Goal: Task Accomplishment & Management: Manage account settings

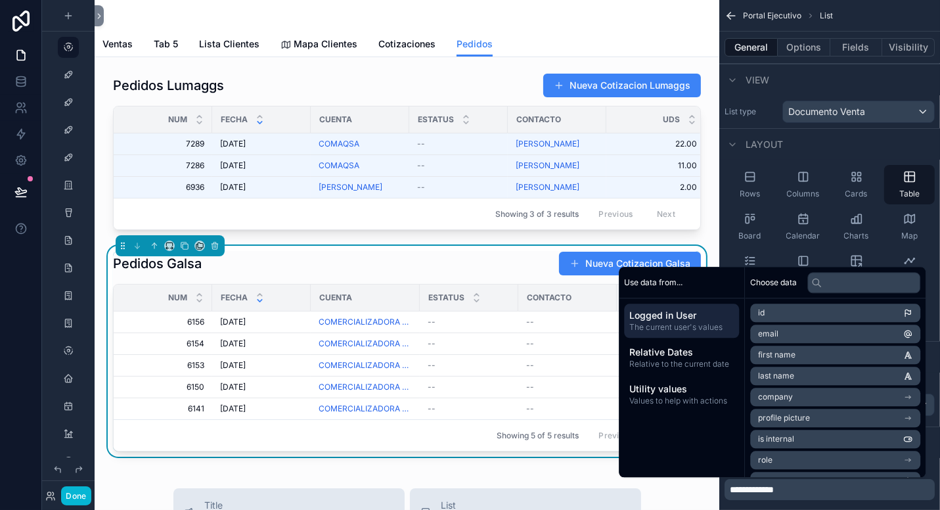
click at [561, 32] on div "Ventas Tab 5 Lista Clientes Mapa Clientes Cotizaciones Pedidos" at bounding box center [407, 44] width 609 height 25
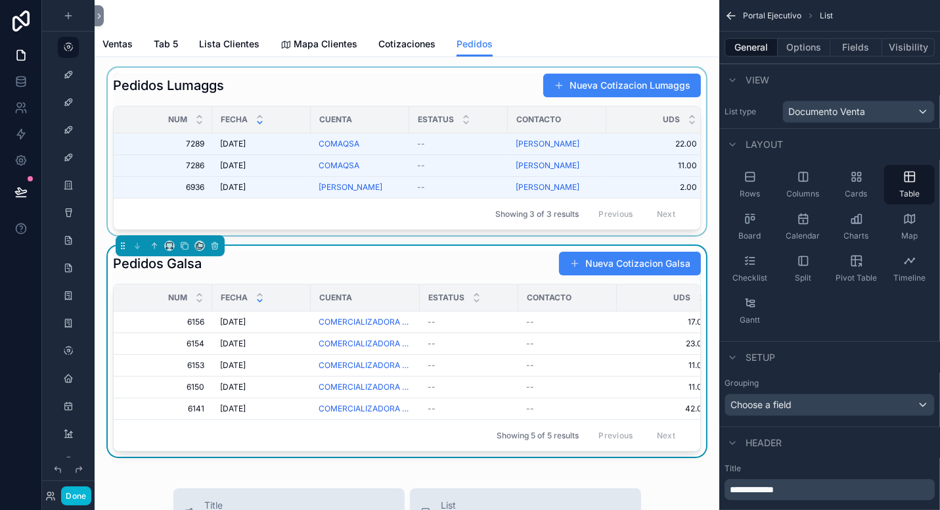
click at [410, 78] on div "scrollable content" at bounding box center [407, 152] width 604 height 168
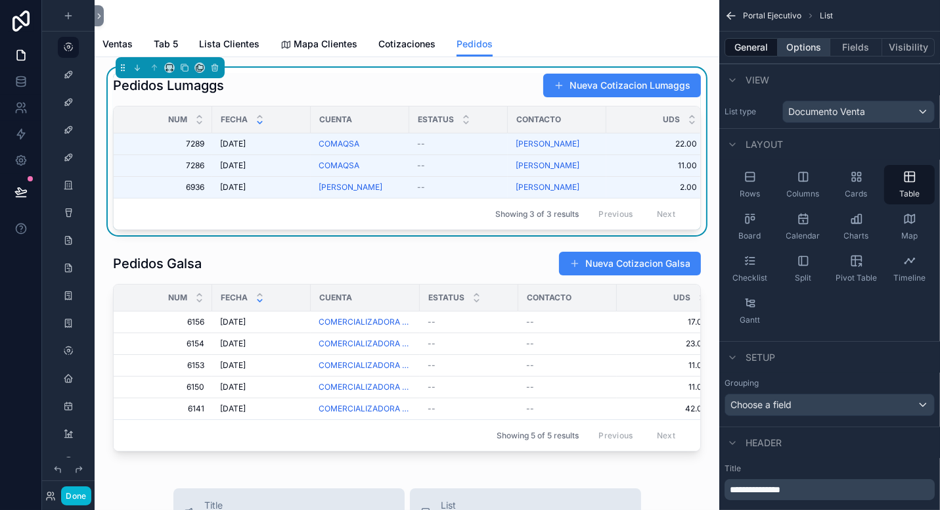
click at [802, 55] on button "Options" at bounding box center [804, 47] width 53 height 18
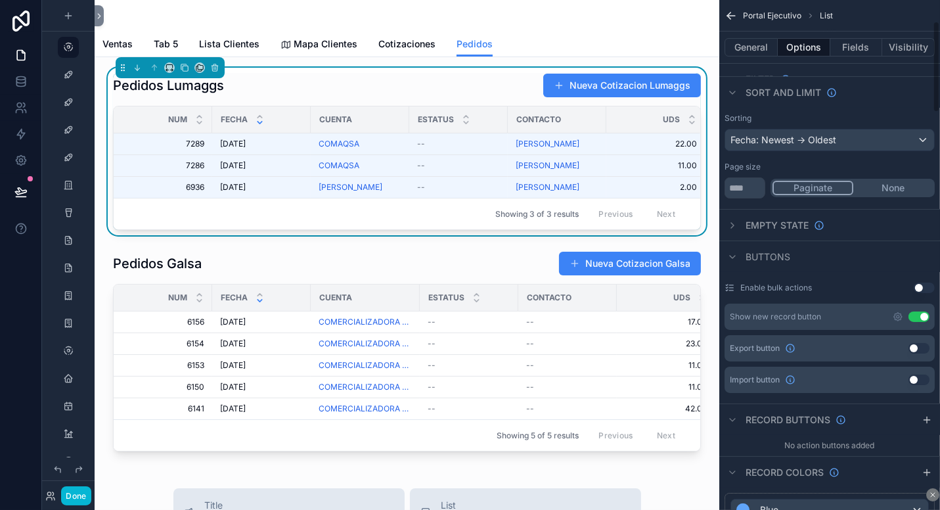
scroll to position [131, 0]
click at [899, 318] on icon "scrollable content" at bounding box center [898, 316] width 8 height 8
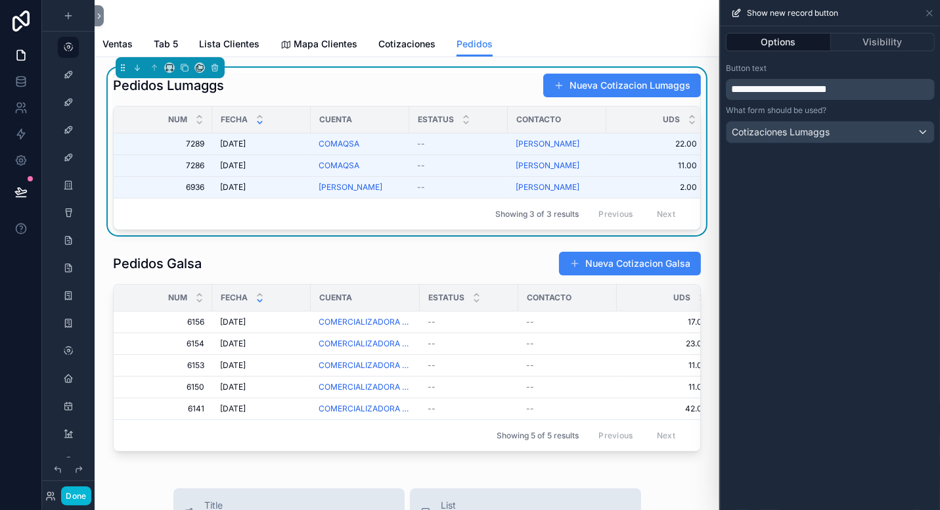
click at [794, 89] on span "**********" at bounding box center [779, 89] width 96 height 10
click at [793, 89] on span "**********" at bounding box center [779, 89] width 96 height 10
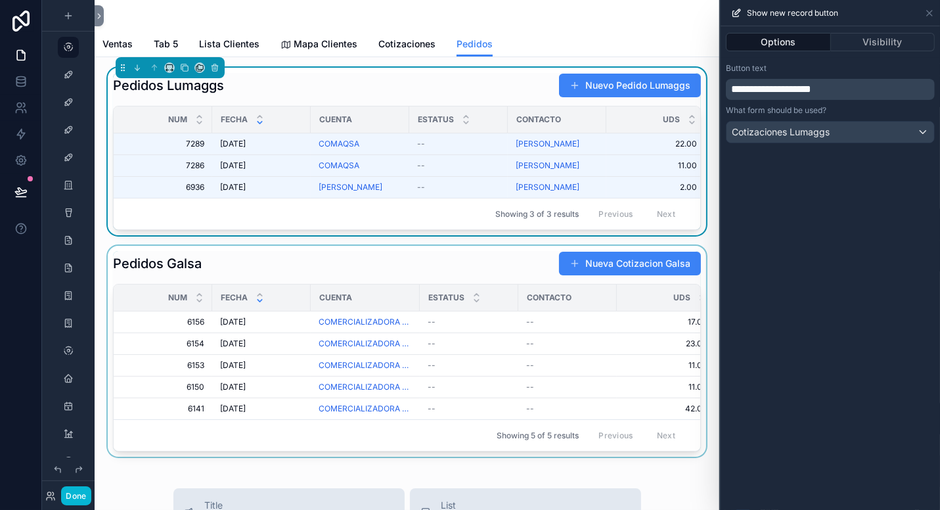
click at [515, 264] on div "scrollable content" at bounding box center [407, 351] width 604 height 211
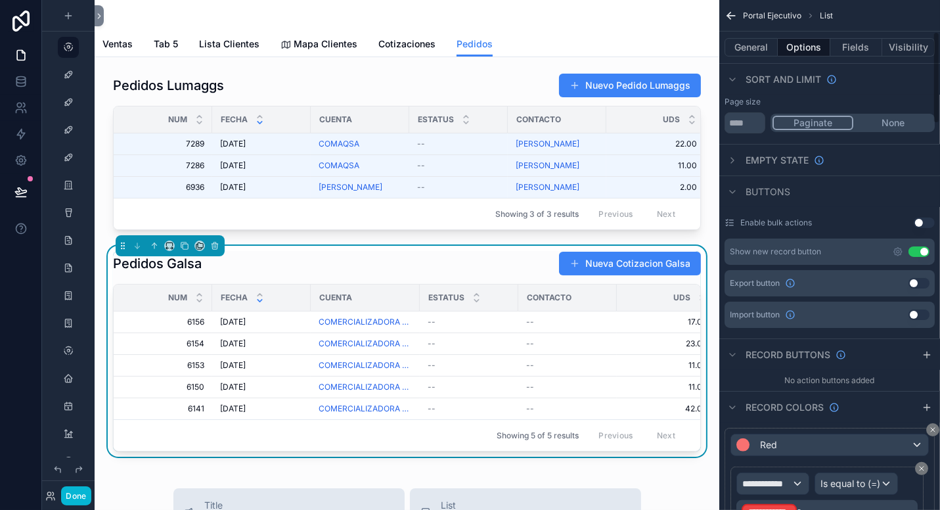
scroll to position [197, 0]
click at [900, 250] on icon "scrollable content" at bounding box center [898, 250] width 3 height 3
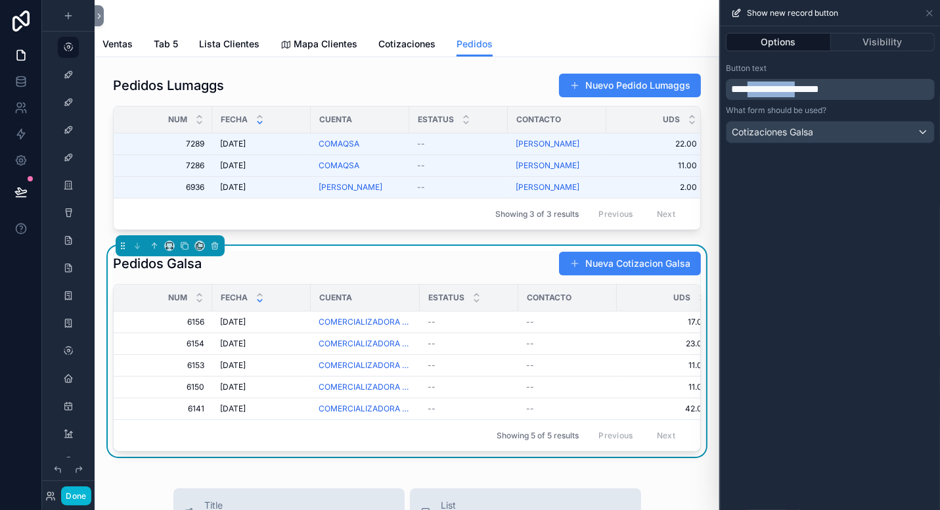
drag, startPoint x: 819, startPoint y: 87, endPoint x: 758, endPoint y: 92, distance: 60.7
click at [758, 92] on span "**********" at bounding box center [775, 89] width 88 height 10
click at [534, 275] on div "Pedidos Galsa Nuevo Pedido Galsa" at bounding box center [407, 263] width 588 height 25
click at [931, 12] on icon at bounding box center [929, 13] width 5 height 5
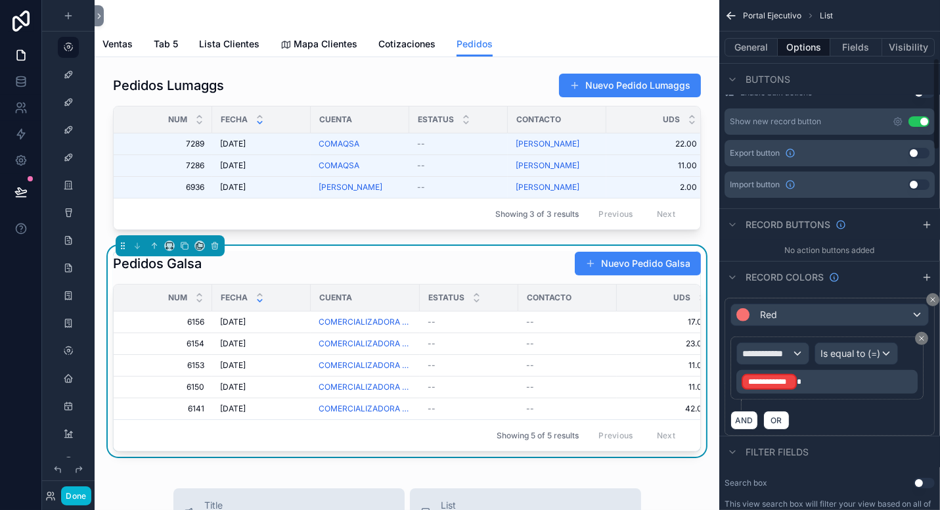
scroll to position [329, 0]
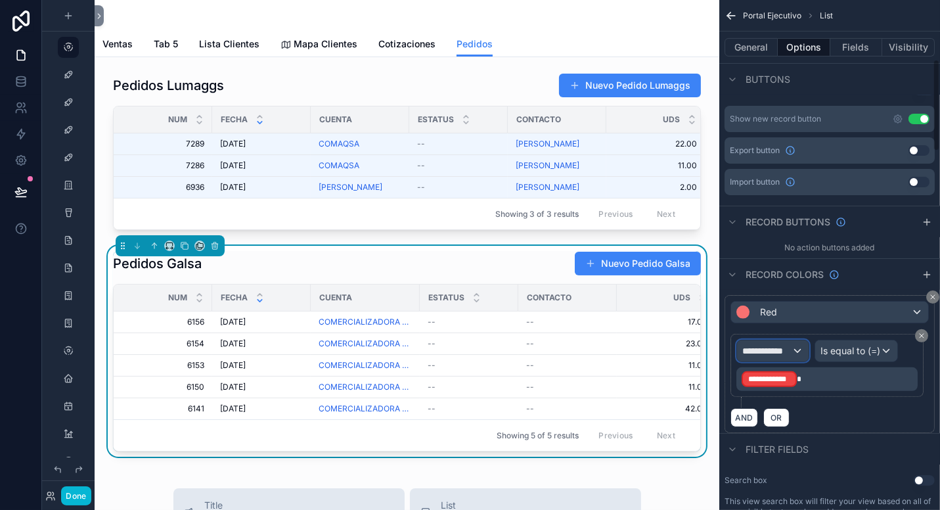
click at [802, 346] on div "**********" at bounding box center [773, 350] width 72 height 21
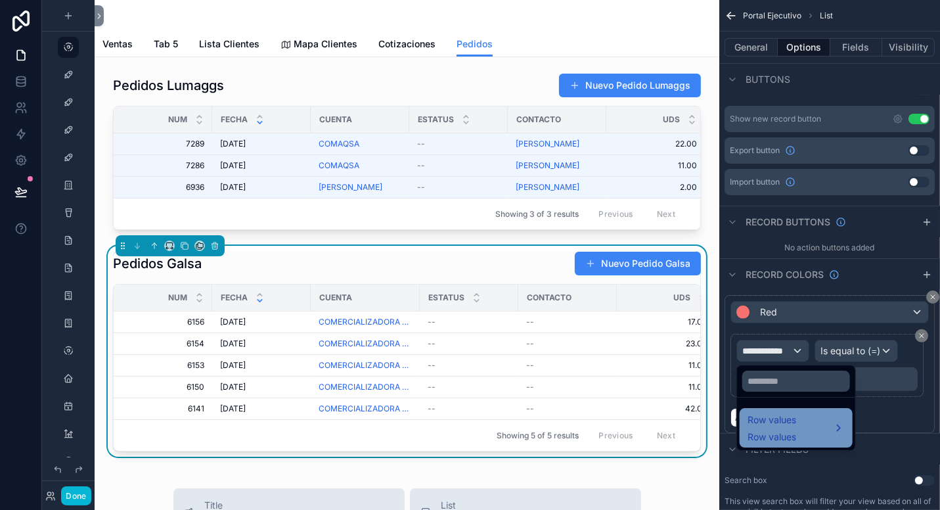
click at [812, 417] on div "Row values Row values" at bounding box center [796, 428] width 97 height 32
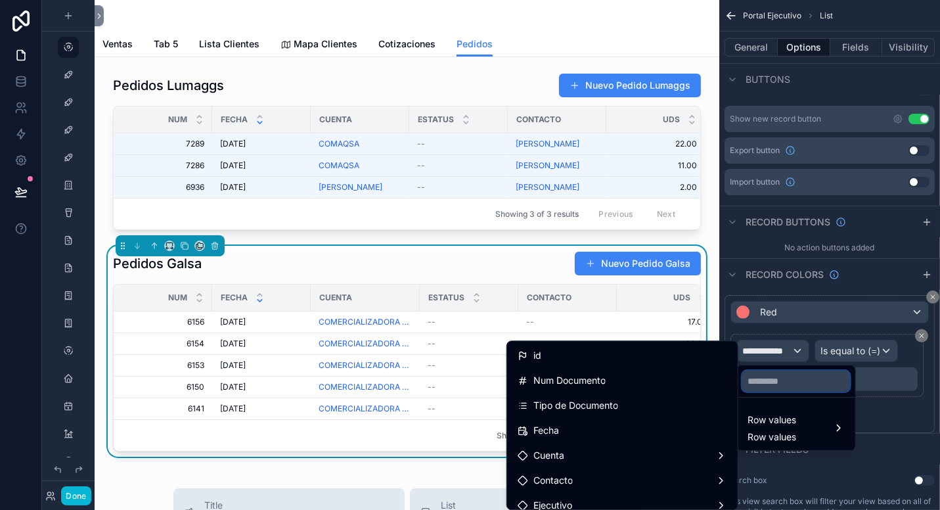
click at [805, 379] on input "text" at bounding box center [797, 381] width 108 height 21
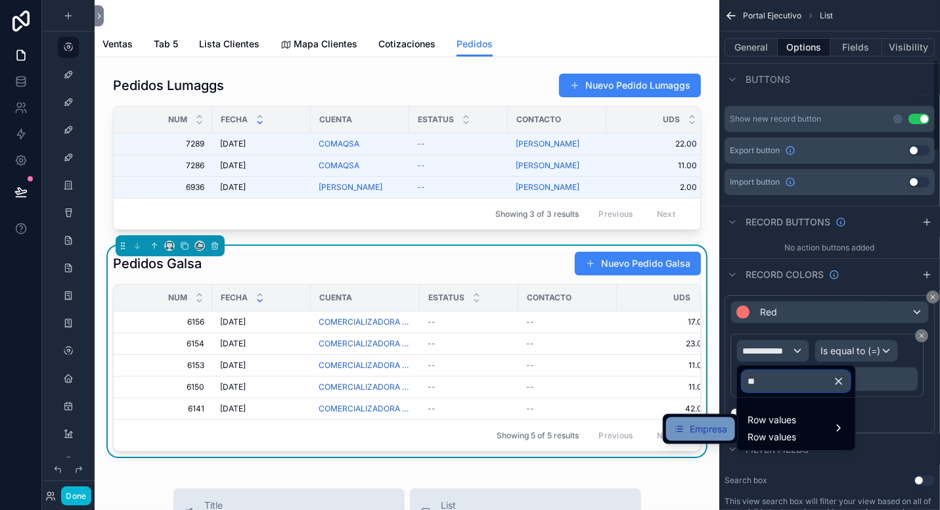
type input "**"
click at [713, 431] on span "Empresa" at bounding box center [708, 429] width 37 height 16
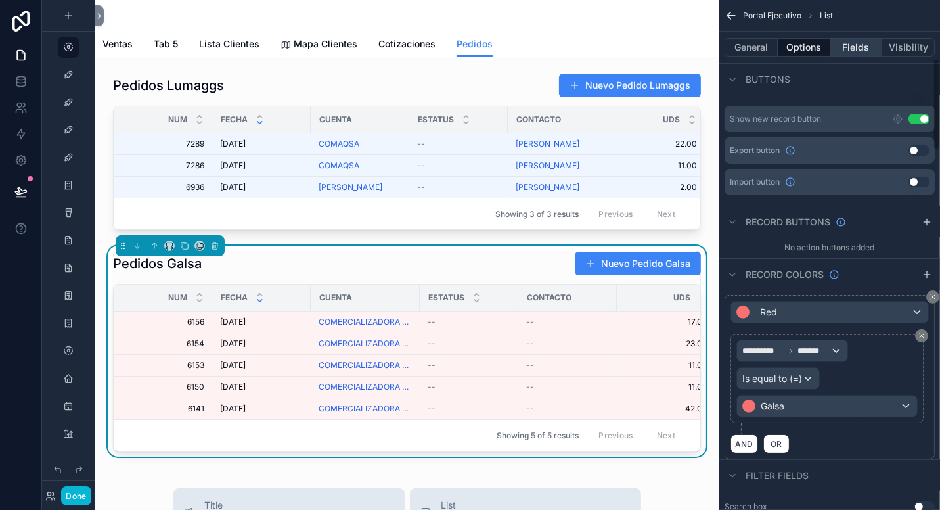
click at [855, 41] on button "Fields" at bounding box center [857, 47] width 53 height 18
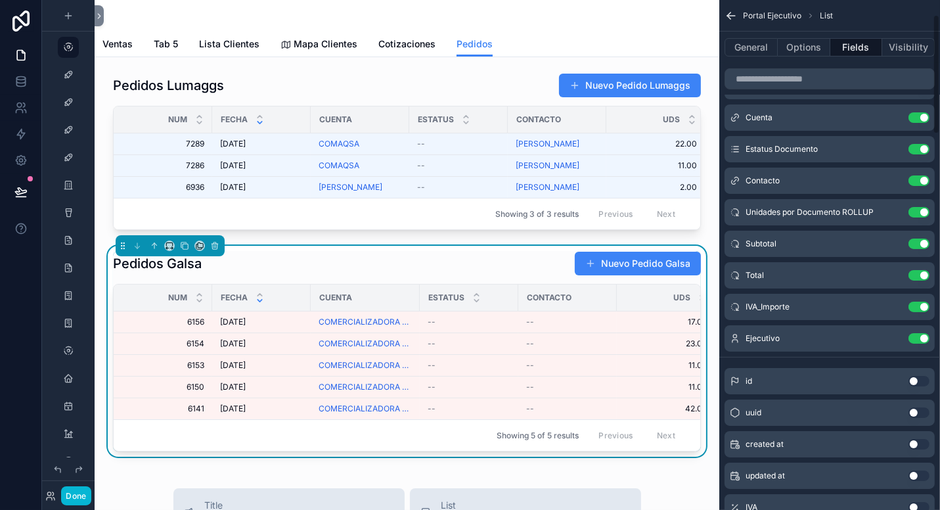
scroll to position [0, 0]
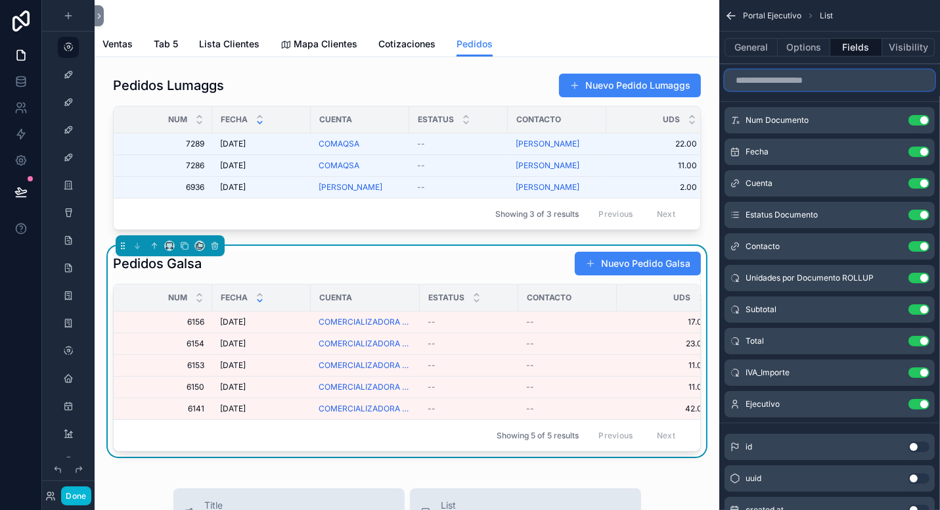
click at [812, 82] on input "scrollable content" at bounding box center [830, 80] width 210 height 21
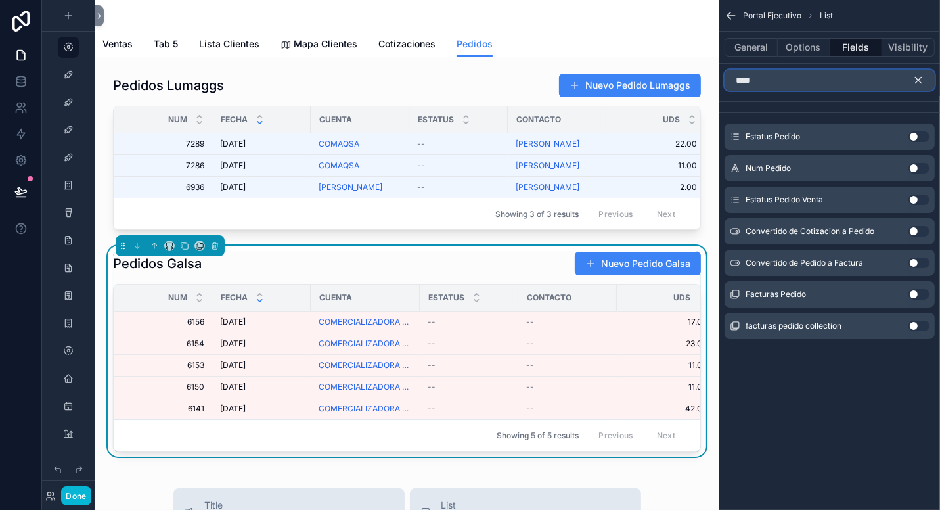
type input "****"
click at [923, 134] on button "Use setting" at bounding box center [919, 136] width 21 height 11
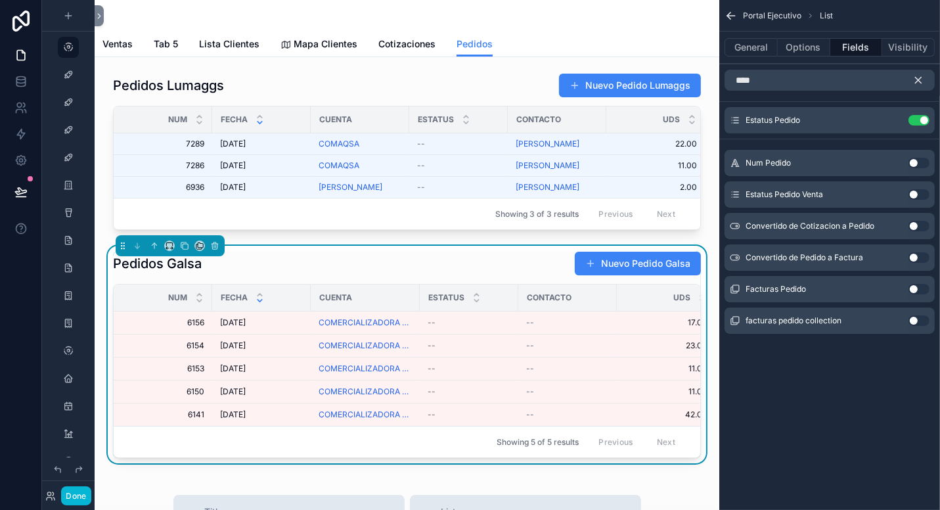
click at [921, 74] on icon "scrollable content" at bounding box center [919, 80] width 12 height 12
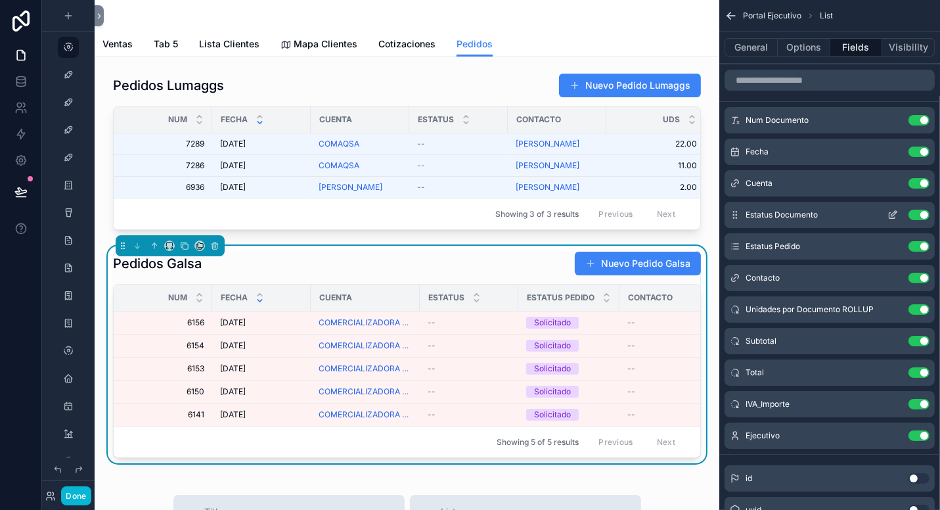
click at [917, 212] on button "Use setting" at bounding box center [919, 215] width 21 height 11
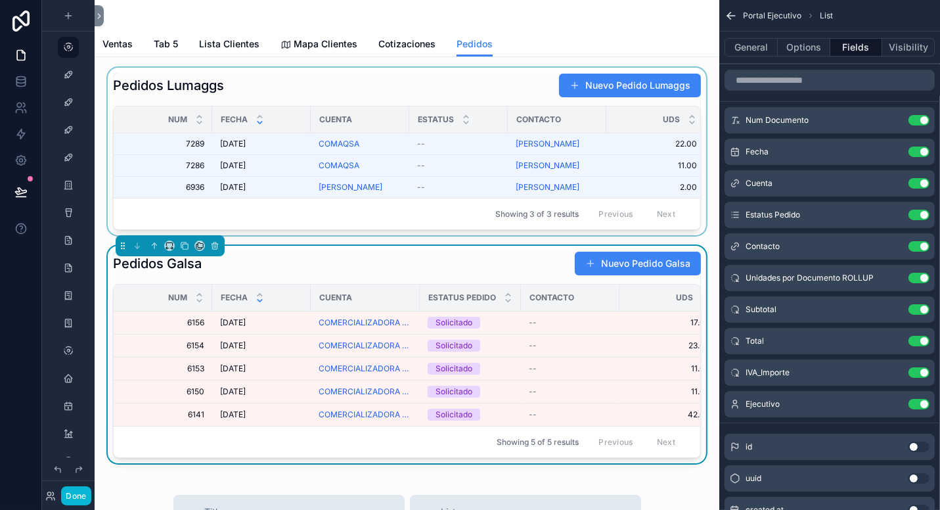
click at [476, 95] on div "scrollable content" at bounding box center [407, 152] width 604 height 168
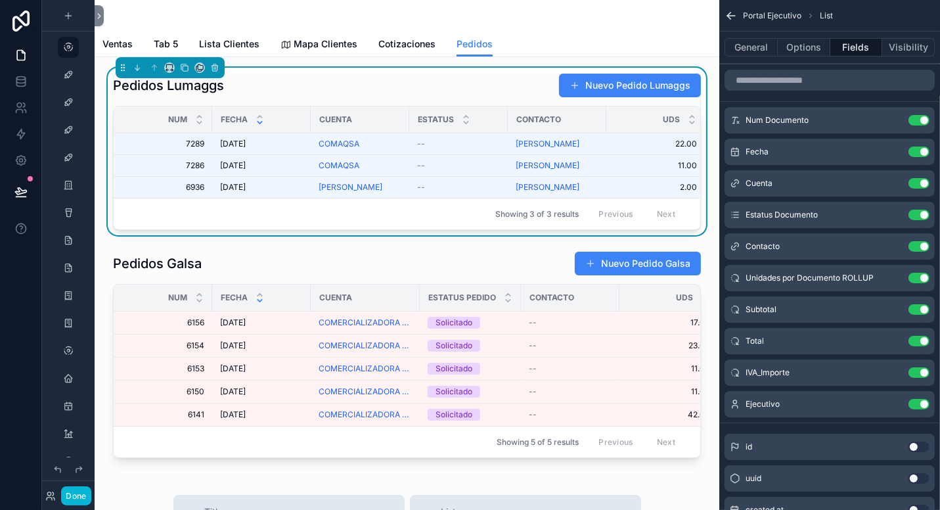
click at [475, 91] on div "Pedidos Lumaggs Nuevo Pedido Lumaggs" at bounding box center [407, 85] width 588 height 25
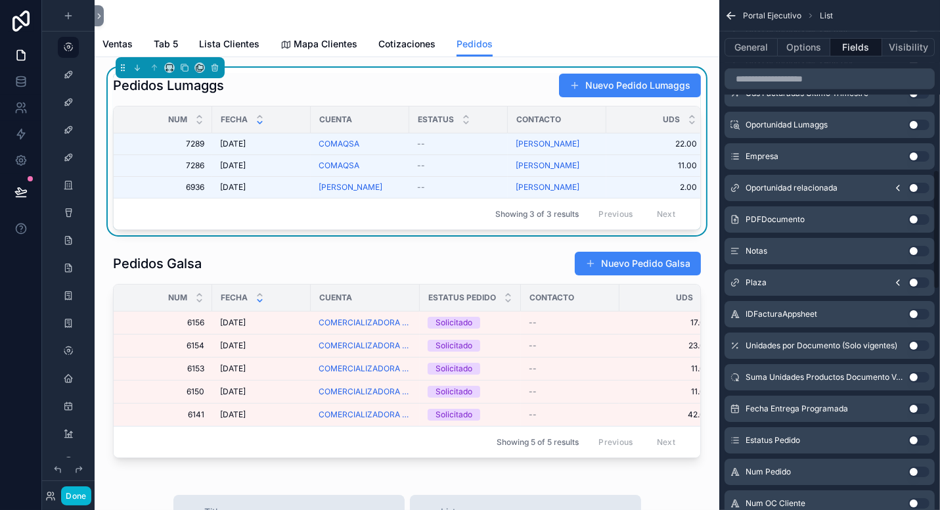
scroll to position [723, 0]
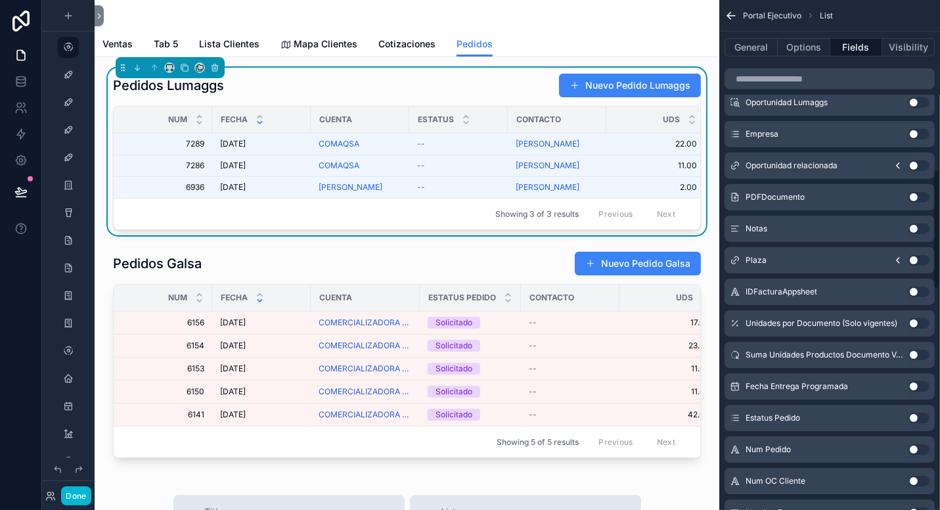
click at [924, 419] on button "Use setting" at bounding box center [919, 418] width 21 height 11
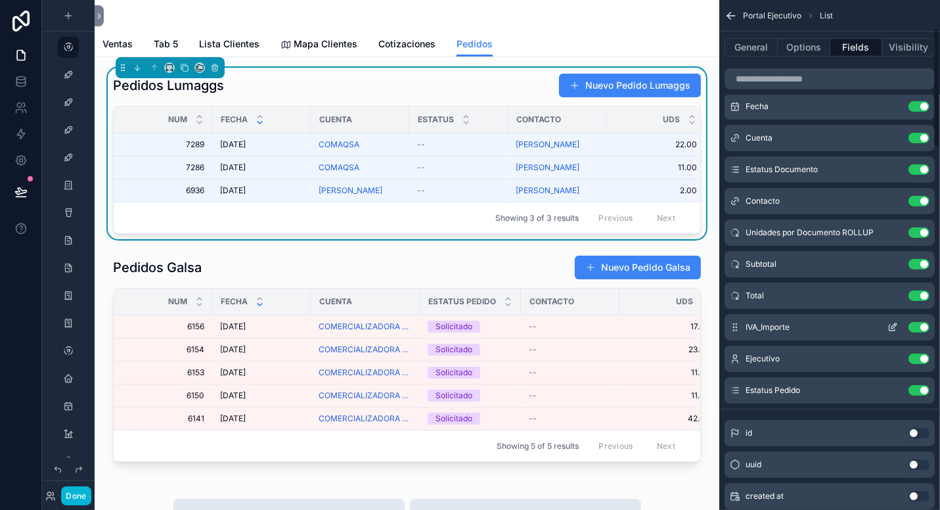
scroll to position [32, 0]
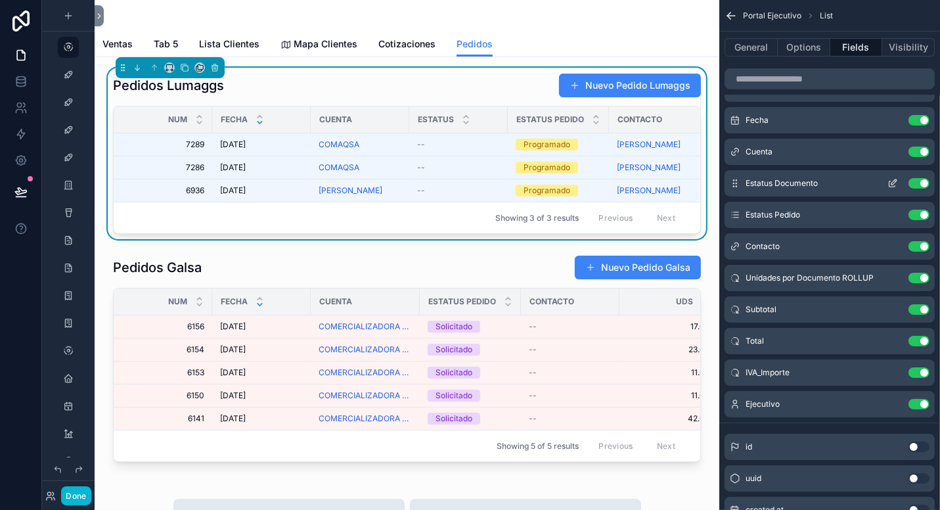
click at [917, 183] on button "Use setting" at bounding box center [919, 183] width 21 height 11
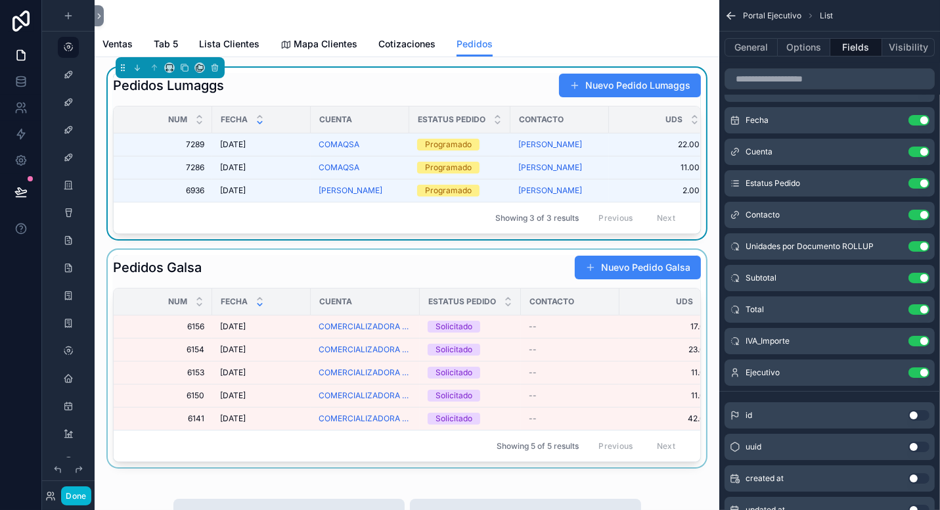
drag, startPoint x: 431, startPoint y: 473, endPoint x: 472, endPoint y: 471, distance: 40.8
click at [623, 467] on div "scrollable content" at bounding box center [407, 359] width 604 height 218
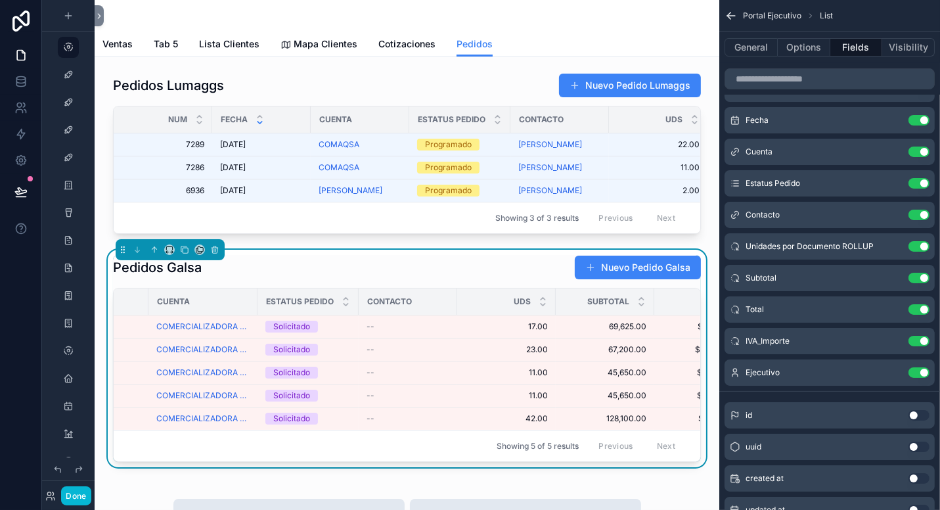
scroll to position [0, 0]
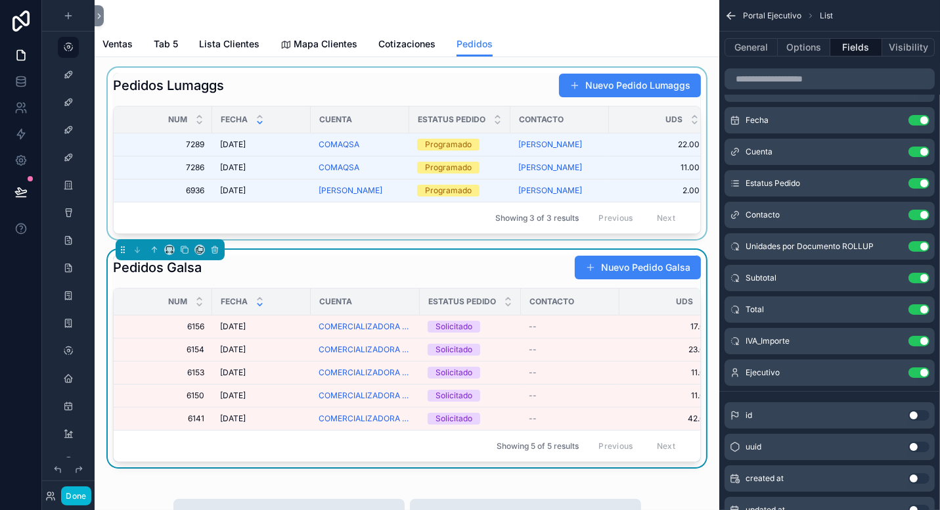
drag, startPoint x: 396, startPoint y: 235, endPoint x: 419, endPoint y: 242, distance: 23.3
click at [653, 239] on div "scrollable content" at bounding box center [407, 154] width 604 height 172
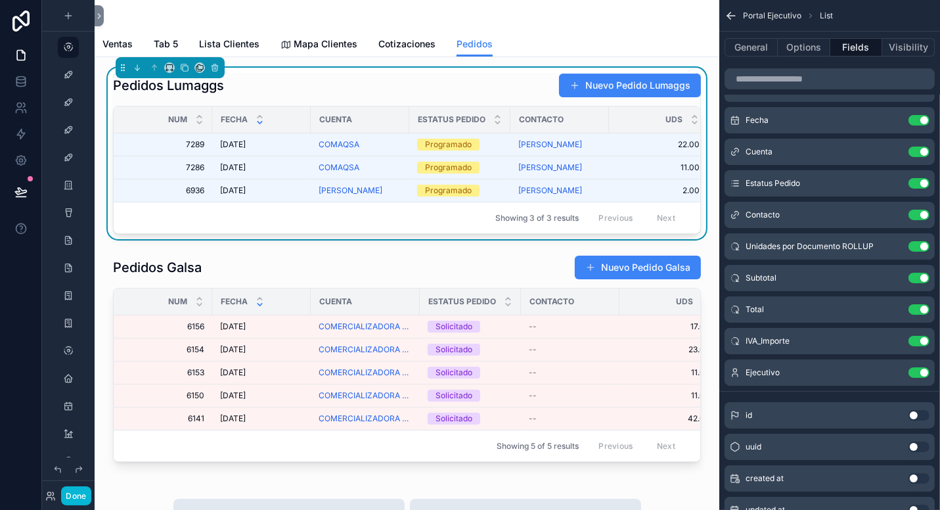
click at [534, 14] on div "scrollable content" at bounding box center [407, 16] width 609 height 32
click at [532, 9] on div "scrollable content" at bounding box center [407, 16] width 609 height 32
click at [544, 24] on div "scrollable content" at bounding box center [407, 16] width 609 height 32
click at [503, 20] on div "scrollable content" at bounding box center [407, 16] width 609 height 32
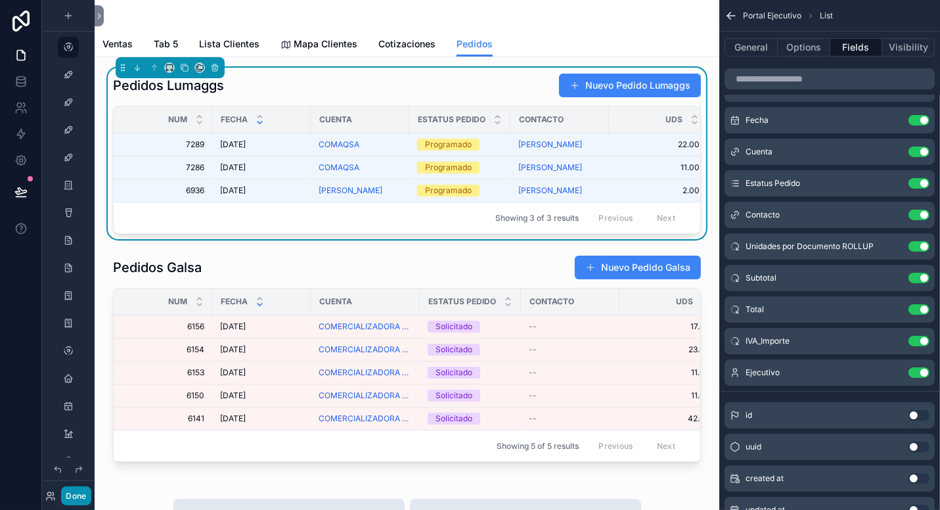
click at [74, 504] on button "Done" at bounding box center [76, 495] width 30 height 19
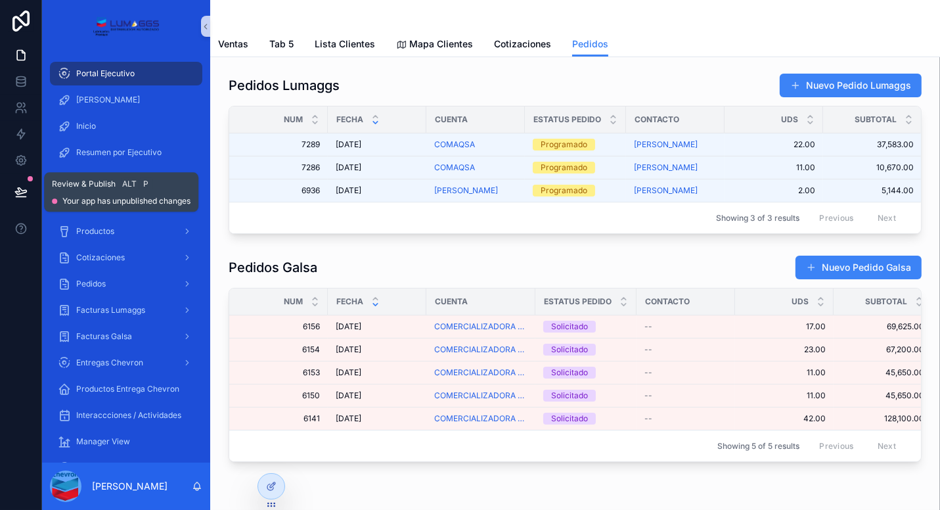
click at [17, 192] on icon at bounding box center [20, 191] width 11 height 7
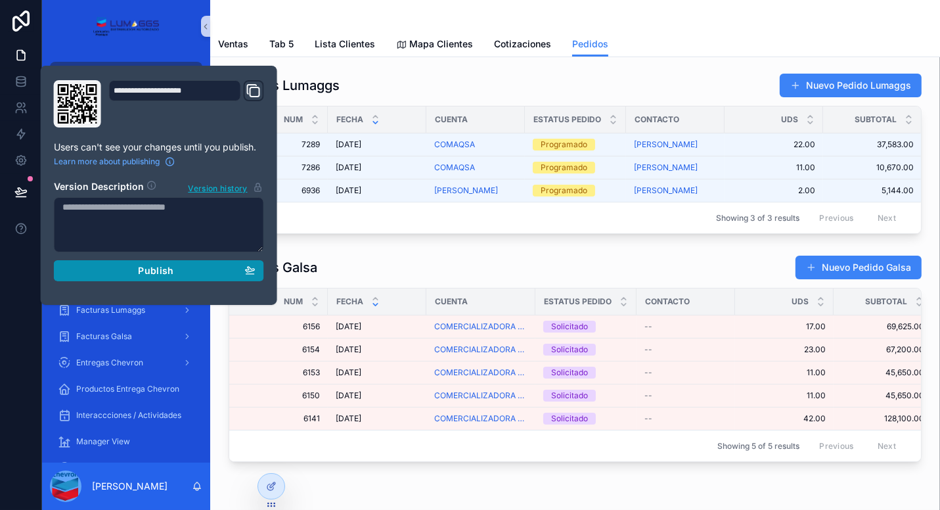
click at [152, 273] on span "Publish" at bounding box center [155, 271] width 35 height 12
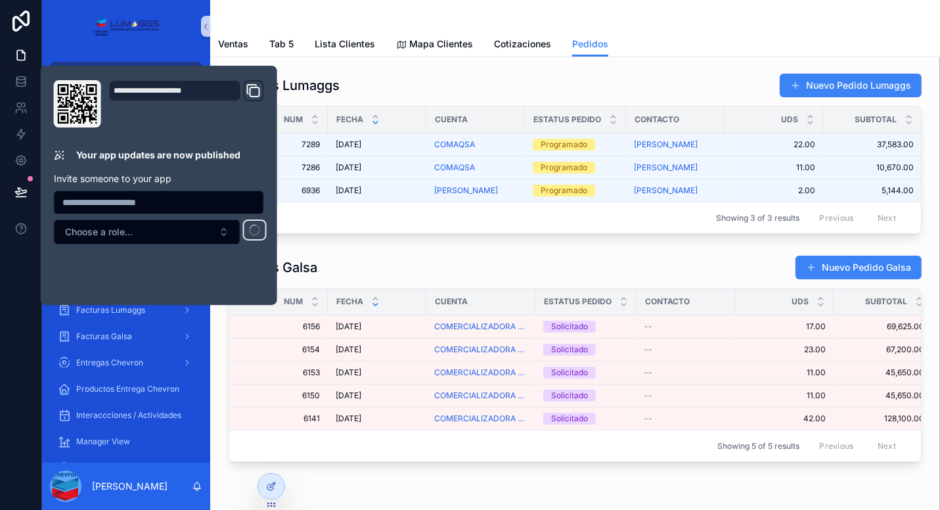
click at [358, 66] on div "Pedidos Lumaggs Nuevo Pedido Lumaggs Num Fecha Cuenta Estatus Pedido Contacto U…" at bounding box center [575, 304] width 730 height 494
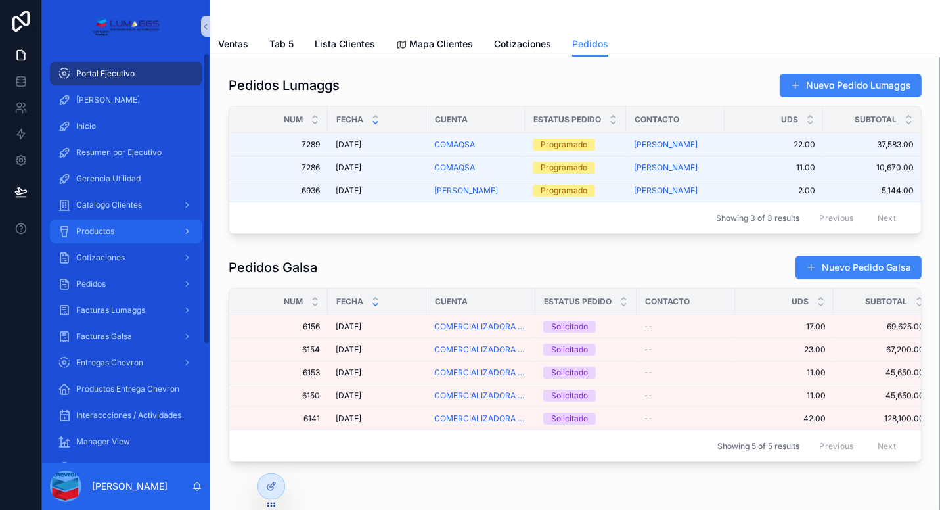
click at [105, 228] on span "Productos" at bounding box center [95, 231] width 38 height 11
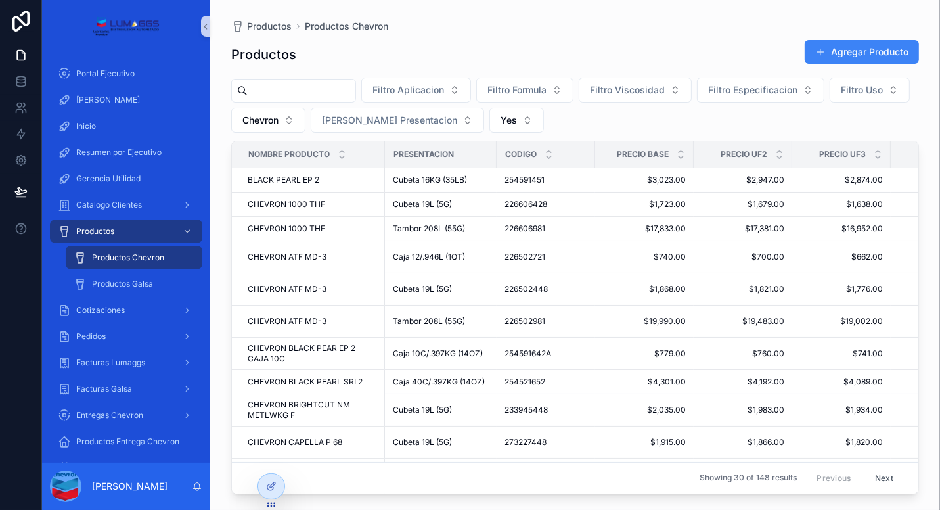
click at [296, 89] on input "scrollable content" at bounding box center [302, 90] width 108 height 18
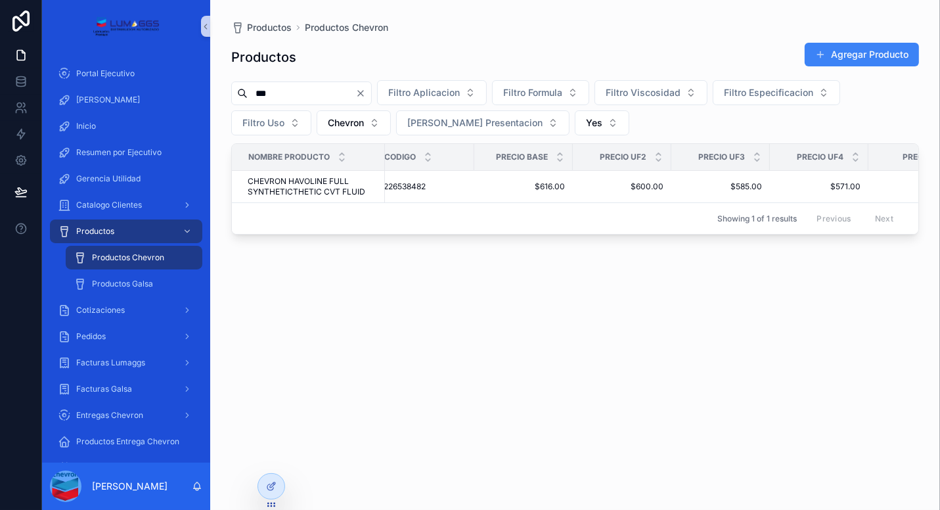
scroll to position [0, 86]
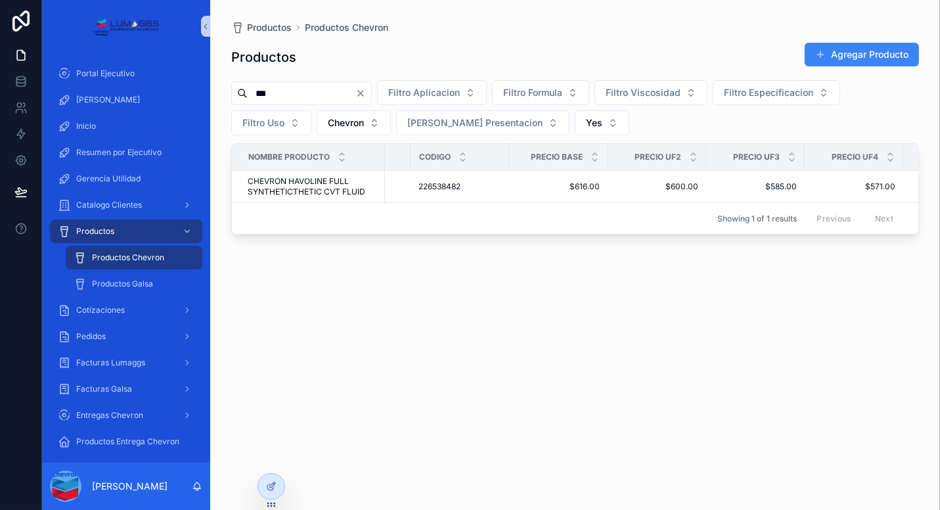
drag, startPoint x: 264, startPoint y: 91, endPoint x: 260, endPoint y: 53, distance: 38.3
click at [229, 91] on div "Productos Productos Chevron Productos Agregar Producto *** Filtro Aplicacion Fi…" at bounding box center [575, 247] width 730 height 494
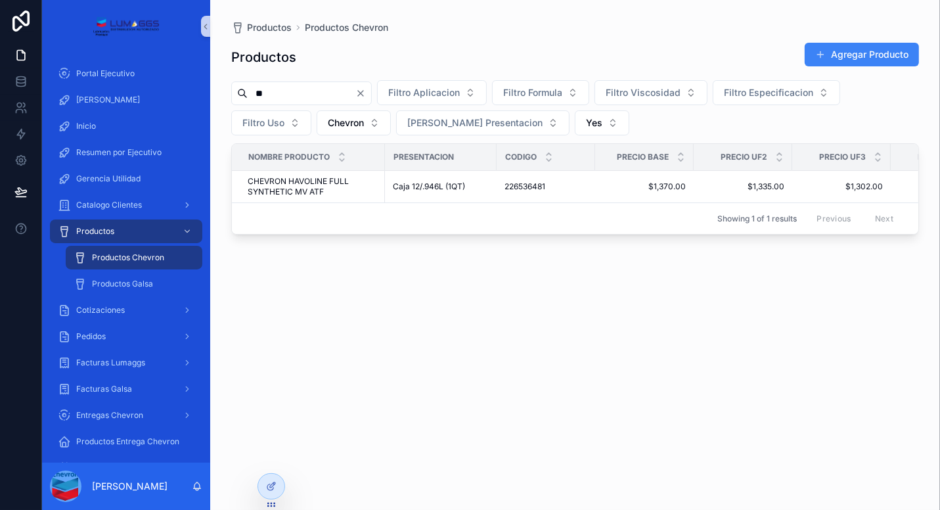
drag, startPoint x: 290, startPoint y: 97, endPoint x: 244, endPoint y: 93, distance: 45.6
click at [244, 93] on div "**" at bounding box center [301, 93] width 141 height 24
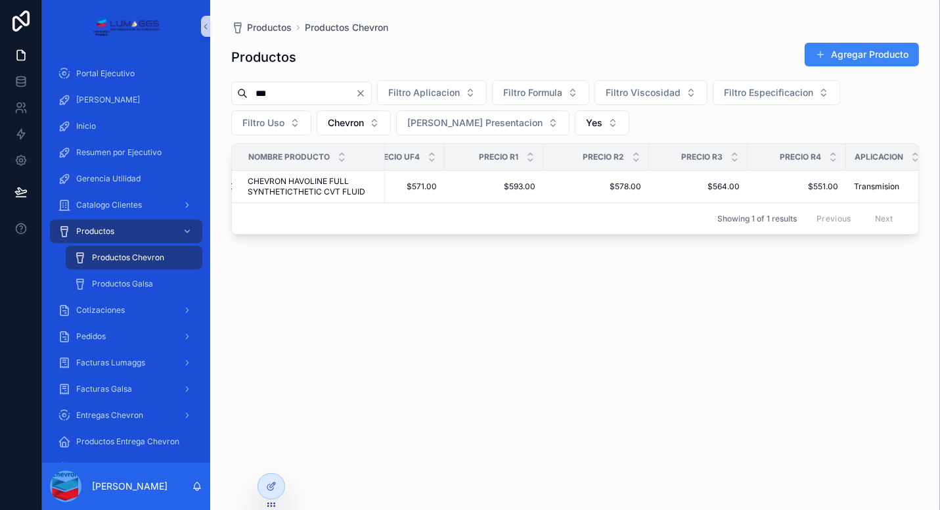
scroll to position [0, 549]
drag, startPoint x: 285, startPoint y: 91, endPoint x: 255, endPoint y: 91, distance: 30.2
click at [255, 91] on input "***" at bounding box center [302, 93] width 108 height 18
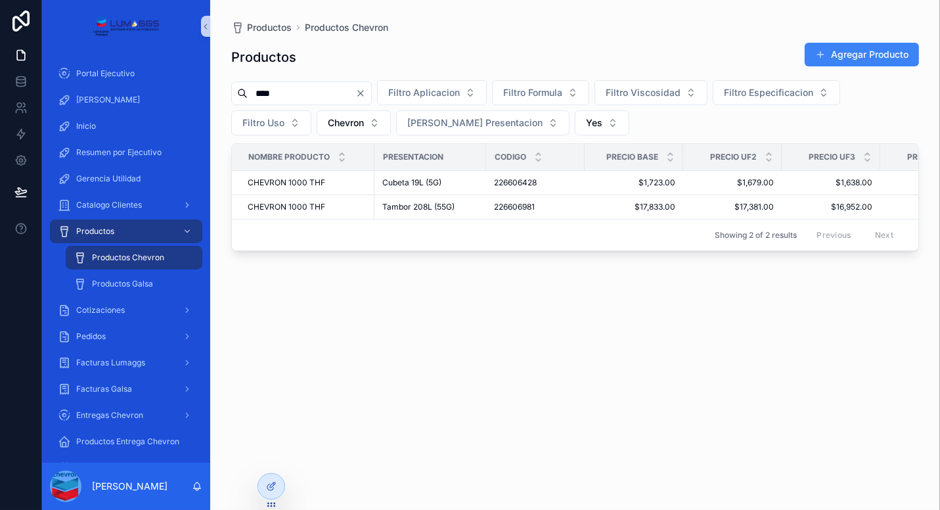
type input "****"
click at [313, 355] on div "Productos Agregar Producto **** Filtro Aplicacion Filtro Formula Filtro Viscosi…" at bounding box center [575, 264] width 688 height 460
click at [97, 69] on span "Portal Ejecutivo" at bounding box center [105, 73] width 58 height 11
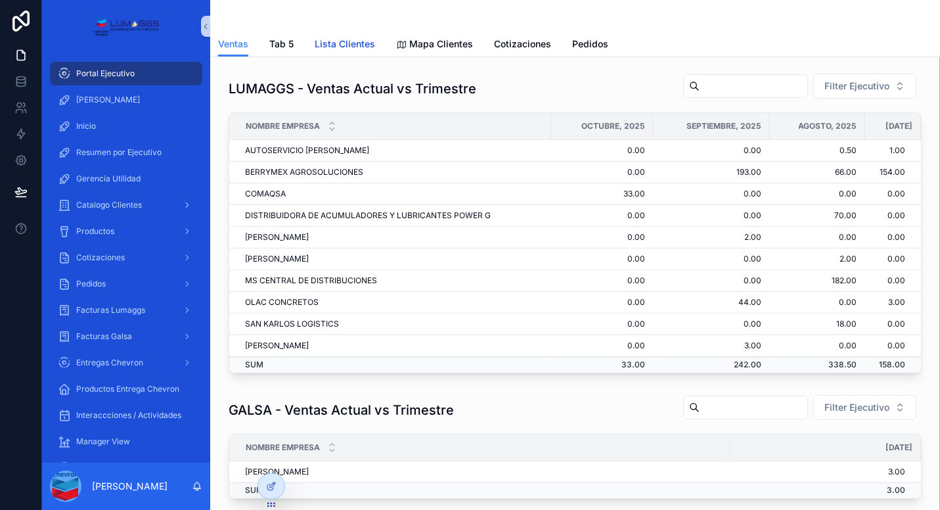
click at [323, 49] on span "Lista Clientes" at bounding box center [345, 43] width 60 height 13
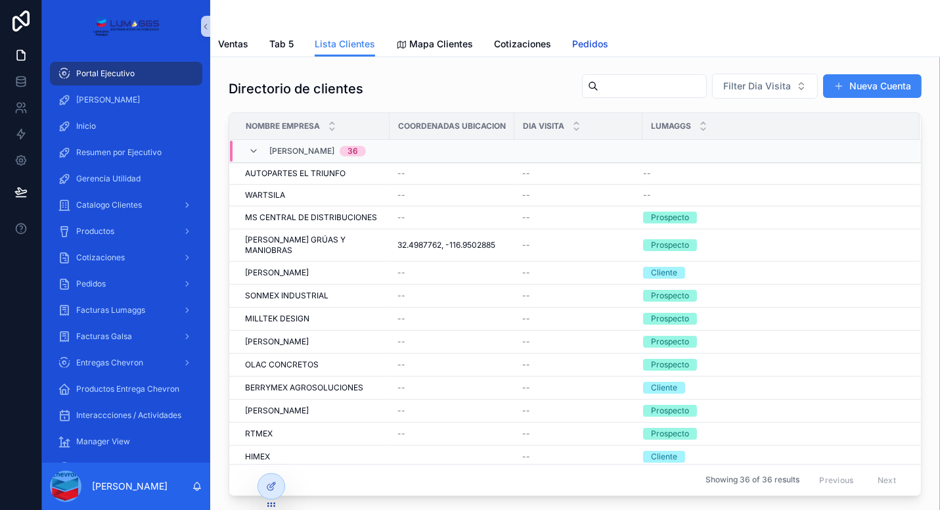
click at [586, 42] on span "Pedidos" at bounding box center [590, 43] width 36 height 13
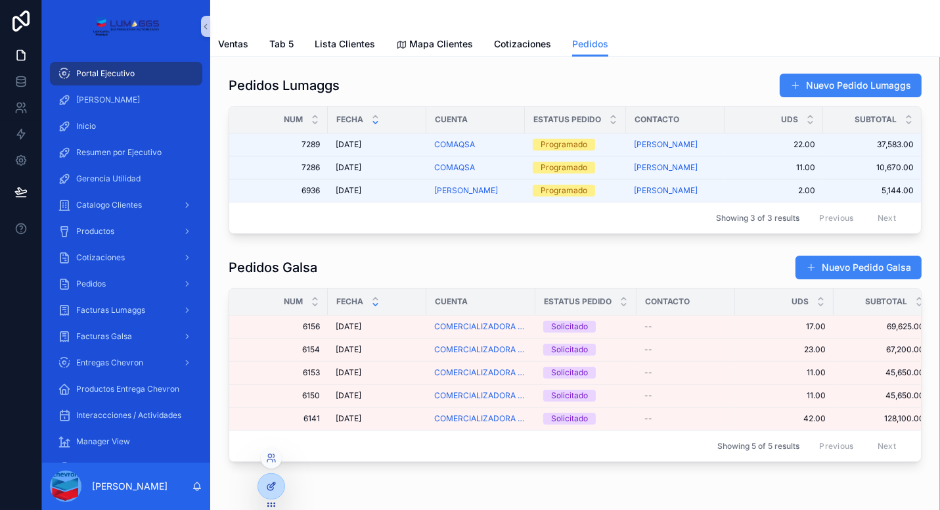
click at [278, 488] on div at bounding box center [271, 486] width 26 height 25
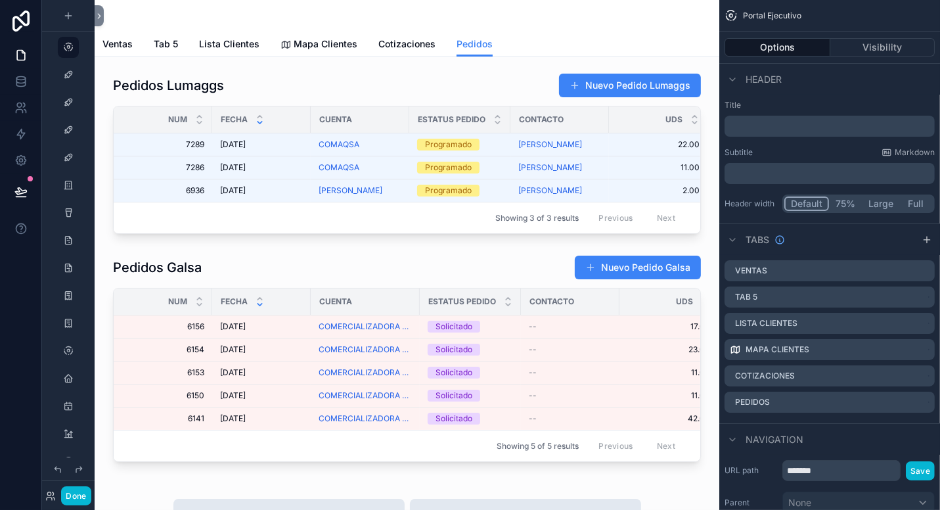
click at [536, 35] on div "Ventas Tab 5 Lista Clientes Mapa Clientes Cotizaciones Pedidos" at bounding box center [407, 44] width 609 height 25
click at [890, 404] on icon "scrollable content" at bounding box center [893, 404] width 6 height 6
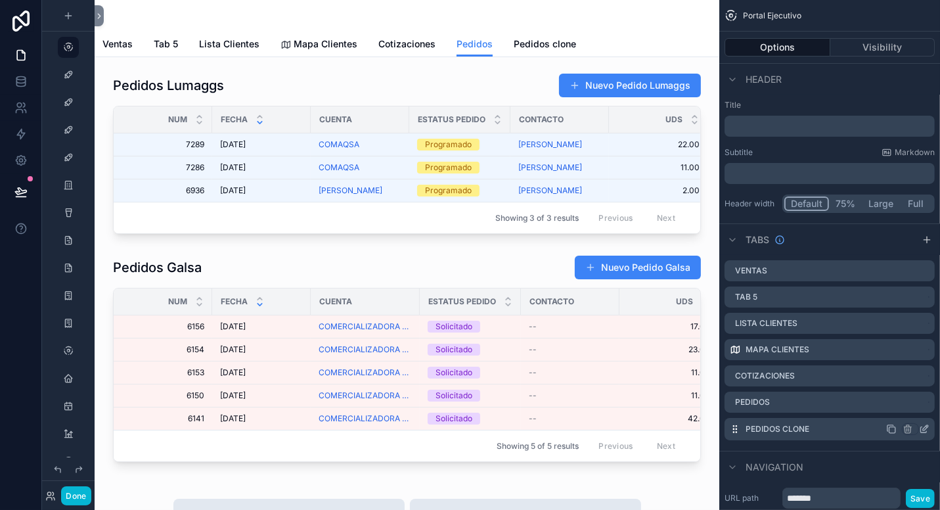
click at [923, 428] on icon "scrollable content" at bounding box center [924, 429] width 11 height 11
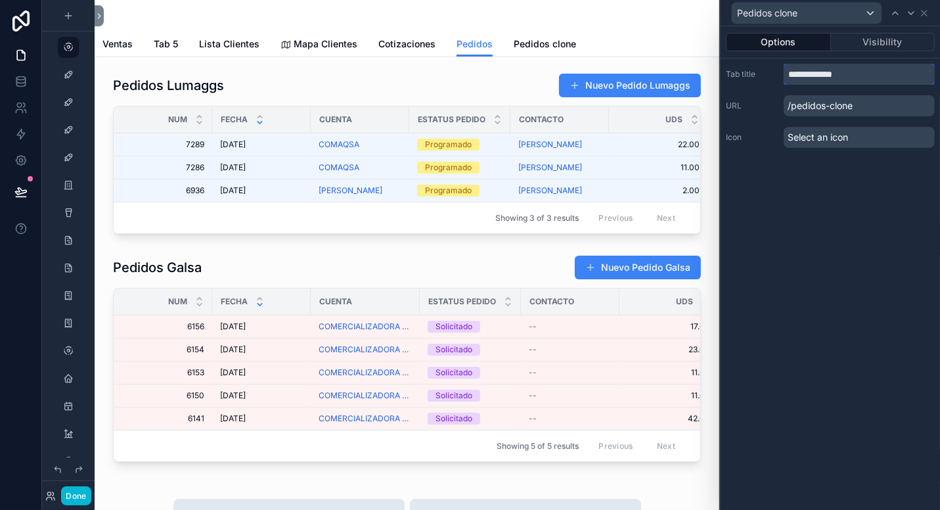
drag, startPoint x: 858, startPoint y: 80, endPoint x: 779, endPoint y: 78, distance: 78.9
click at [779, 78] on div "**********" at bounding box center [830, 74] width 209 height 21
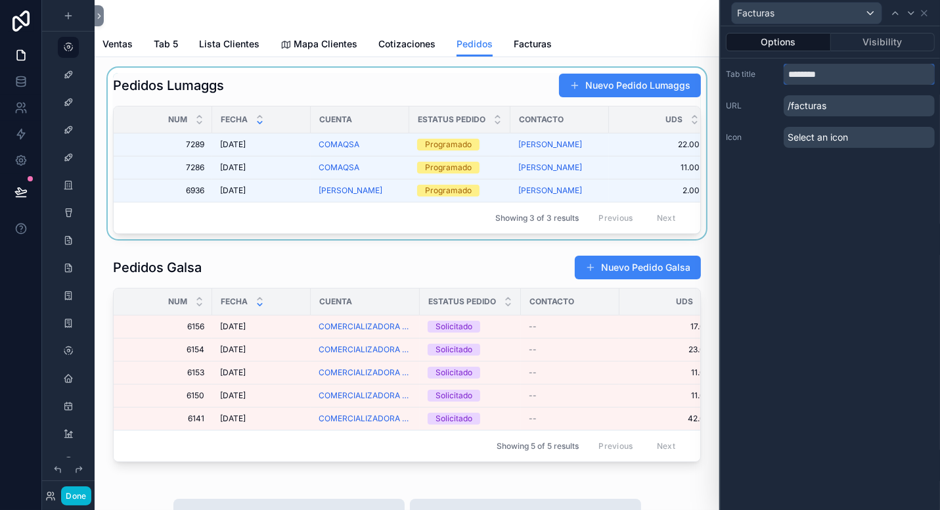
type input "********"
click at [414, 74] on div "scrollable content" at bounding box center [407, 154] width 604 height 172
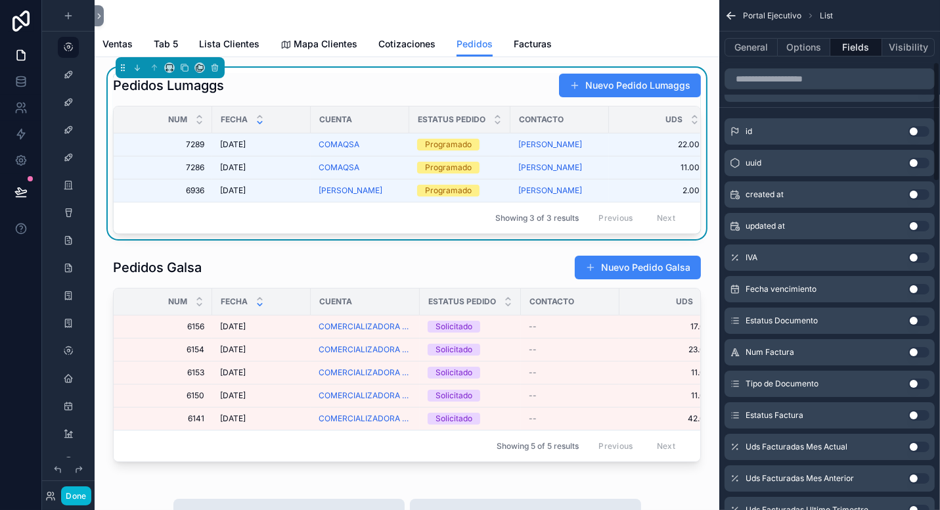
scroll to position [394, 0]
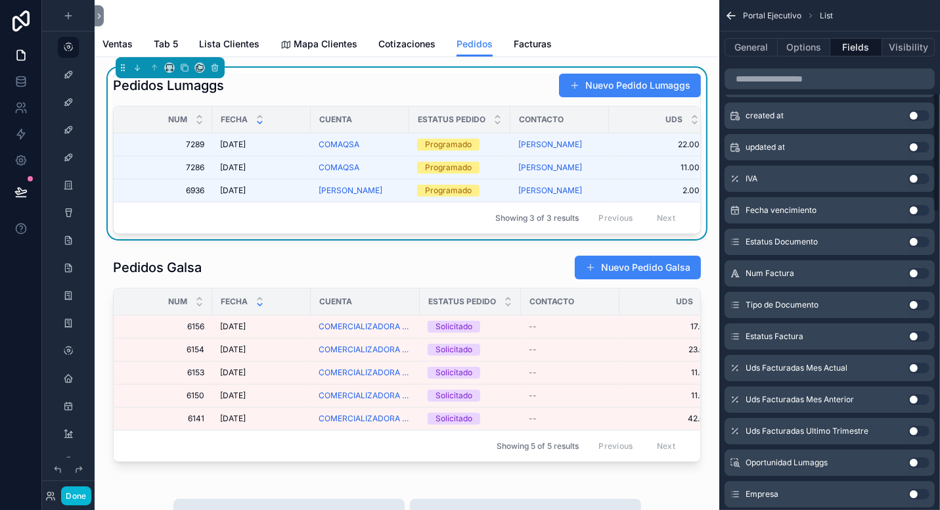
click at [919, 338] on button "Use setting" at bounding box center [919, 336] width 21 height 11
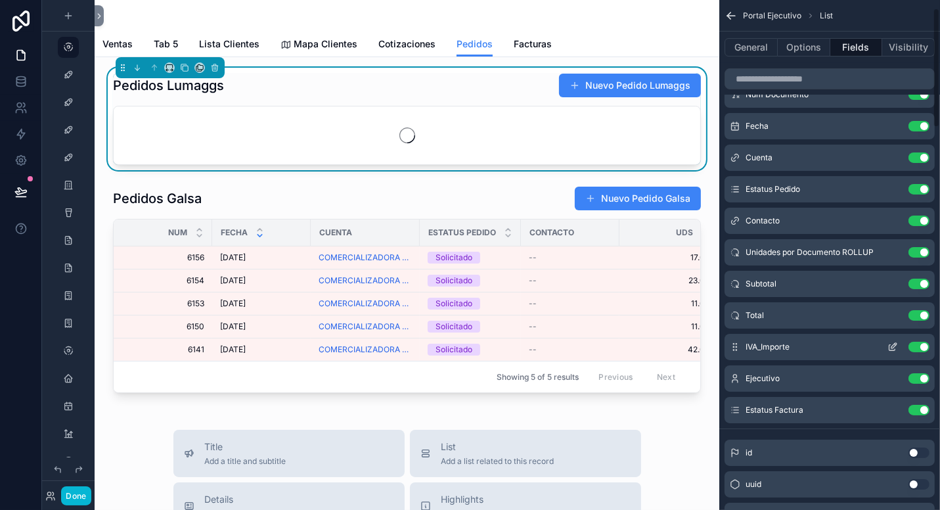
scroll to position [0, 0]
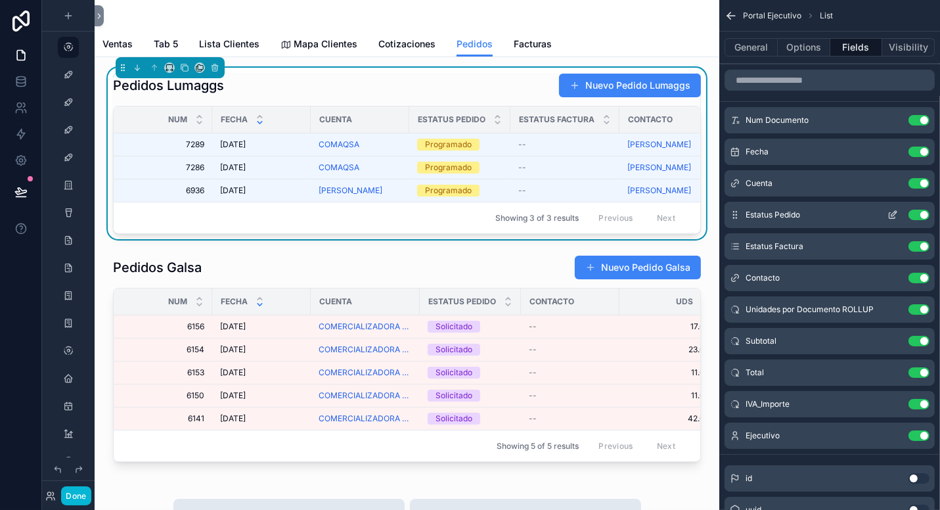
click at [912, 212] on button "Use setting" at bounding box center [919, 215] width 21 height 11
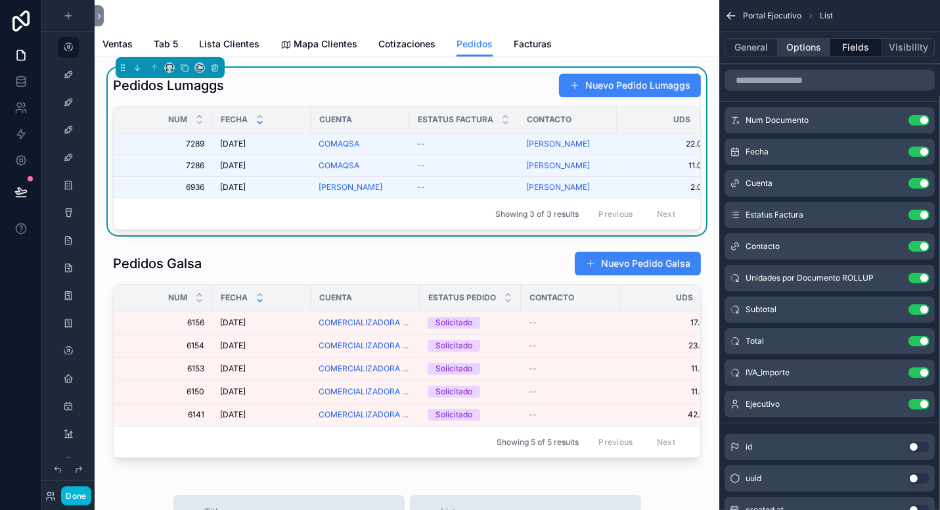
click at [810, 44] on button "Options" at bounding box center [804, 47] width 53 height 18
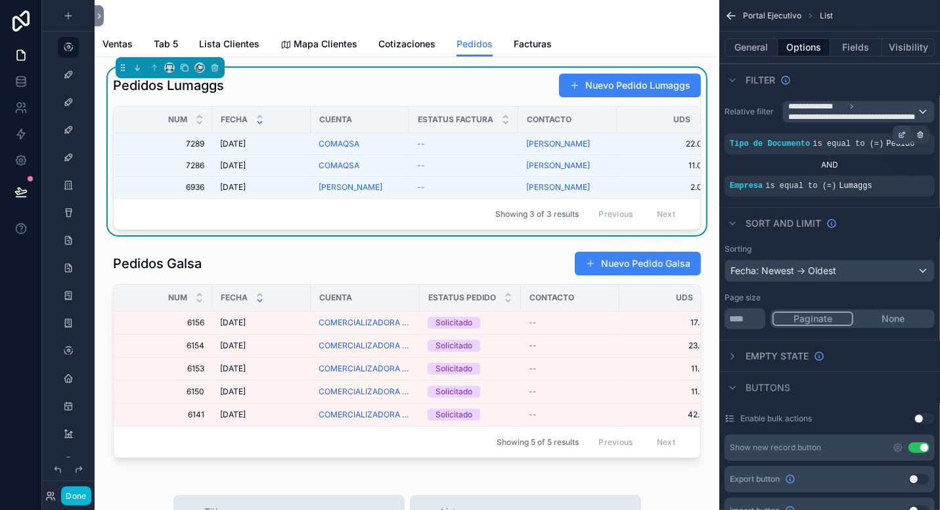
click at [900, 134] on icon "scrollable content" at bounding box center [902, 135] width 5 height 5
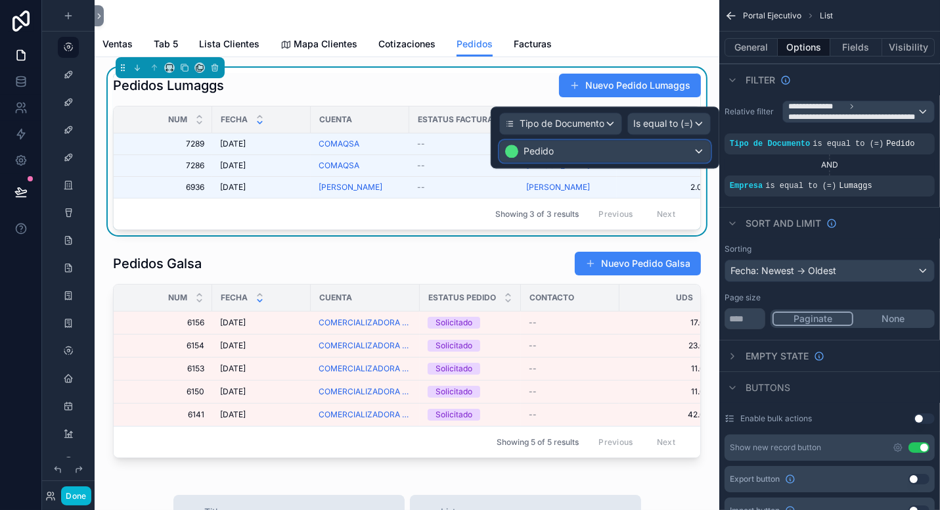
click at [622, 147] on div "Pedido" at bounding box center [605, 151] width 210 height 21
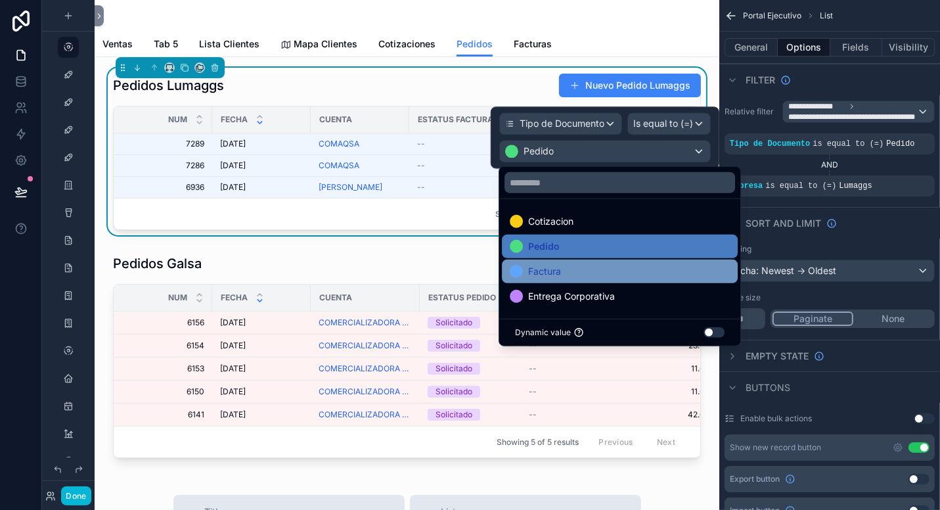
click at [613, 270] on div "Factura" at bounding box center [620, 272] width 220 height 16
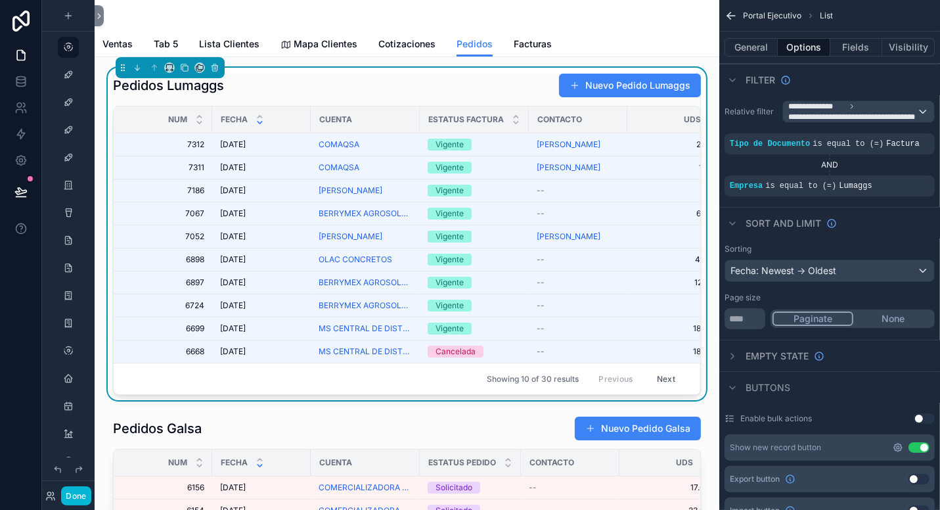
click at [899, 448] on icon "scrollable content" at bounding box center [898, 447] width 3 height 3
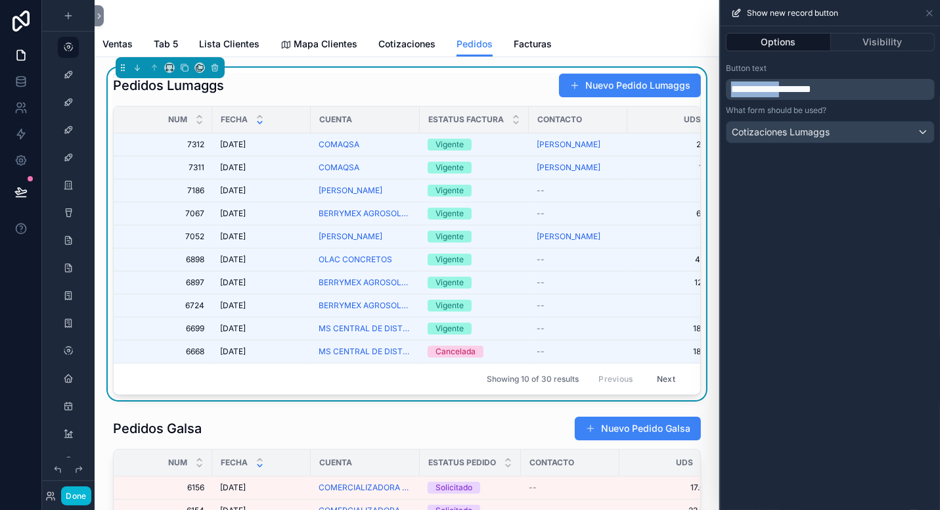
drag, startPoint x: 799, startPoint y: 91, endPoint x: 724, endPoint y: 87, distance: 75.1
click at [724, 87] on div "**********" at bounding box center [831, 103] width 220 height 91
click at [757, 89] on span "**********" at bounding box center [771, 89] width 80 height 10
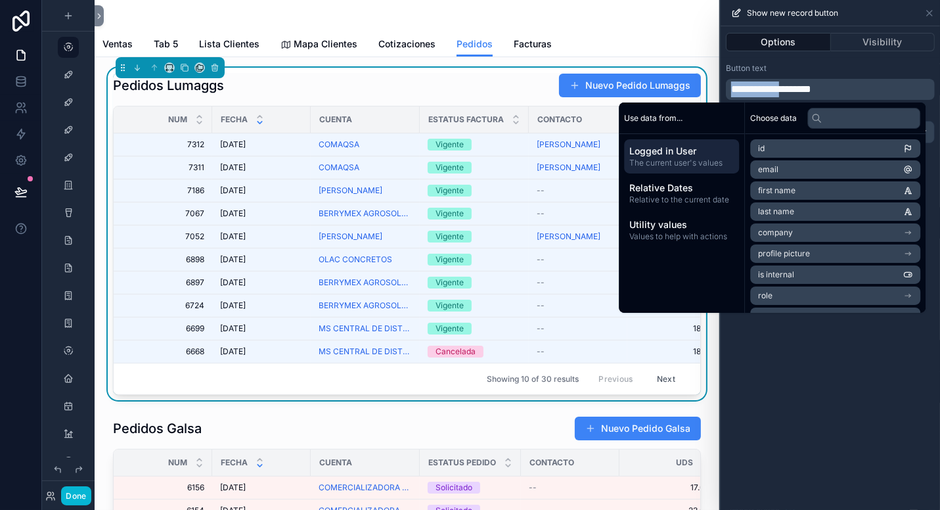
click at [762, 89] on span "**********" at bounding box center [771, 89] width 80 height 10
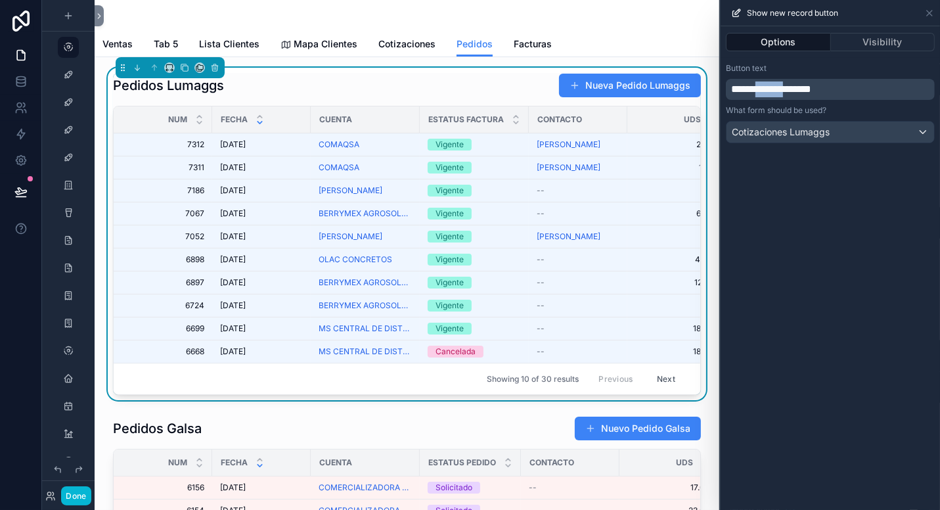
click at [783, 89] on span "**********" at bounding box center [771, 89] width 80 height 10
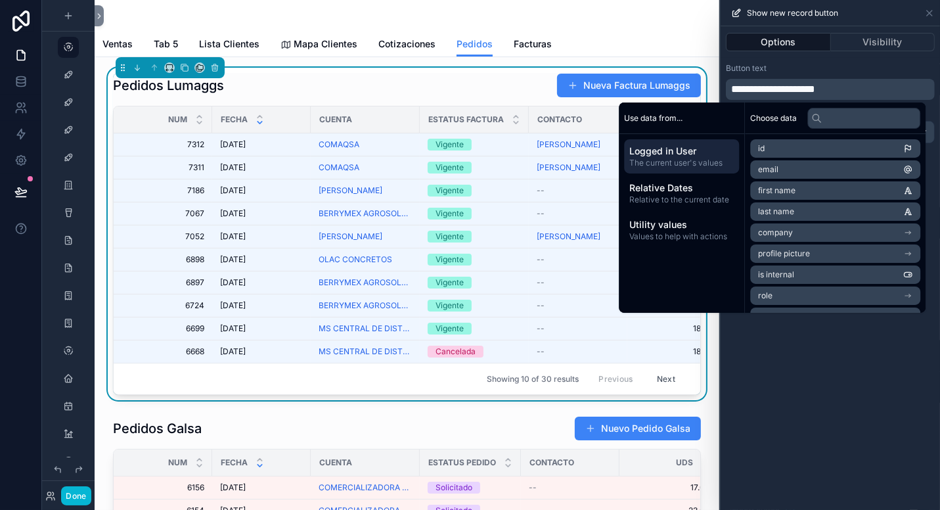
click at [856, 65] on div "Button text" at bounding box center [830, 68] width 209 height 11
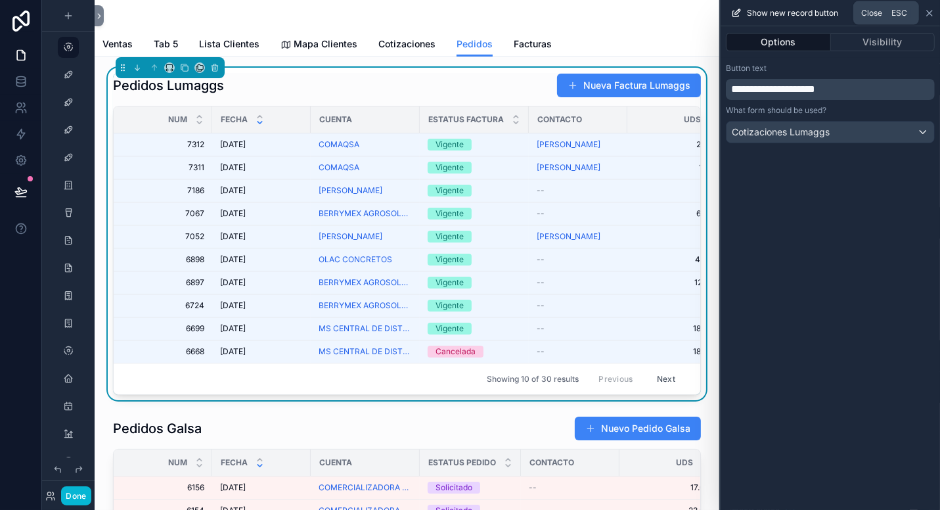
click at [932, 12] on icon at bounding box center [930, 13] width 11 height 11
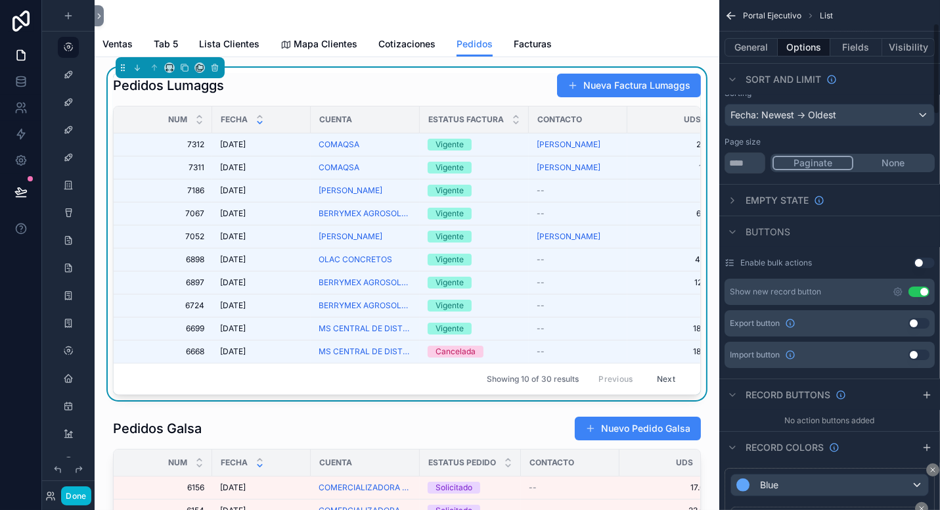
scroll to position [131, 0]
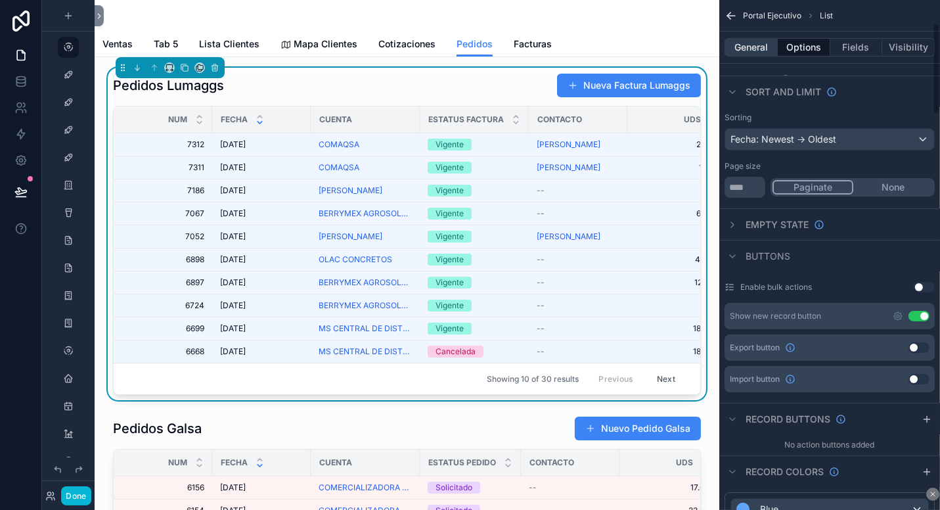
click at [754, 50] on button "General" at bounding box center [751, 47] width 53 height 18
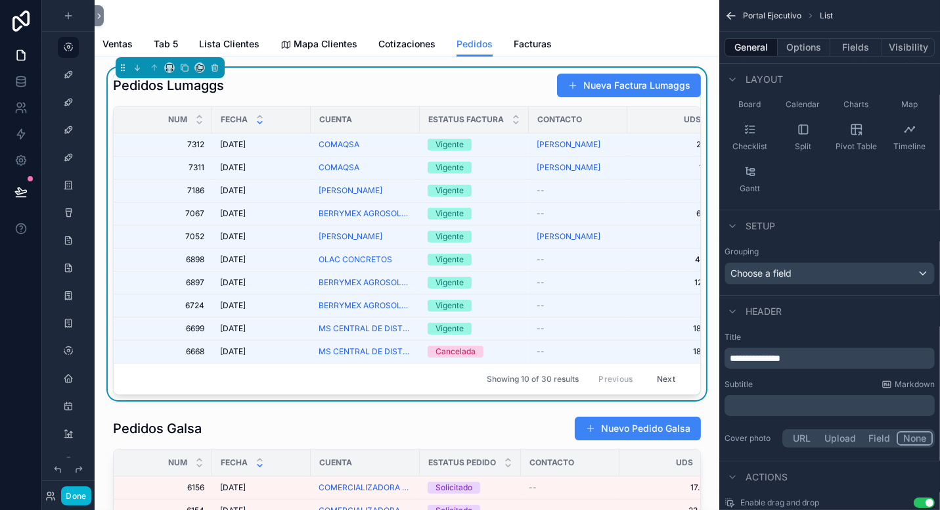
click at [741, 355] on span "**********" at bounding box center [755, 358] width 51 height 9
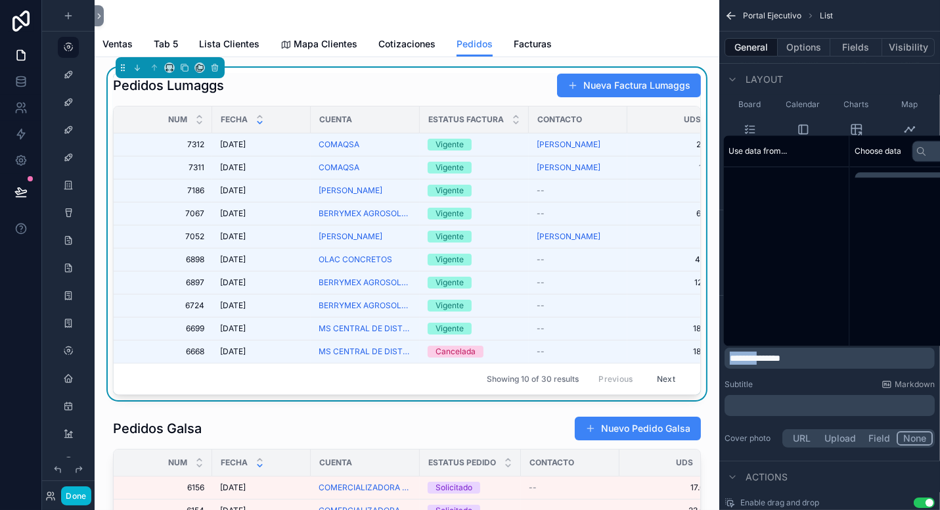
click at [741, 355] on span "**********" at bounding box center [755, 358] width 51 height 9
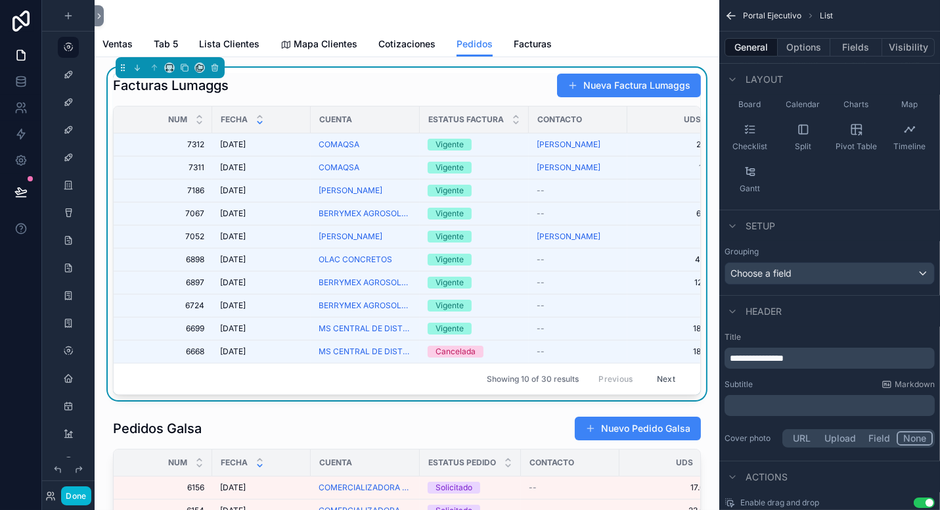
click at [636, 47] on div "Ventas Tab 5 Lista Clientes Mapa Clientes Cotizaciones Pedidos Facturas" at bounding box center [407, 44] width 609 height 25
click at [530, 50] on span "Facturas" at bounding box center [533, 43] width 38 height 13
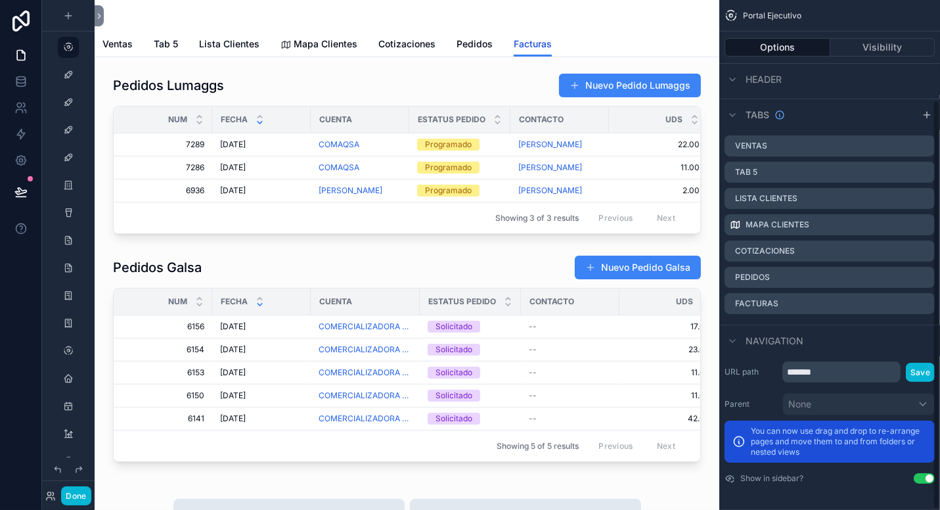
scroll to position [124, 0]
click at [467, 39] on span "Pedidos" at bounding box center [475, 43] width 36 height 13
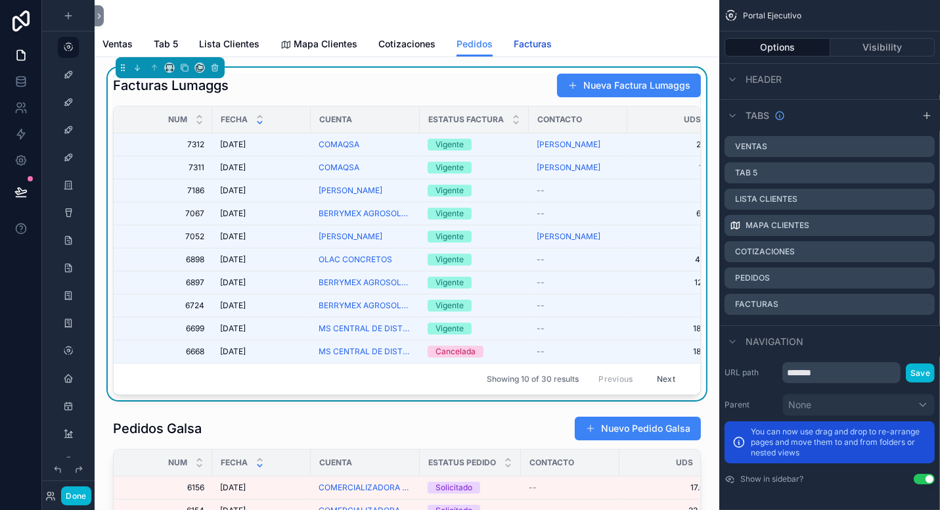
click at [529, 46] on span "Facturas" at bounding box center [533, 43] width 38 height 13
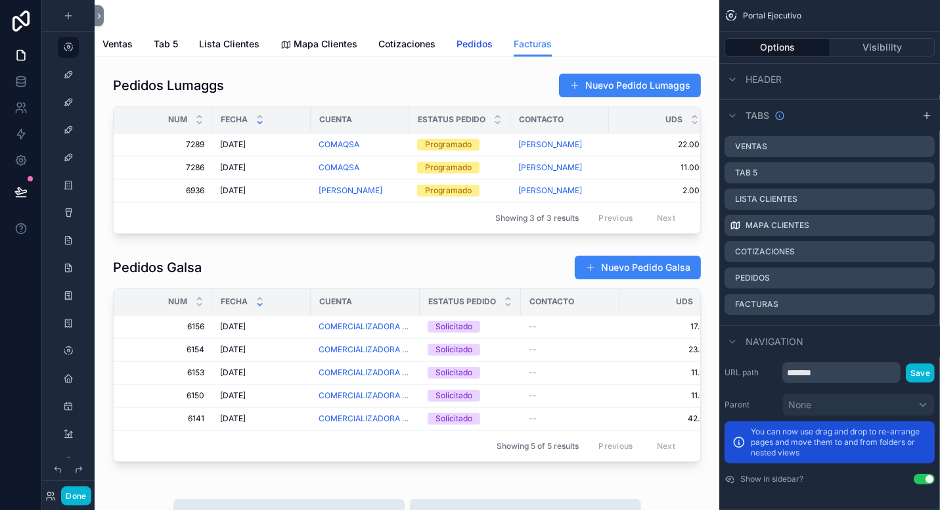
click at [457, 37] on span "Pedidos" at bounding box center [475, 43] width 36 height 13
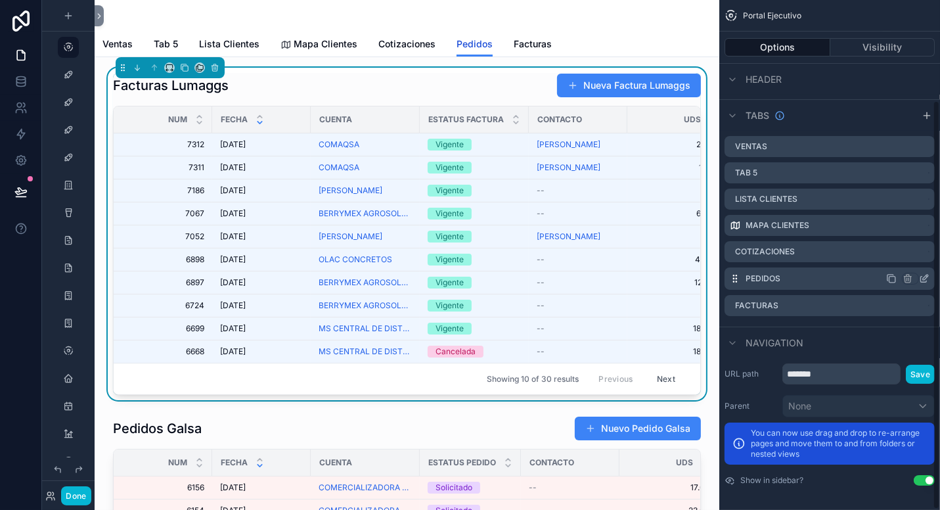
scroll to position [126, 0]
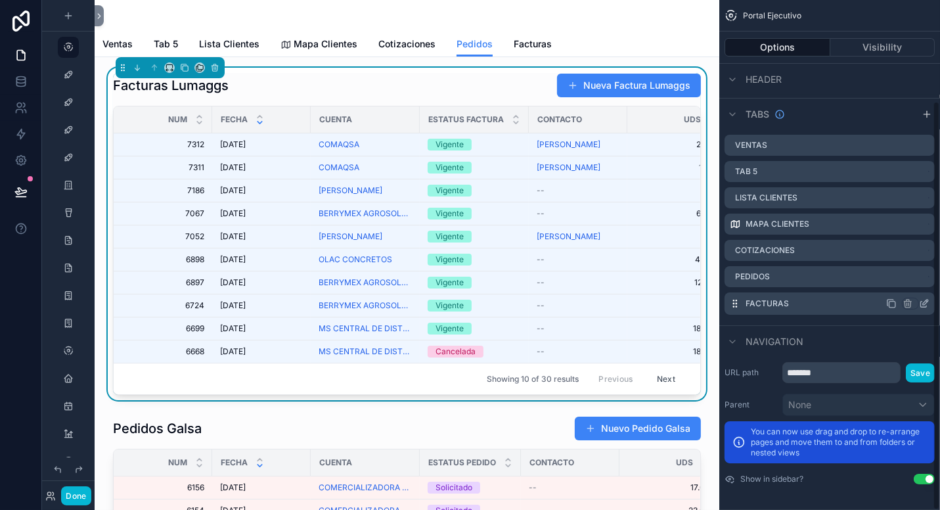
click at [925, 303] on icon "scrollable content" at bounding box center [925, 302] width 5 height 5
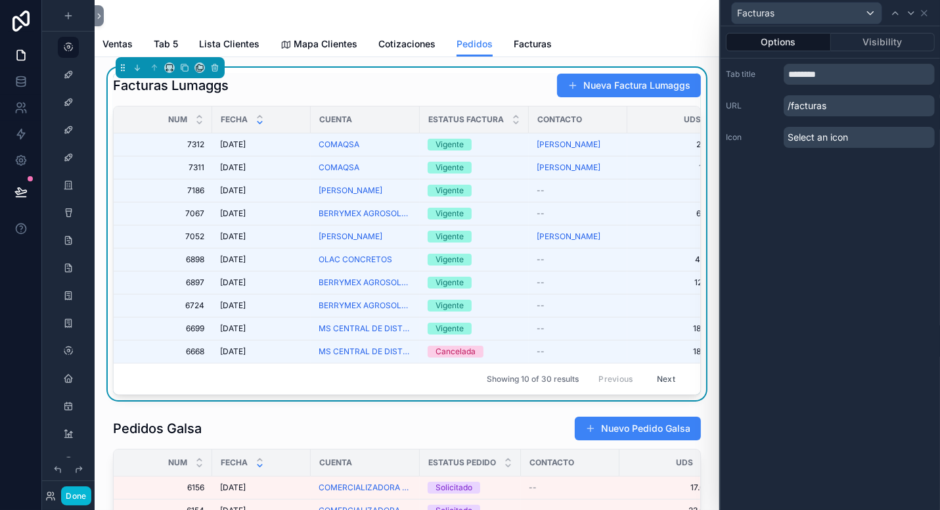
scroll to position [124, 0]
click at [850, 76] on input "********" at bounding box center [859, 74] width 151 height 21
type input "**********"
click at [927, 12] on icon at bounding box center [924, 13] width 11 height 11
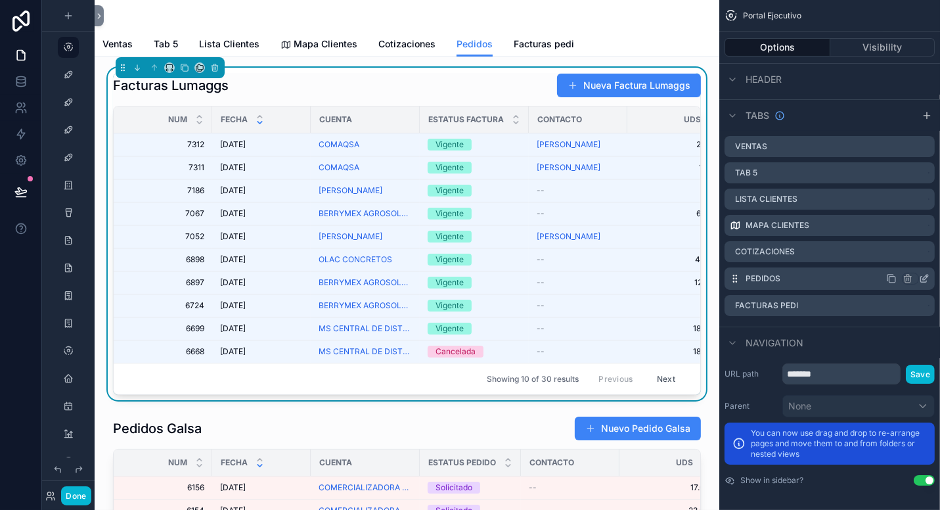
click at [922, 280] on icon "scrollable content" at bounding box center [924, 278] width 11 height 11
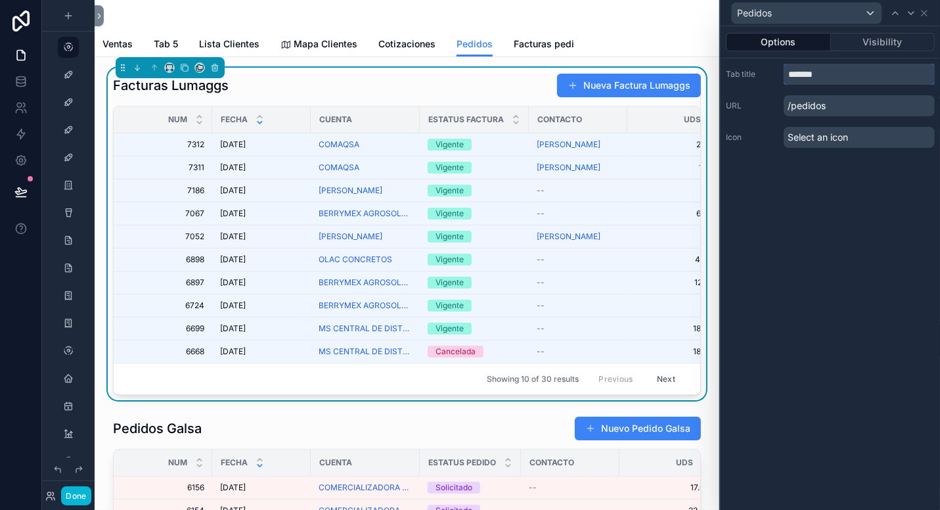
drag, startPoint x: 834, startPoint y: 83, endPoint x: 778, endPoint y: 45, distance: 67.6
click at [752, 68] on div "Tab title *******" at bounding box center [830, 74] width 209 height 21
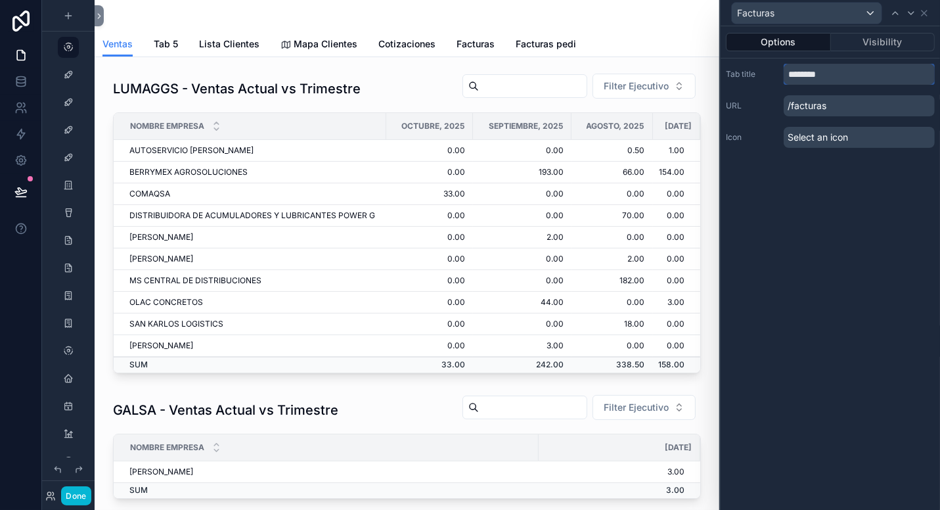
type input "********"
click at [895, 206] on div "Options Visibility Tab title ******** URL /facturas Icon Select an icon" at bounding box center [831, 268] width 220 height 484
click at [476, 44] on span "Facturas" at bounding box center [476, 43] width 38 height 13
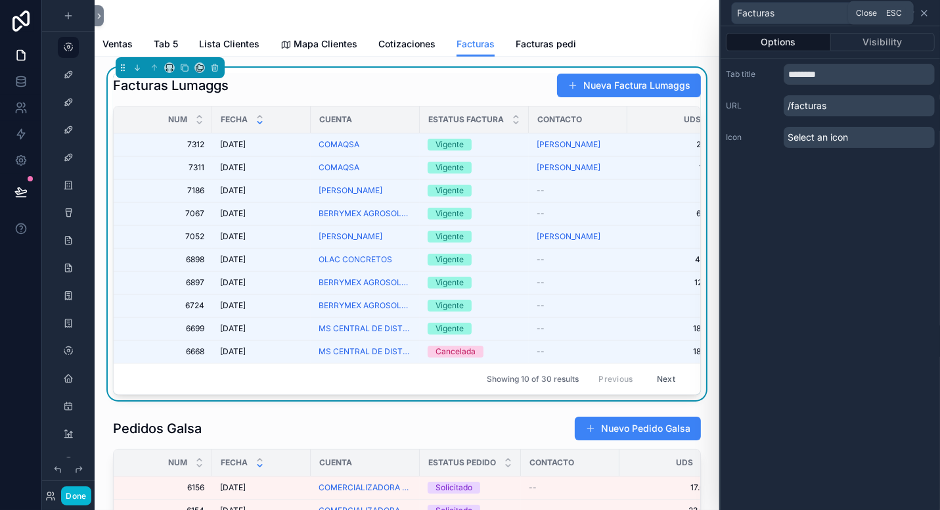
click at [929, 11] on icon at bounding box center [924, 13] width 11 height 11
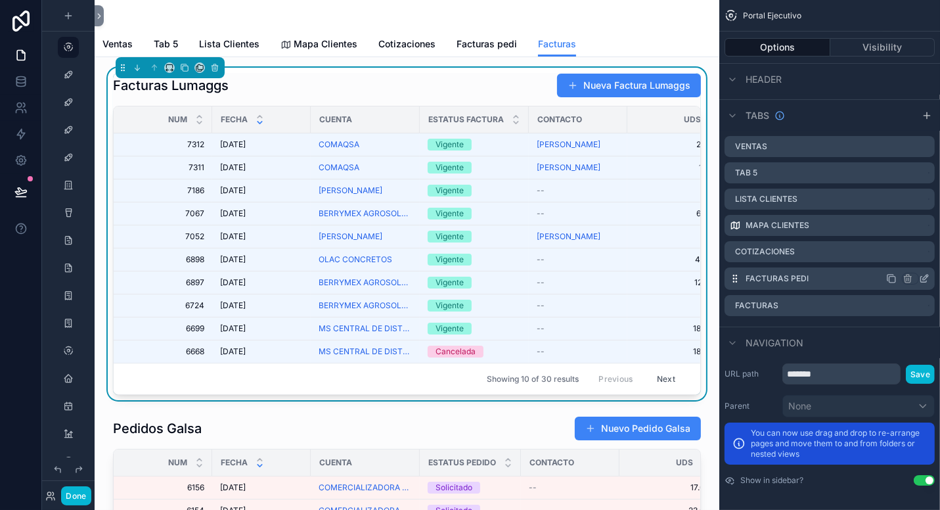
click at [800, 277] on label "Facturas pedi" at bounding box center [777, 278] width 63 height 11
click at [804, 302] on div "Facturas" at bounding box center [830, 305] width 210 height 22
click at [789, 282] on label "Facturas pedi" at bounding box center [777, 278] width 63 height 11
click at [925, 275] on icon "scrollable content" at bounding box center [925, 277] width 5 height 5
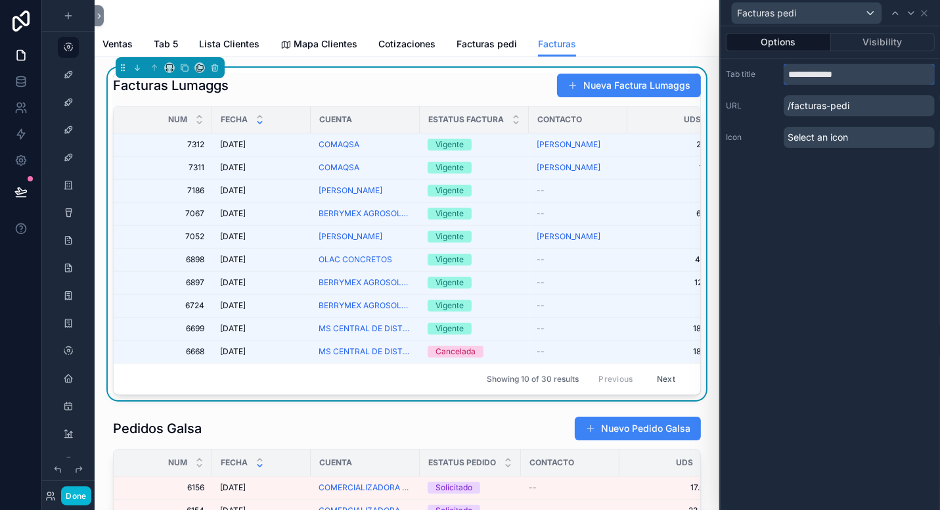
drag, startPoint x: 775, startPoint y: 62, endPoint x: 755, endPoint y: 58, distance: 20.2
click at [757, 60] on div "**********" at bounding box center [831, 105] width 220 height 95
type input "*******"
click at [415, 83] on div "Facturas Lumaggs Nueva Factura Lumaggs" at bounding box center [407, 85] width 588 height 25
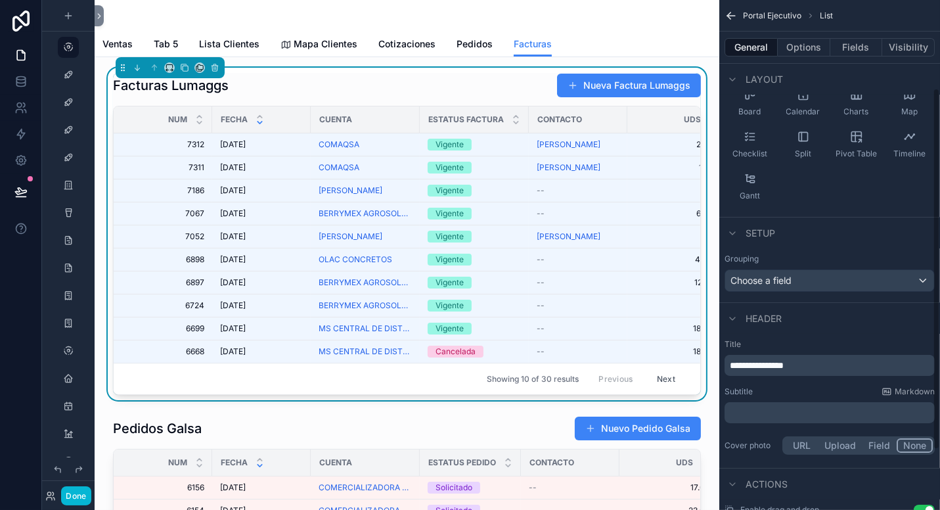
click at [499, 83] on div "Facturas Lumaggs Nueva Factura Lumaggs" at bounding box center [407, 85] width 588 height 25
click at [749, 362] on span "**********" at bounding box center [757, 365] width 54 height 9
click at [842, 390] on div "Subtitle Markdown" at bounding box center [830, 391] width 210 height 11
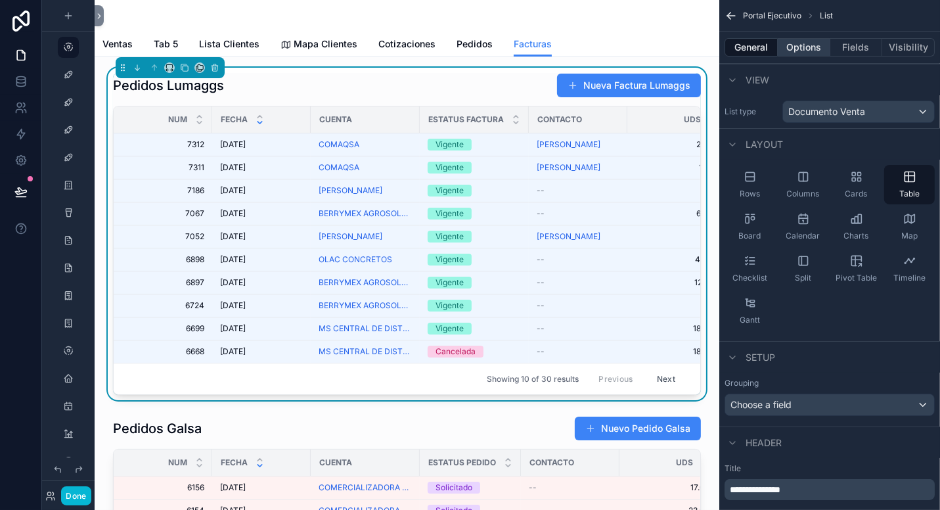
click at [808, 49] on button "Options" at bounding box center [804, 47] width 53 height 18
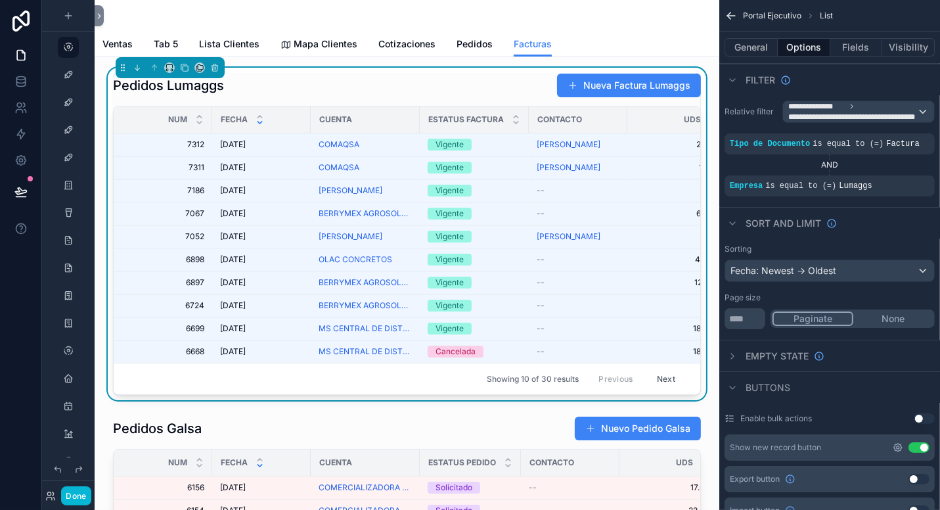
click at [897, 448] on icon "scrollable content" at bounding box center [898, 447] width 3 height 3
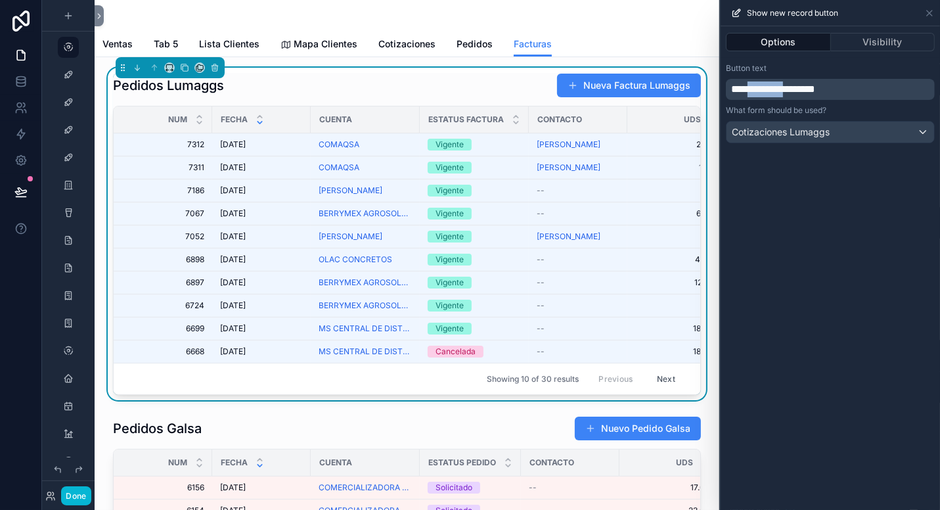
drag, startPoint x: 802, startPoint y: 88, endPoint x: 757, endPoint y: 93, distance: 44.9
click at [757, 93] on span "**********" at bounding box center [773, 89] width 84 height 10
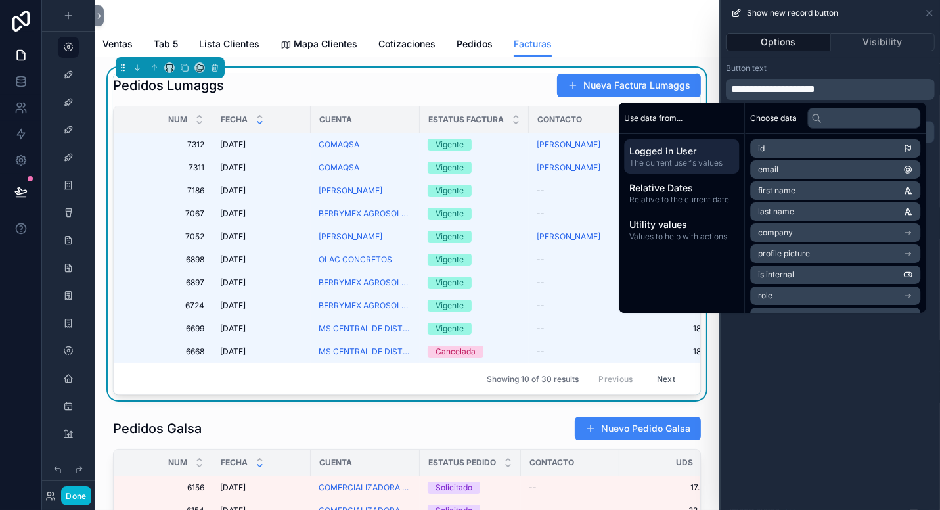
click at [612, 37] on div "Ventas Tab 5 Lista Clientes Mapa Clientes Cotizaciones Pedidos Facturas" at bounding box center [407, 44] width 609 height 25
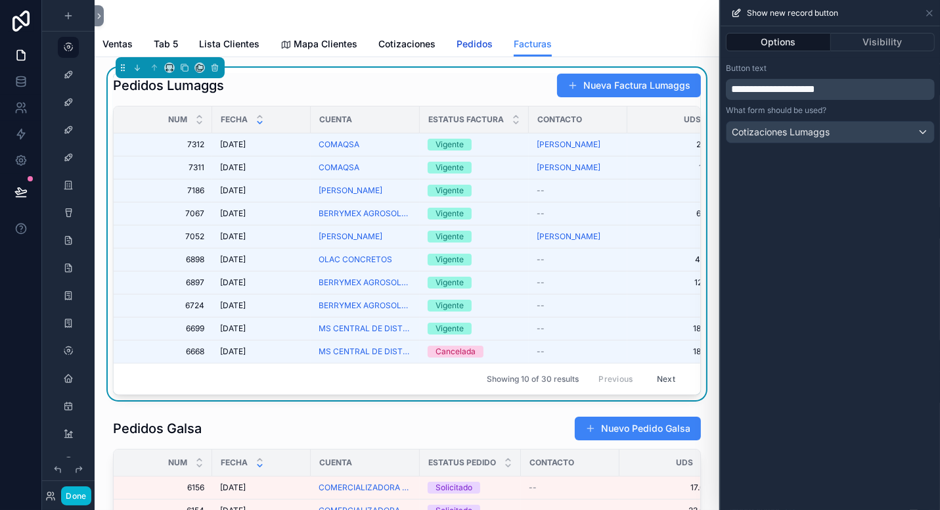
click at [477, 41] on span "Pedidos" at bounding box center [475, 43] width 36 height 13
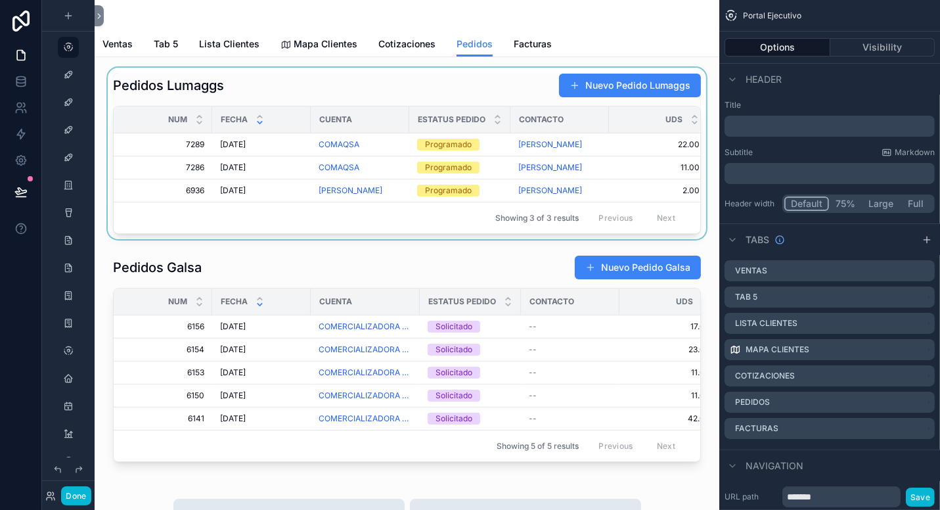
click at [455, 90] on div "scrollable content" at bounding box center [407, 154] width 604 height 172
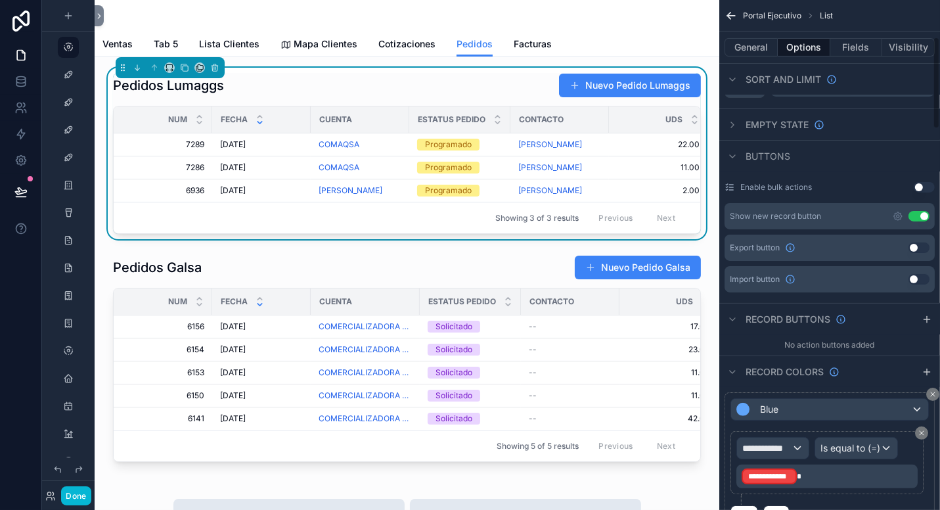
scroll to position [263, 0]
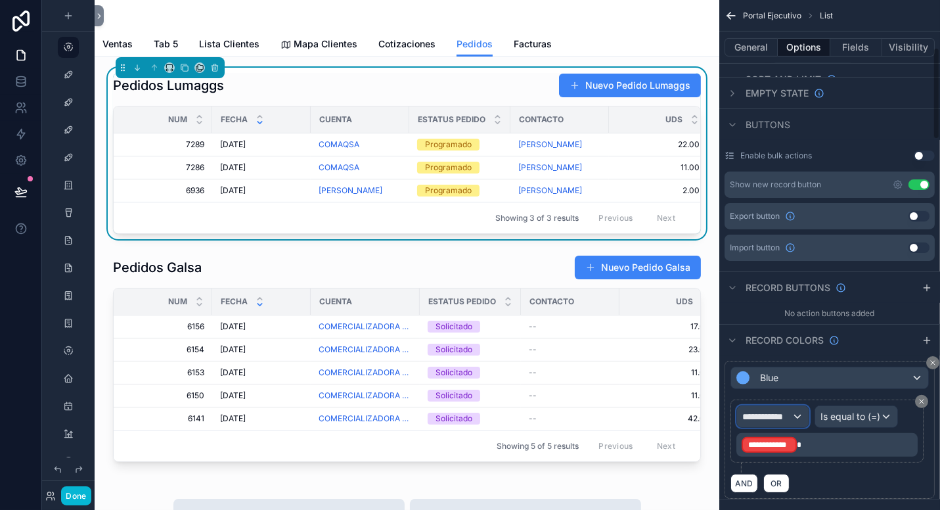
click at [790, 418] on span "**********" at bounding box center [767, 416] width 49 height 13
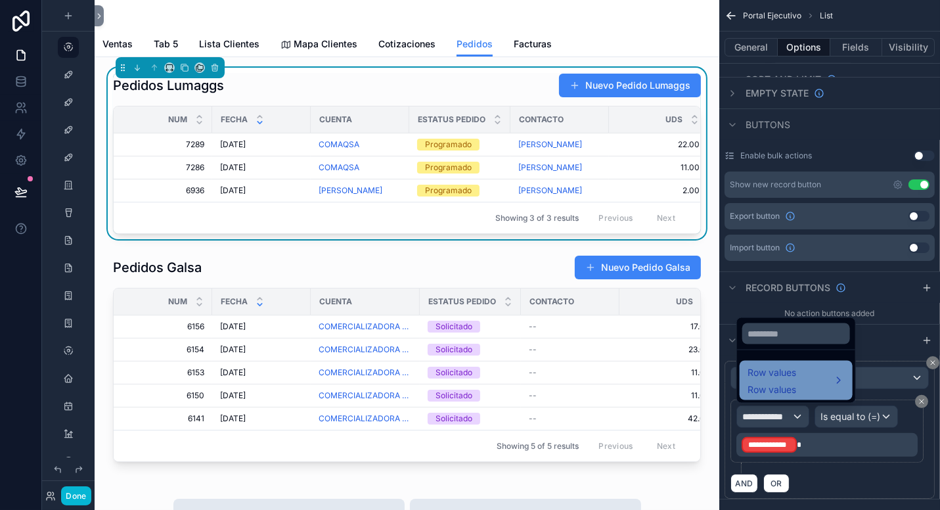
click at [791, 378] on span "Row values" at bounding box center [772, 373] width 49 height 16
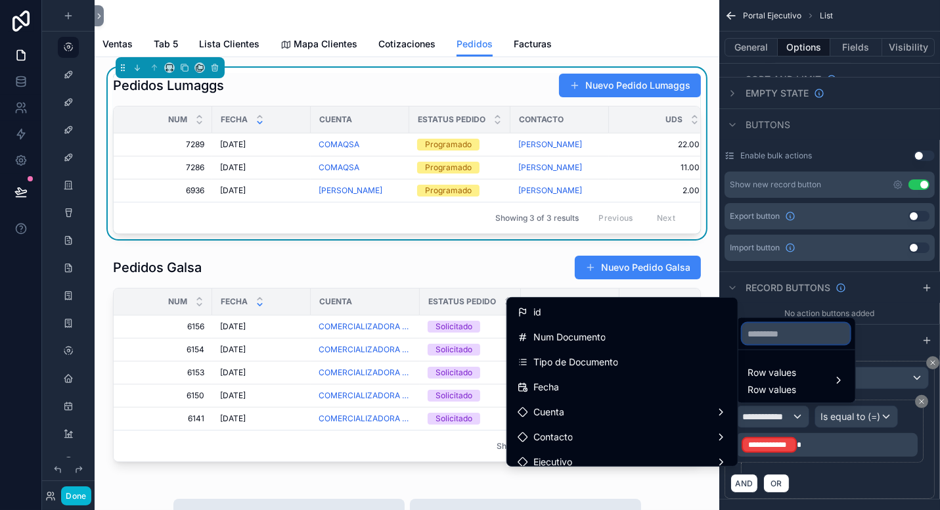
click at [791, 329] on input "text" at bounding box center [797, 333] width 108 height 21
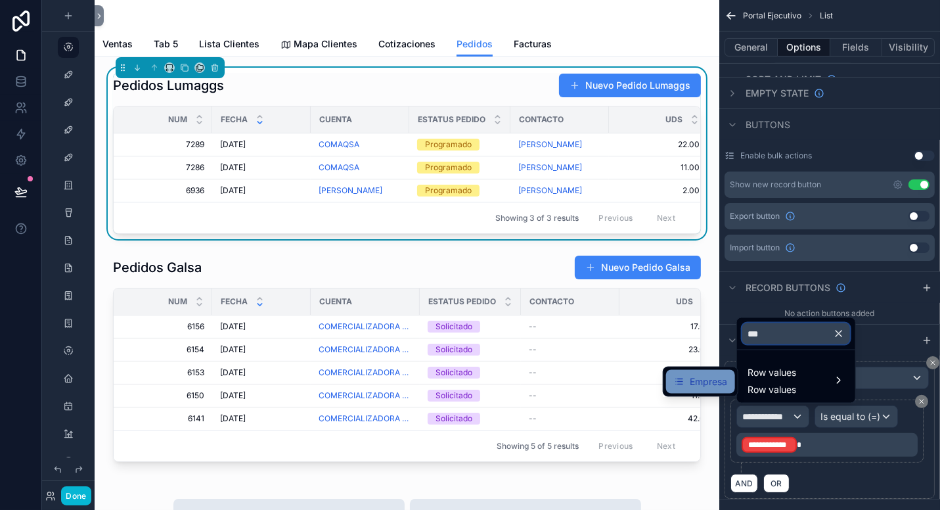
type input "***"
click at [699, 386] on span "Empresa" at bounding box center [708, 382] width 37 height 16
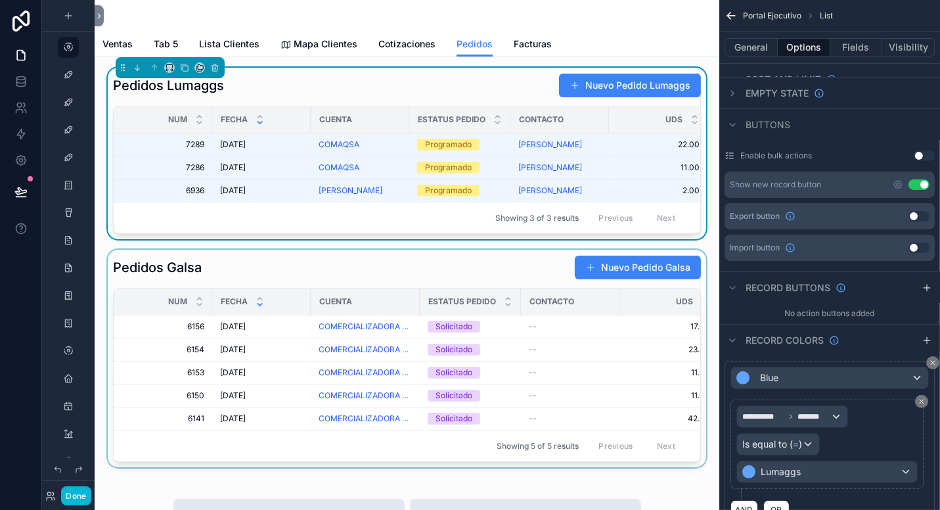
click at [504, 277] on div "scrollable content" at bounding box center [407, 359] width 604 height 218
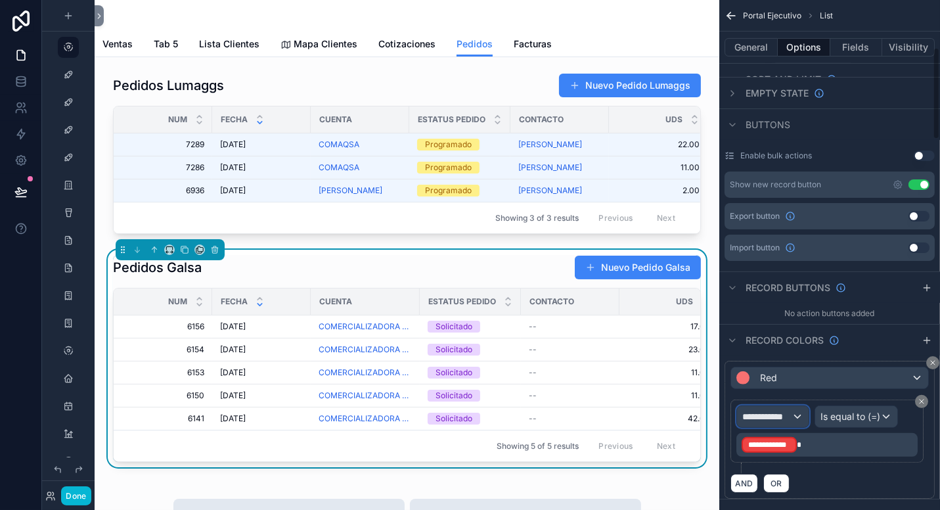
click at [794, 419] on div "**********" at bounding box center [773, 416] width 72 height 21
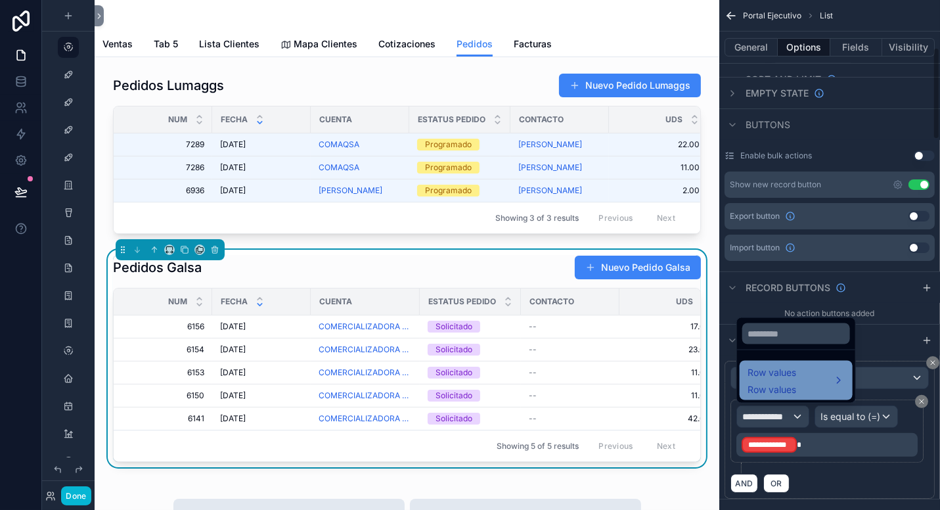
click at [794, 381] on div "Row values Row values" at bounding box center [772, 381] width 49 height 32
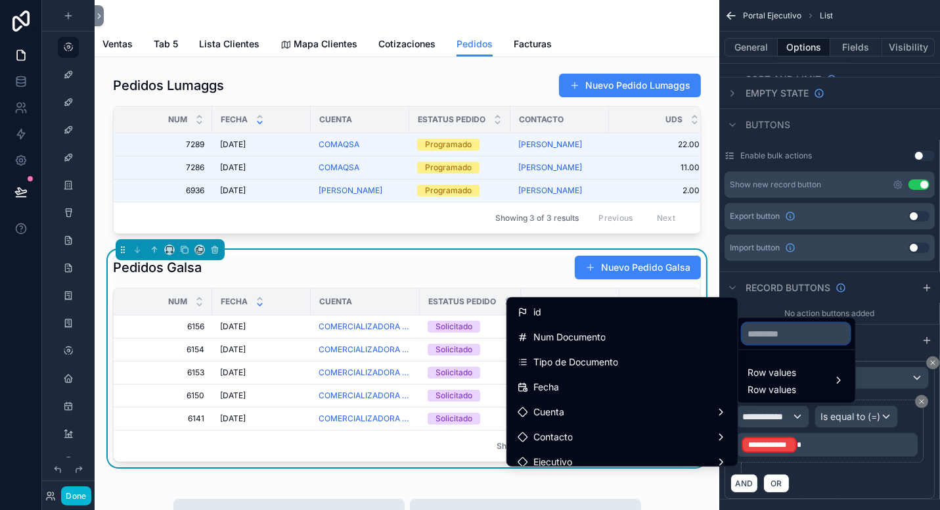
click at [776, 333] on input "text" at bounding box center [797, 333] width 108 height 21
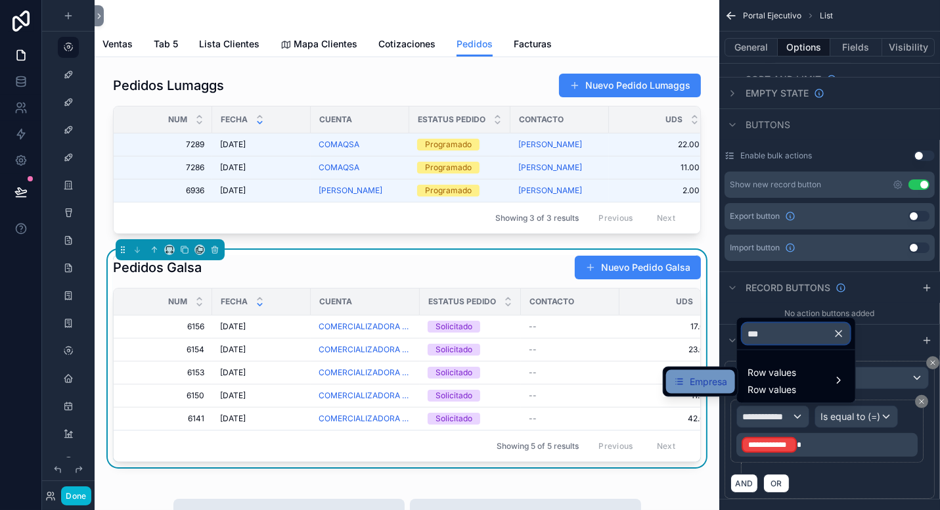
type input "***"
click at [691, 381] on span "Empresa" at bounding box center [708, 382] width 37 height 16
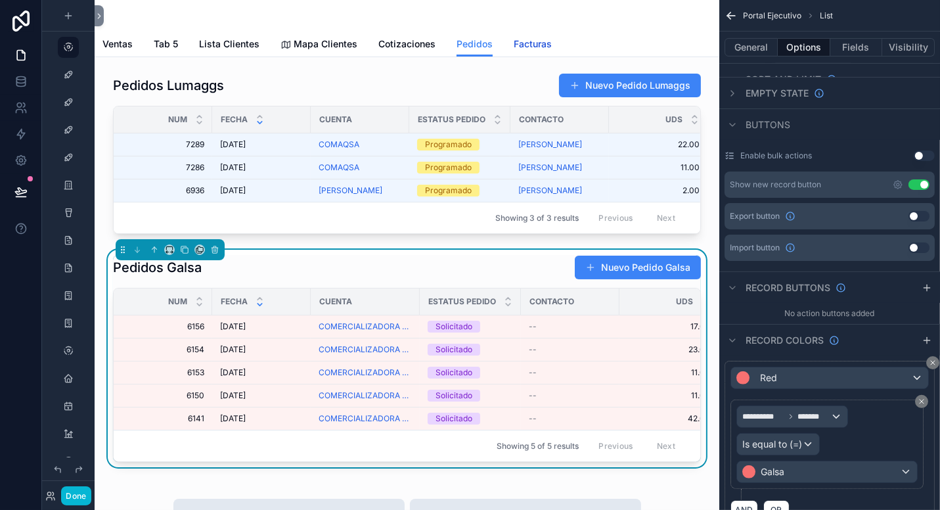
click at [530, 44] on span "Facturas" at bounding box center [533, 43] width 38 height 13
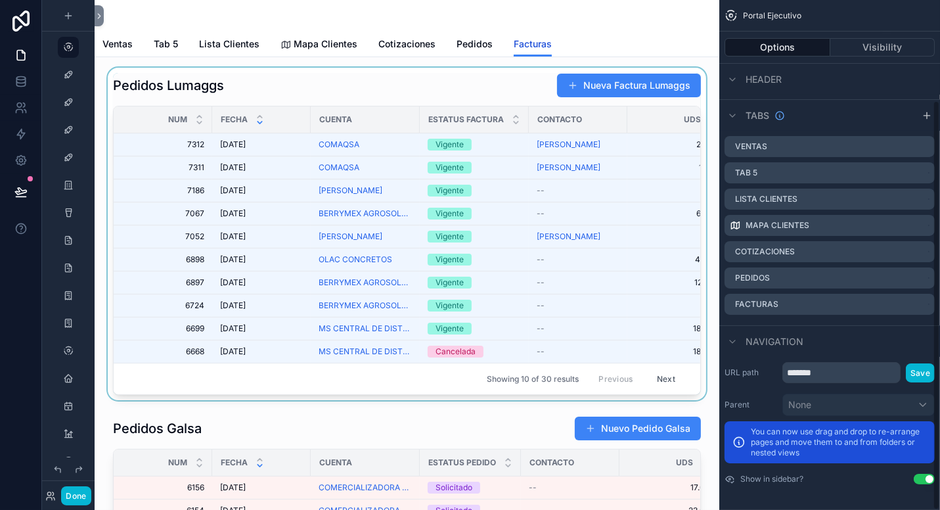
scroll to position [124, 0]
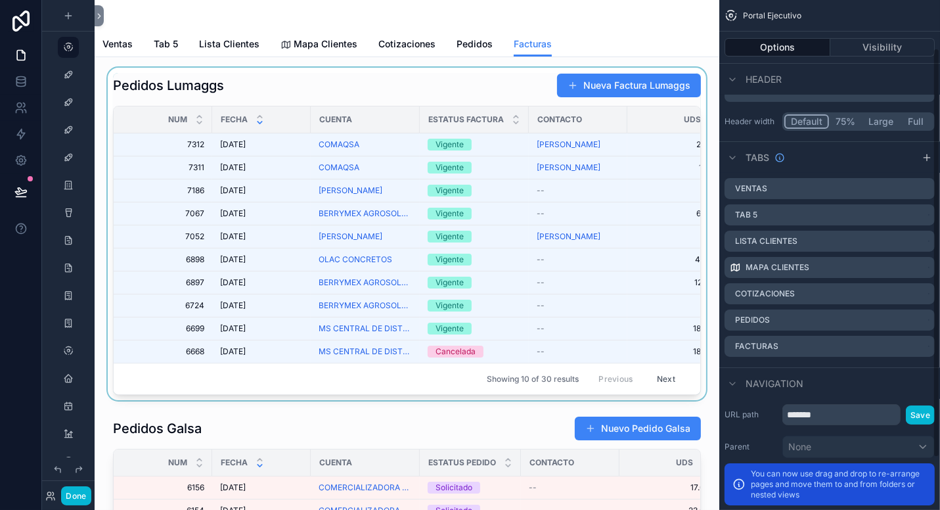
scroll to position [60, 0]
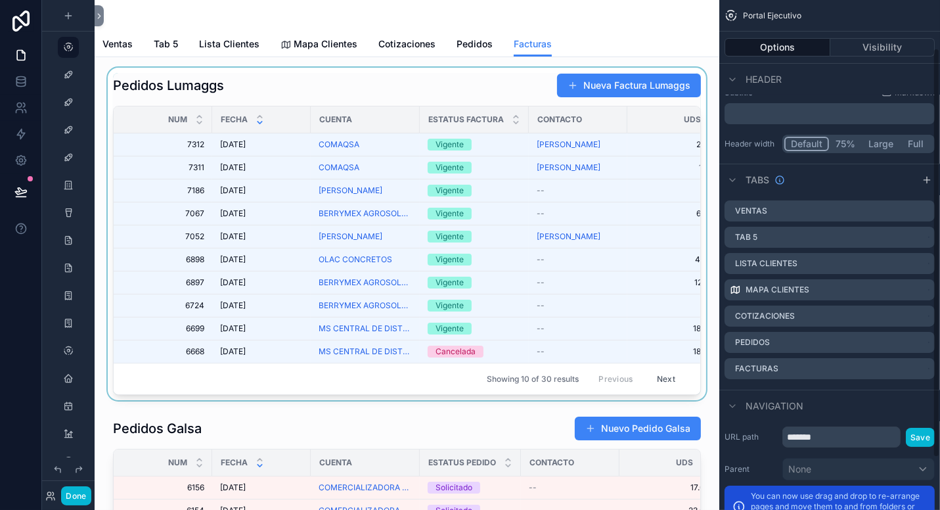
click at [455, 84] on div "scrollable content" at bounding box center [407, 234] width 604 height 333
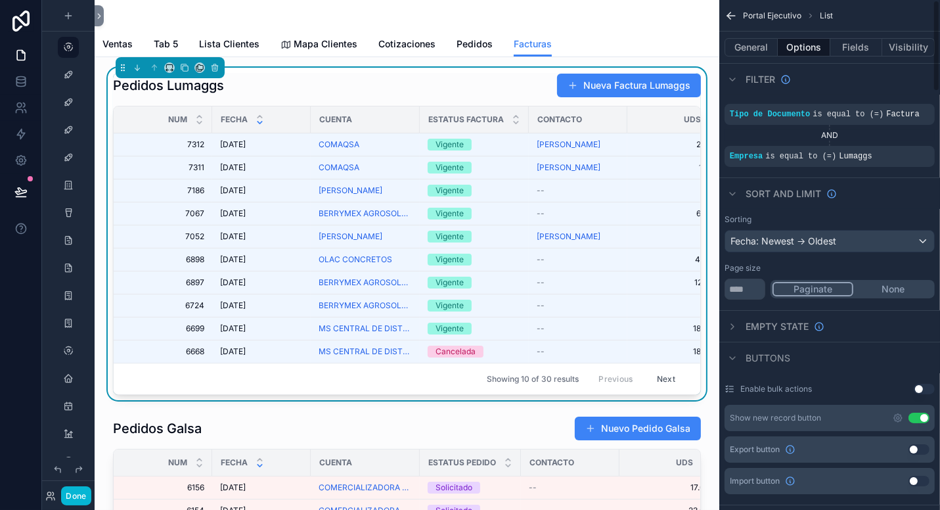
scroll to position [0, 0]
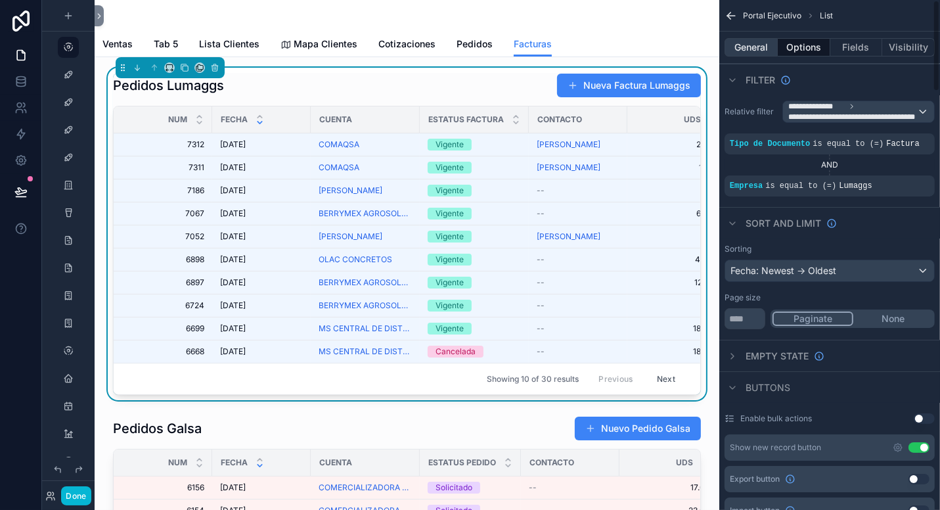
click at [749, 44] on button "General" at bounding box center [751, 47] width 53 height 18
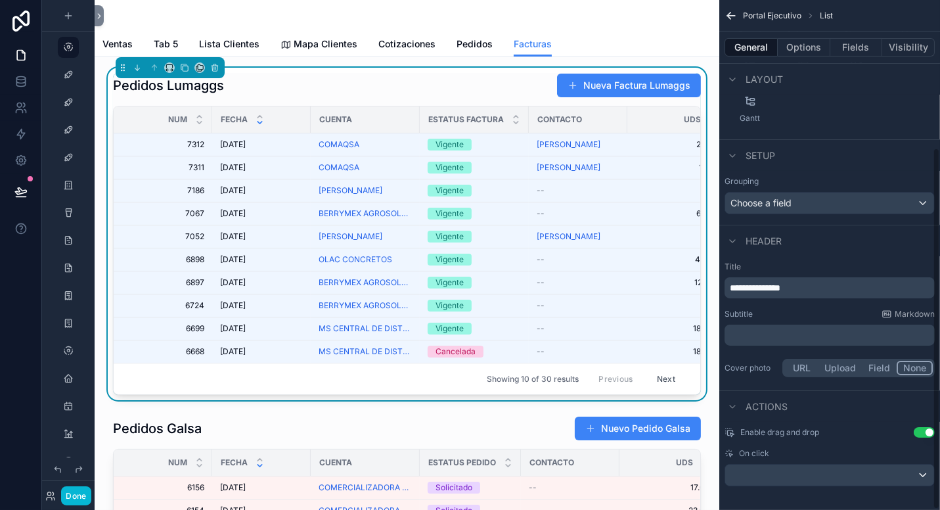
scroll to position [208, 0]
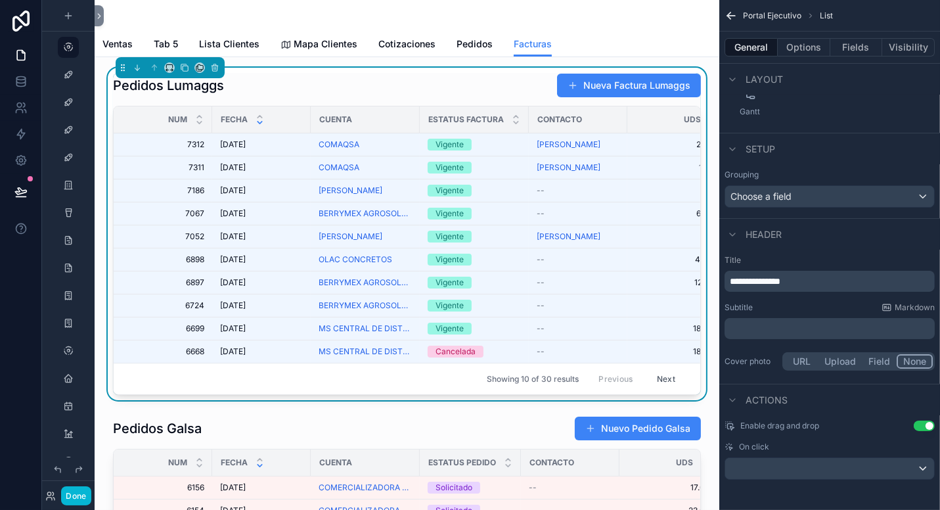
click at [741, 281] on span "**********" at bounding box center [755, 281] width 51 height 9
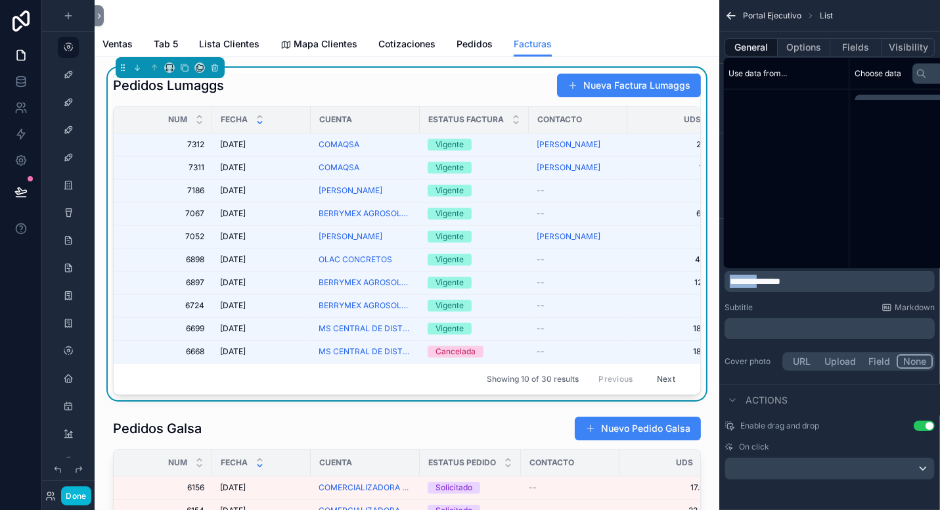
click at [741, 281] on span "**********" at bounding box center [755, 281] width 51 height 9
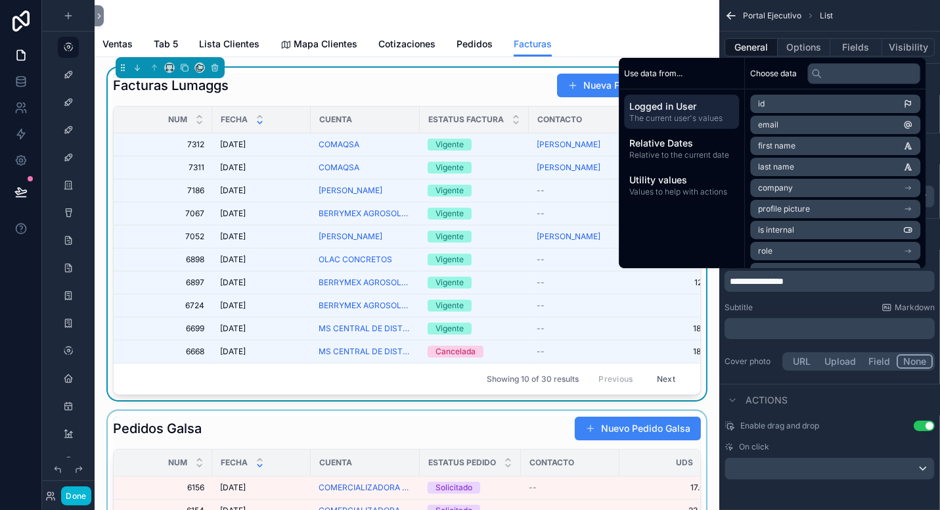
click at [499, 438] on div "scrollable content" at bounding box center [407, 520] width 604 height 218
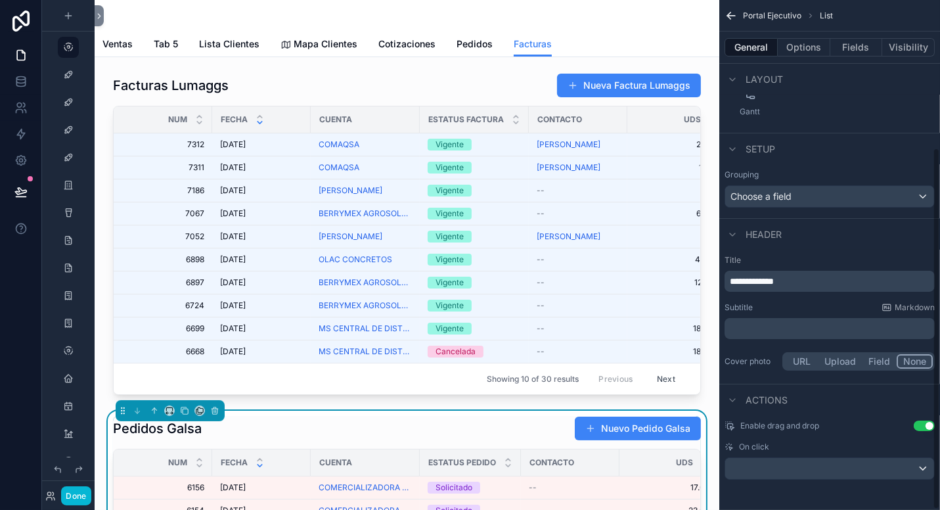
click at [742, 278] on span "**********" at bounding box center [752, 281] width 44 height 9
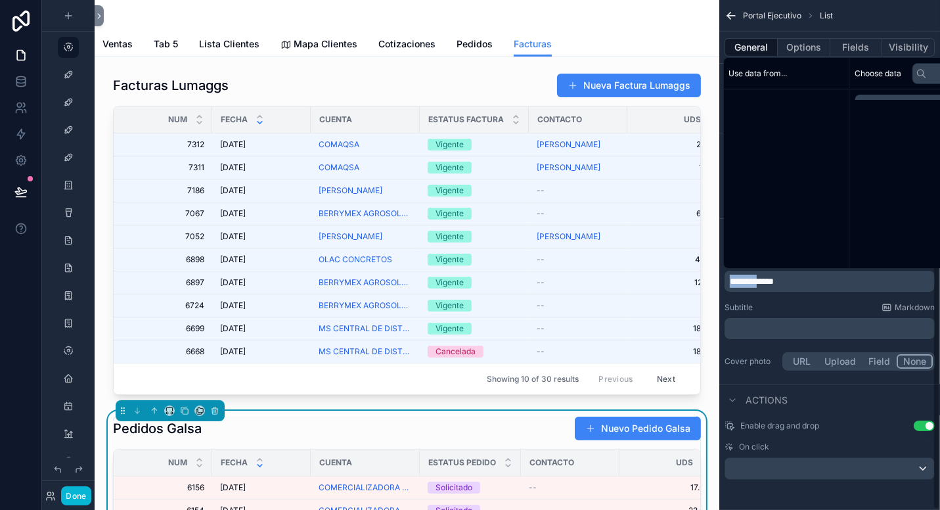
click at [742, 278] on span "**********" at bounding box center [752, 281] width 44 height 9
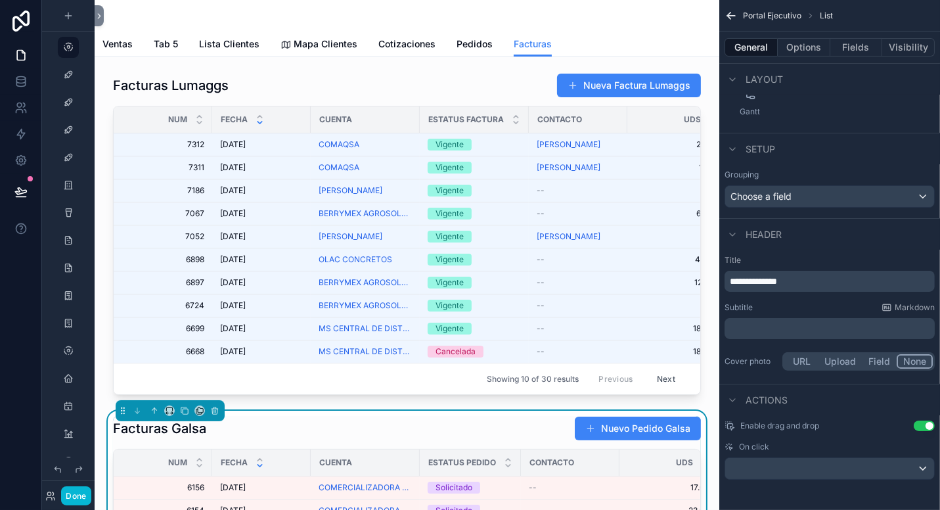
click at [393, 433] on div "Facturas Galsa Nuevo Pedido Galsa" at bounding box center [407, 428] width 588 height 25
click at [802, 44] on button "Options" at bounding box center [804, 47] width 53 height 18
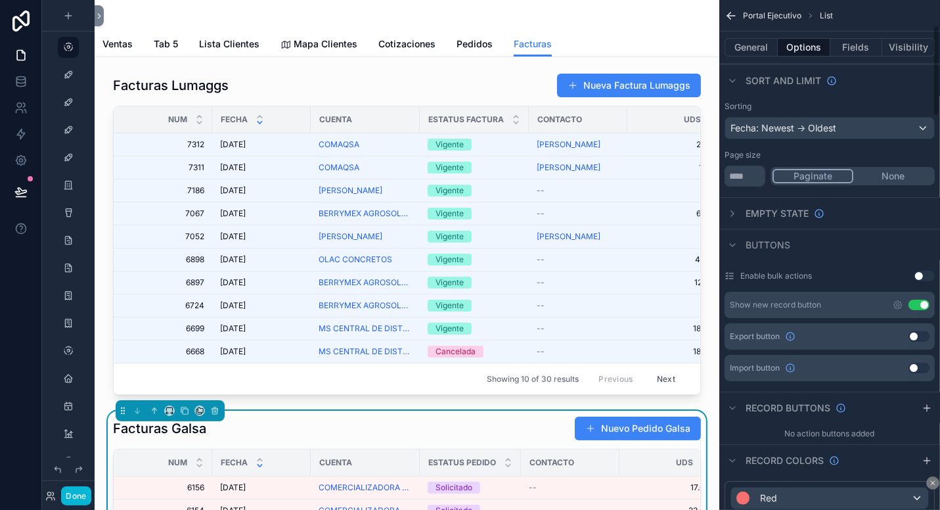
scroll to position [0, 0]
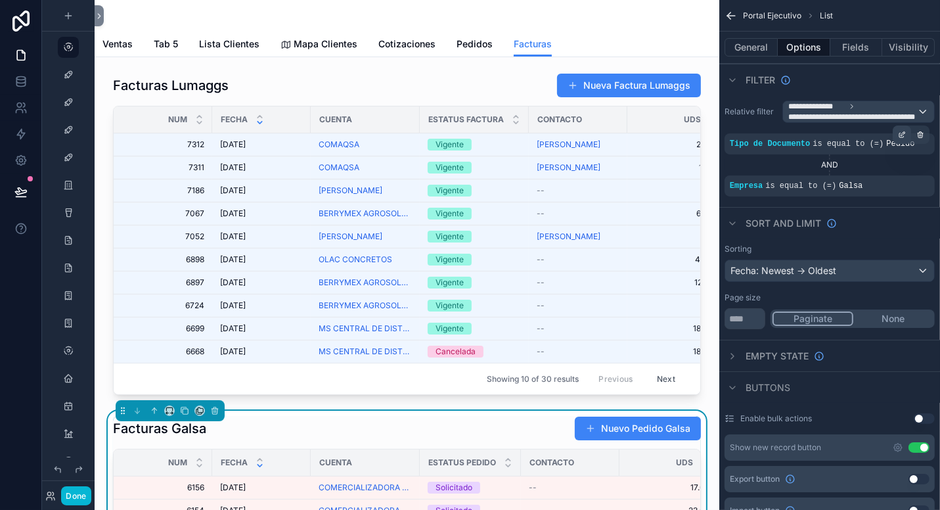
click at [900, 134] on icon "scrollable content" at bounding box center [902, 135] width 5 height 5
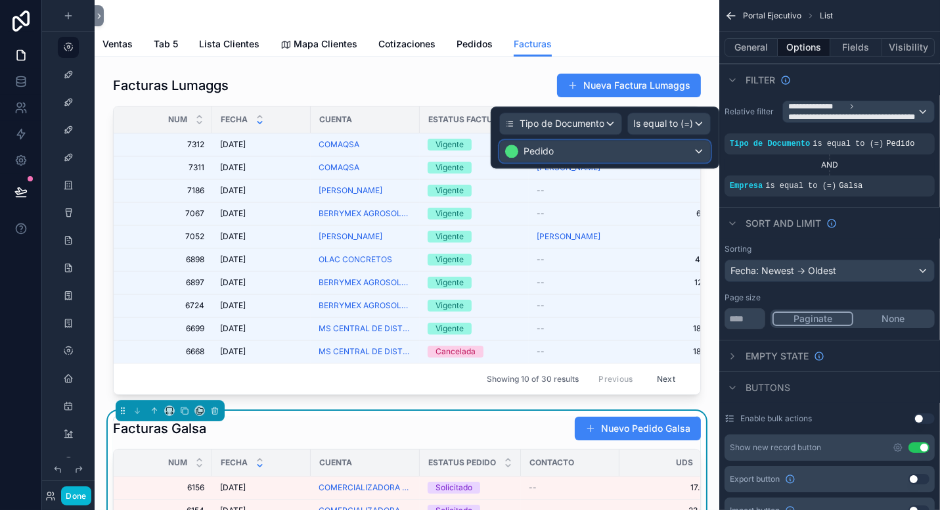
click at [641, 153] on div "Pedido" at bounding box center [605, 151] width 210 height 21
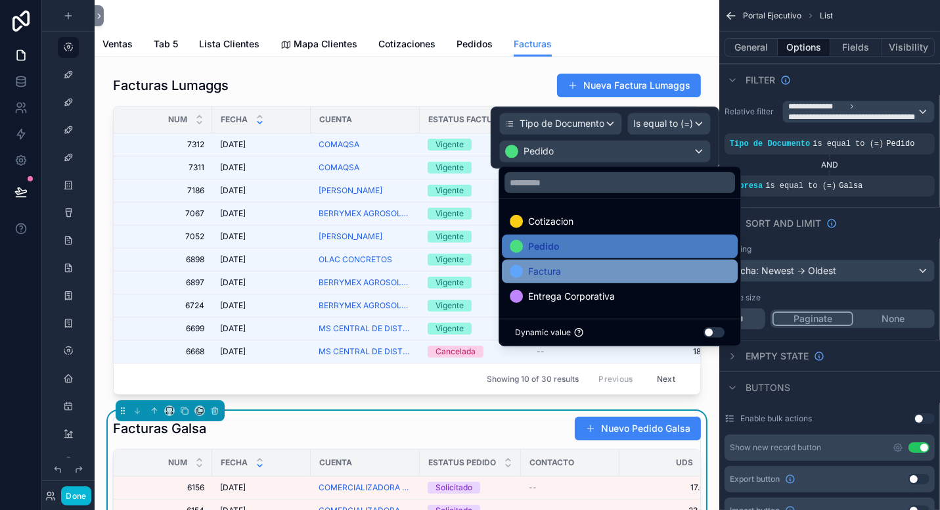
click at [552, 267] on span "Factura" at bounding box center [544, 272] width 33 height 16
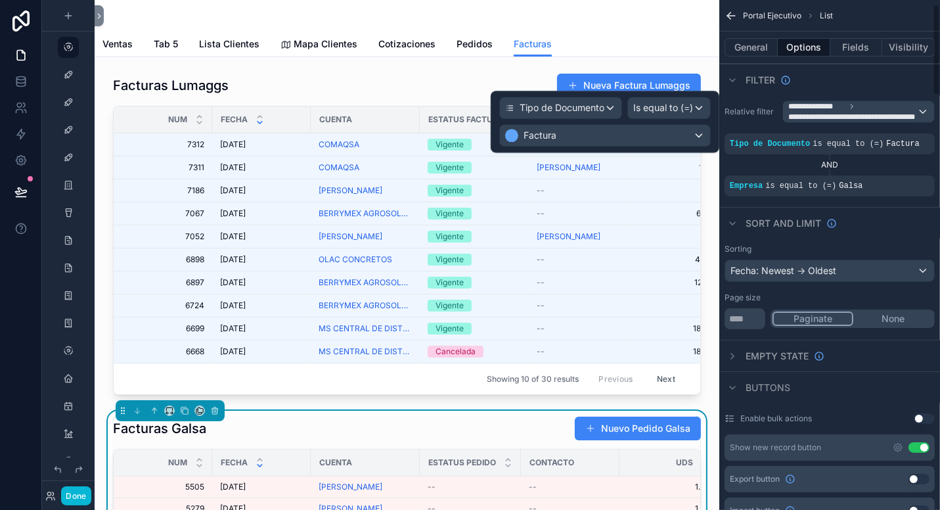
scroll to position [66, 0]
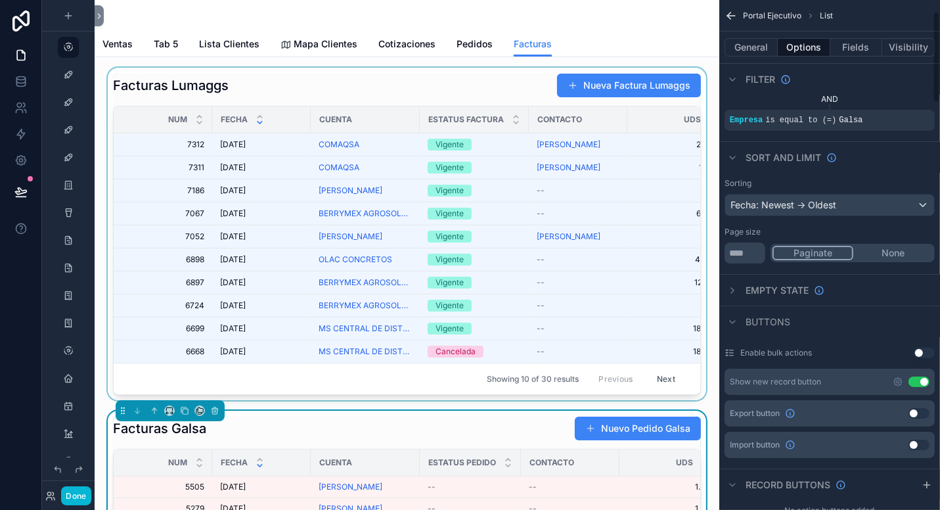
click at [573, 349] on div "scrollable content" at bounding box center [407, 234] width 604 height 333
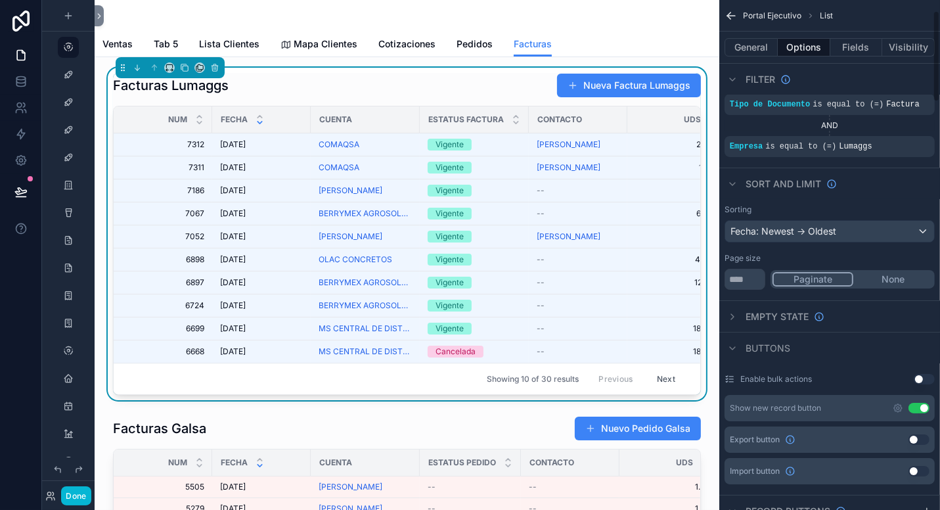
scroll to position [0, 0]
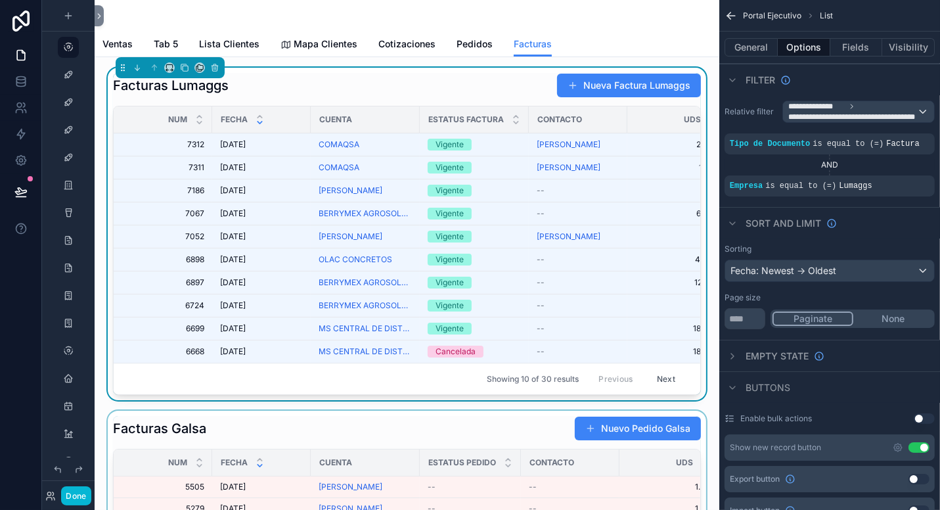
click at [561, 468] on span "Contacto" at bounding box center [552, 462] width 45 height 11
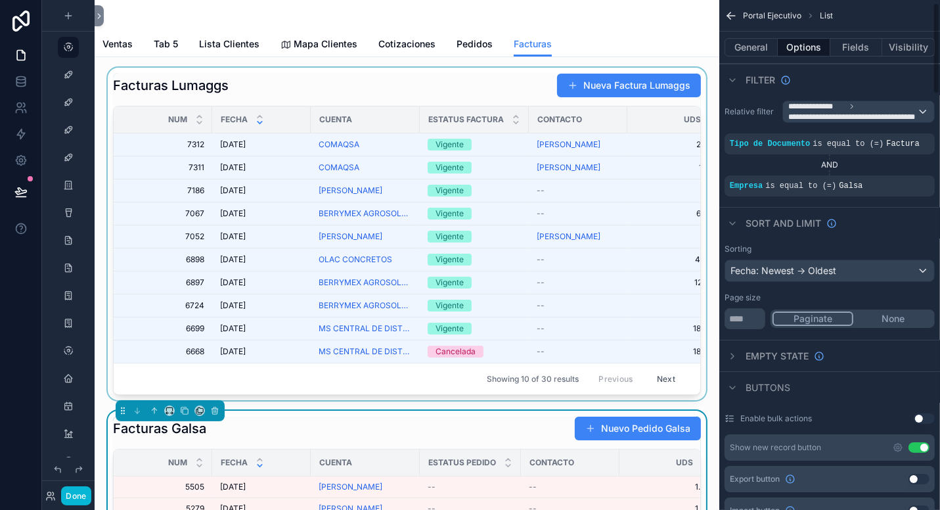
scroll to position [66, 0]
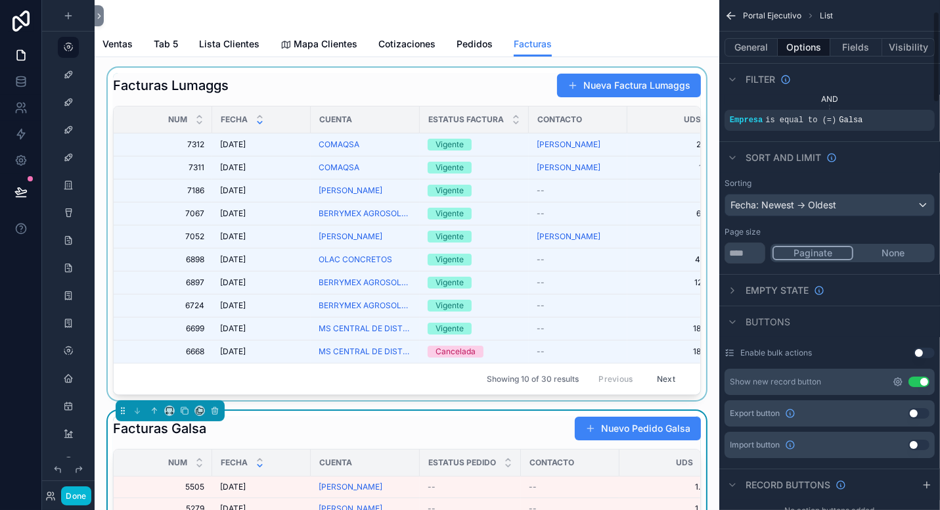
click at [896, 380] on icon "scrollable content" at bounding box center [898, 382] width 11 height 11
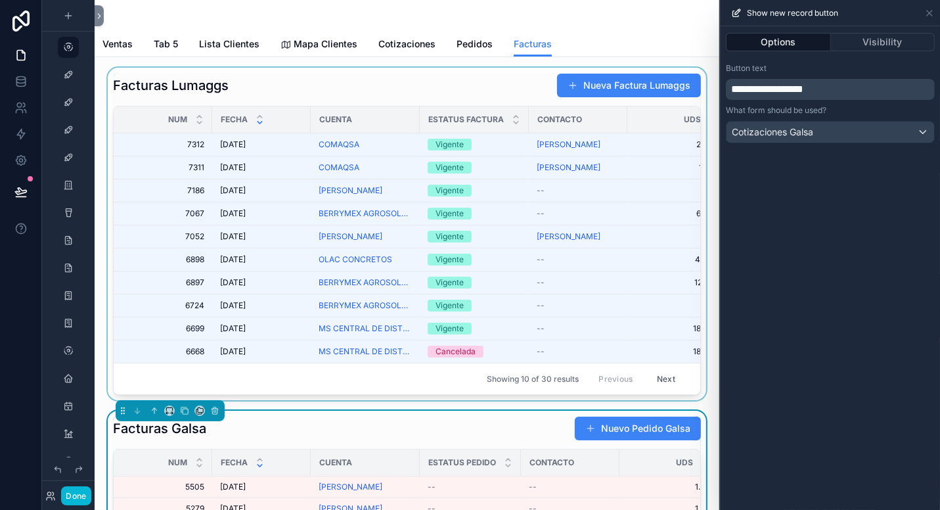
click at [786, 88] on span "**********" at bounding box center [767, 89] width 72 height 10
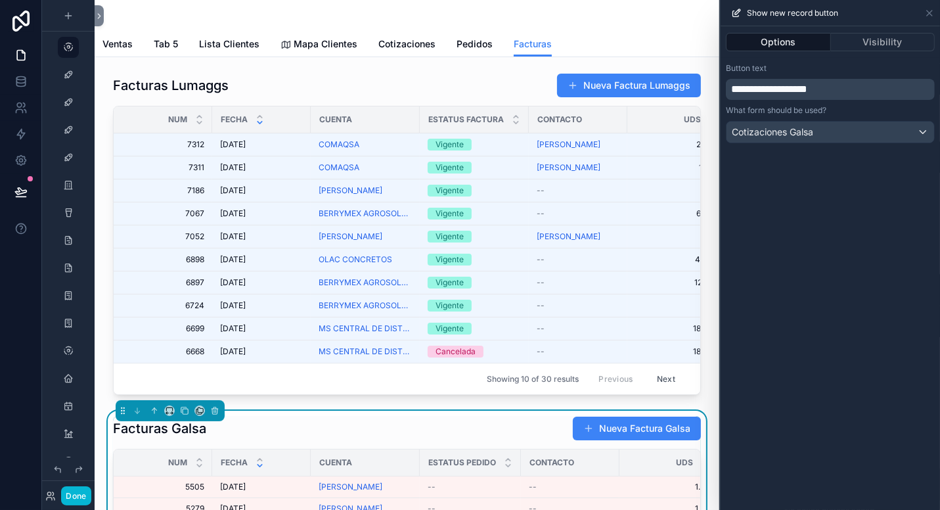
click at [683, 45] on div "Ventas Tab 5 Lista Clientes Mapa Clientes Cotizaciones Pedidos Facturas" at bounding box center [407, 44] width 609 height 25
click at [534, 430] on div "Facturas Galsa Nueva Factura Galsa" at bounding box center [407, 428] width 588 height 25
click at [928, 17] on icon at bounding box center [930, 13] width 11 height 11
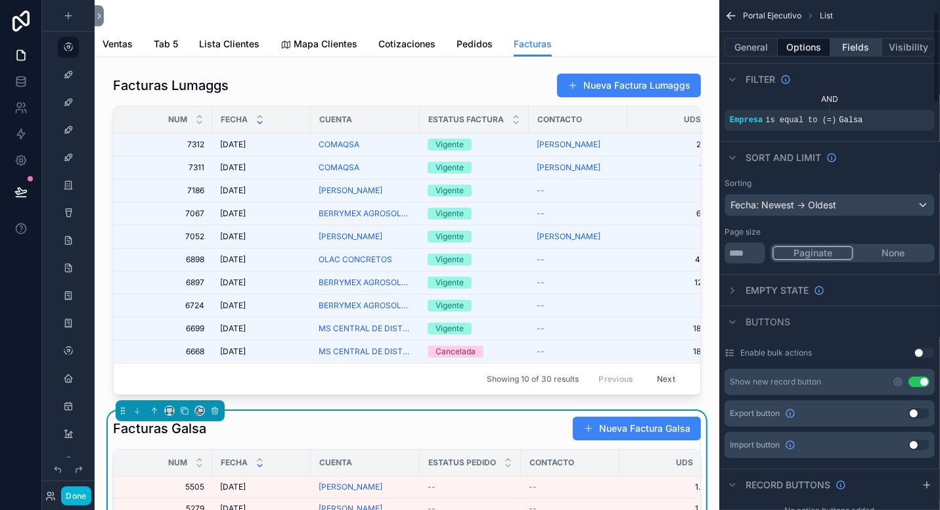
click at [854, 47] on button "Fields" at bounding box center [857, 47] width 53 height 18
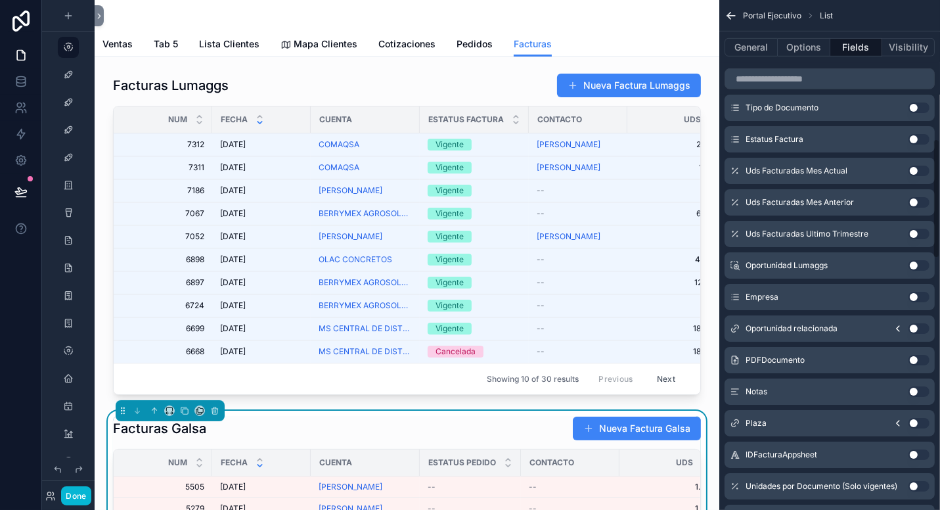
scroll to position [460, 0]
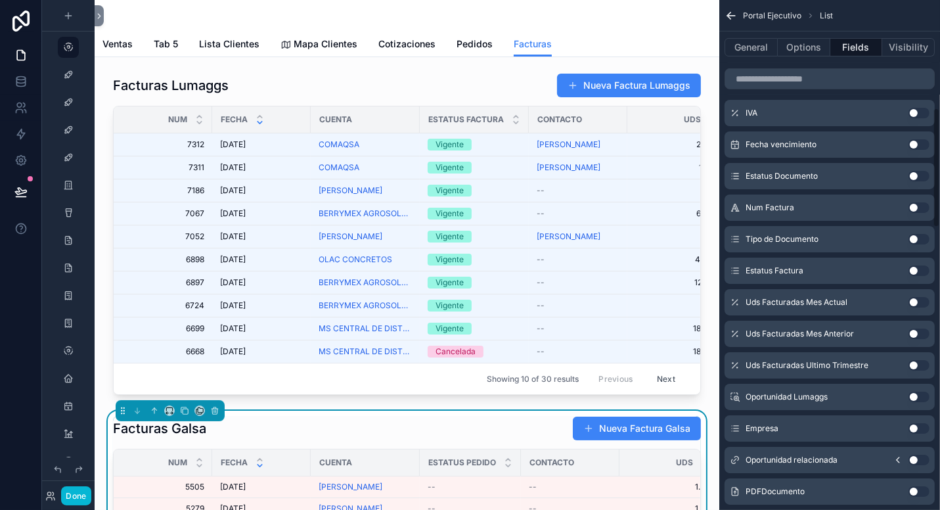
drag, startPoint x: 923, startPoint y: 269, endPoint x: 893, endPoint y: 256, distance: 32.1
click at [924, 269] on button "Use setting" at bounding box center [919, 271] width 21 height 11
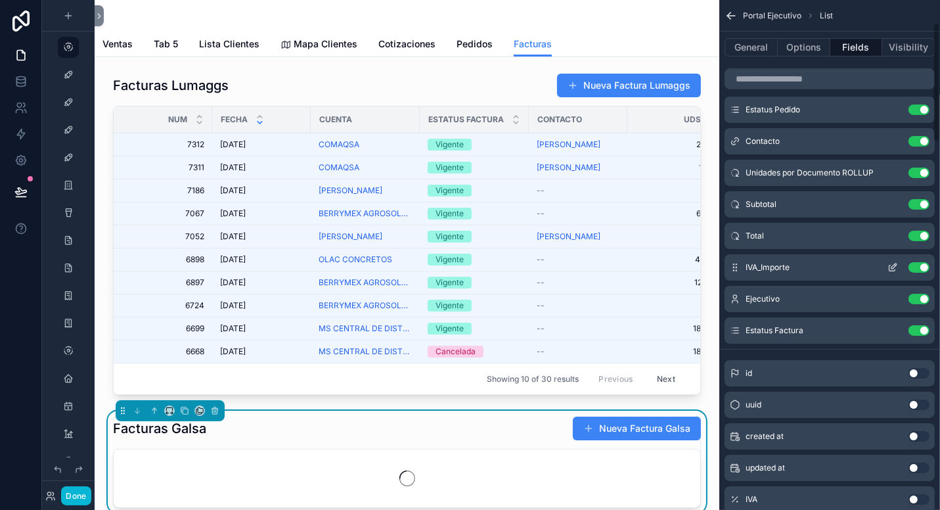
scroll to position [97, 0]
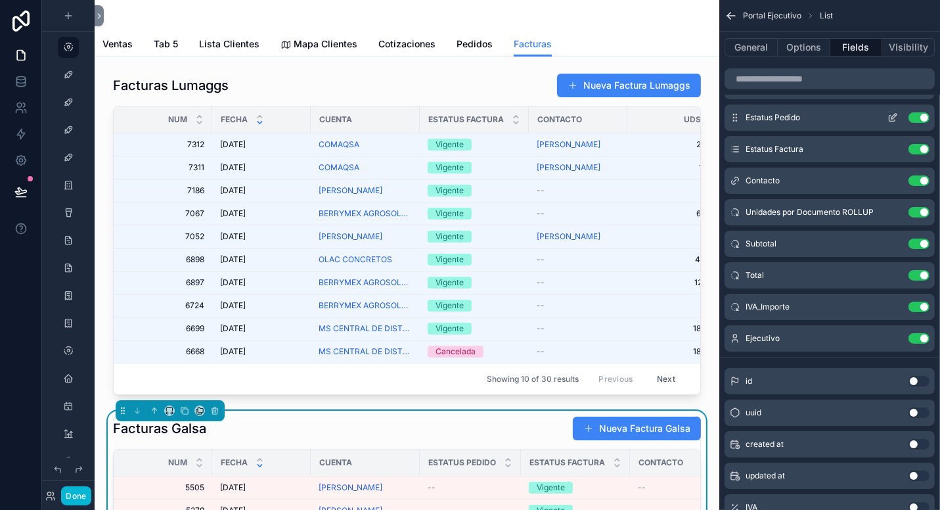
click at [915, 117] on button "Use setting" at bounding box center [919, 117] width 21 height 11
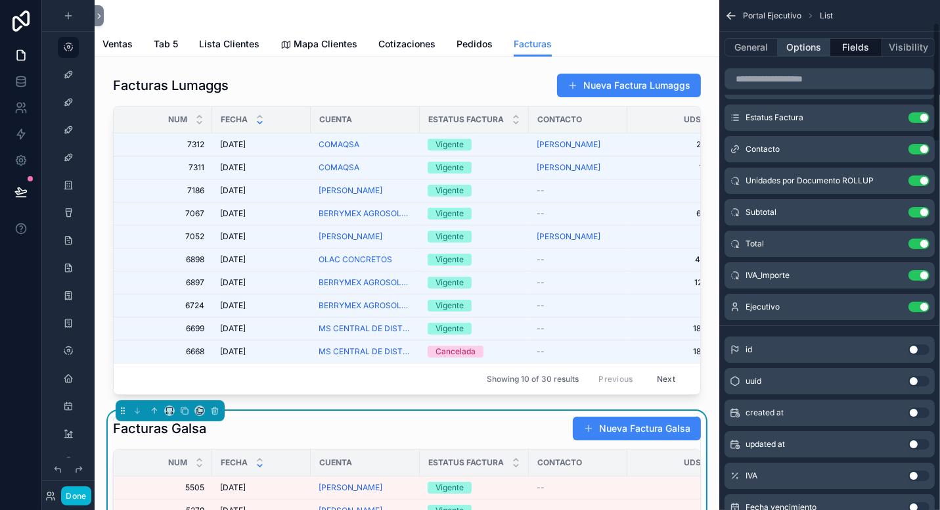
click at [804, 41] on button "Options" at bounding box center [804, 47] width 53 height 18
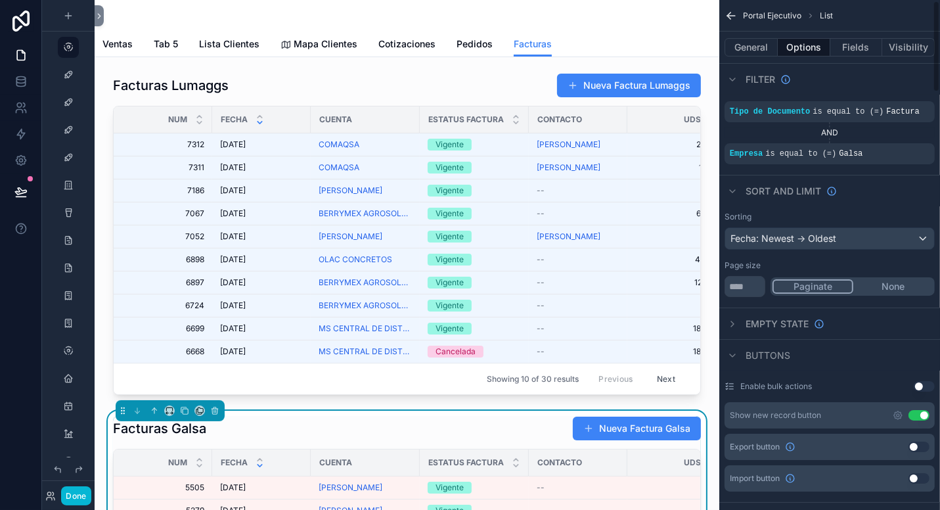
scroll to position [0, 0]
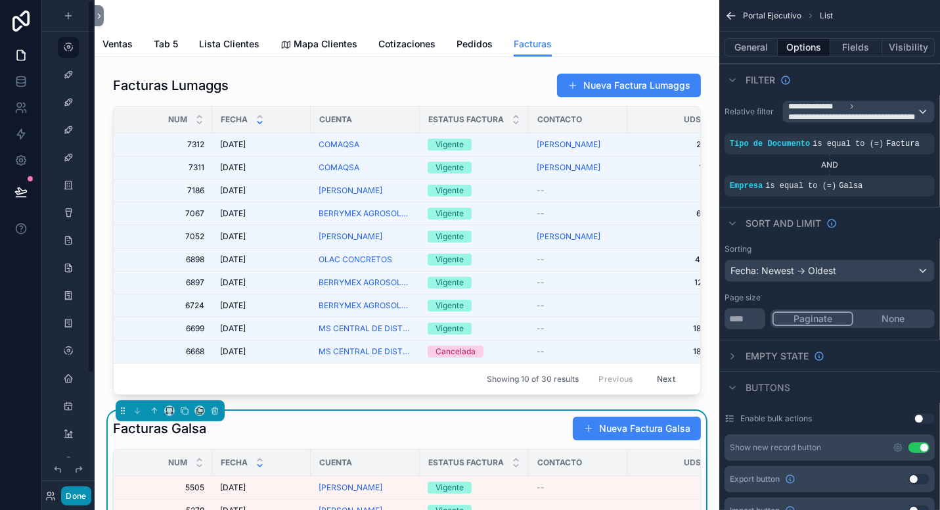
click at [72, 501] on button "Done" at bounding box center [76, 495] width 30 height 19
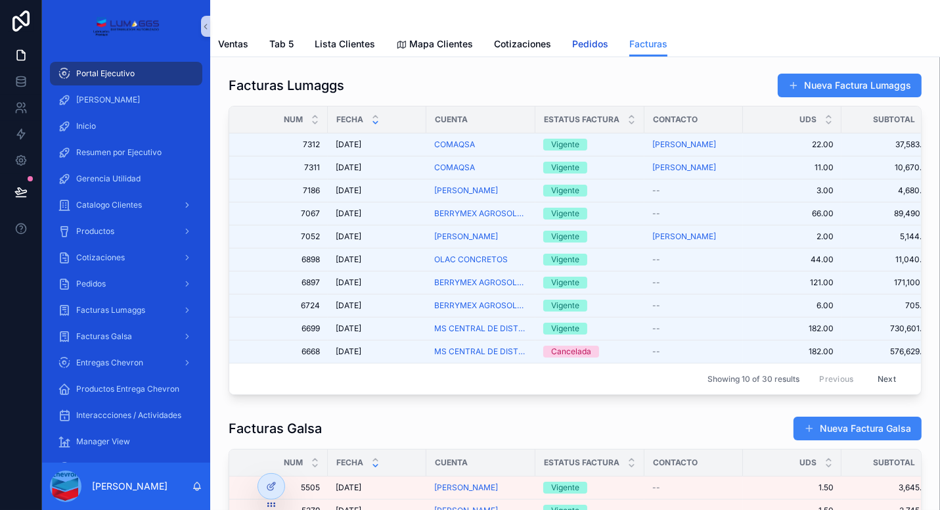
click at [589, 44] on span "Pedidos" at bounding box center [590, 43] width 36 height 13
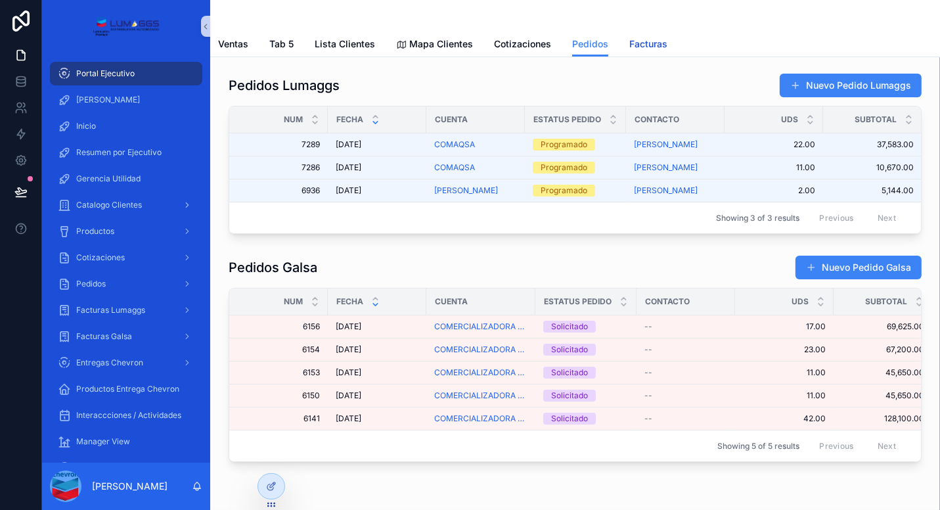
drag, startPoint x: 649, startPoint y: 47, endPoint x: 525, endPoint y: 44, distance: 124.2
click at [649, 47] on span "Facturas" at bounding box center [649, 43] width 38 height 13
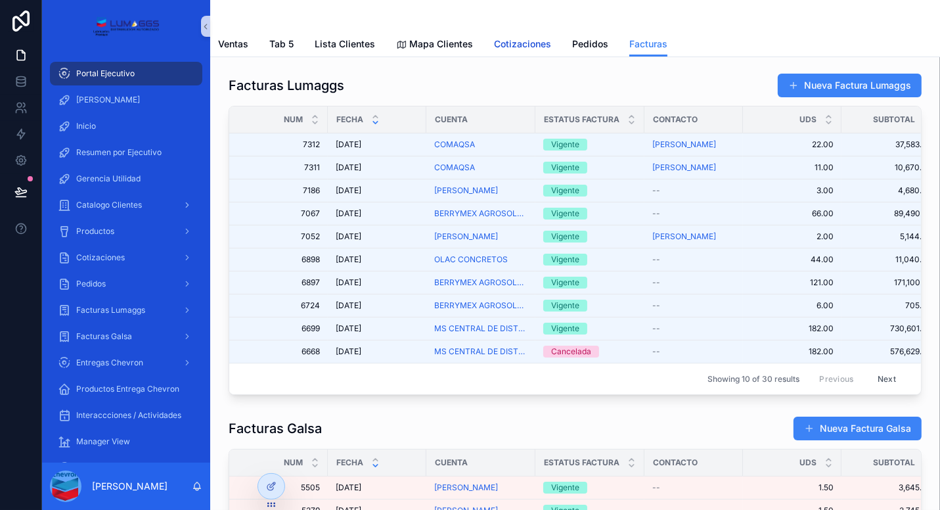
click at [525, 46] on span "Cotizaciones" at bounding box center [522, 43] width 57 height 13
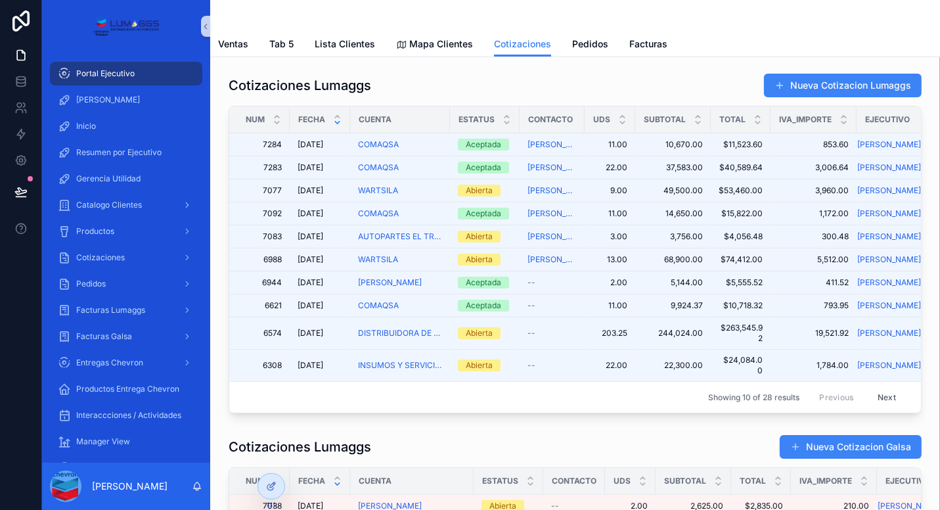
click at [336, 10] on div "scrollable content" at bounding box center [575, 16] width 714 height 32
click at [271, 478] on div at bounding box center [271, 486] width 26 height 25
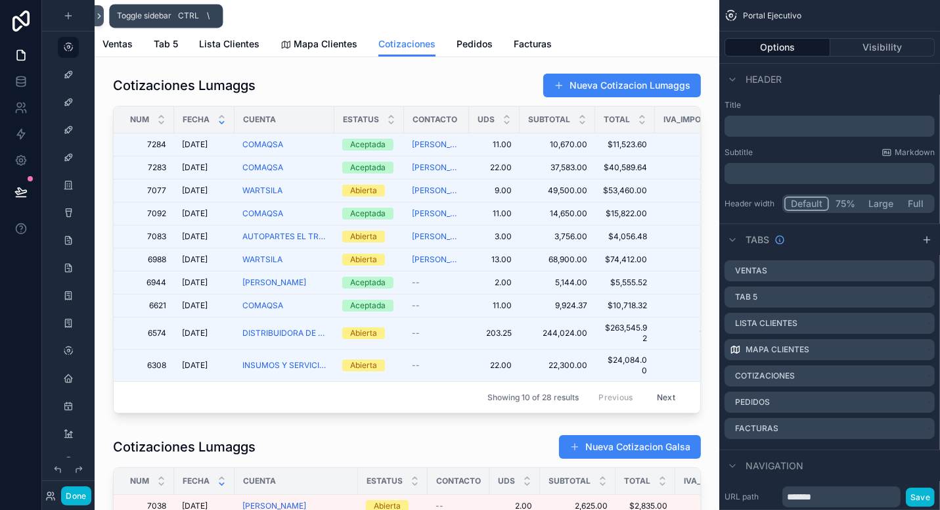
click at [97, 13] on icon at bounding box center [99, 16] width 9 height 10
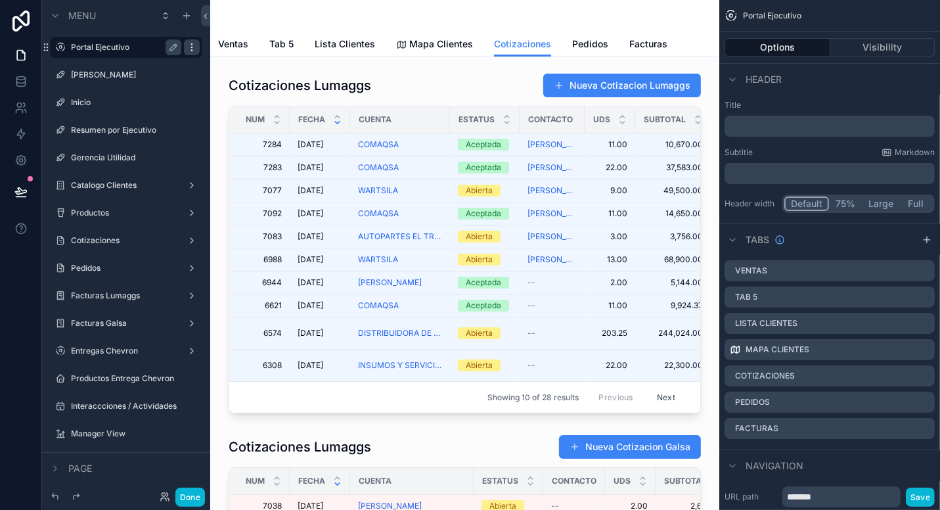
click at [194, 51] on icon "scrollable content" at bounding box center [192, 47] width 11 height 11
click at [250, 34] on span "Clone" at bounding box center [246, 38] width 24 height 13
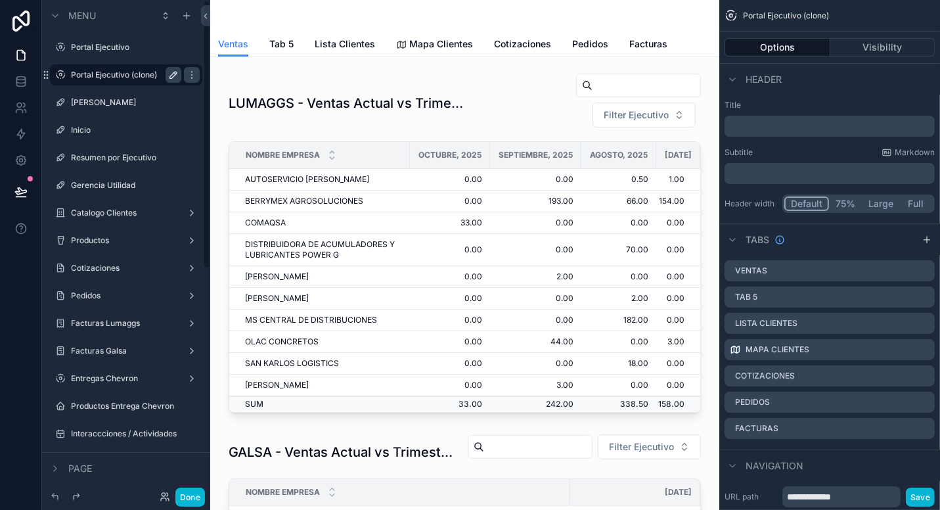
click at [174, 75] on icon "scrollable content" at bounding box center [173, 75] width 11 height 11
click at [106, 70] on input "**********" at bounding box center [115, 75] width 89 height 16
click at [105, 70] on input "**********" at bounding box center [115, 75] width 89 height 16
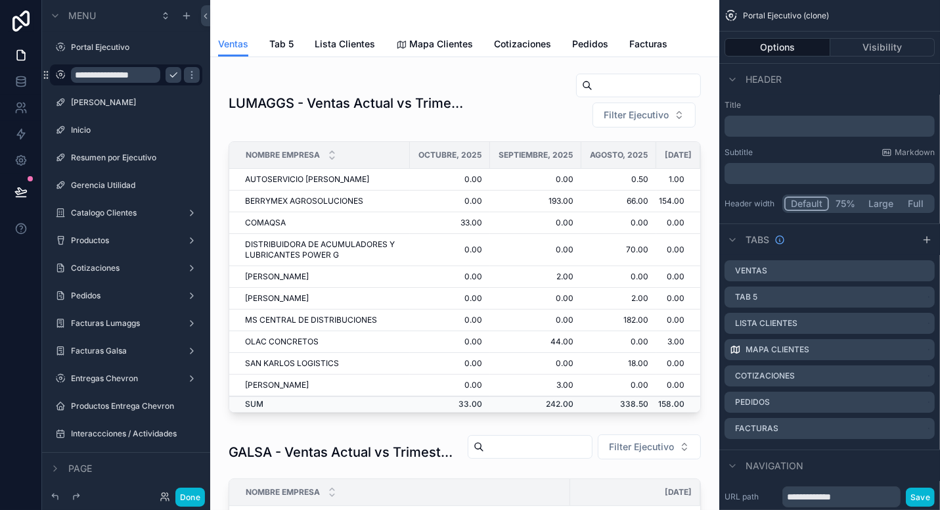
type input "**********"
click at [172, 79] on icon "scrollable content" at bounding box center [173, 75] width 11 height 11
click at [513, 41] on span "Cotizaciones" at bounding box center [522, 43] width 57 height 13
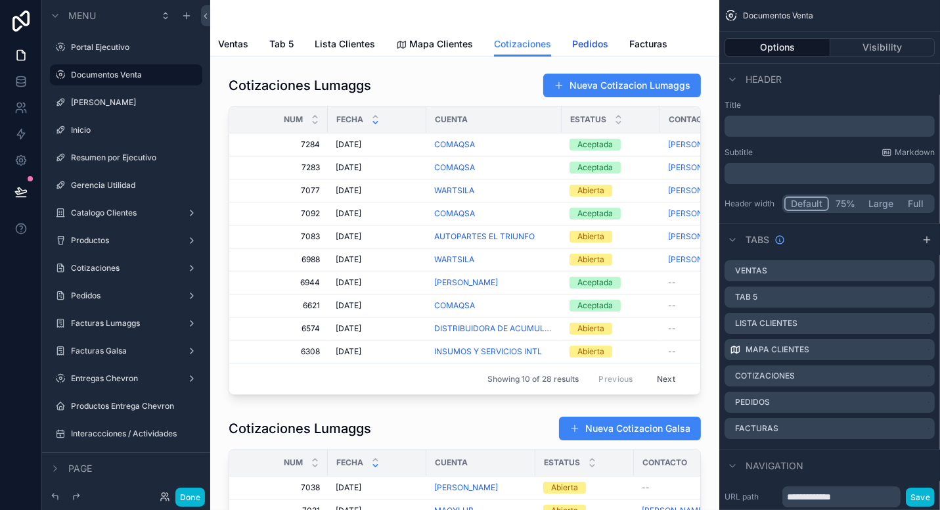
click at [590, 38] on span "Pedidos" at bounding box center [590, 43] width 36 height 13
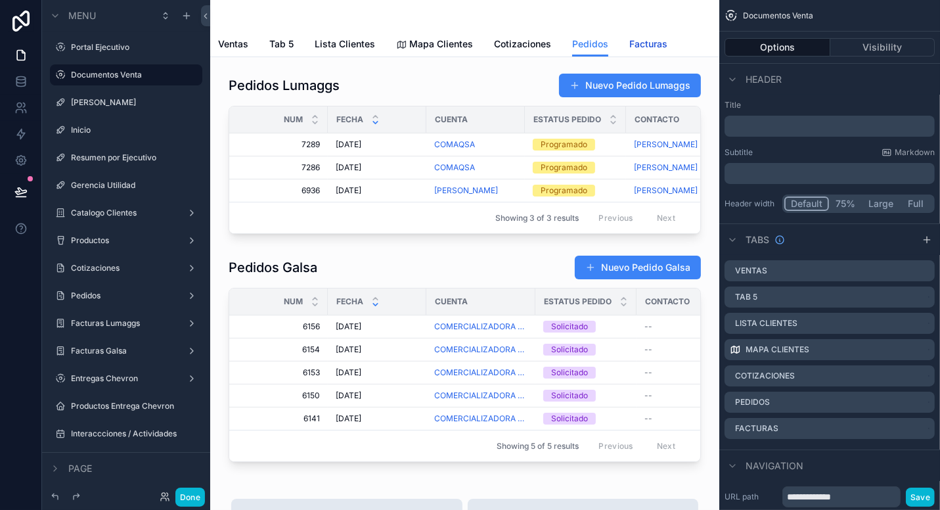
click at [651, 44] on span "Facturas" at bounding box center [649, 43] width 38 height 13
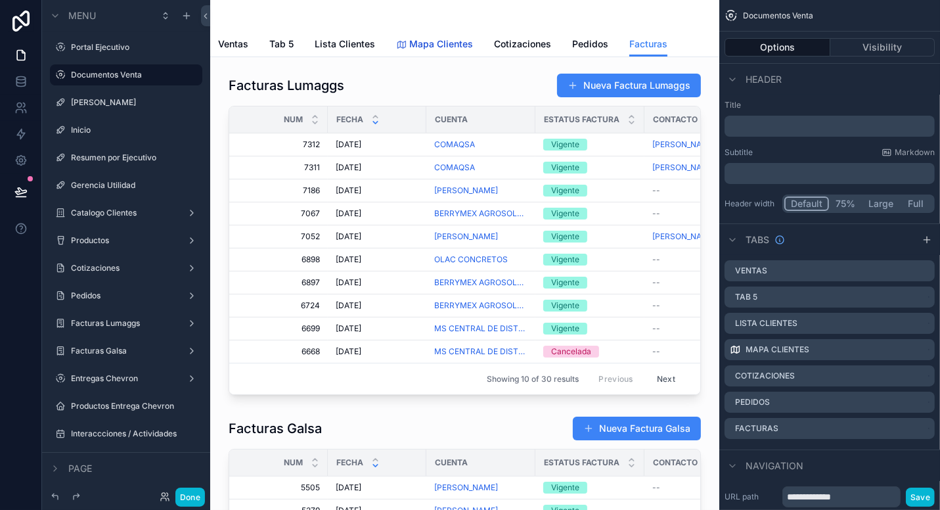
click at [434, 49] on span "Mapa Clientes" at bounding box center [441, 43] width 64 height 13
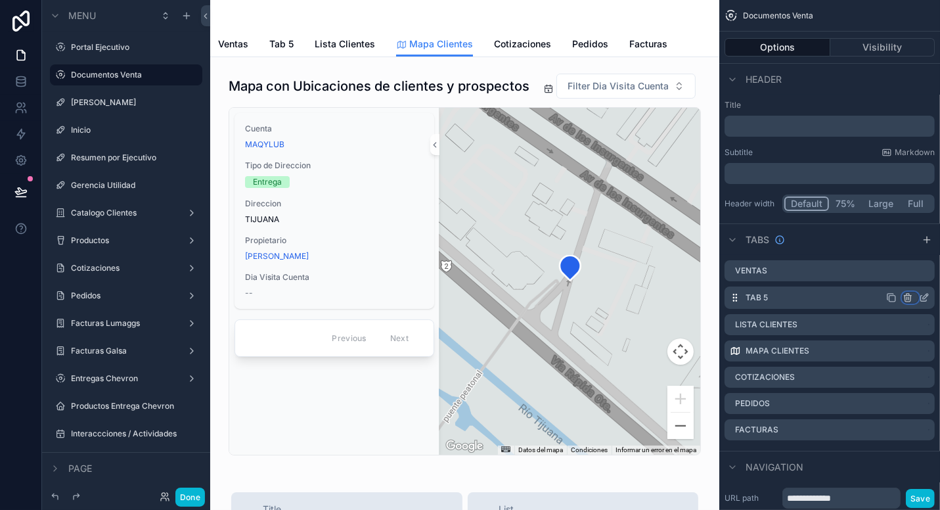
click at [906, 298] on icon "scrollable content" at bounding box center [908, 297] width 11 height 11
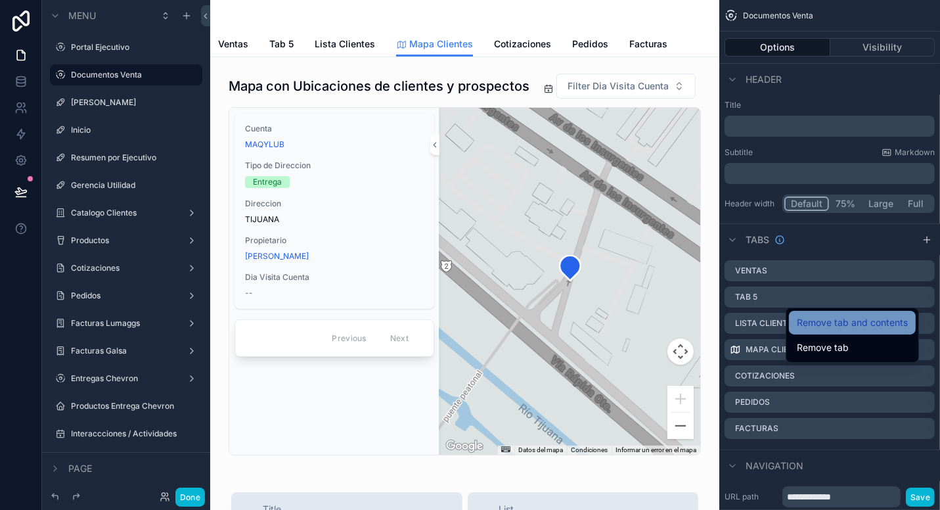
click at [871, 316] on span "Remove tab and contents" at bounding box center [852, 323] width 111 height 16
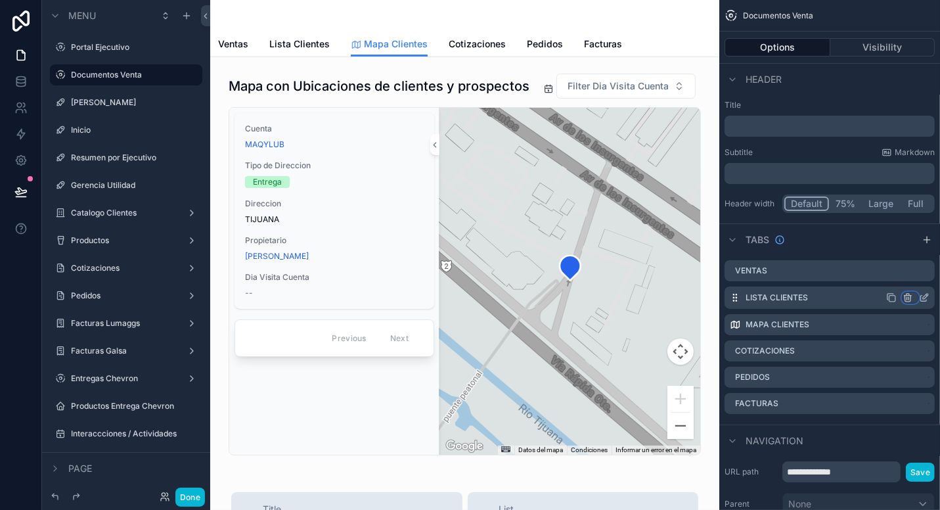
click at [911, 296] on icon "scrollable content" at bounding box center [908, 299] width 6 height 6
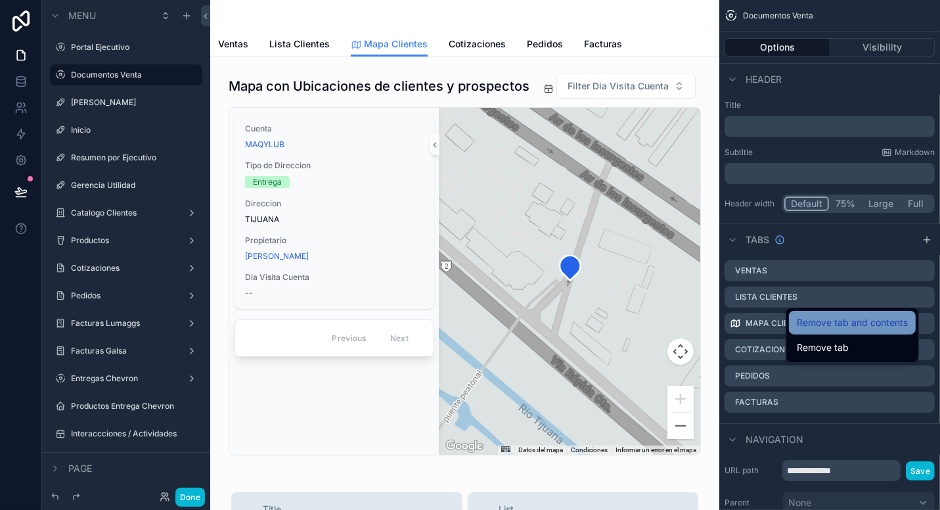
click at [862, 316] on span "Remove tab and contents" at bounding box center [852, 323] width 111 height 16
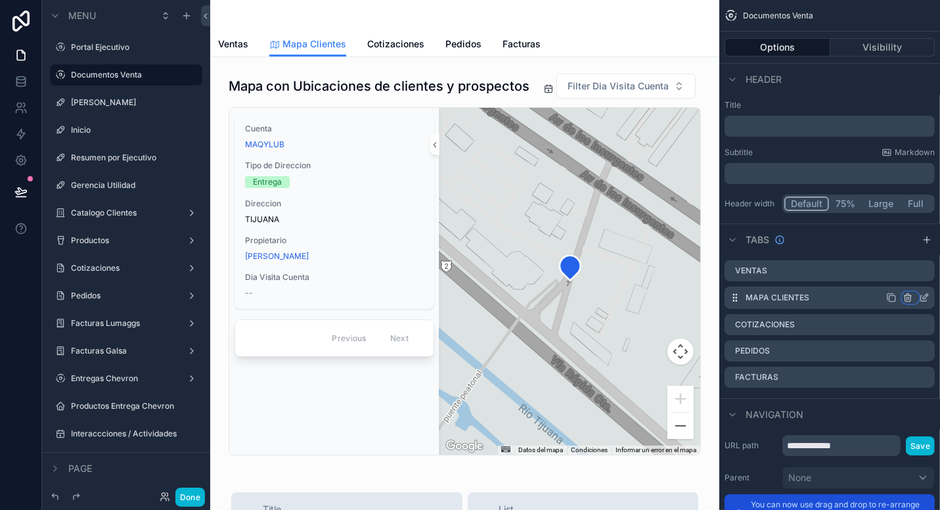
click at [910, 296] on icon "scrollable content" at bounding box center [908, 297] width 11 height 11
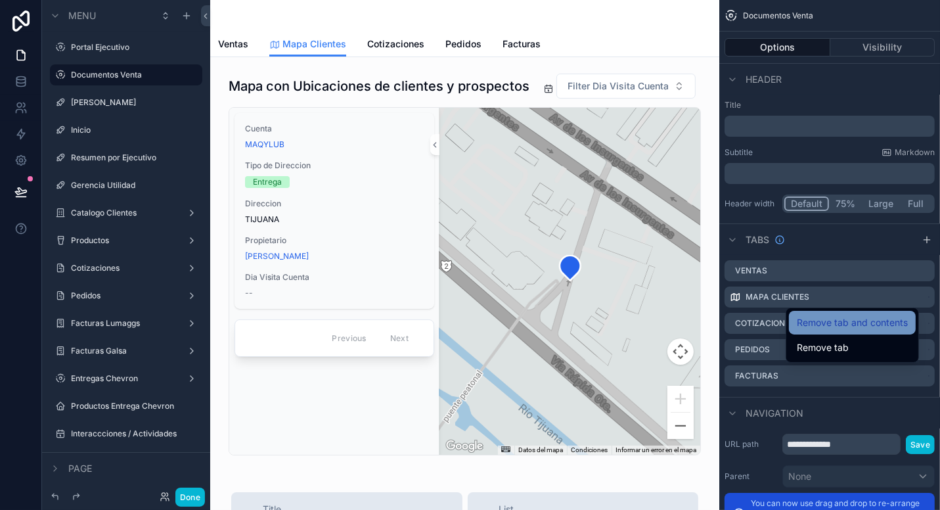
click at [876, 315] on span "Remove tab and contents" at bounding box center [852, 323] width 111 height 16
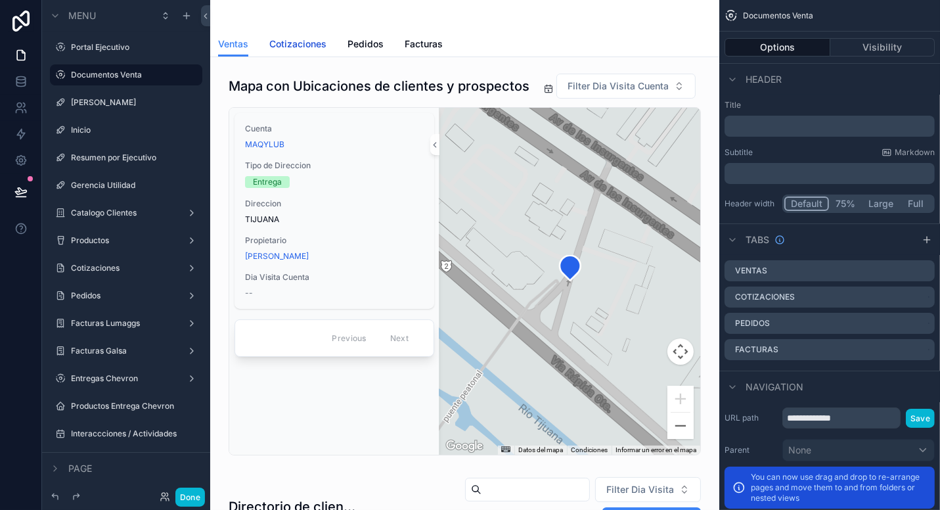
click at [309, 42] on span "Cotizaciones" at bounding box center [297, 43] width 57 height 13
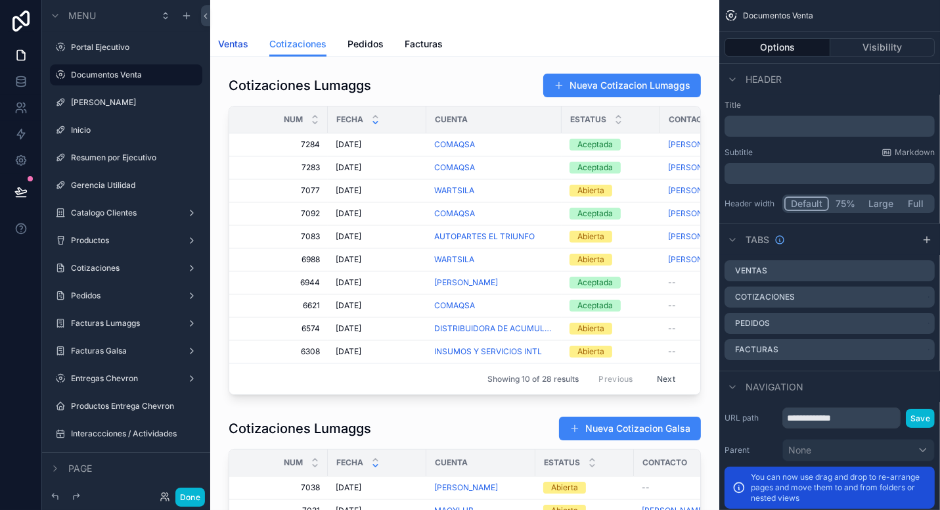
click at [234, 43] on span "Ventas" at bounding box center [233, 43] width 30 height 13
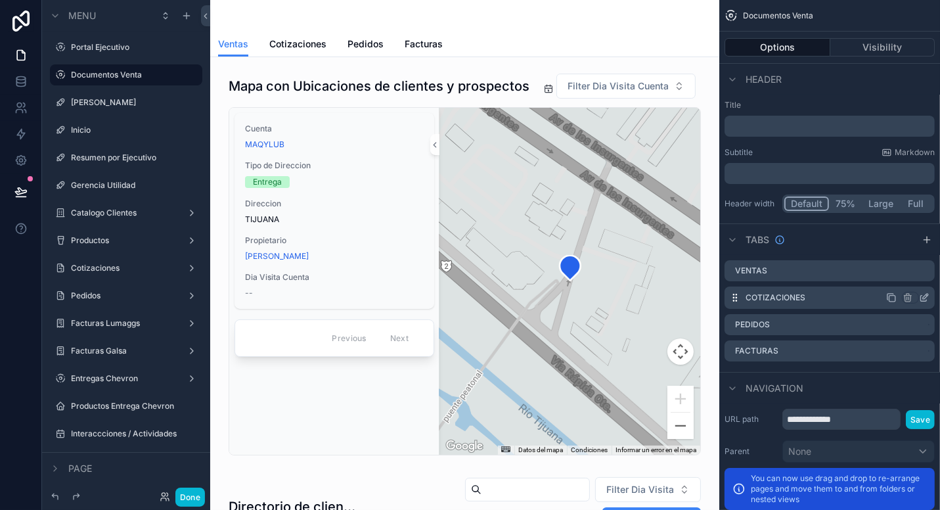
click at [795, 296] on label "Cotizaciones" at bounding box center [776, 297] width 60 height 11
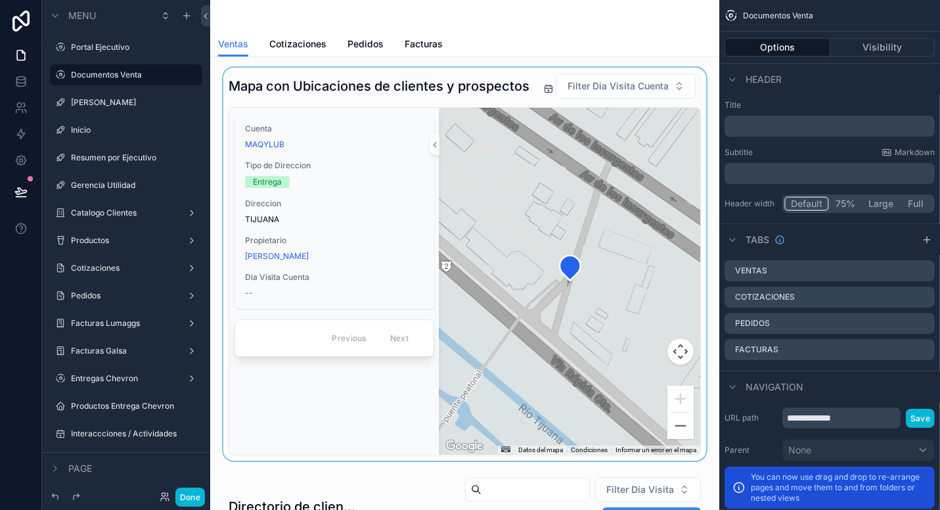
click at [430, 76] on div "scrollable content" at bounding box center [465, 264] width 488 height 393
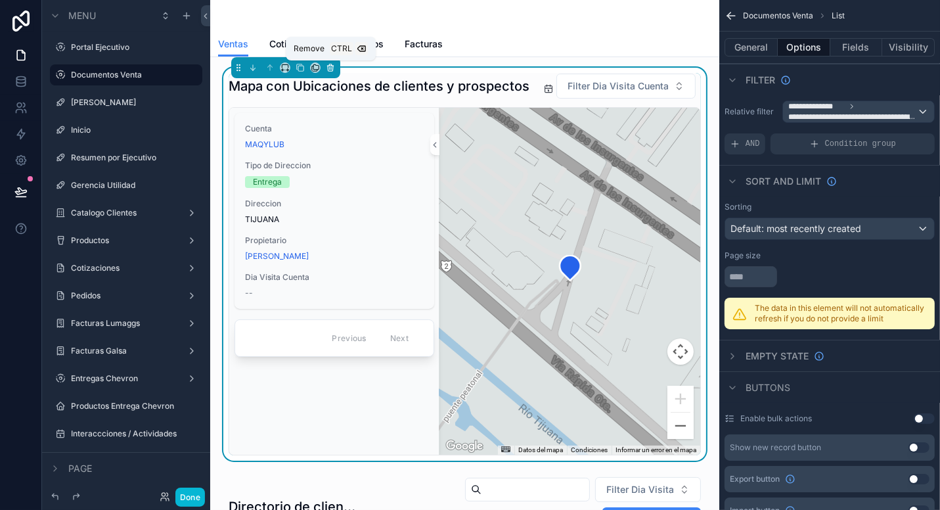
click at [330, 68] on icon "scrollable content" at bounding box center [330, 68] width 0 height 3
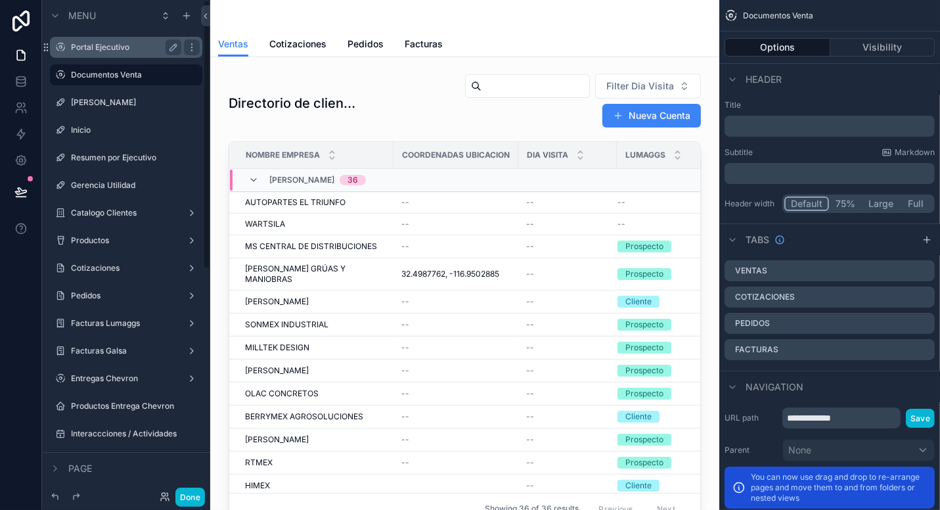
click at [92, 49] on label "Portal Ejecutivo" at bounding box center [123, 47] width 105 height 11
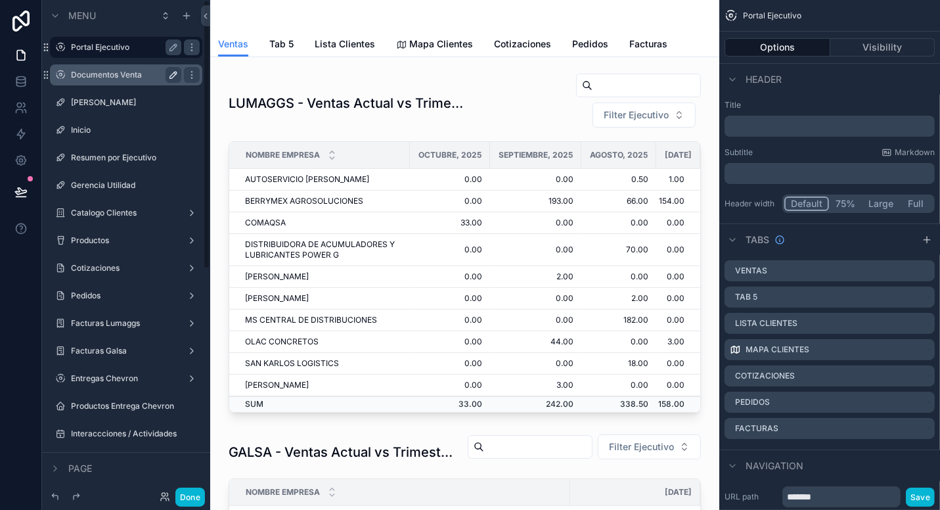
click at [133, 73] on label "Documentos Venta" at bounding box center [123, 75] width 105 height 11
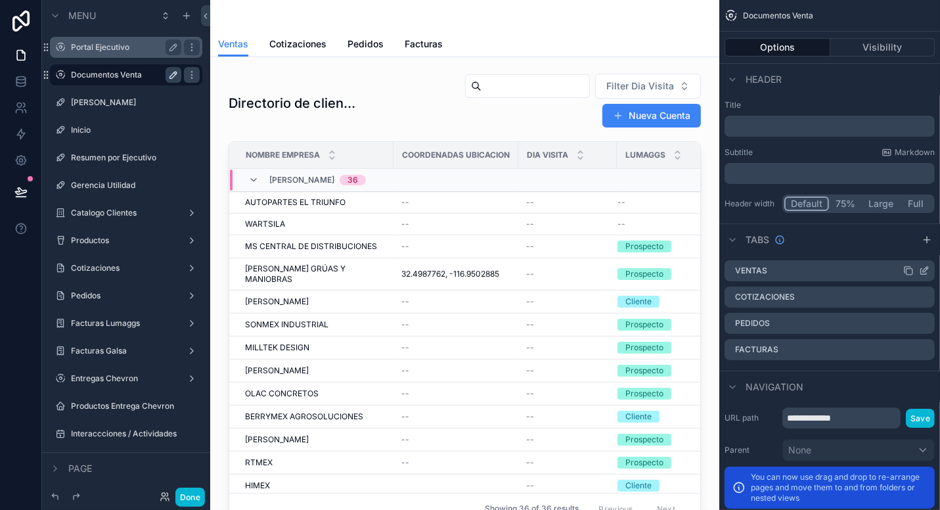
click at [925, 270] on icon "scrollable content" at bounding box center [925, 269] width 5 height 5
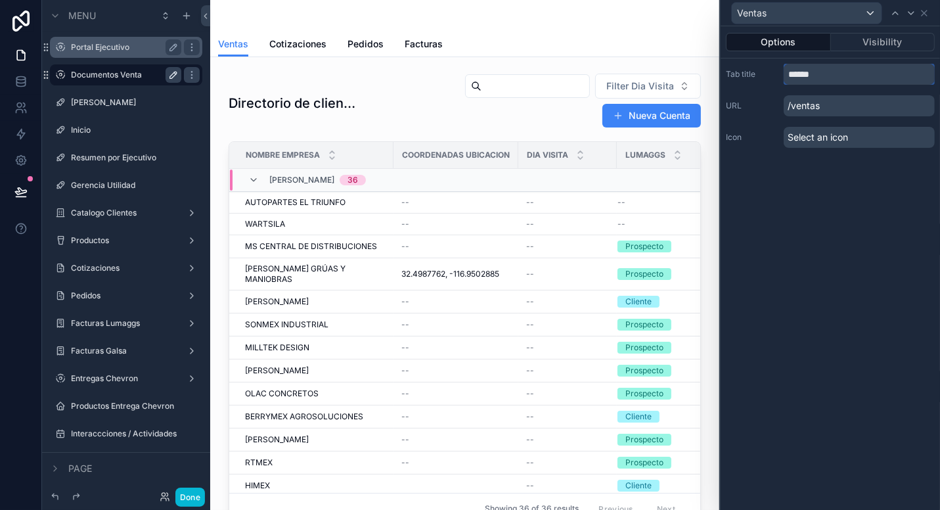
drag, startPoint x: 841, startPoint y: 75, endPoint x: 783, endPoint y: 68, distance: 58.2
click at [783, 68] on div "Tab title ******" at bounding box center [830, 74] width 209 height 21
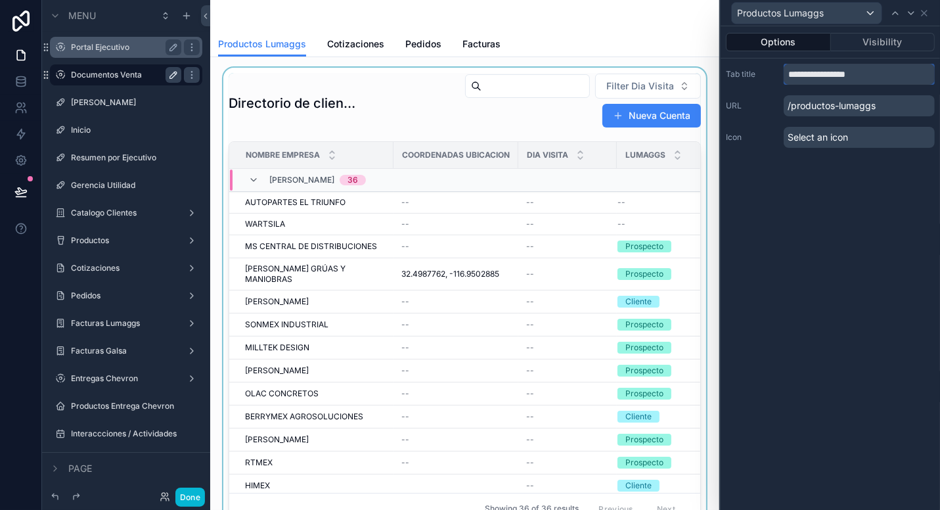
type input "**********"
click at [368, 68] on div "scrollable content" at bounding box center [465, 299] width 488 height 463
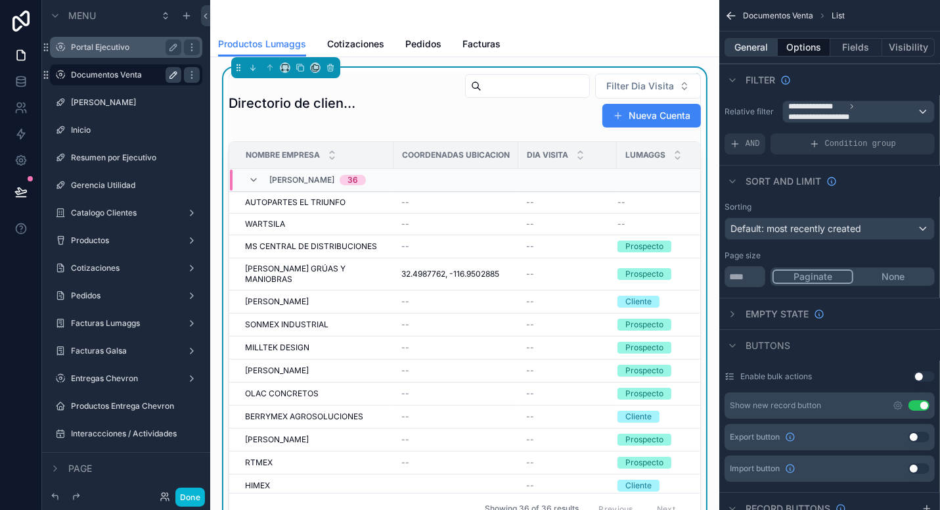
click at [757, 45] on button "General" at bounding box center [751, 47] width 53 height 18
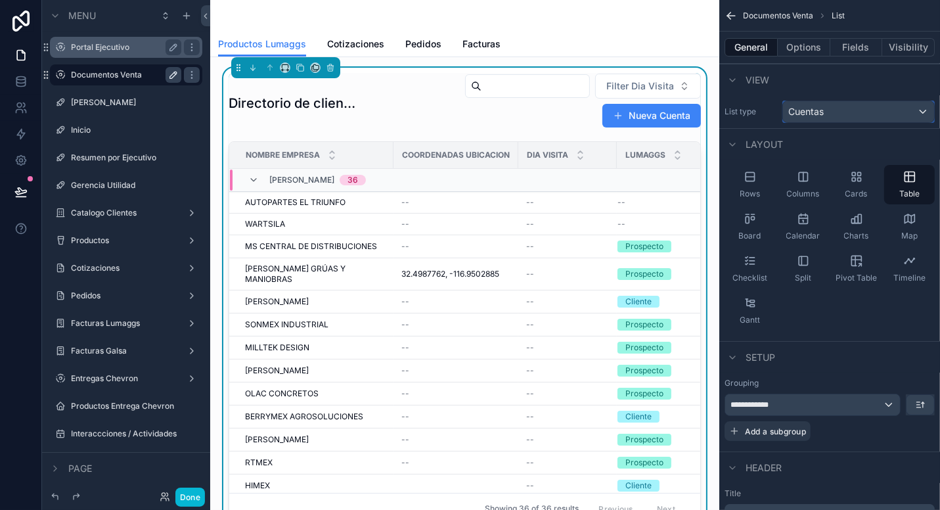
click at [836, 106] on div "Cuentas" at bounding box center [858, 111] width 151 height 21
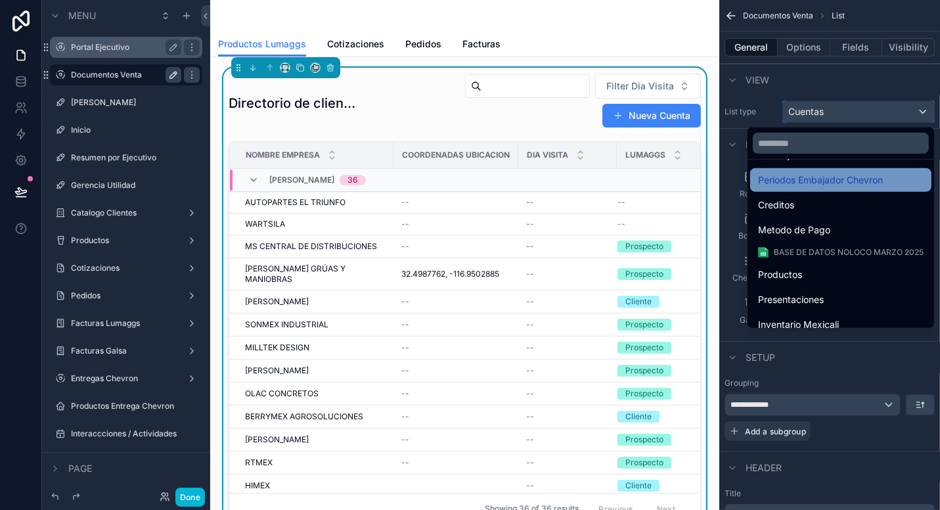
scroll to position [394, 0]
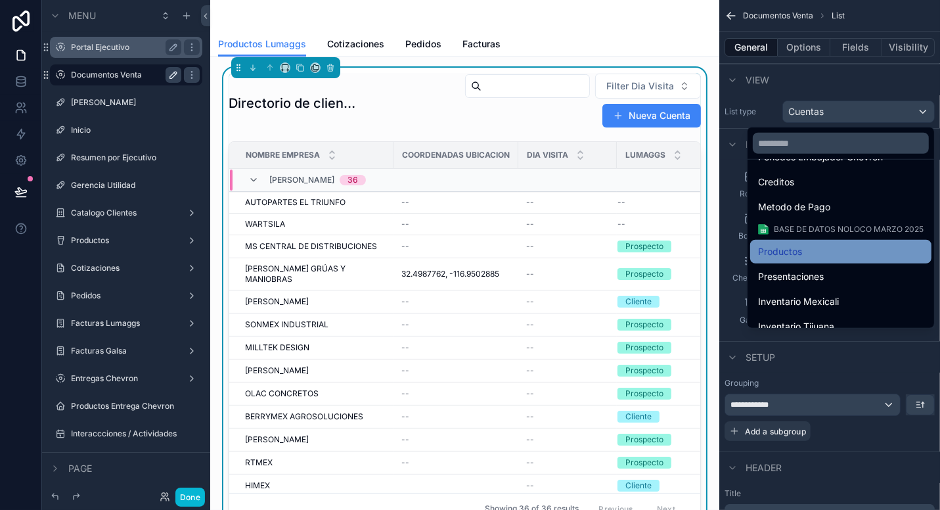
click at [802, 248] on div "Productos" at bounding box center [841, 252] width 166 height 16
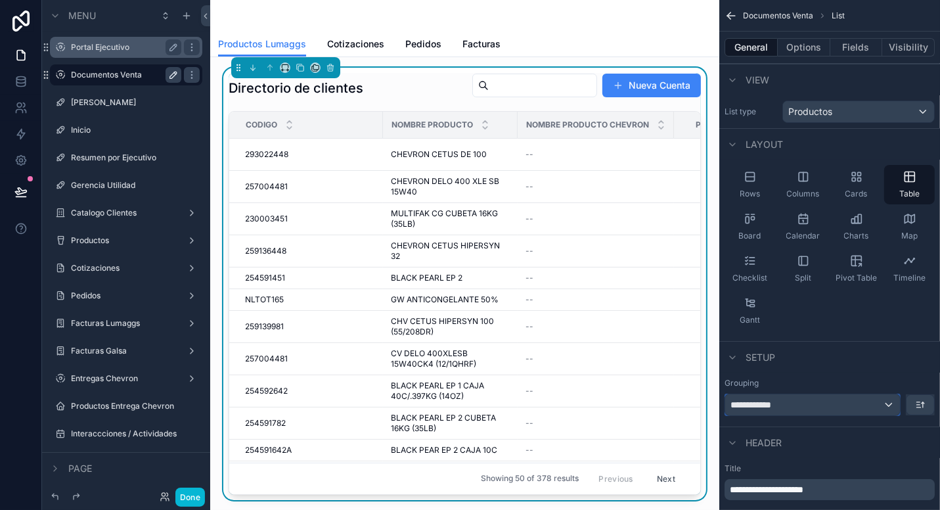
click at [889, 405] on div "**********" at bounding box center [813, 404] width 175 height 21
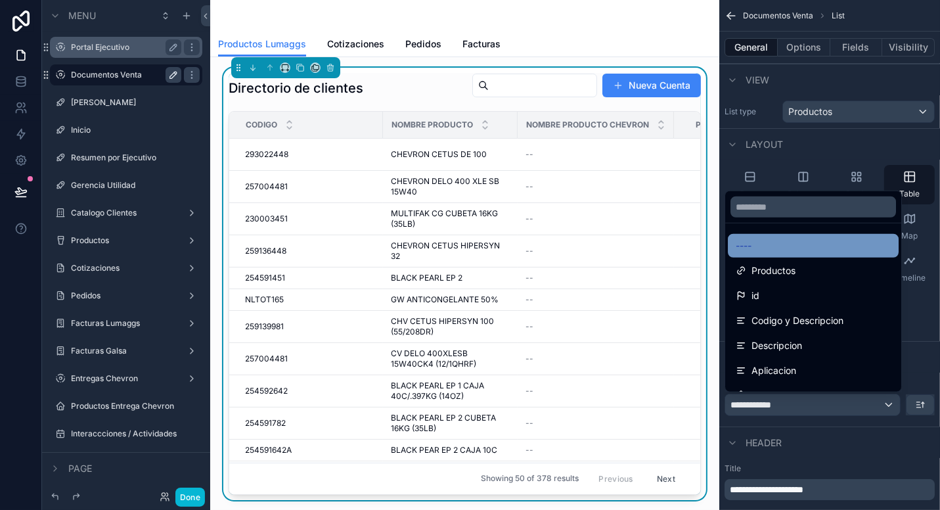
click at [752, 249] on span "----" at bounding box center [744, 246] width 16 height 16
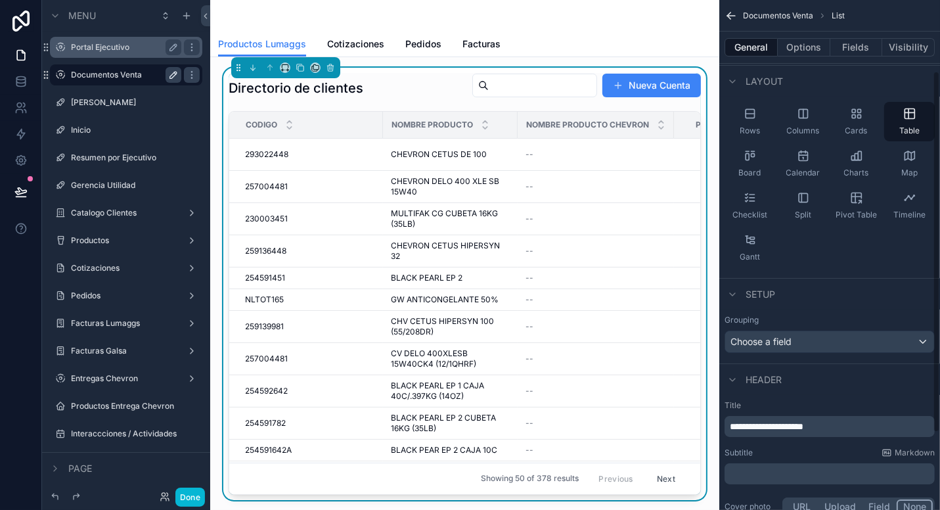
scroll to position [131, 0]
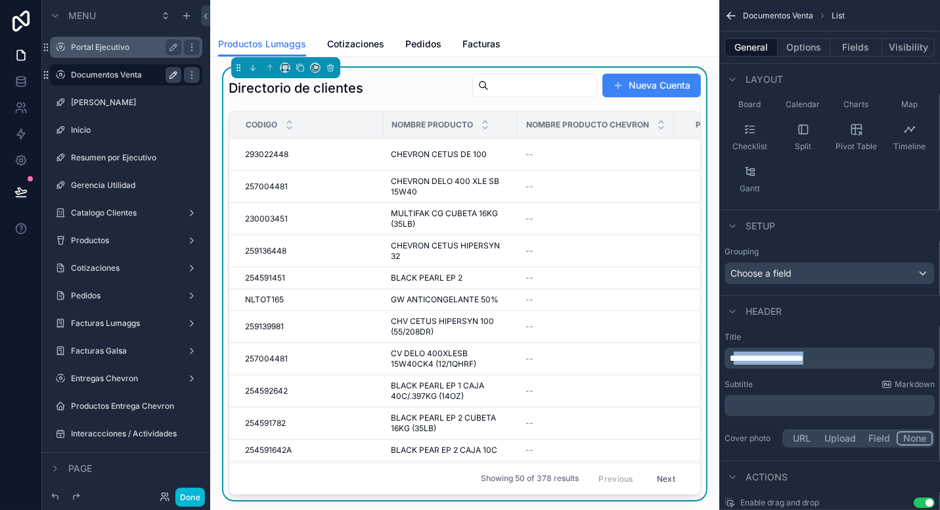
click at [735, 356] on p "**********" at bounding box center [831, 358] width 202 height 13
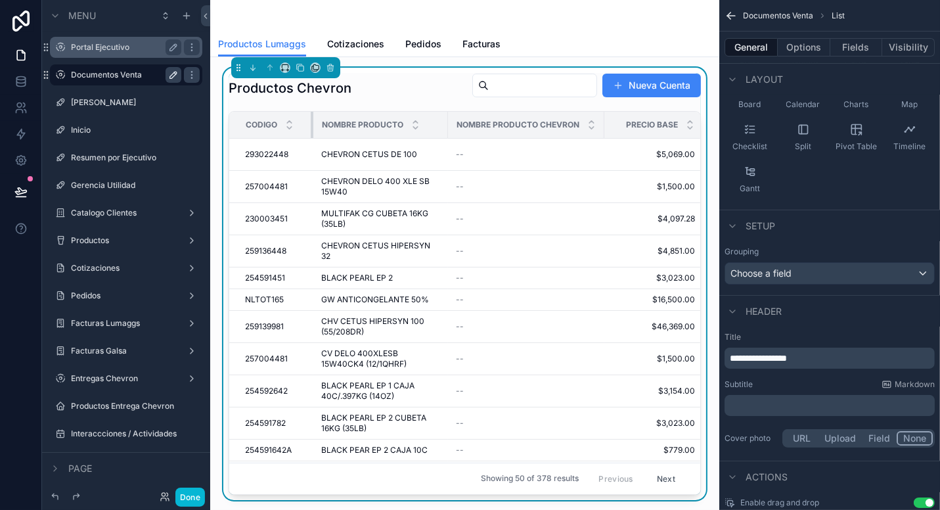
drag, startPoint x: 381, startPoint y: 123, endPoint x: 312, endPoint y: 118, distance: 69.8
click at [312, 118] on div "scrollable content" at bounding box center [313, 125] width 5 height 26
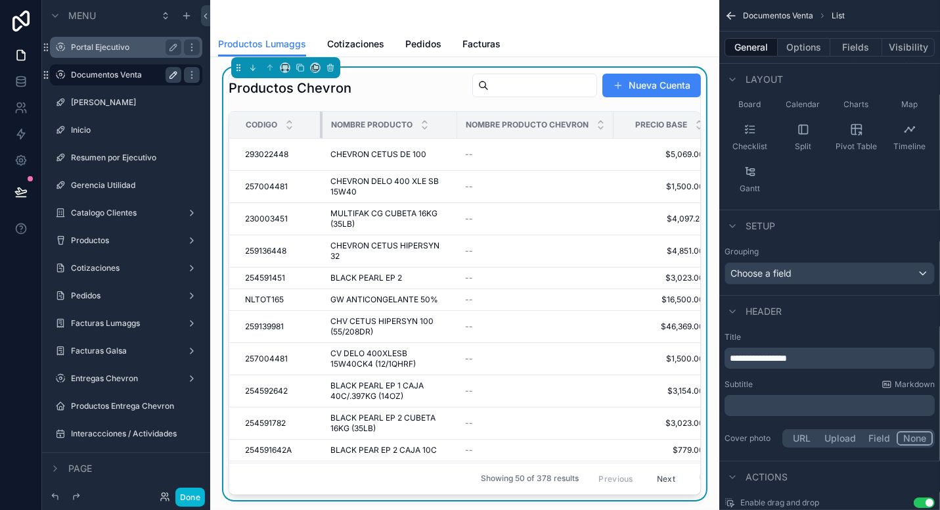
drag, startPoint x: 312, startPoint y: 118, endPoint x: 321, endPoint y: 118, distance: 9.2
click at [321, 118] on div "scrollable content" at bounding box center [322, 125] width 5 height 26
click at [862, 51] on button "Fields" at bounding box center [857, 47] width 53 height 18
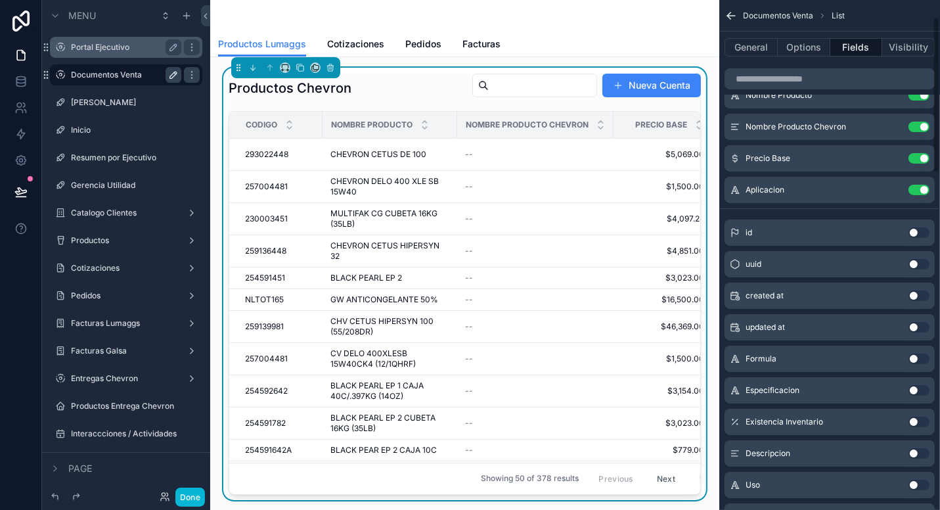
scroll to position [0, 0]
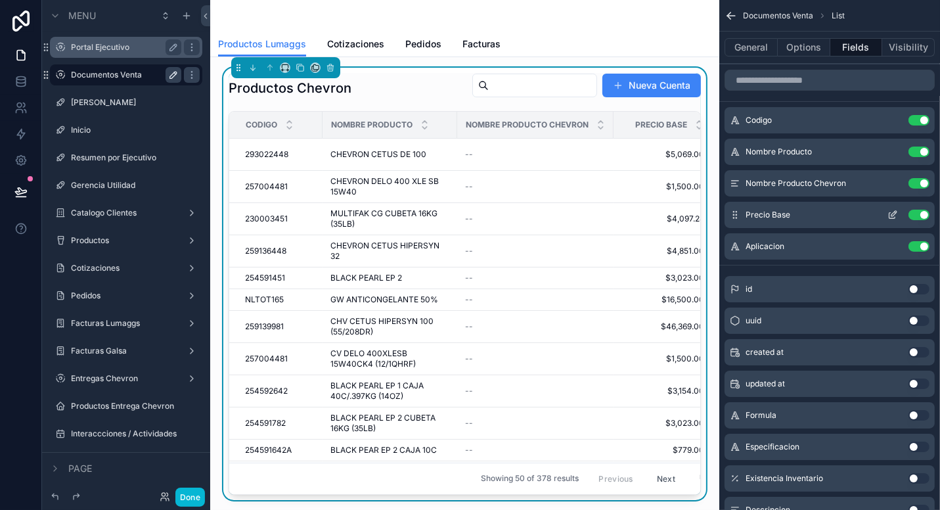
click at [914, 243] on button "Use setting" at bounding box center [919, 246] width 21 height 11
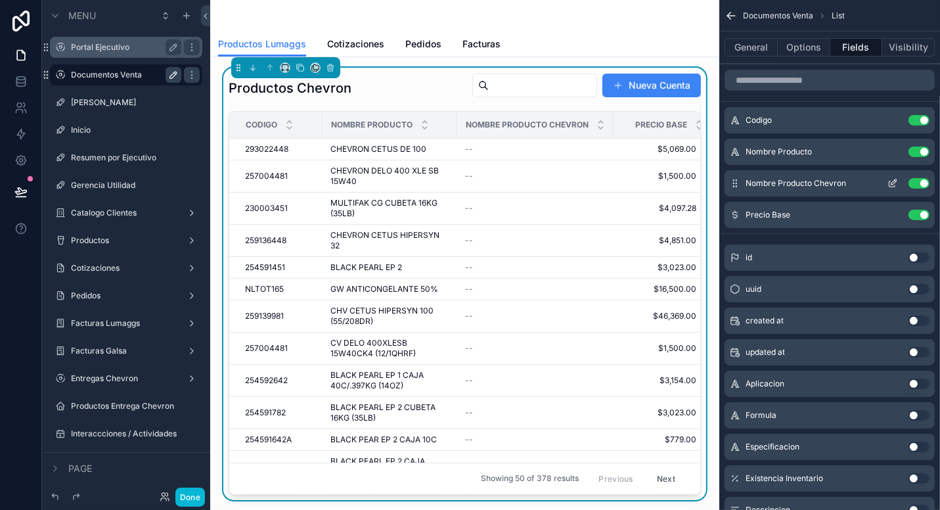
click at [914, 181] on button "Use setting" at bounding box center [919, 183] width 21 height 11
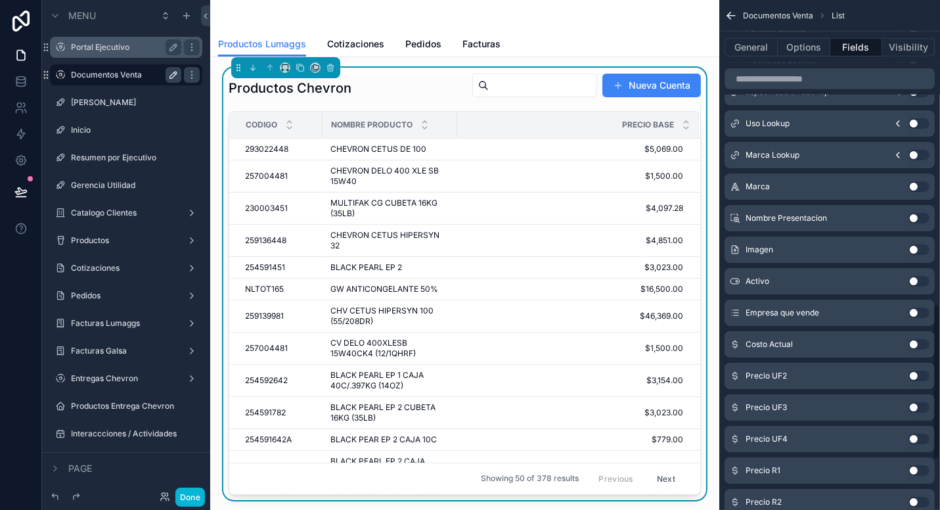
scroll to position [1052, 0]
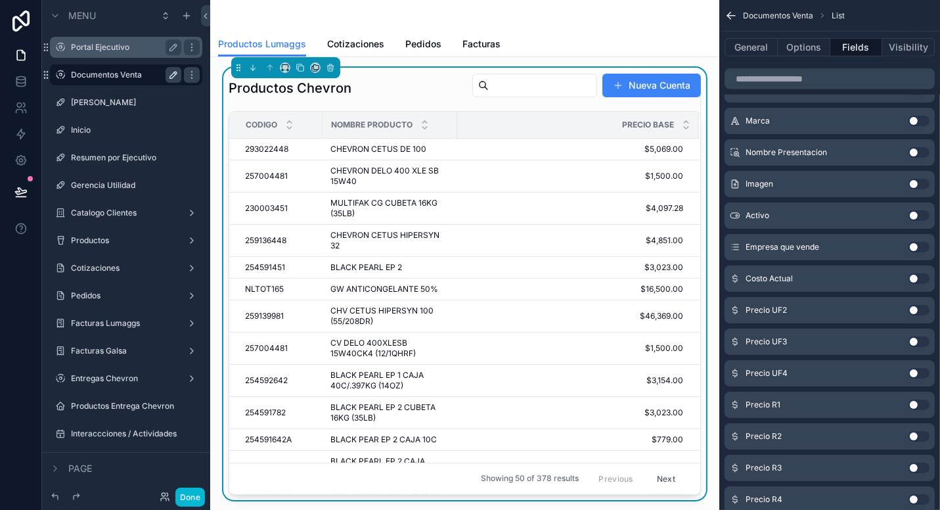
click at [924, 308] on button "Use setting" at bounding box center [919, 310] width 21 height 11
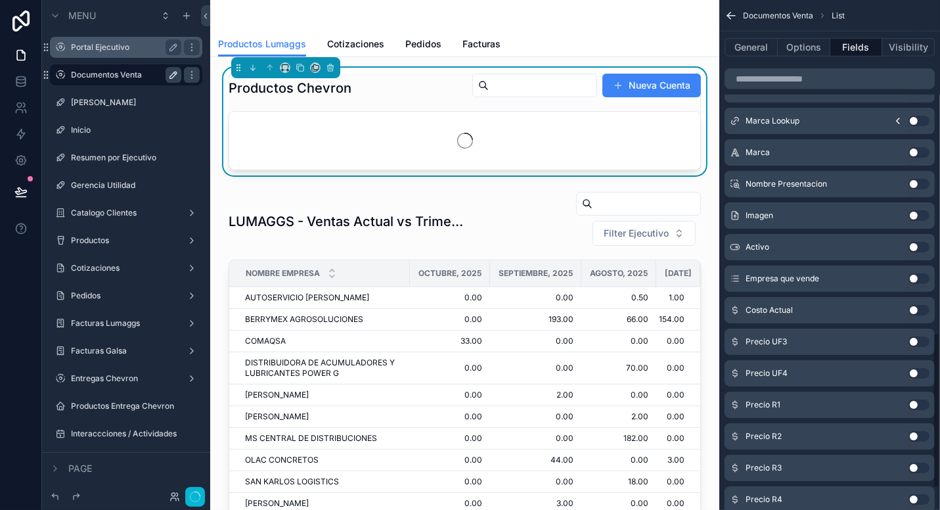
scroll to position [1083, 0]
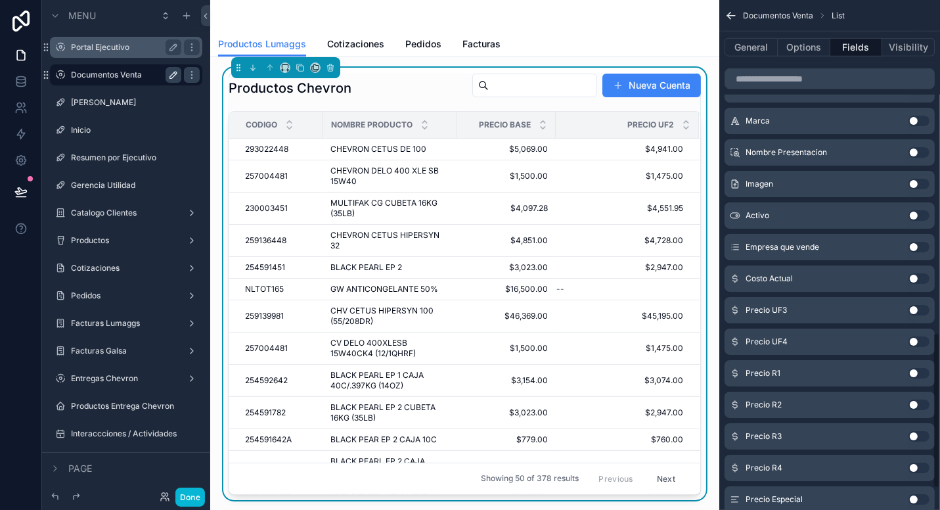
click at [915, 310] on button "Use setting" at bounding box center [919, 310] width 21 height 11
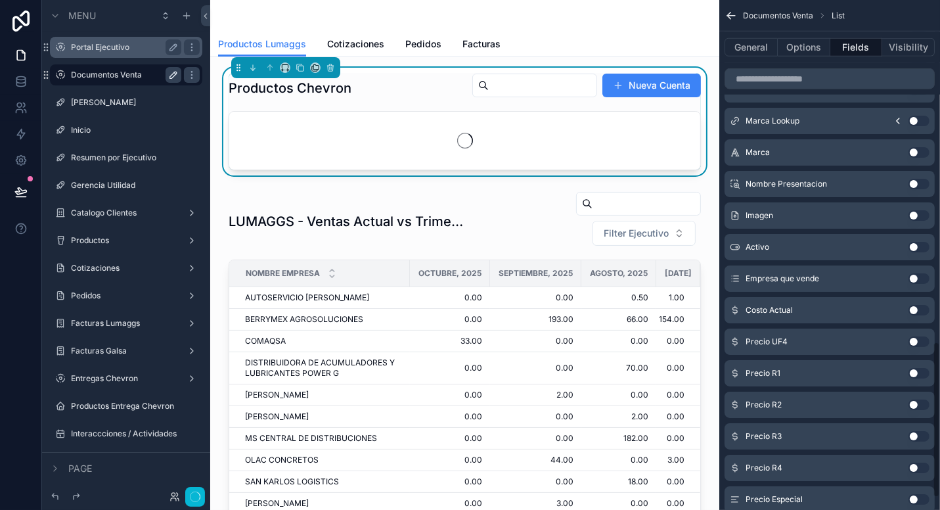
scroll to position [1115, 0]
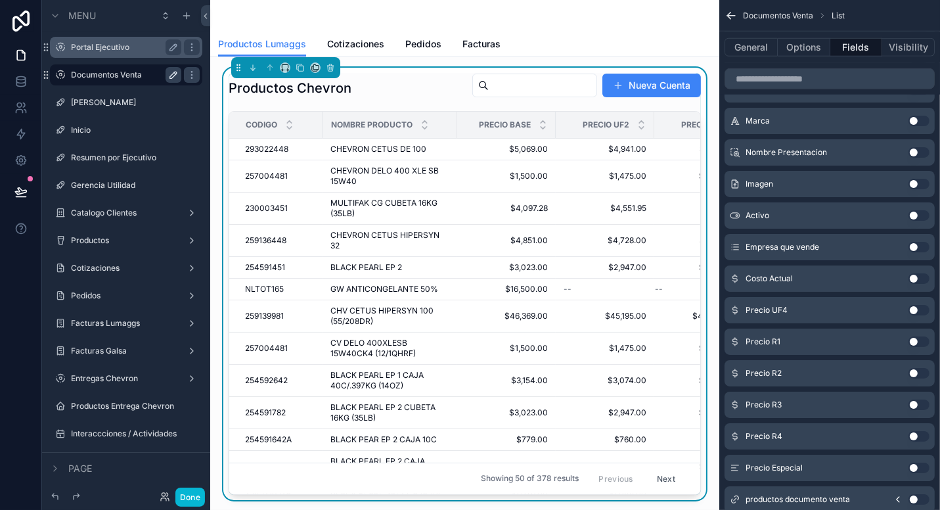
click at [921, 310] on button "Use setting" at bounding box center [919, 310] width 21 height 11
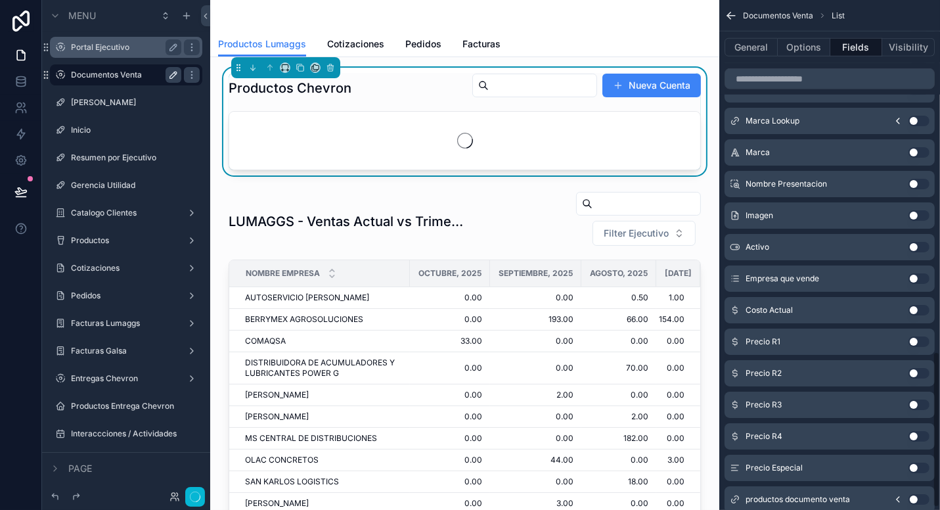
scroll to position [1146, 0]
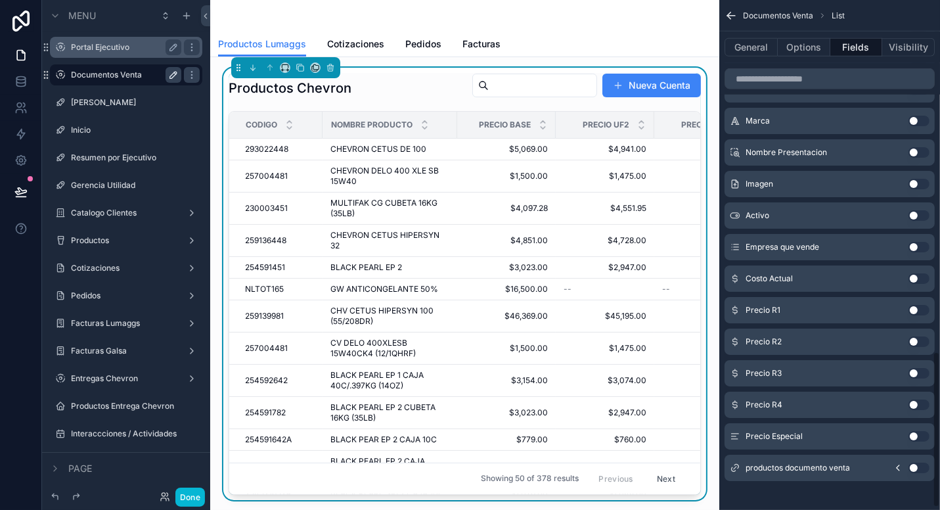
click at [919, 307] on button "Use setting" at bounding box center [919, 310] width 21 height 11
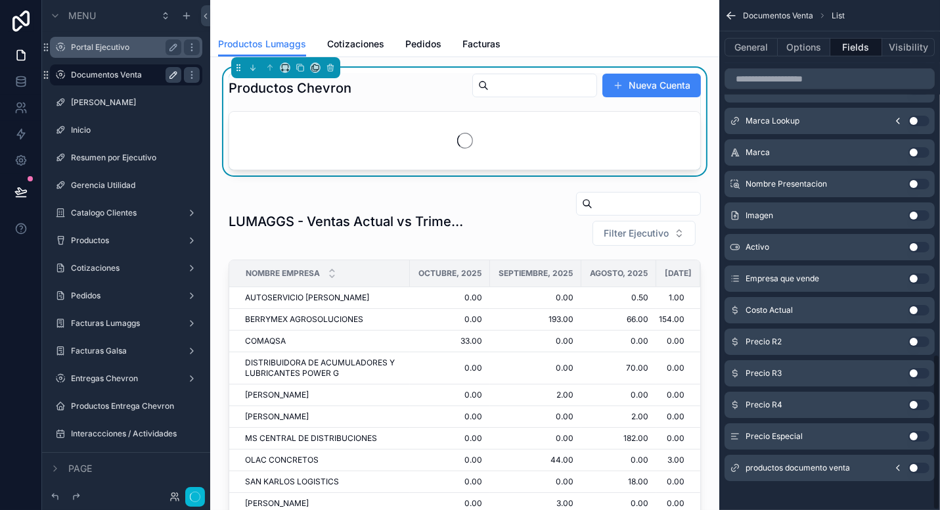
scroll to position [1153, 0]
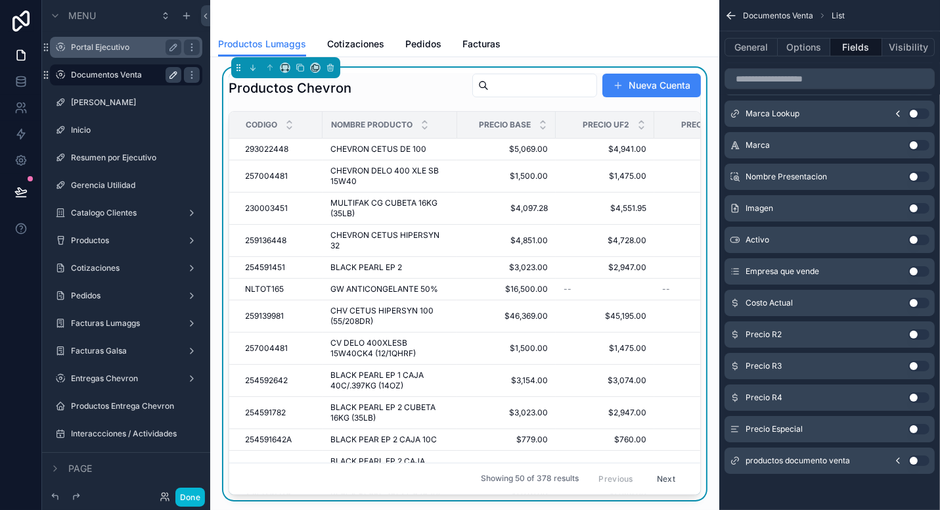
click at [915, 329] on button "Use setting" at bounding box center [919, 334] width 21 height 11
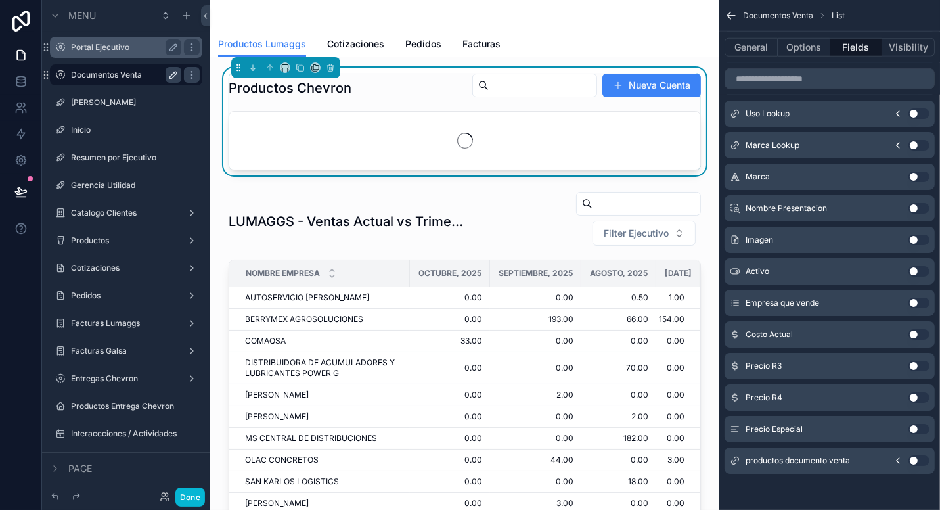
click at [919, 363] on button "Use setting" at bounding box center [919, 366] width 21 height 11
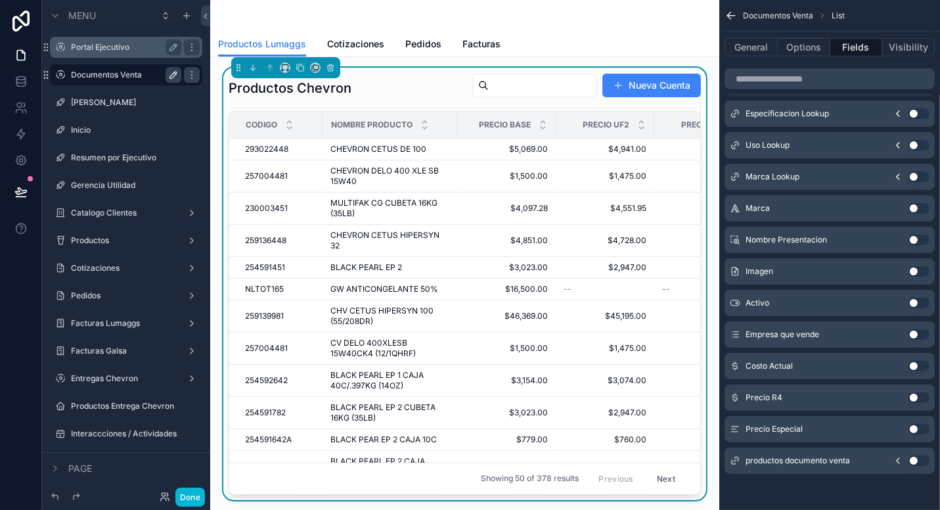
click at [919, 396] on button "Use setting" at bounding box center [919, 397] width 21 height 11
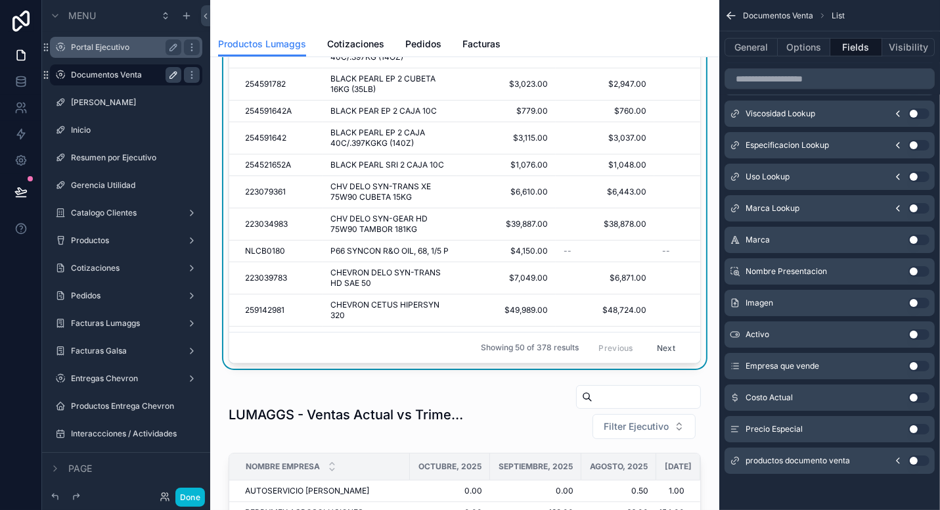
scroll to position [263, 0]
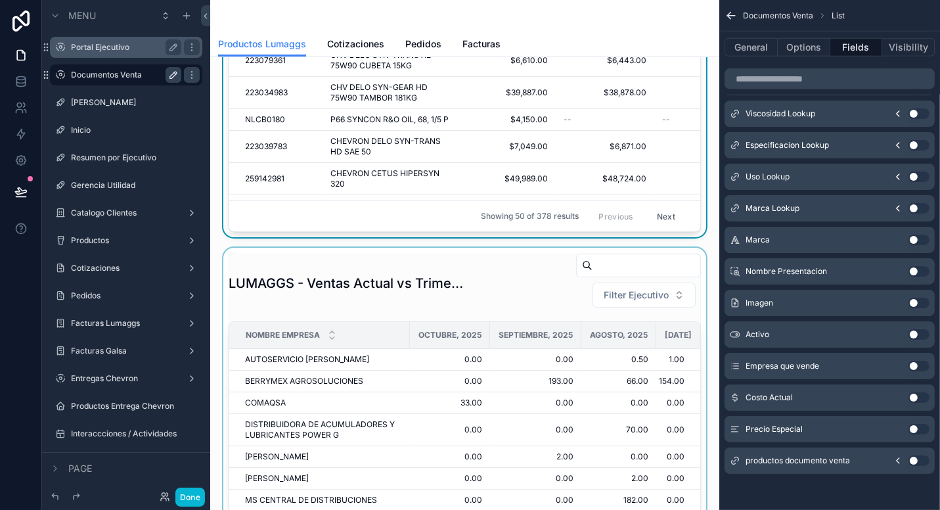
click at [512, 267] on div "scrollable content" at bounding box center [465, 423] width 488 height 350
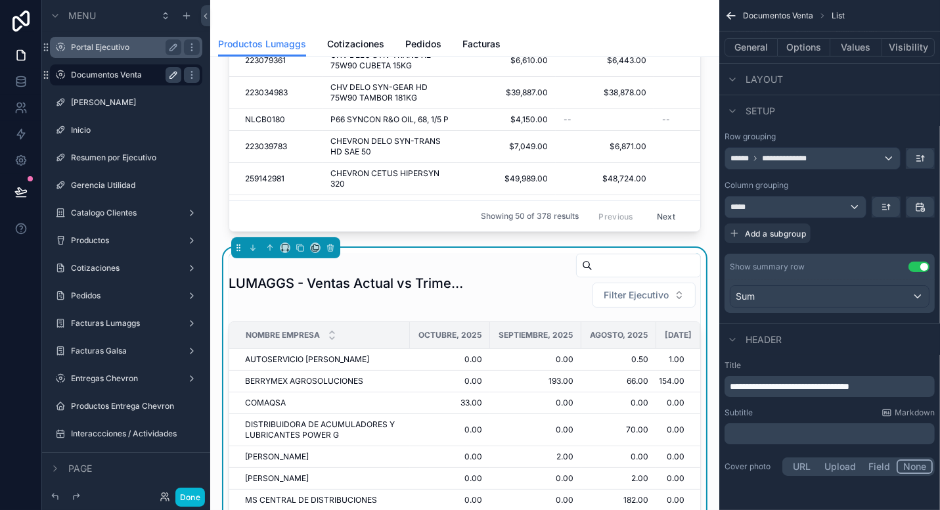
scroll to position [0, 0]
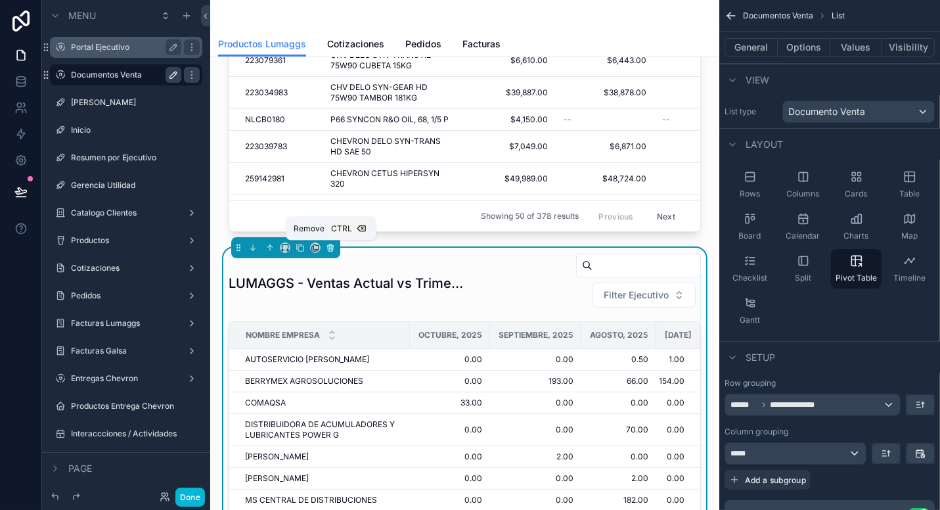
click at [329, 244] on icon "scrollable content" at bounding box center [330, 244] width 3 height 1
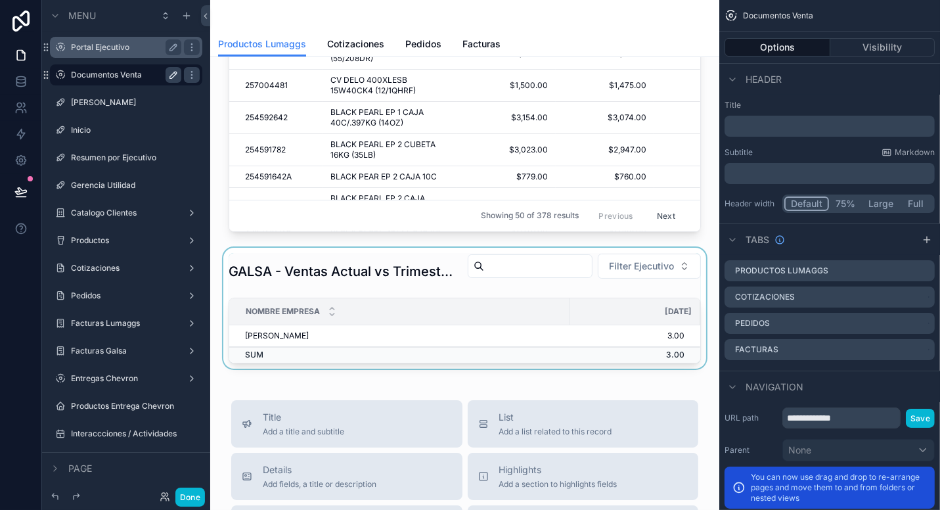
click at [528, 267] on div "scrollable content" at bounding box center [465, 308] width 488 height 121
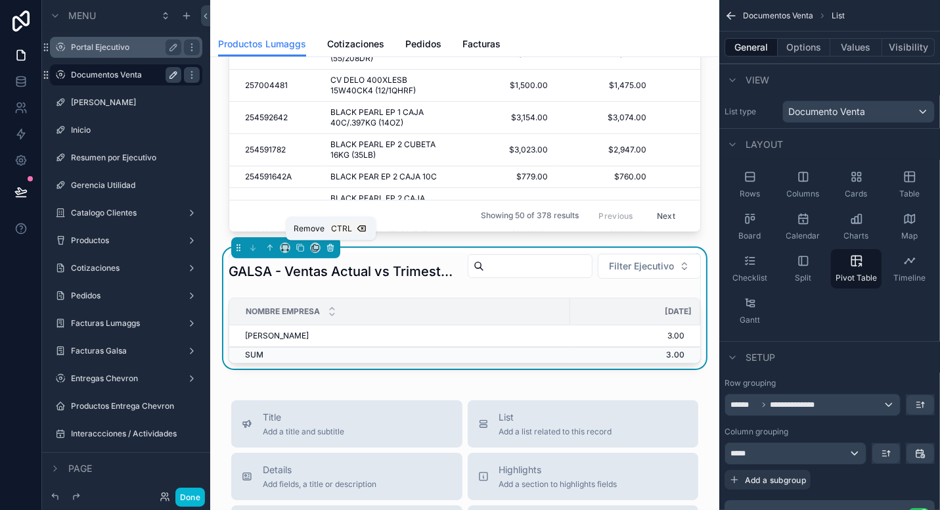
click at [329, 252] on icon "scrollable content" at bounding box center [330, 247] width 9 height 9
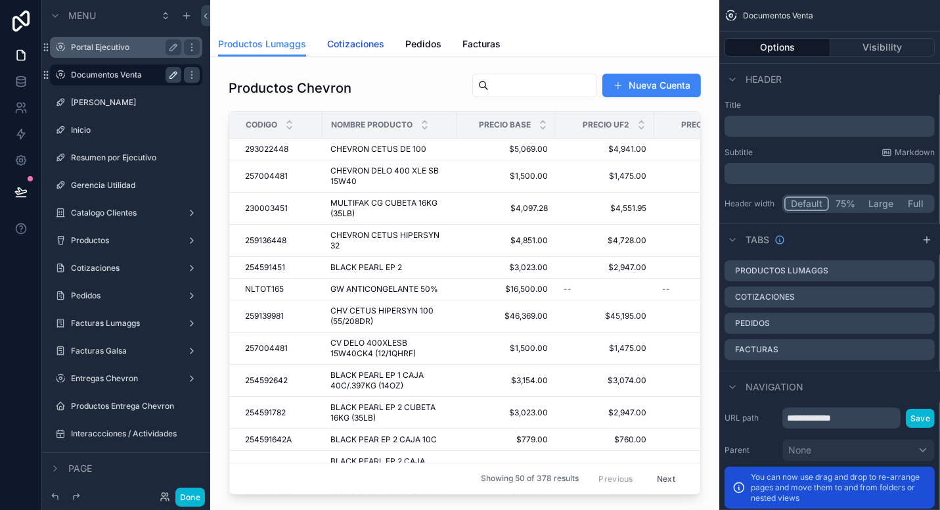
click at [367, 41] on span "Cotizaciones" at bounding box center [355, 43] width 57 height 13
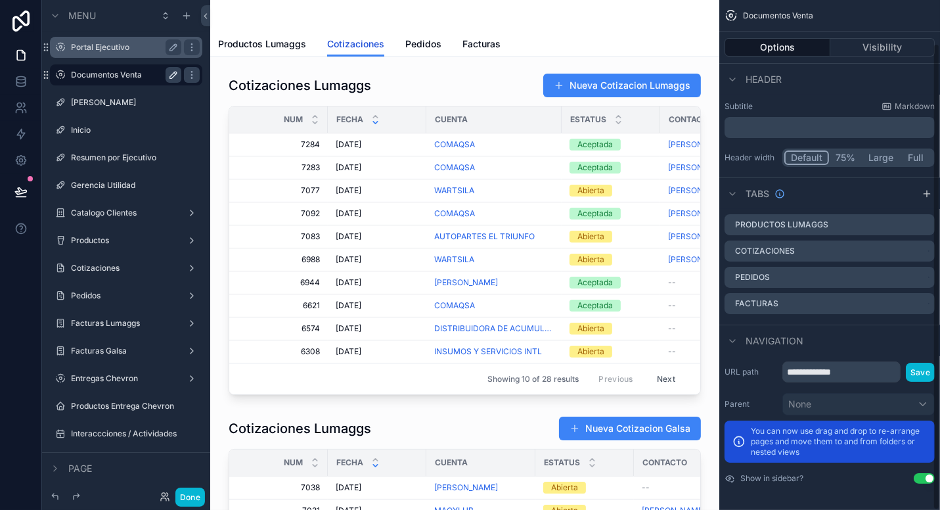
scroll to position [45, 0]
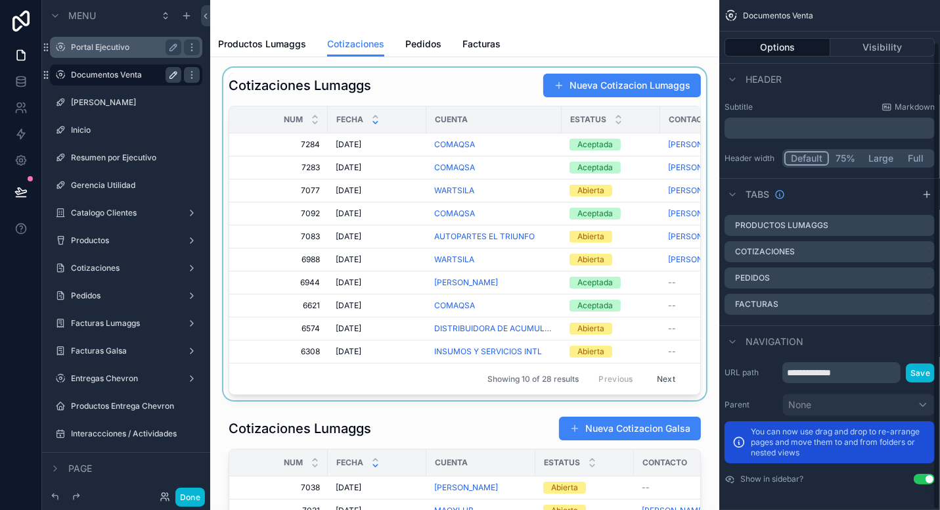
click at [459, 87] on div "scrollable content" at bounding box center [465, 234] width 488 height 333
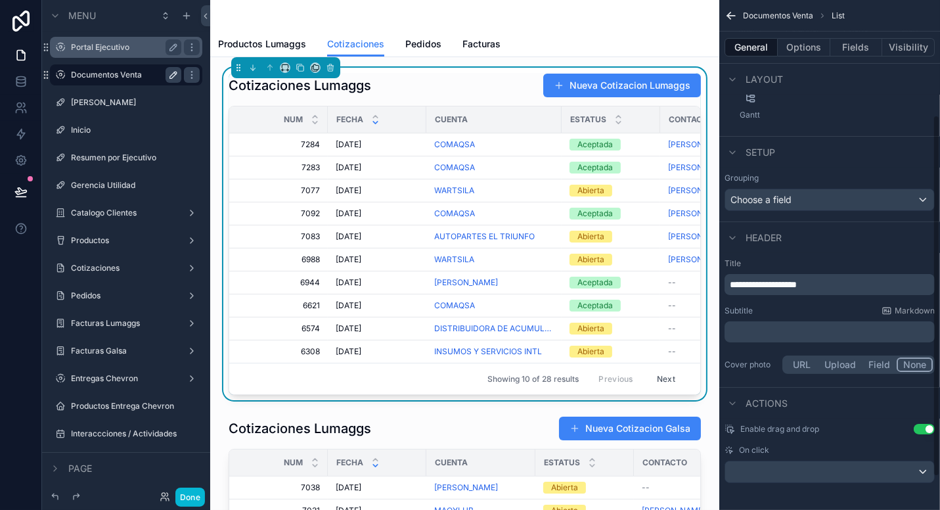
scroll to position [208, 0]
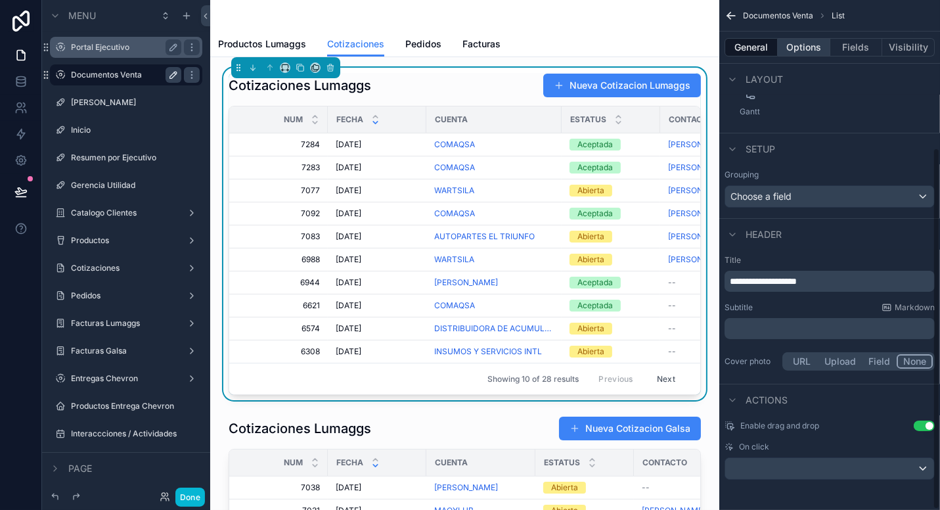
click at [789, 50] on button "Options" at bounding box center [804, 47] width 53 height 18
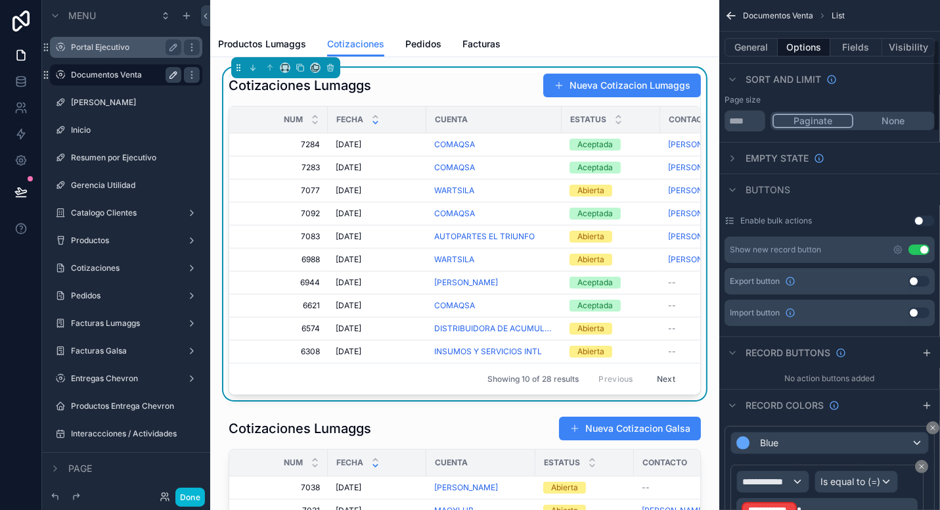
scroll to position [405, 0]
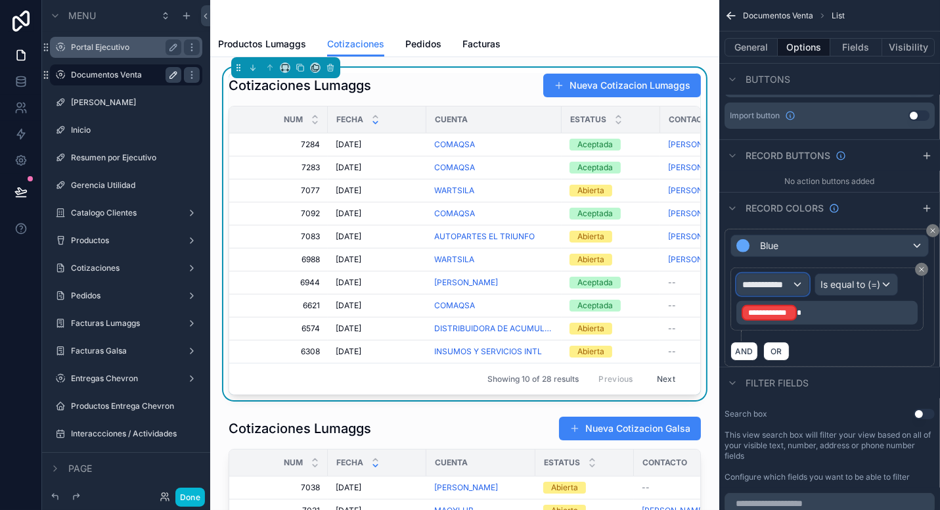
click at [789, 278] on span "**********" at bounding box center [767, 284] width 49 height 13
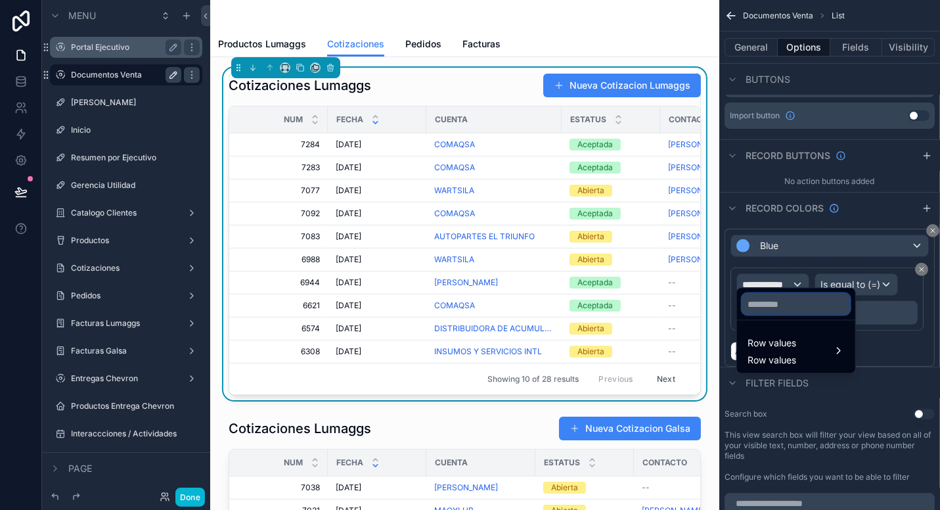
click at [797, 302] on input "text" at bounding box center [797, 304] width 108 height 21
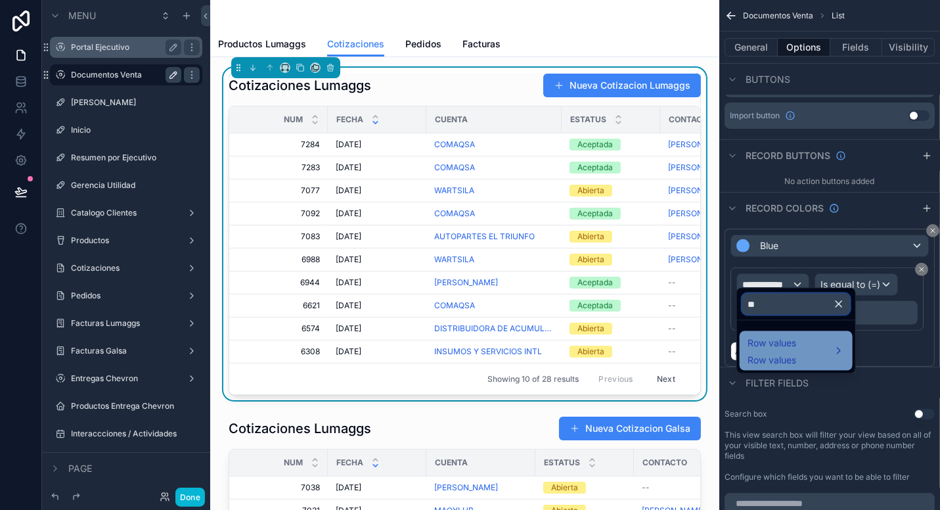
type input "**"
click at [797, 340] on div "Row values Row values" at bounding box center [796, 351] width 97 height 32
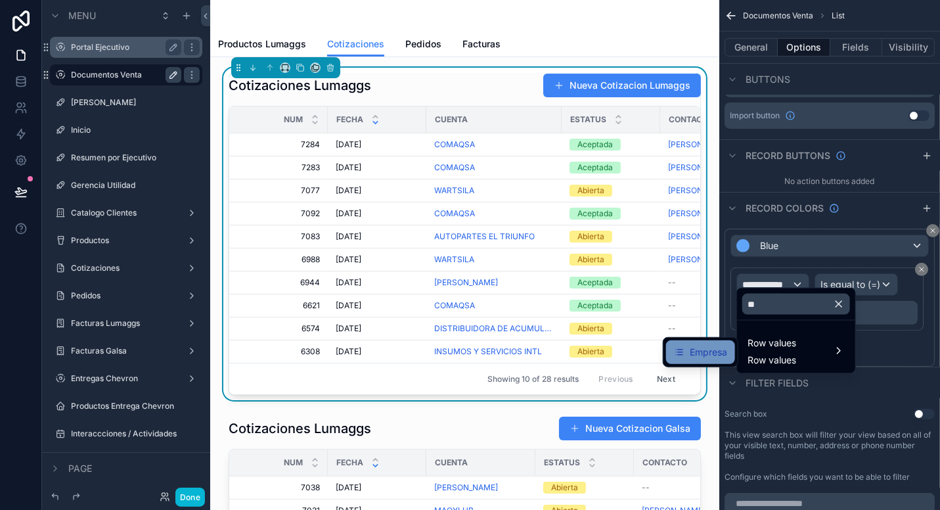
click at [700, 346] on span "Empresa" at bounding box center [708, 352] width 37 height 16
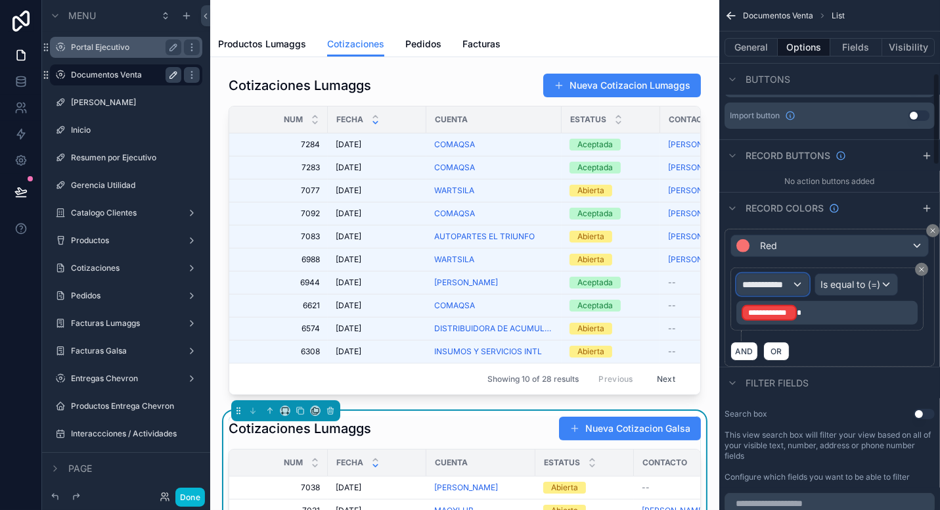
click at [776, 278] on span "**********" at bounding box center [767, 284] width 49 height 13
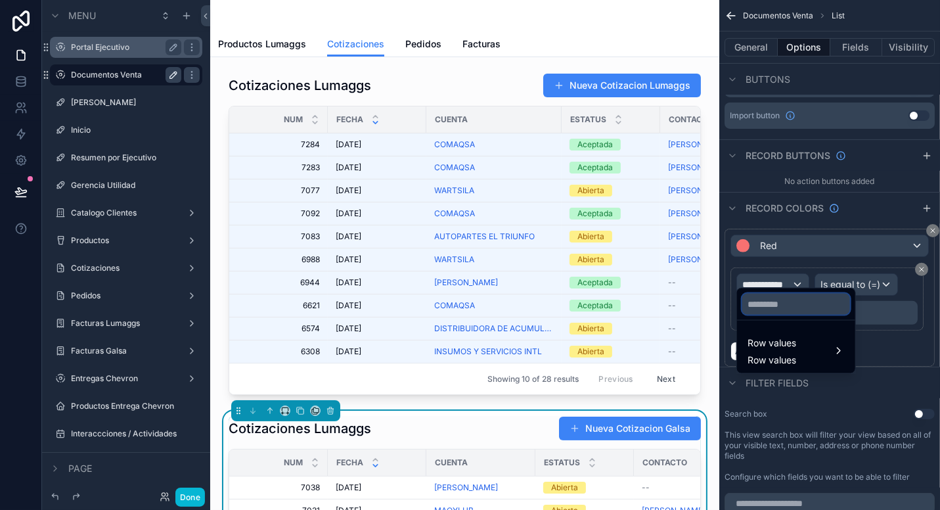
click at [792, 301] on input "text" at bounding box center [797, 304] width 108 height 21
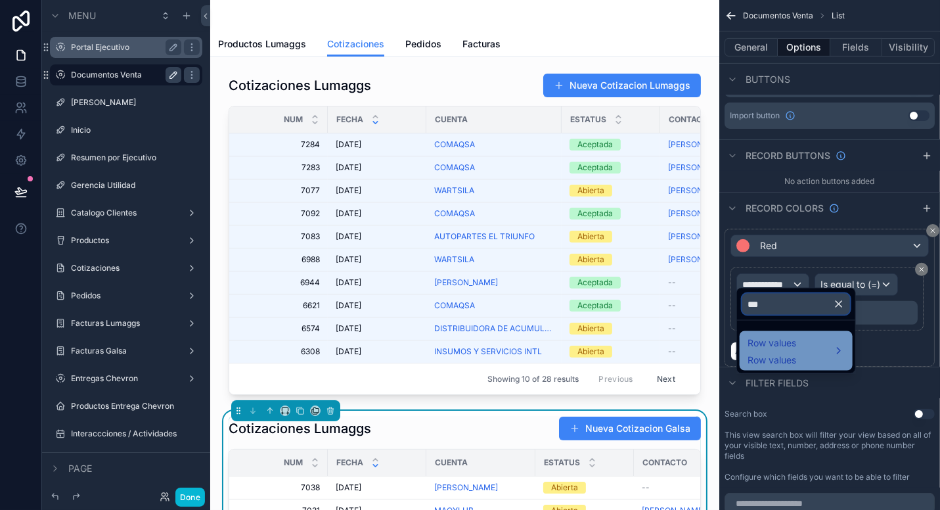
type input "***"
click at [796, 340] on span "Row values" at bounding box center [772, 343] width 49 height 16
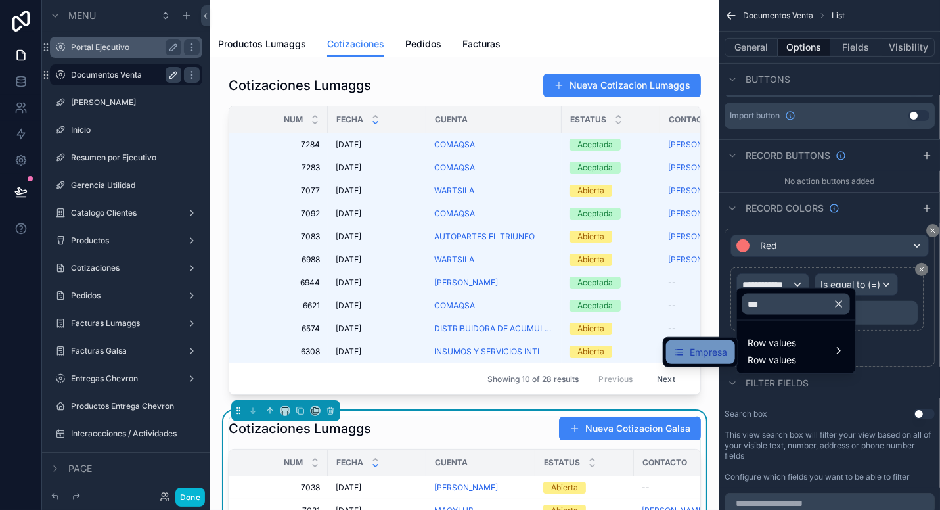
click at [699, 354] on span "Empresa" at bounding box center [708, 352] width 37 height 16
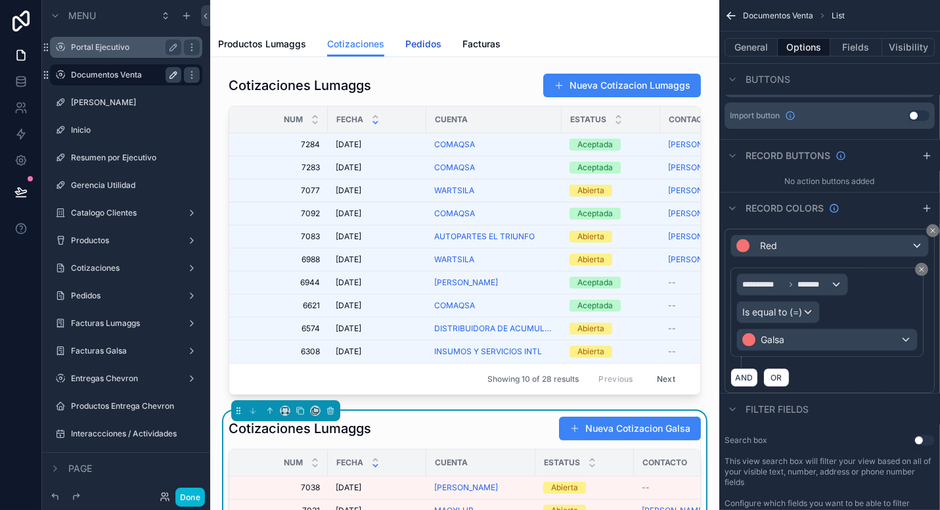
click at [426, 46] on span "Pedidos" at bounding box center [423, 43] width 36 height 13
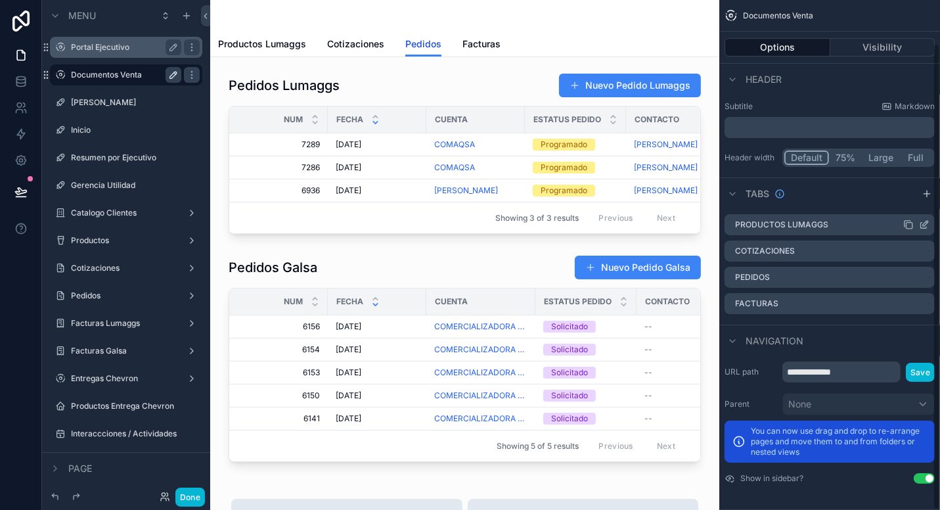
scroll to position [45, 0]
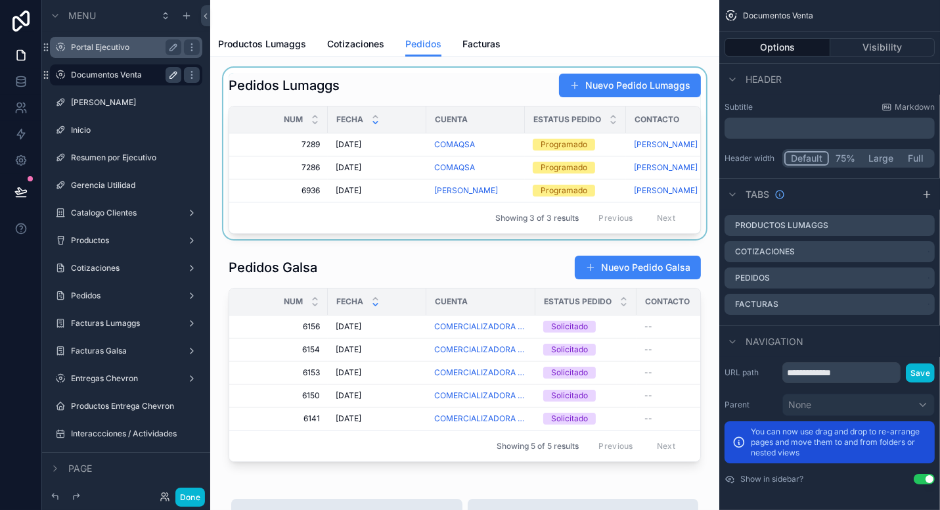
click at [467, 89] on div "scrollable content" at bounding box center [465, 154] width 488 height 172
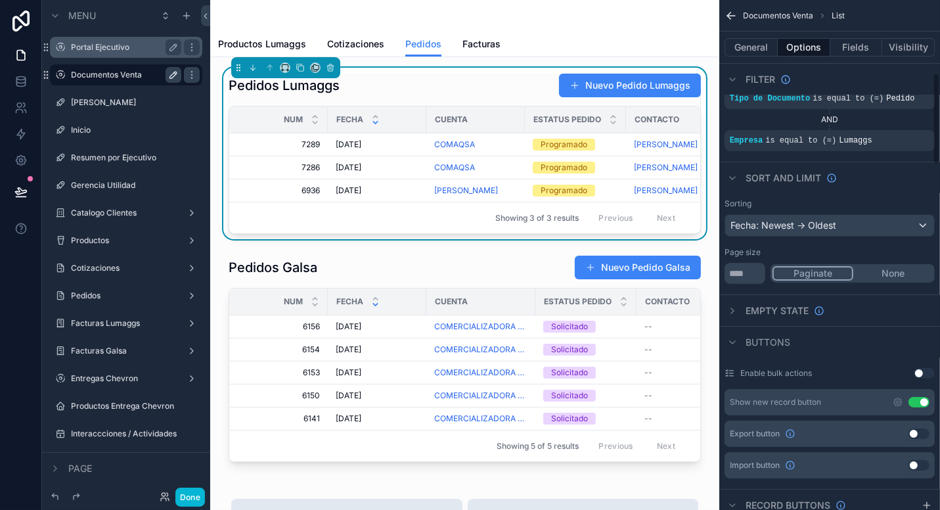
scroll to position [405, 0]
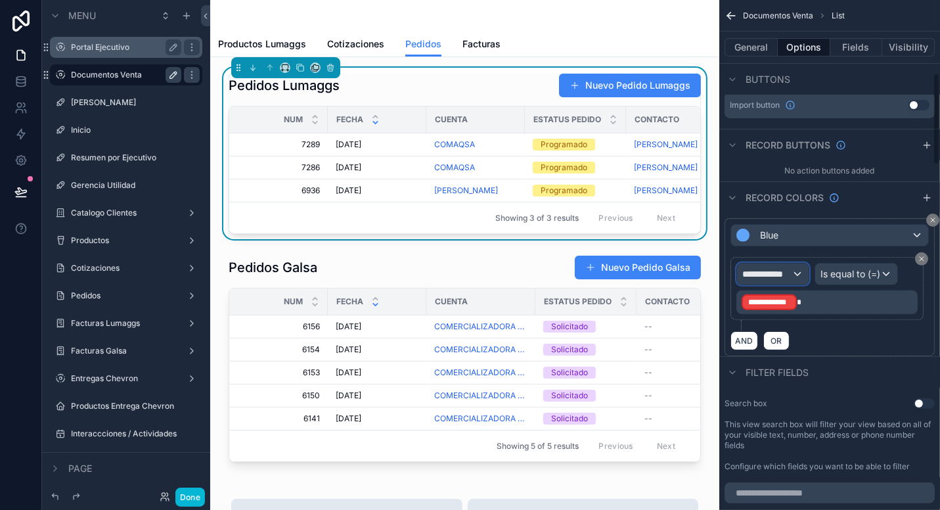
click at [762, 273] on span "**********" at bounding box center [767, 273] width 49 height 13
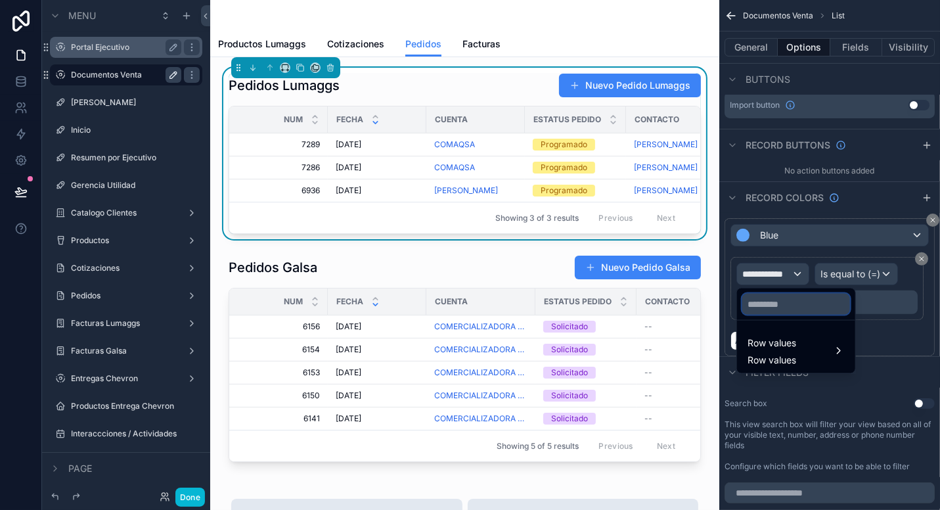
click at [781, 296] on input "text" at bounding box center [797, 304] width 108 height 21
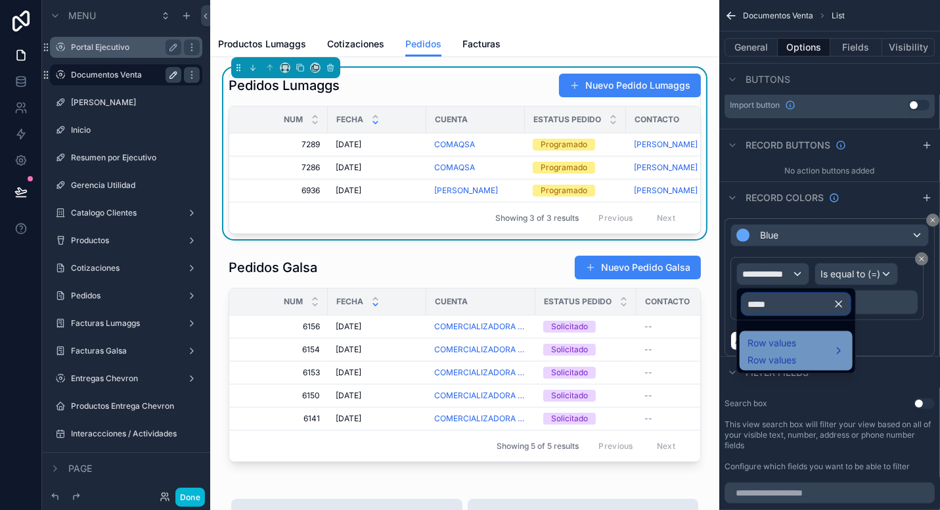
type input "*****"
click at [808, 346] on div "Row values Row values" at bounding box center [796, 351] width 97 height 32
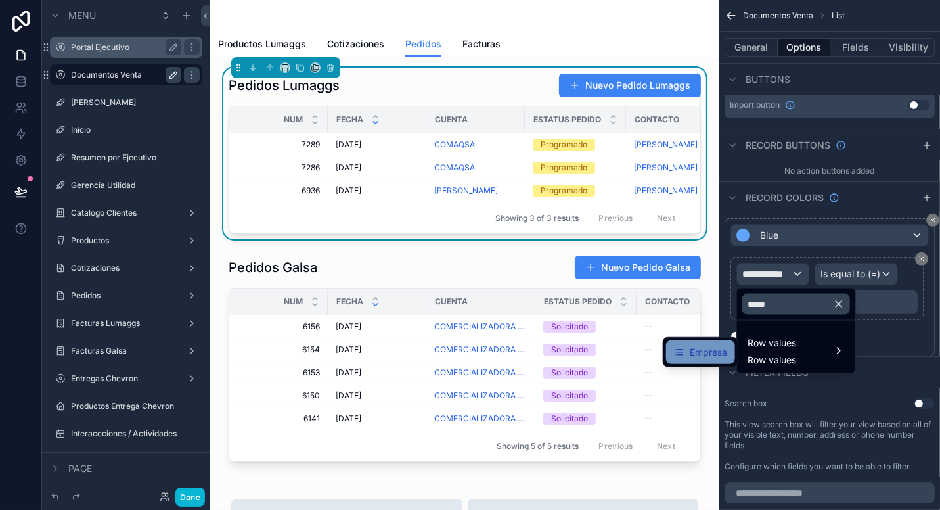
click at [731, 351] on div "Empresa" at bounding box center [700, 352] width 69 height 24
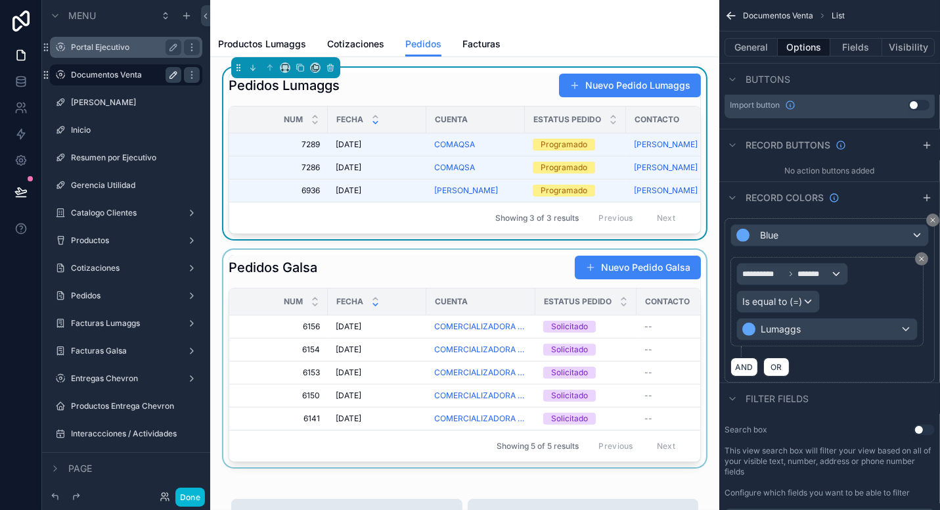
click at [505, 277] on div "scrollable content" at bounding box center [465, 359] width 488 height 218
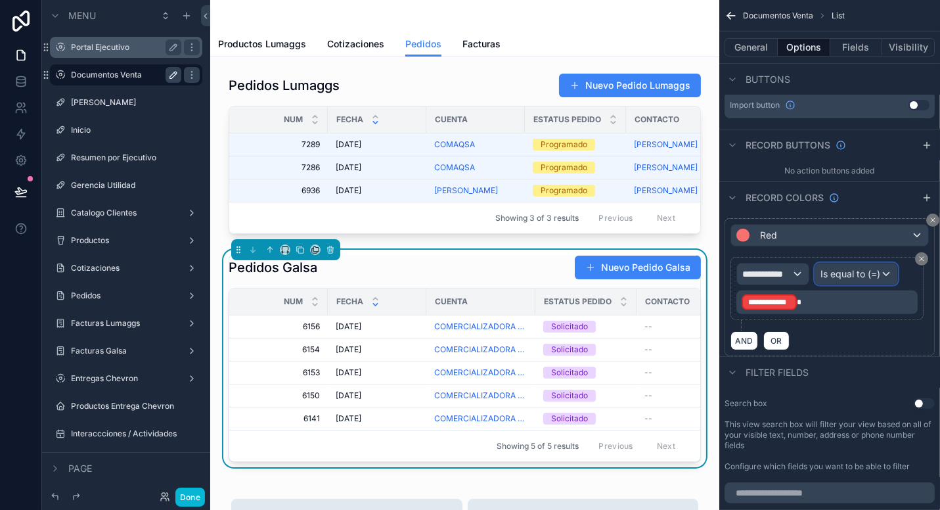
click at [841, 274] on span "Is equal to (=)" at bounding box center [851, 273] width 60 height 13
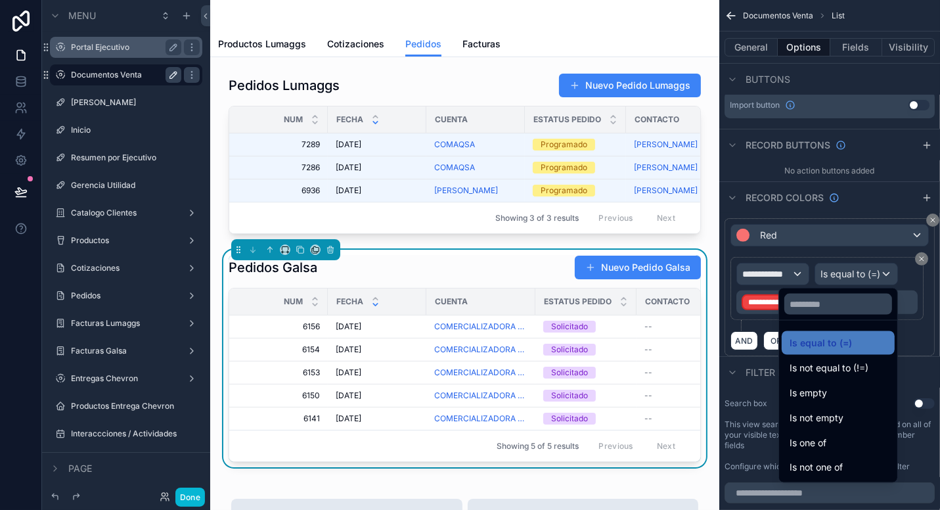
click at [795, 275] on div "scrollable content" at bounding box center [470, 255] width 940 height 510
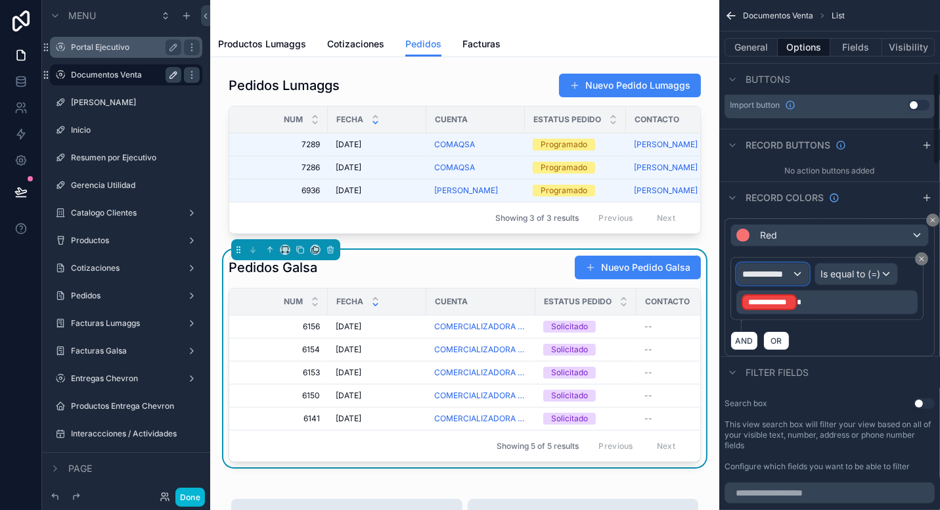
click at [795, 275] on div "**********" at bounding box center [773, 274] width 72 height 21
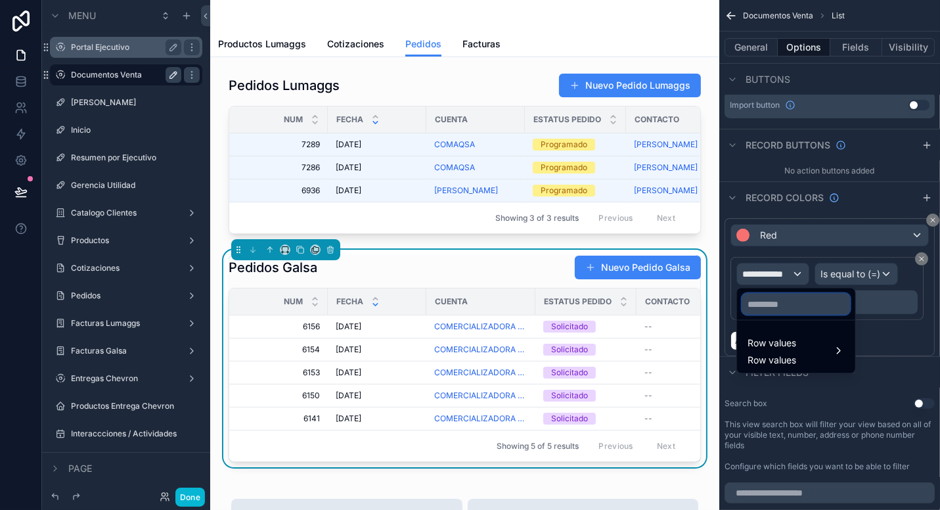
click at [781, 294] on input "text" at bounding box center [797, 304] width 108 height 21
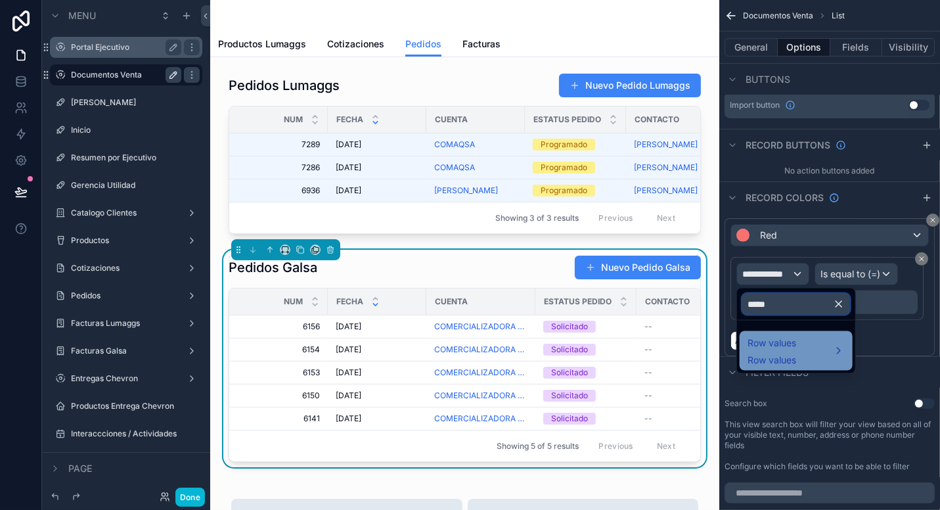
type input "*****"
click at [783, 344] on span "Row values" at bounding box center [772, 343] width 49 height 16
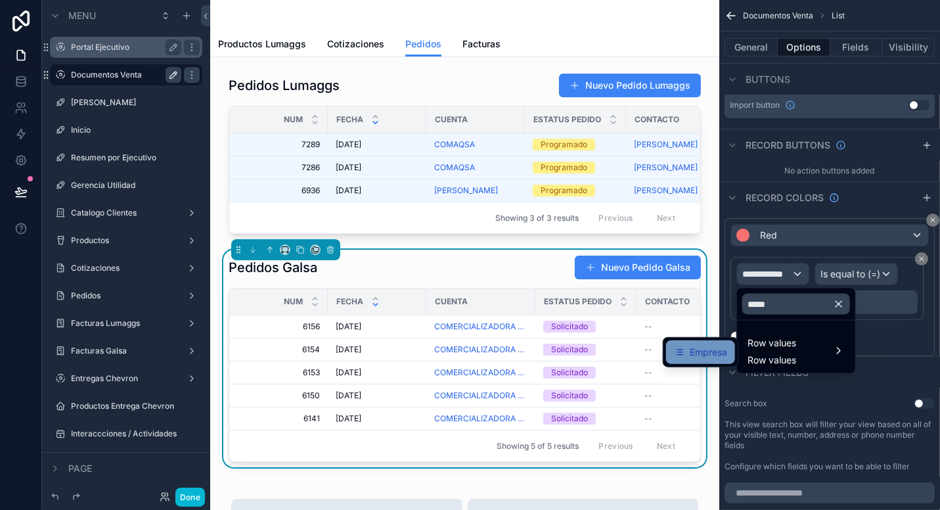
click at [718, 348] on span "Empresa" at bounding box center [708, 352] width 37 height 16
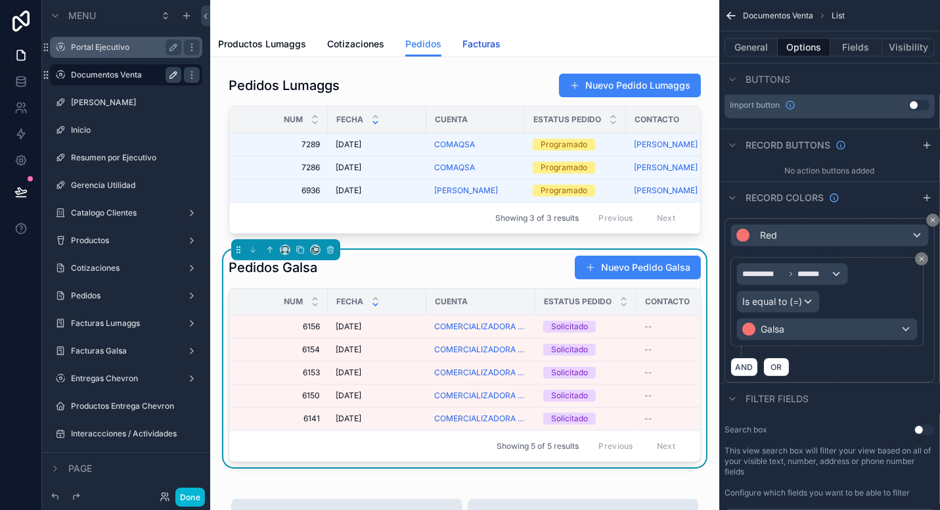
click at [478, 45] on span "Facturas" at bounding box center [482, 43] width 38 height 13
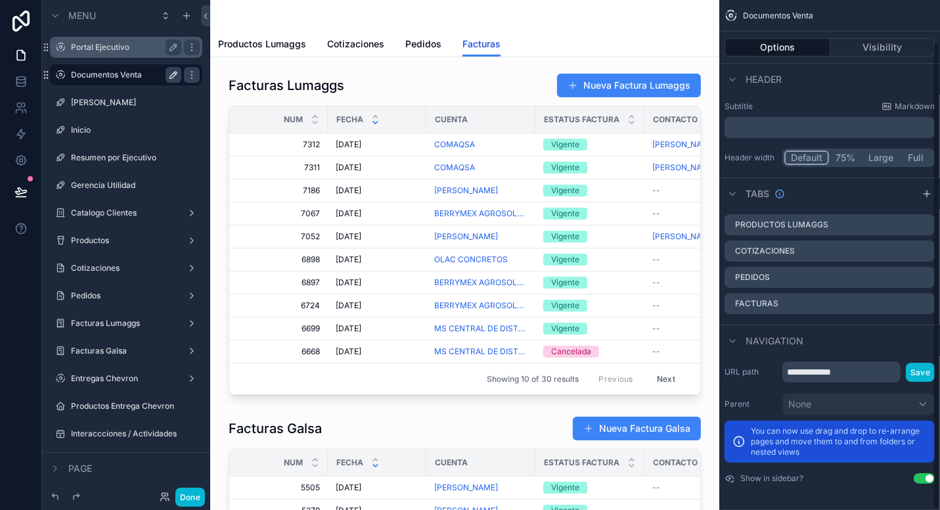
scroll to position [45, 0]
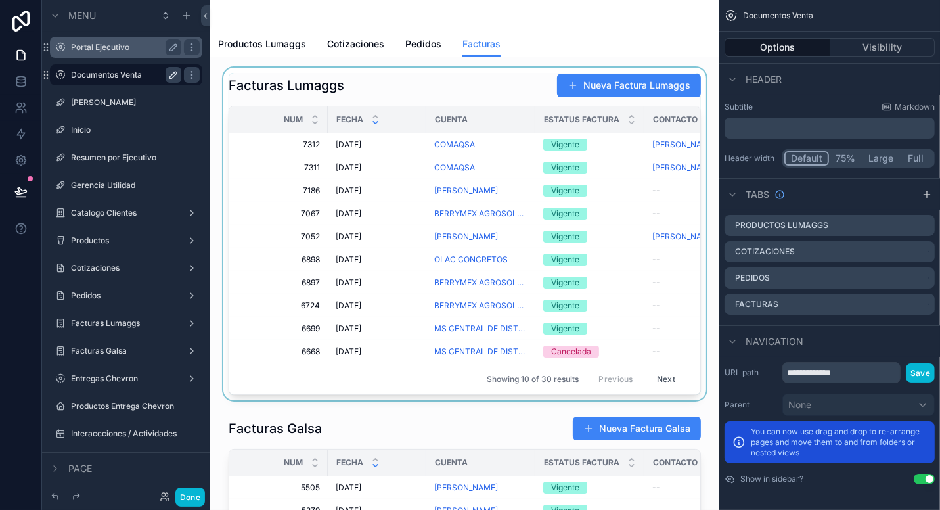
click at [442, 94] on div "scrollable content" at bounding box center [465, 234] width 488 height 333
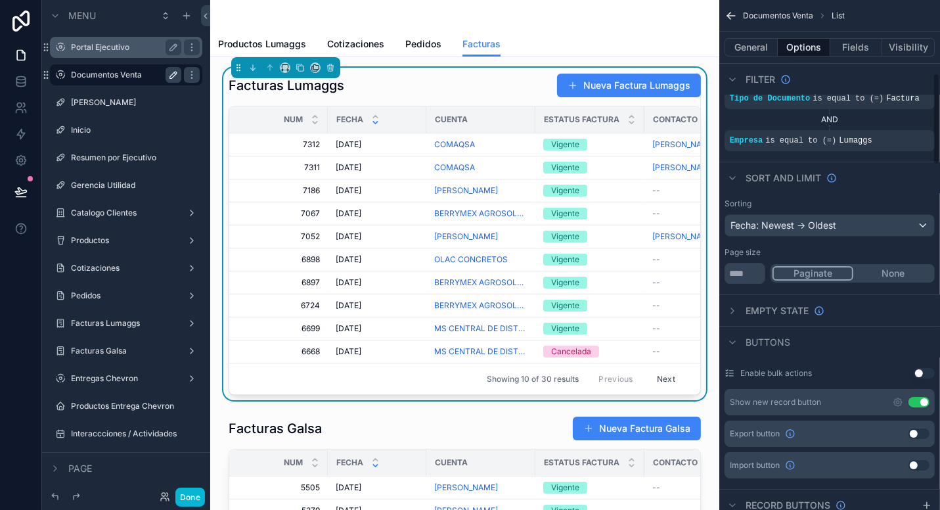
scroll to position [405, 0]
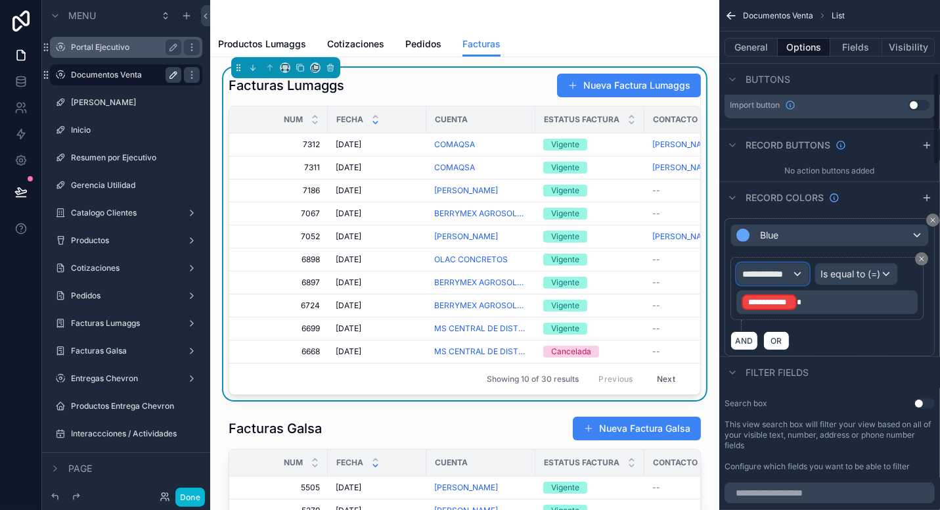
click at [790, 269] on span "**********" at bounding box center [767, 273] width 49 height 13
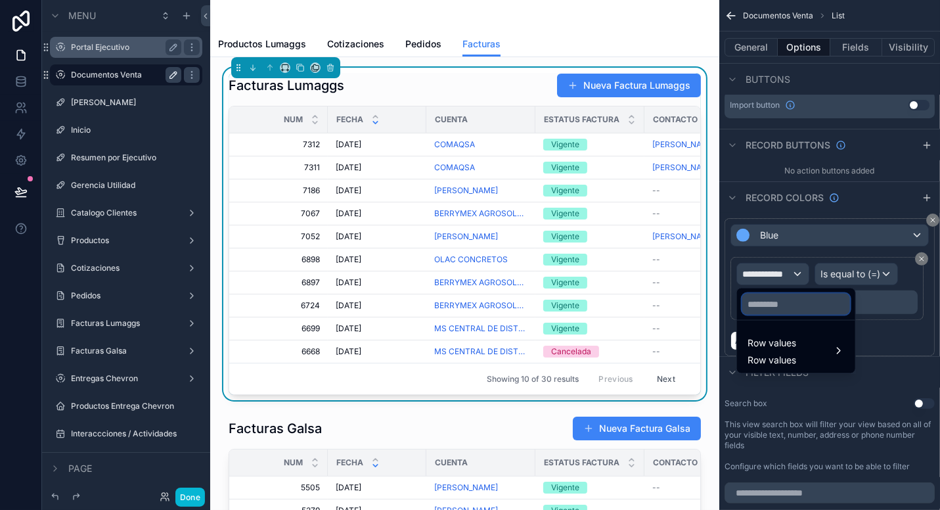
click at [797, 305] on input "text" at bounding box center [797, 304] width 108 height 21
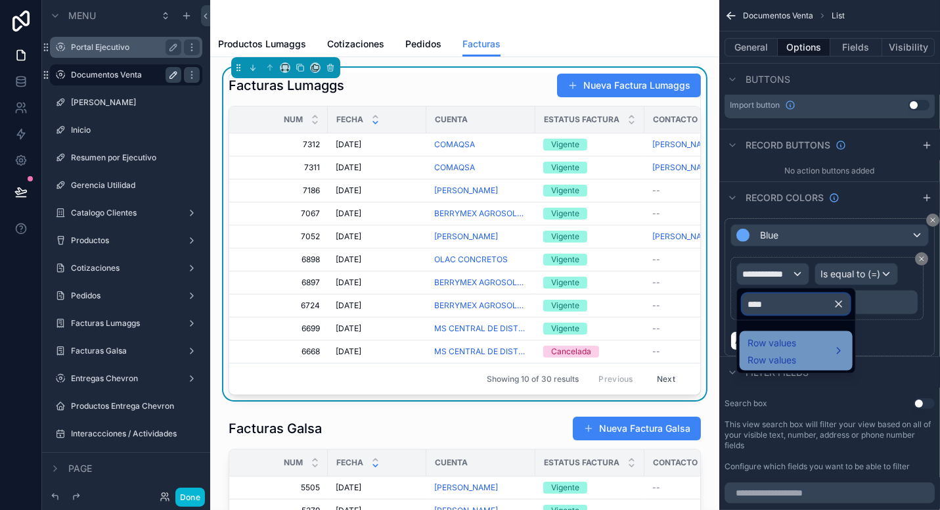
type input "****"
drag, startPoint x: 799, startPoint y: 346, endPoint x: 783, endPoint y: 346, distance: 16.4
click at [799, 346] on div "Row values Row values" at bounding box center [796, 351] width 97 height 32
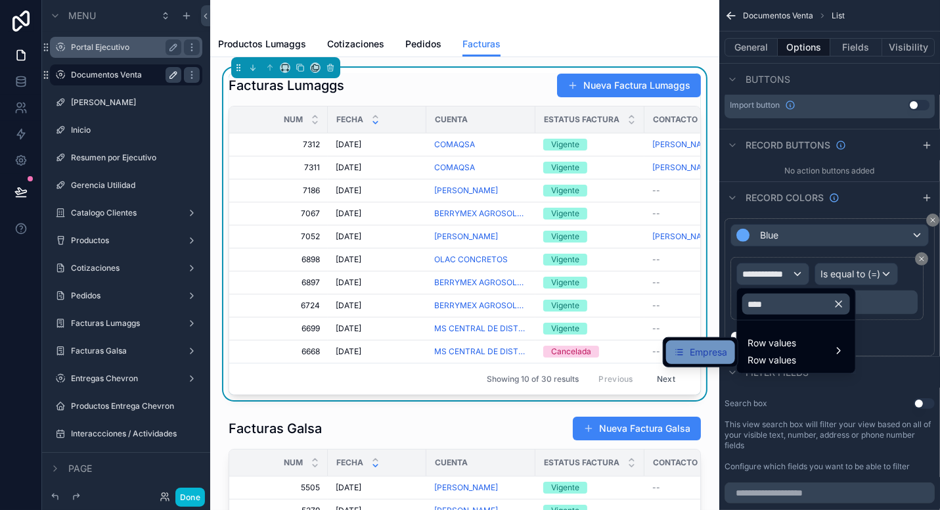
click at [712, 346] on span "Empresa" at bounding box center [708, 352] width 37 height 16
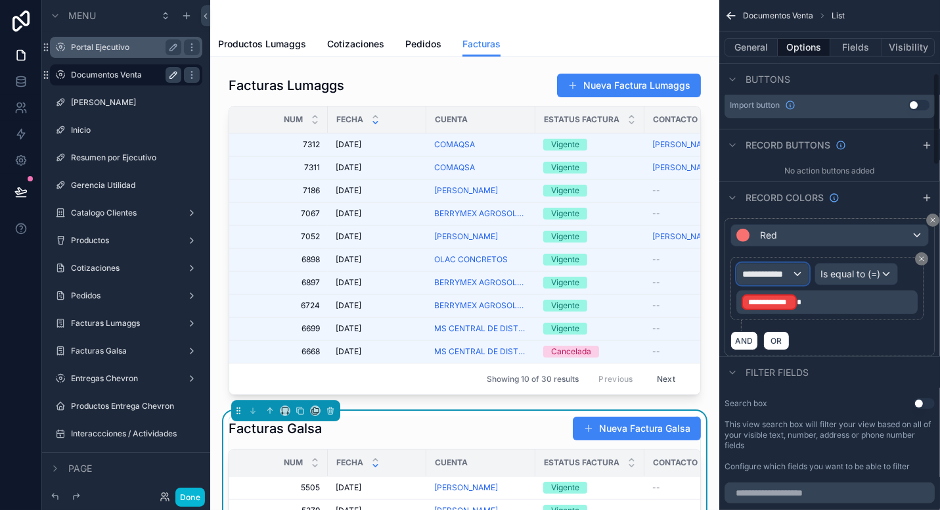
click at [791, 275] on div "**********" at bounding box center [773, 274] width 72 height 21
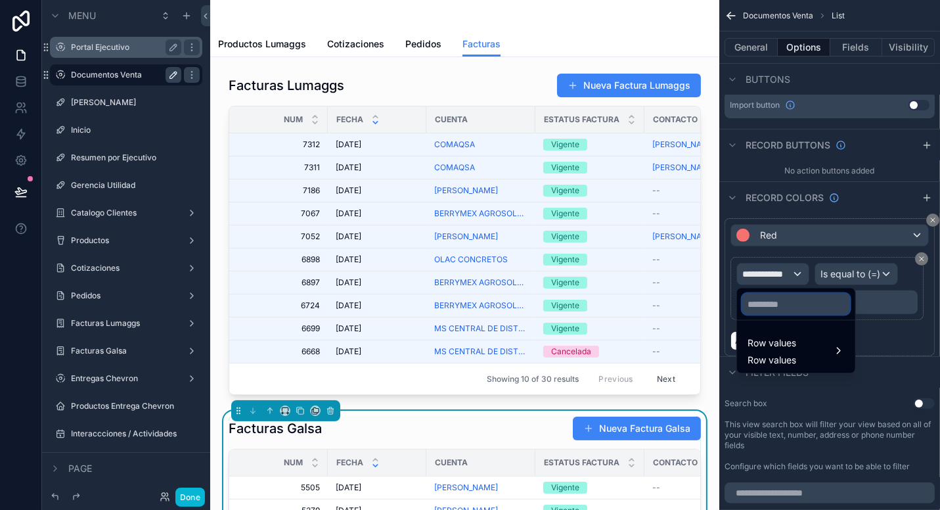
click at [777, 307] on input "text" at bounding box center [797, 304] width 108 height 21
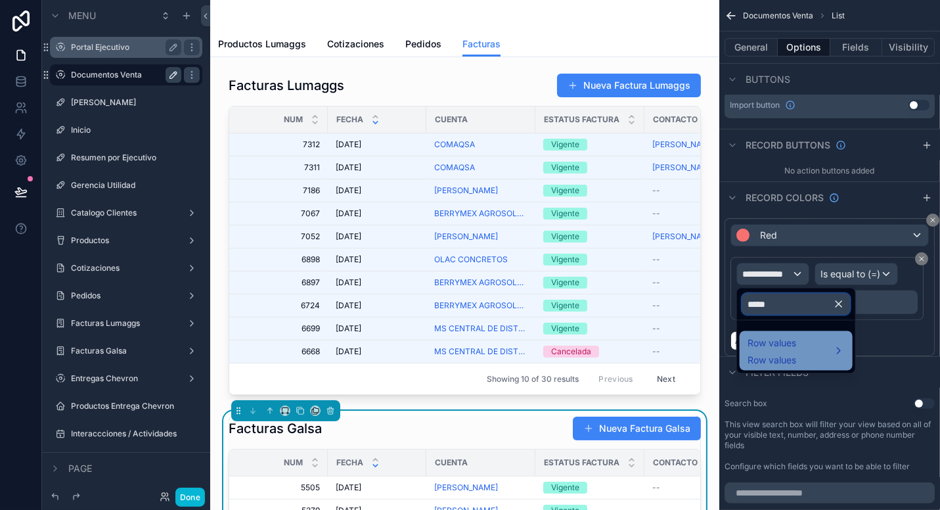
type input "*****"
click at [776, 344] on span "Row values" at bounding box center [772, 343] width 49 height 16
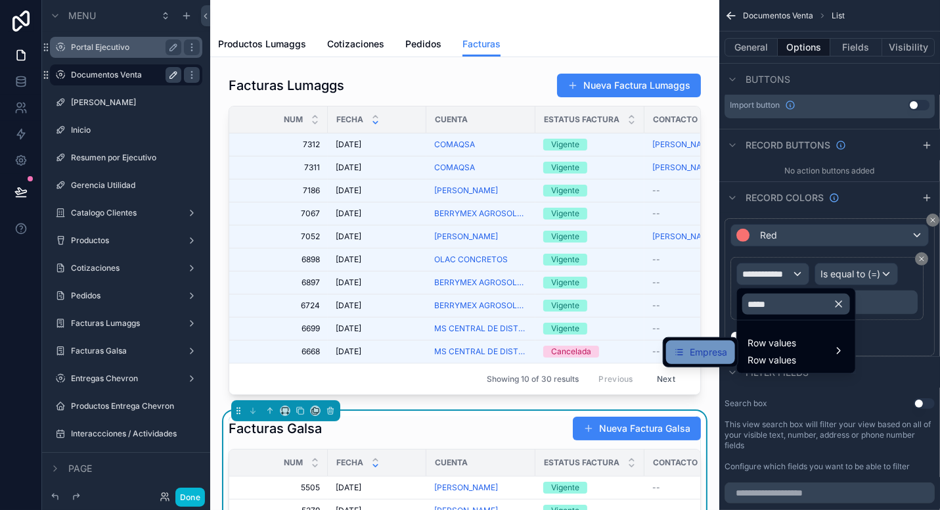
click at [728, 347] on div "Empresa" at bounding box center [700, 352] width 69 height 24
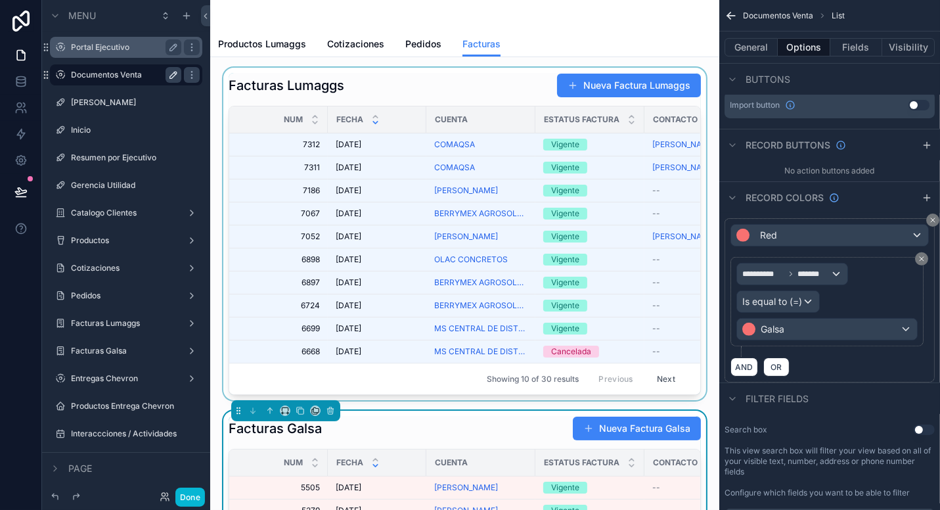
click at [468, 87] on div "scrollable content" at bounding box center [465, 234] width 488 height 333
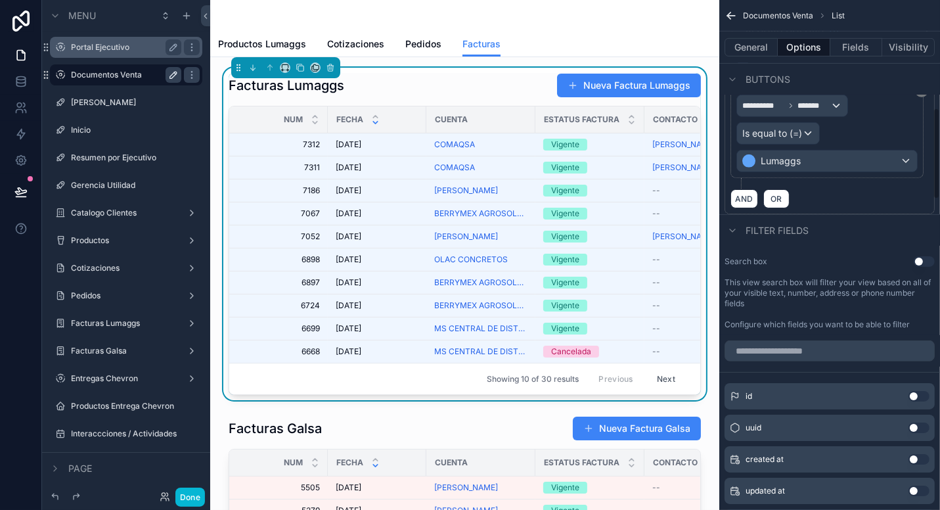
scroll to position [603, 0]
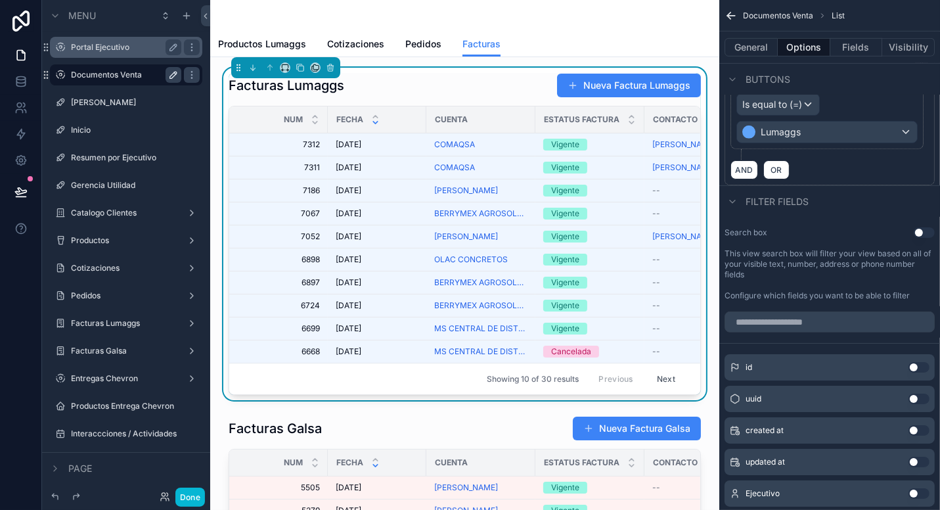
click at [925, 229] on button "Use setting" at bounding box center [924, 232] width 21 height 11
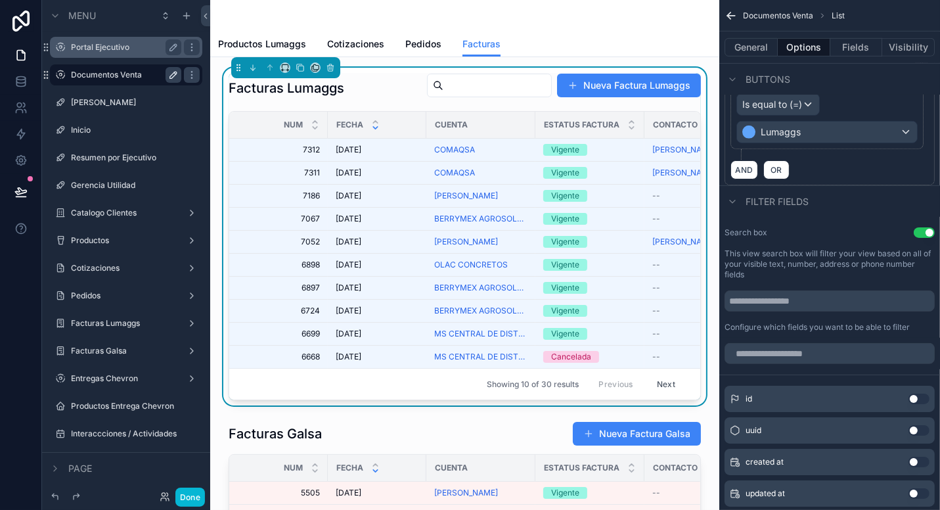
click at [476, 85] on input "scrollable content" at bounding box center [498, 85] width 108 height 18
type input "**"
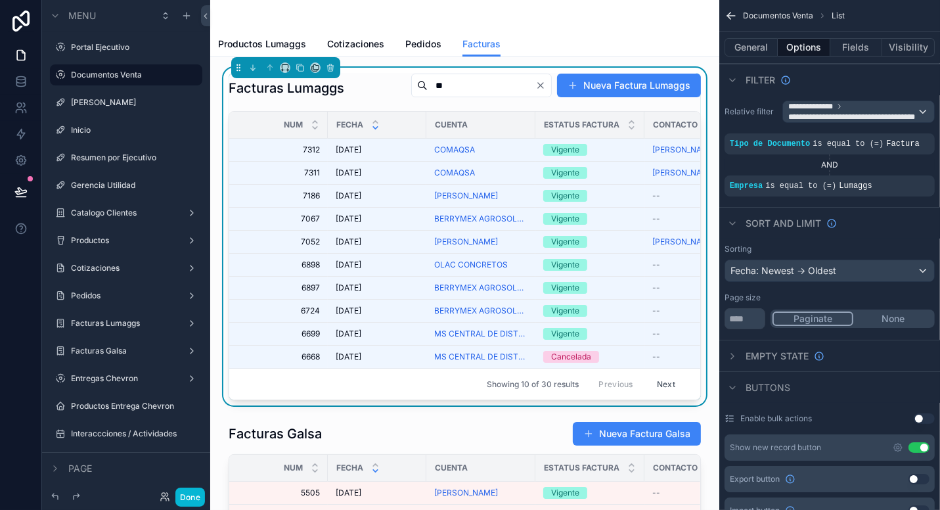
scroll to position [603, 0]
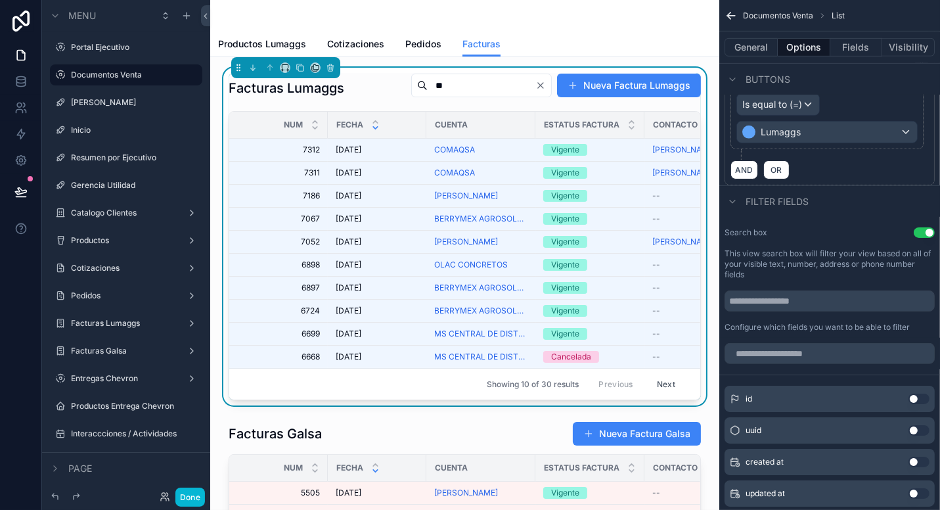
type input "*"
type input "****"
click at [189, 501] on button "Done" at bounding box center [190, 497] width 30 height 19
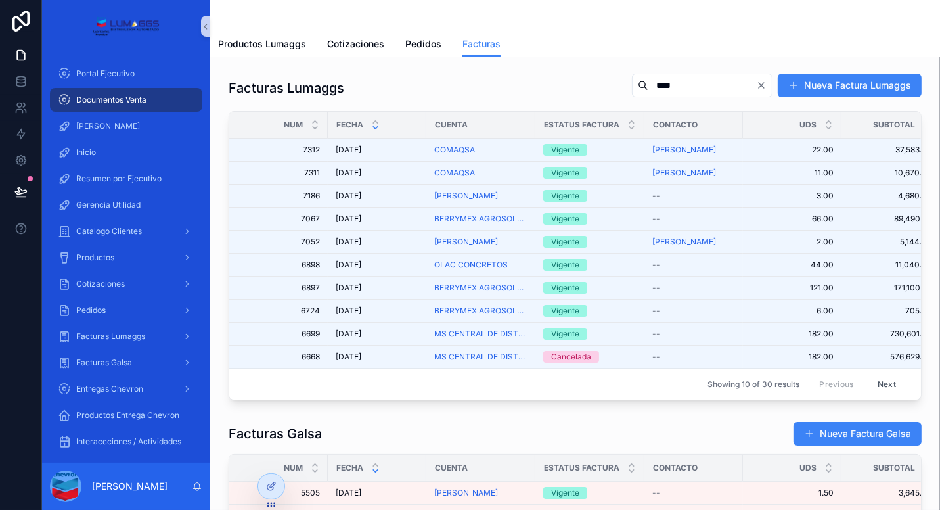
drag, startPoint x: 651, startPoint y: 83, endPoint x: 670, endPoint y: 83, distance: 19.7
click at [664, 83] on input "****" at bounding box center [703, 85] width 108 height 18
click at [756, 86] on icon "Clear" at bounding box center [761, 85] width 11 height 11
click at [655, 102] on div "Facturas Lumaggs Nueva Factura Lumaggs" at bounding box center [575, 88] width 693 height 30
click at [664, 78] on input "scrollable content" at bounding box center [718, 85] width 108 height 18
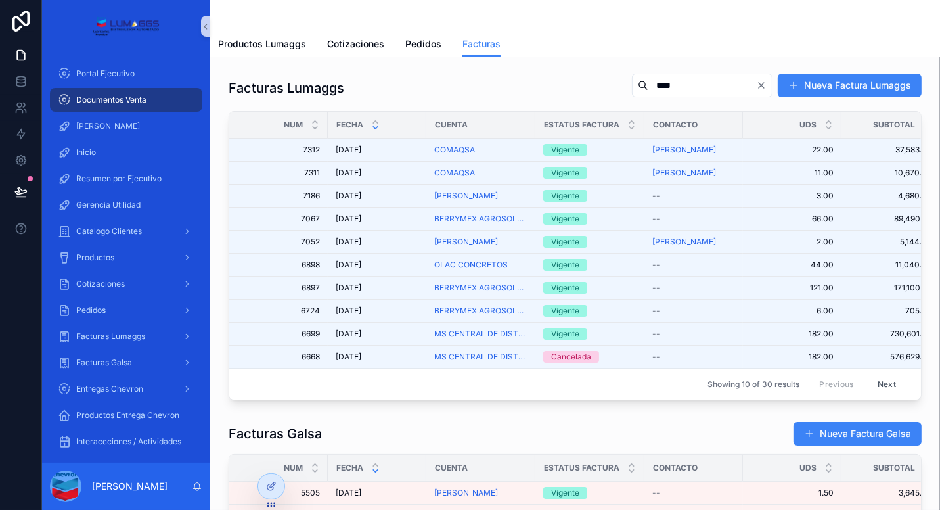
type input "****"
click at [650, 81] on input "****" at bounding box center [703, 85] width 108 height 18
click at [649, 81] on input "****" at bounding box center [703, 85] width 108 height 18
click at [275, 480] on div at bounding box center [271, 486] width 26 height 25
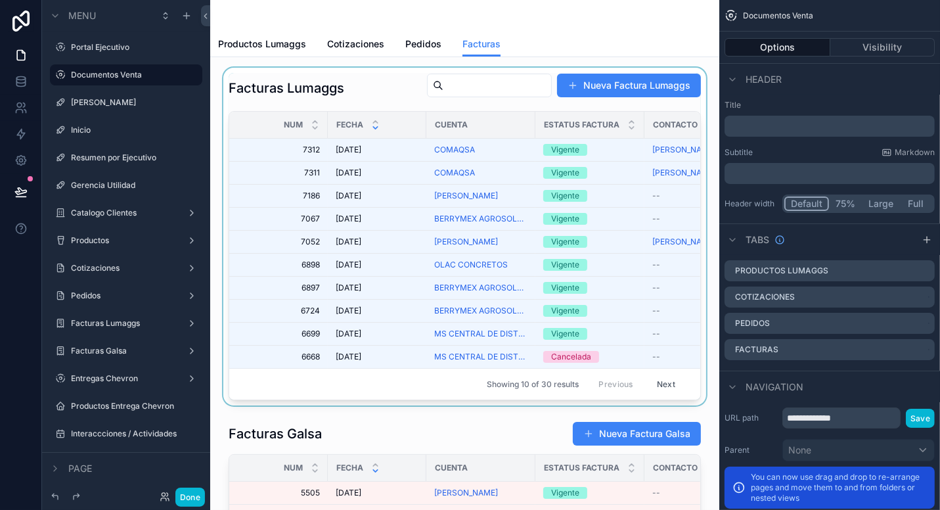
click at [369, 90] on div "scrollable content" at bounding box center [465, 237] width 488 height 338
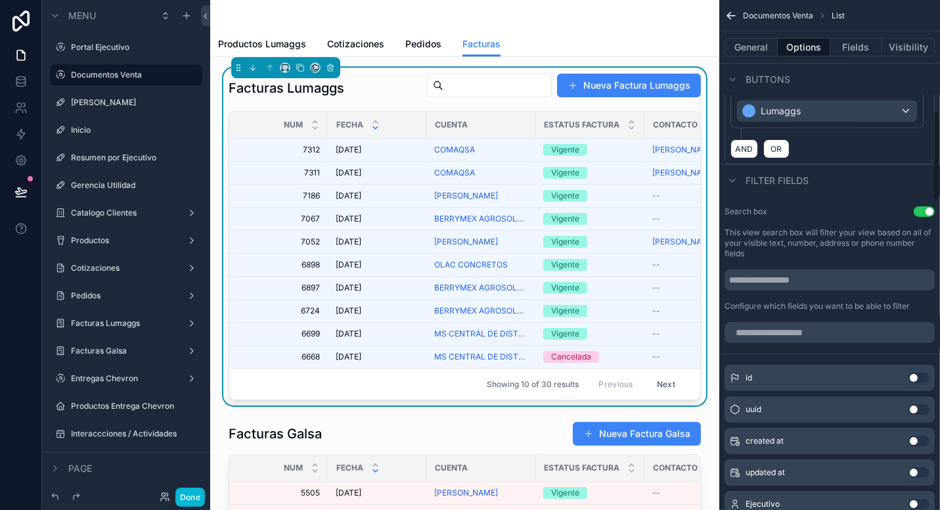
scroll to position [657, 0]
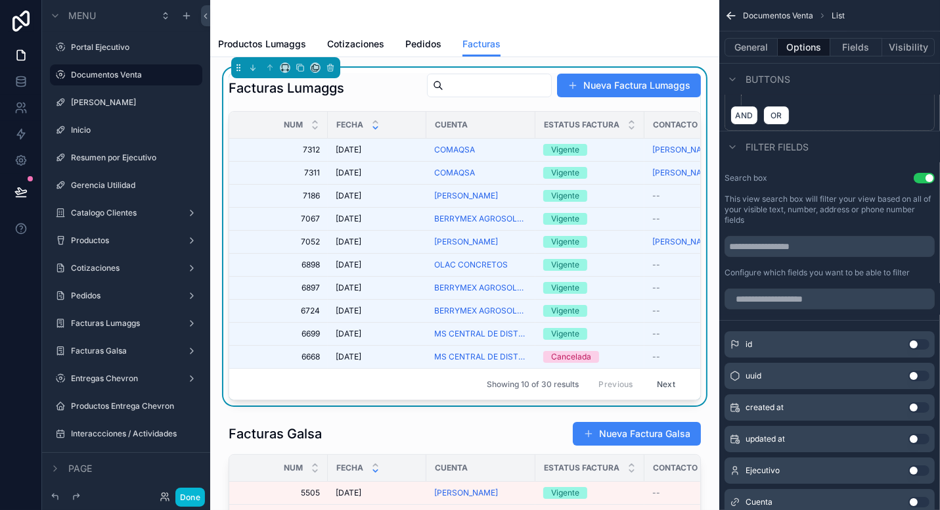
click at [477, 78] on input "scrollable content" at bounding box center [498, 85] width 108 height 18
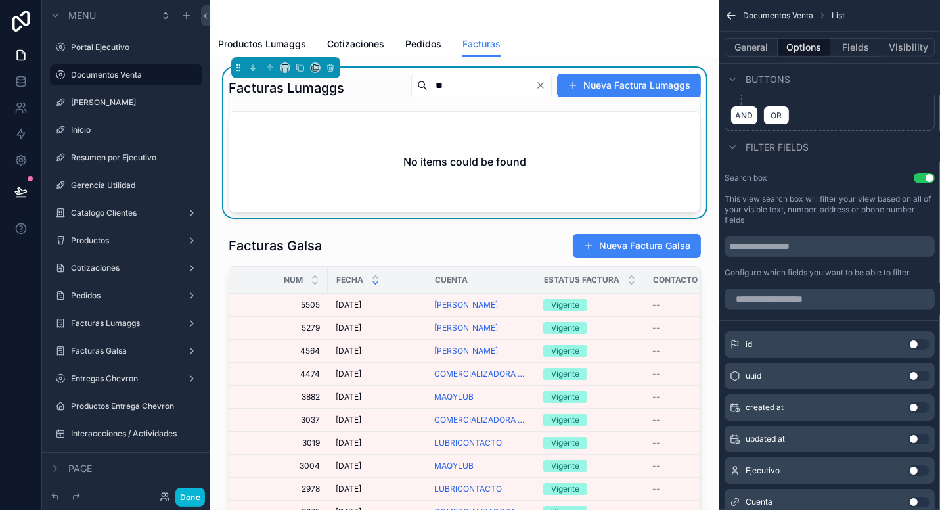
type input "*"
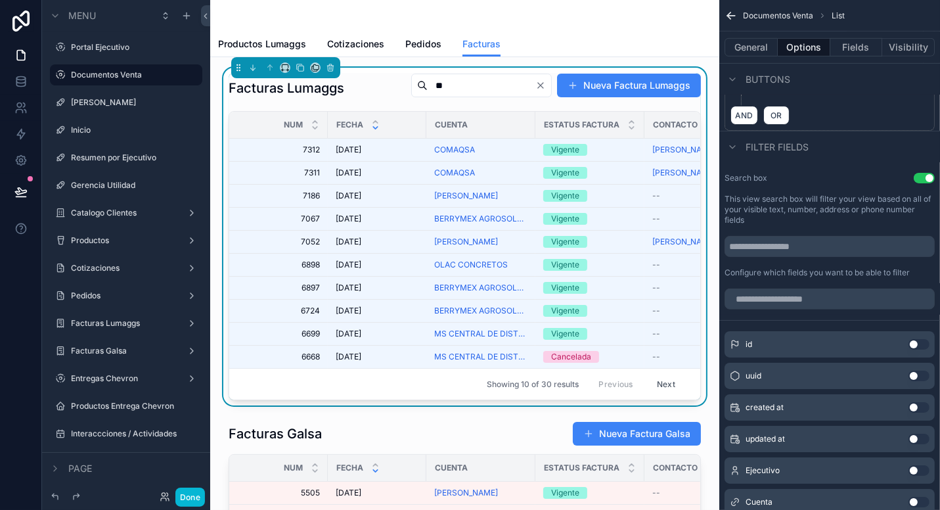
type input "***"
drag, startPoint x: 441, startPoint y: 83, endPoint x: 392, endPoint y: 73, distance: 49.8
click at [411, 74] on div "***" at bounding box center [481, 86] width 141 height 24
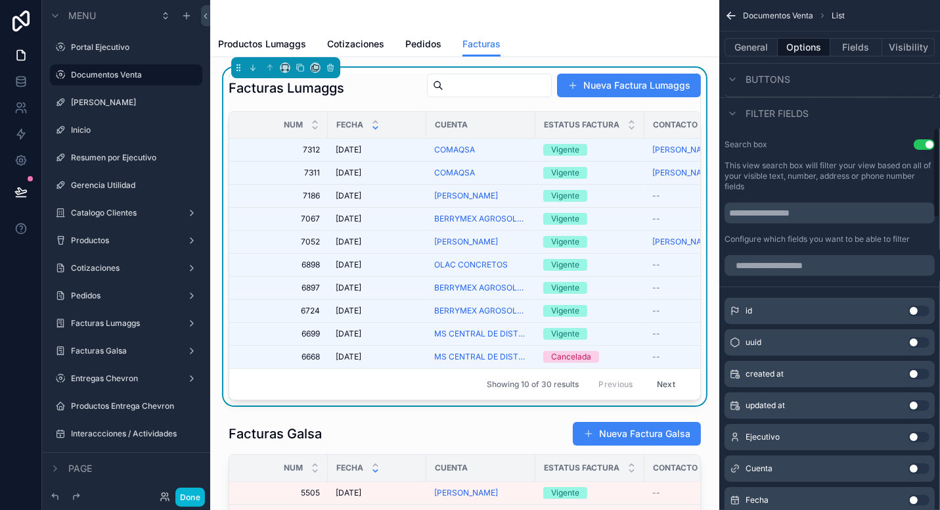
scroll to position [723, 0]
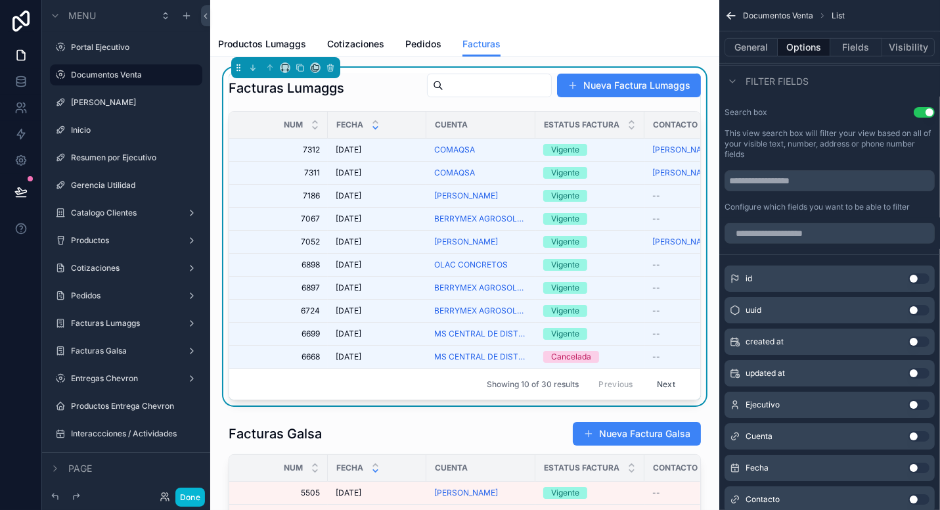
click at [923, 431] on button "Use setting" at bounding box center [919, 436] width 21 height 11
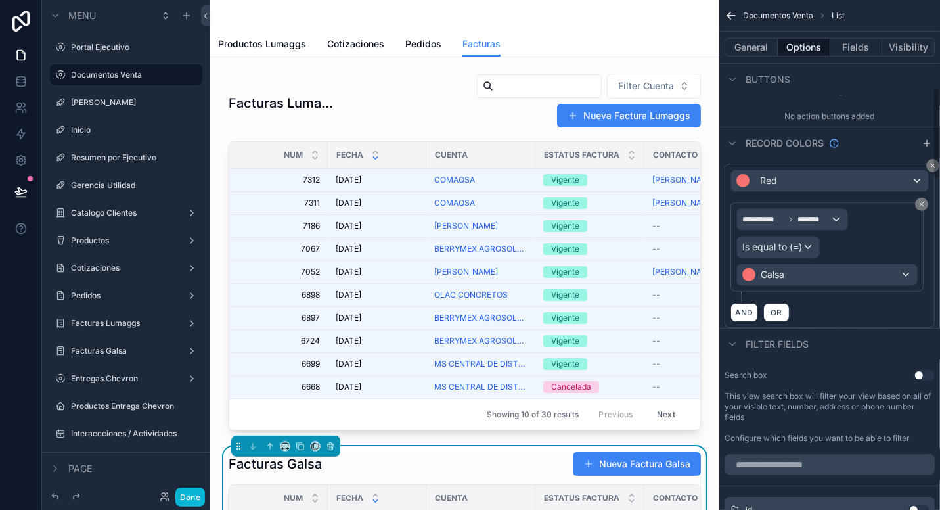
scroll to position [526, 0]
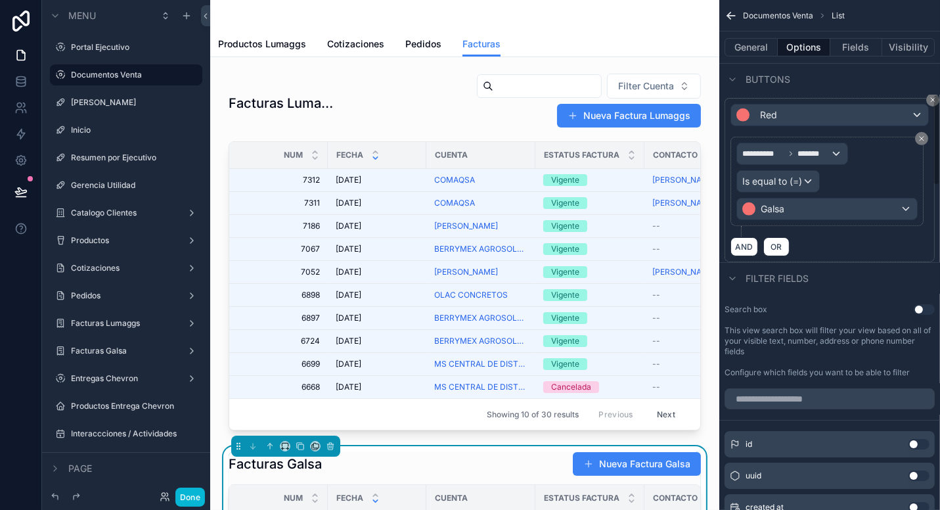
click at [921, 309] on button "Use setting" at bounding box center [924, 309] width 21 height 11
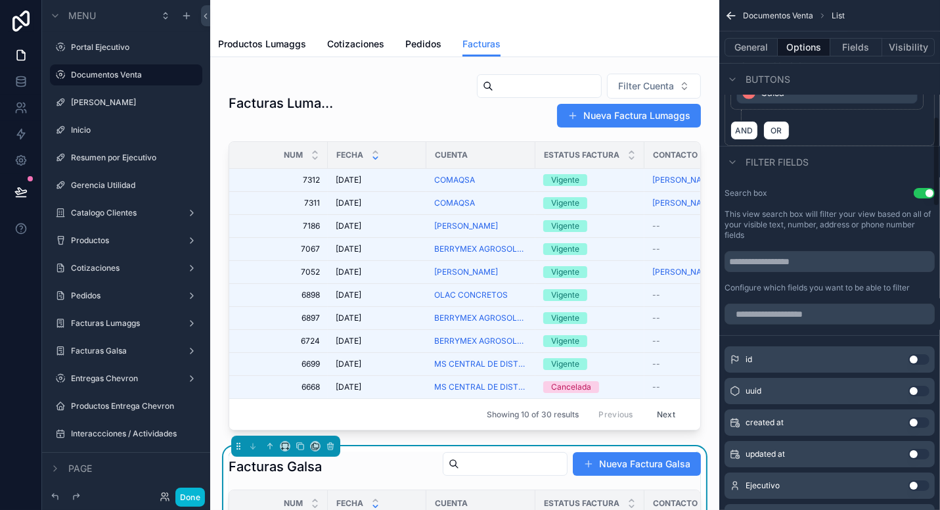
scroll to position [723, 0]
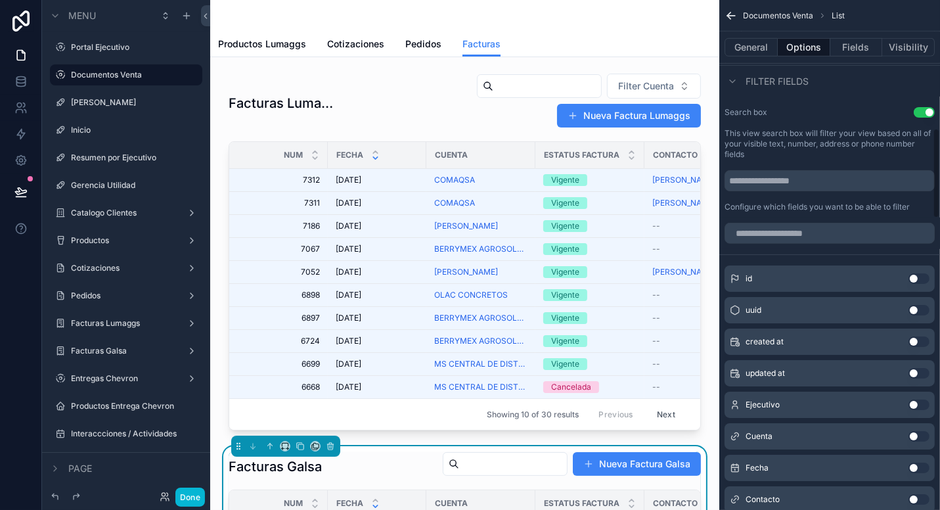
click at [923, 433] on button "Use setting" at bounding box center [919, 436] width 21 height 11
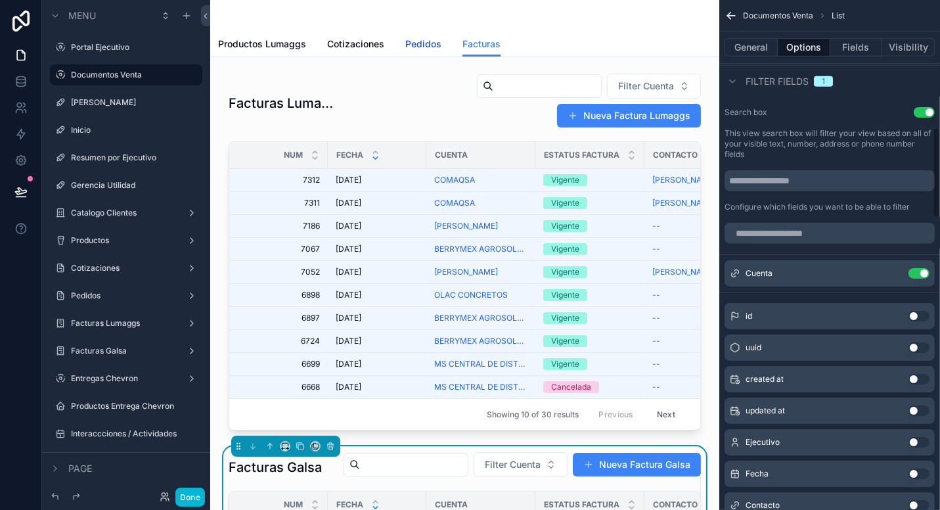
click at [432, 47] on span "Pedidos" at bounding box center [423, 43] width 36 height 13
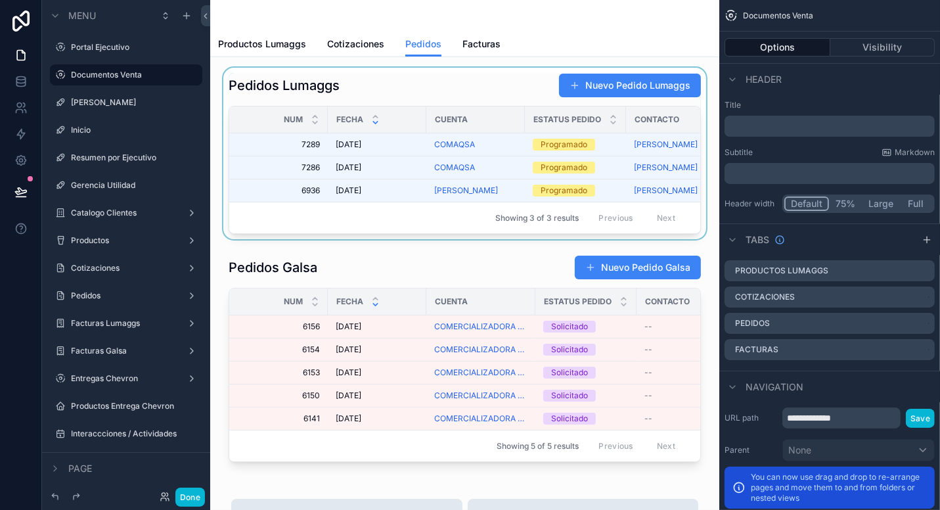
click at [473, 83] on div "scrollable content" at bounding box center [465, 154] width 488 height 172
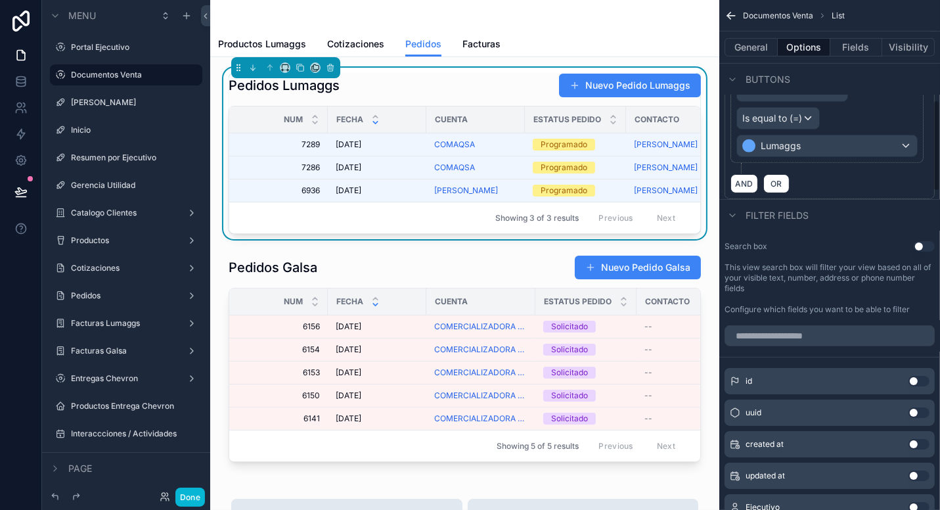
scroll to position [591, 0]
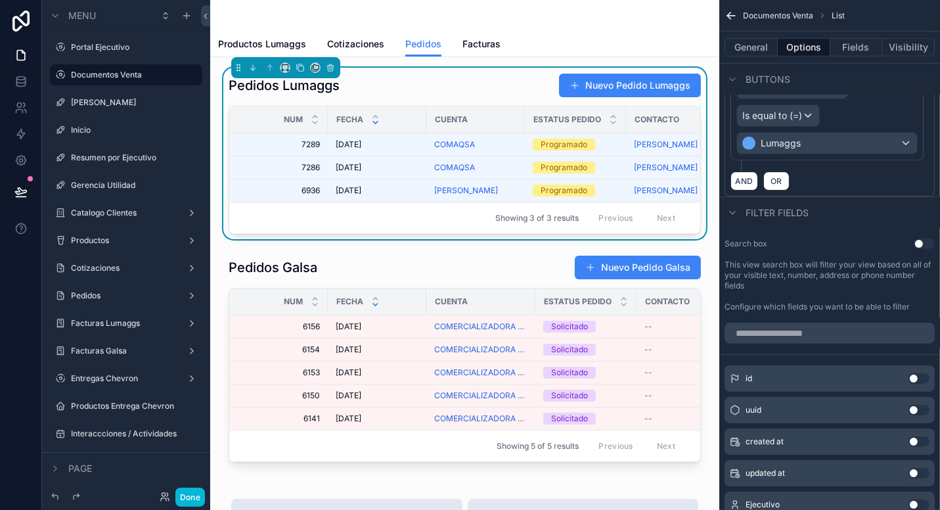
click at [925, 241] on button "Use setting" at bounding box center [924, 244] width 21 height 11
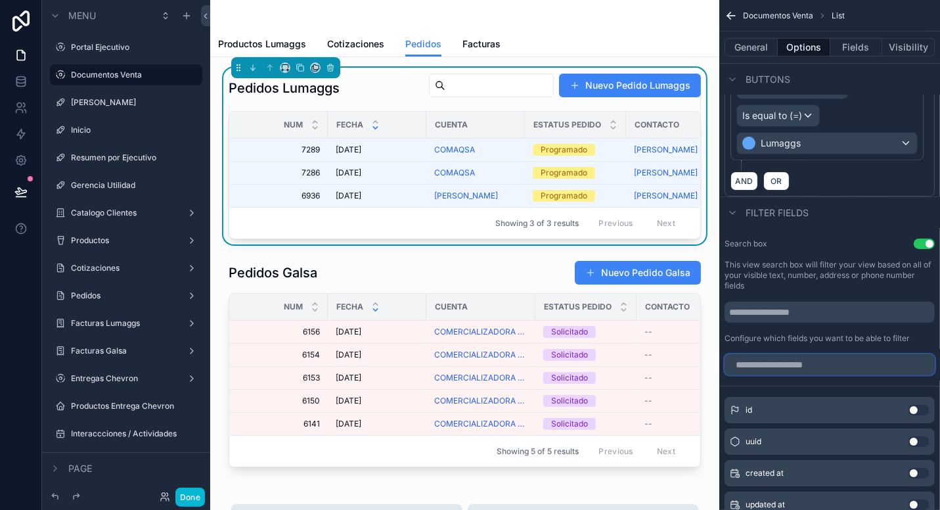
click at [836, 364] on input "scrollable content" at bounding box center [830, 364] width 210 height 21
type input "*"
click at [455, 84] on input "scrollable content" at bounding box center [500, 85] width 108 height 18
type input "*******"
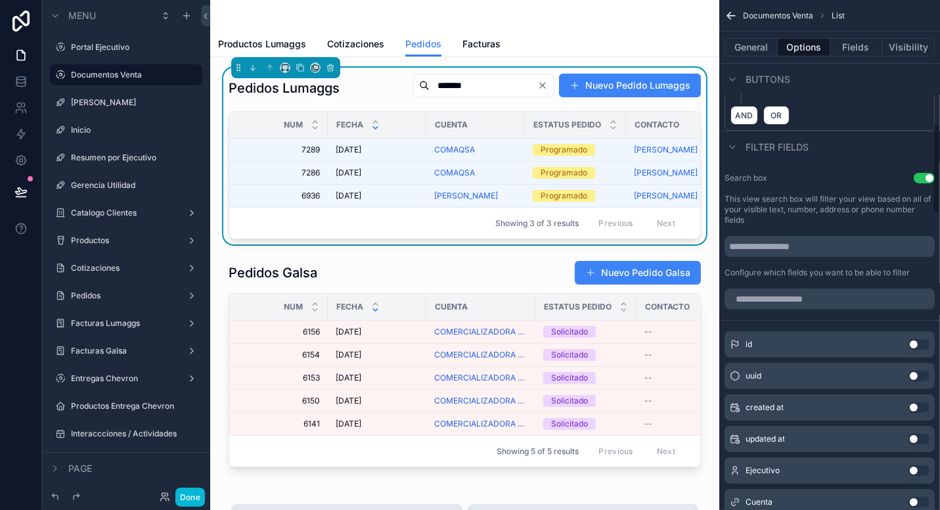
scroll to position [789, 0]
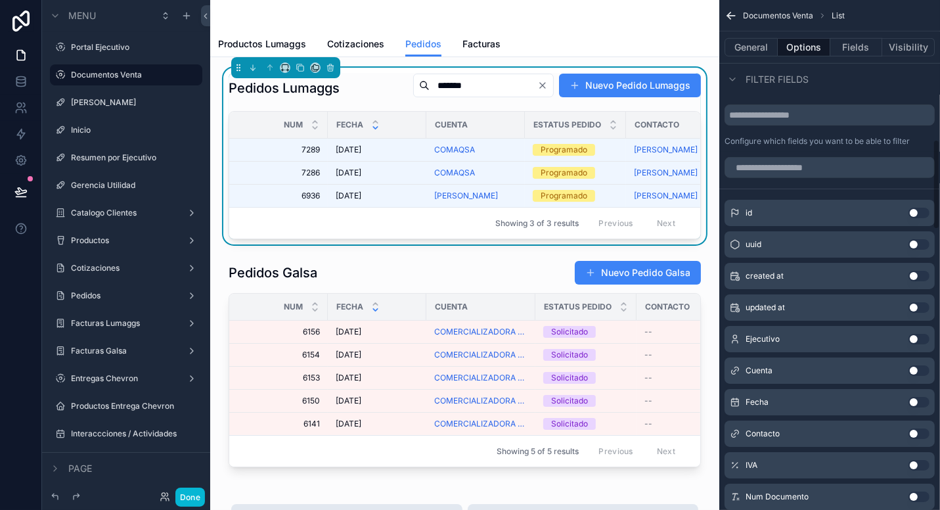
click at [923, 369] on button "Use setting" at bounding box center [919, 370] width 21 height 11
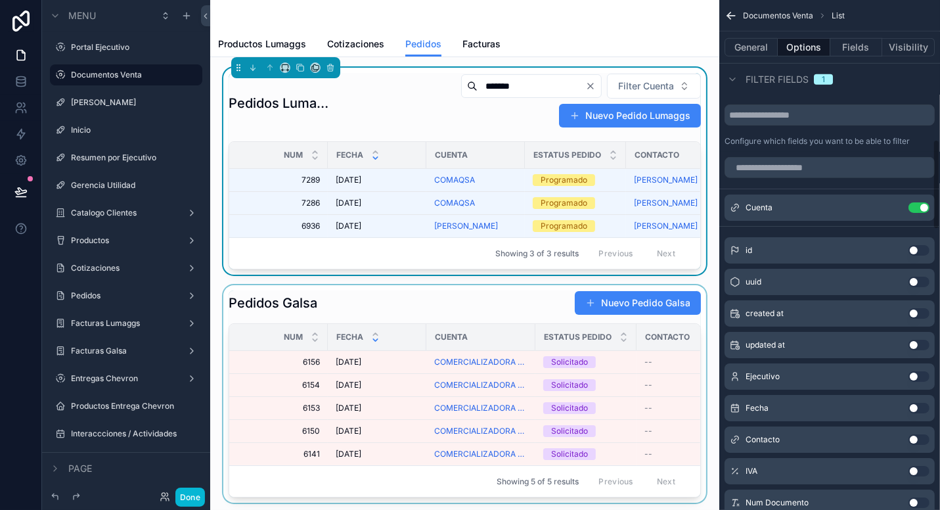
click at [521, 300] on div "scrollable content" at bounding box center [465, 394] width 488 height 218
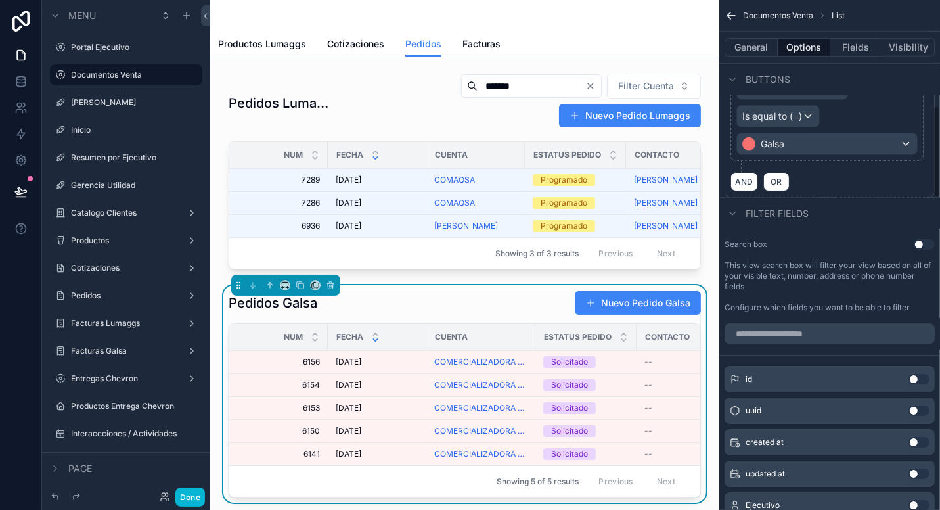
scroll to position [591, 0]
click at [928, 244] on button "Use setting" at bounding box center [924, 244] width 21 height 11
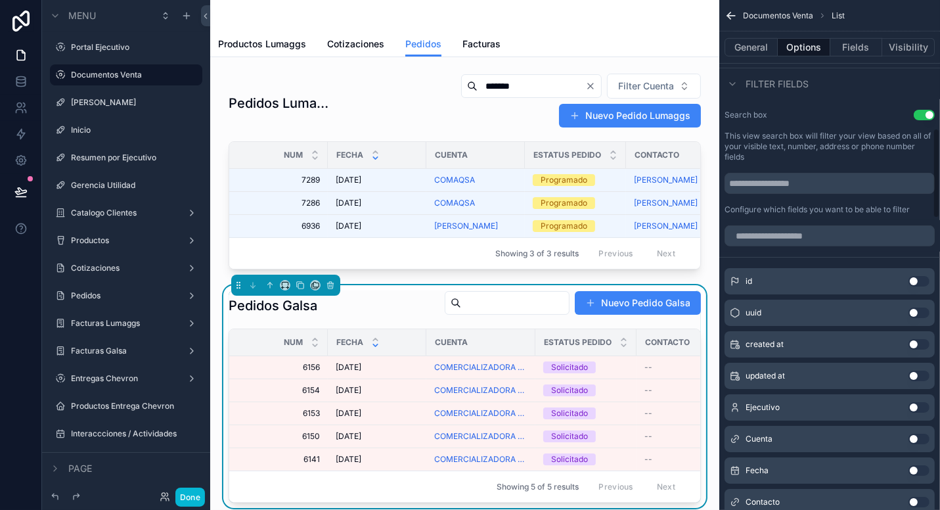
scroll to position [723, 0]
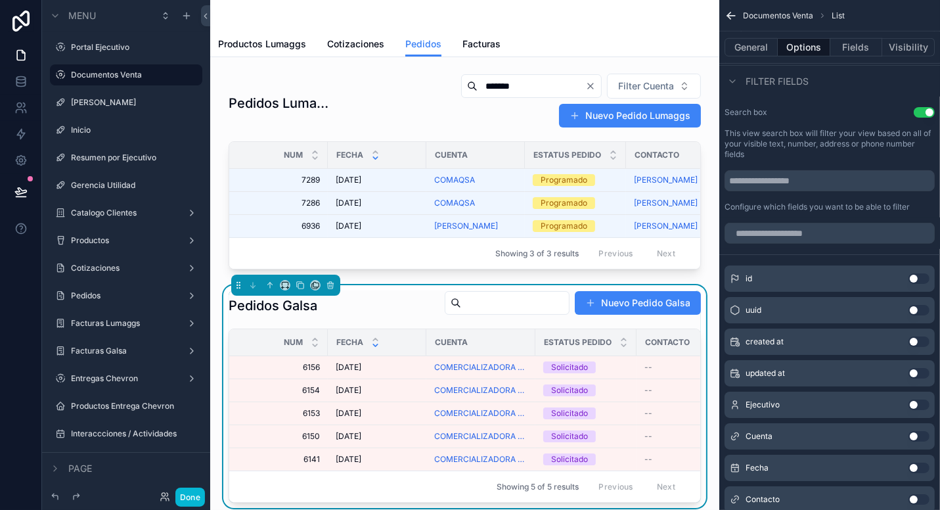
click at [925, 436] on button "Use setting" at bounding box center [919, 436] width 21 height 11
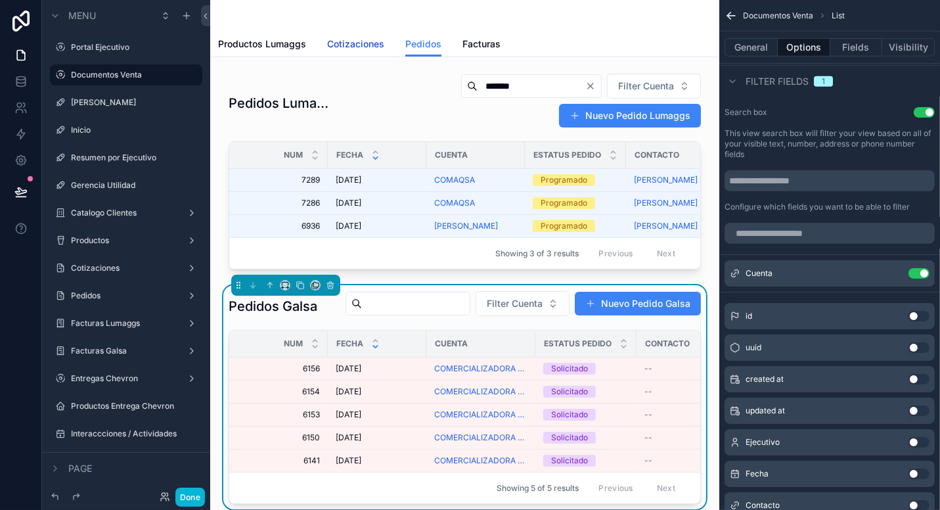
click at [359, 45] on span "Cotizaciones" at bounding box center [355, 43] width 57 height 13
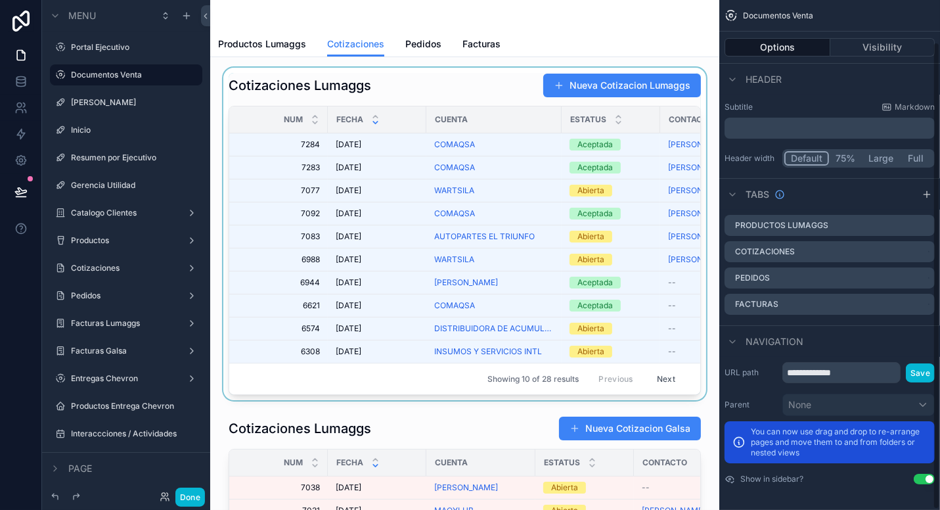
click at [442, 83] on div "scrollable content" at bounding box center [465, 234] width 488 height 333
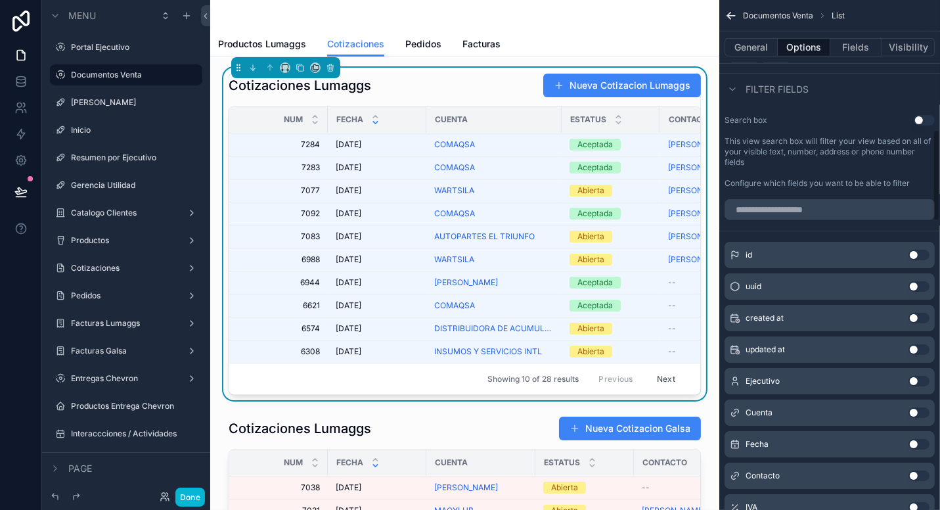
scroll to position [723, 0]
click at [925, 118] on button "Use setting" at bounding box center [924, 123] width 21 height 11
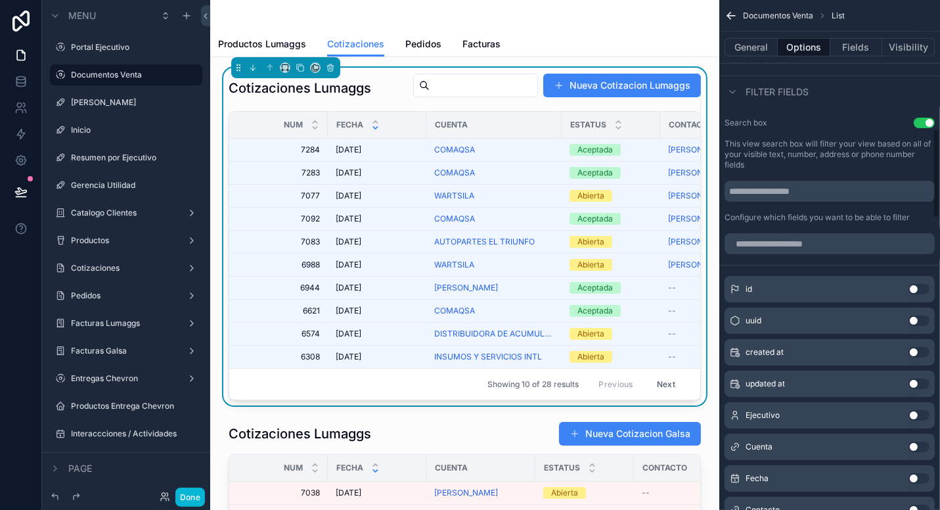
click at [925, 442] on button "Use setting" at bounding box center [919, 447] width 21 height 11
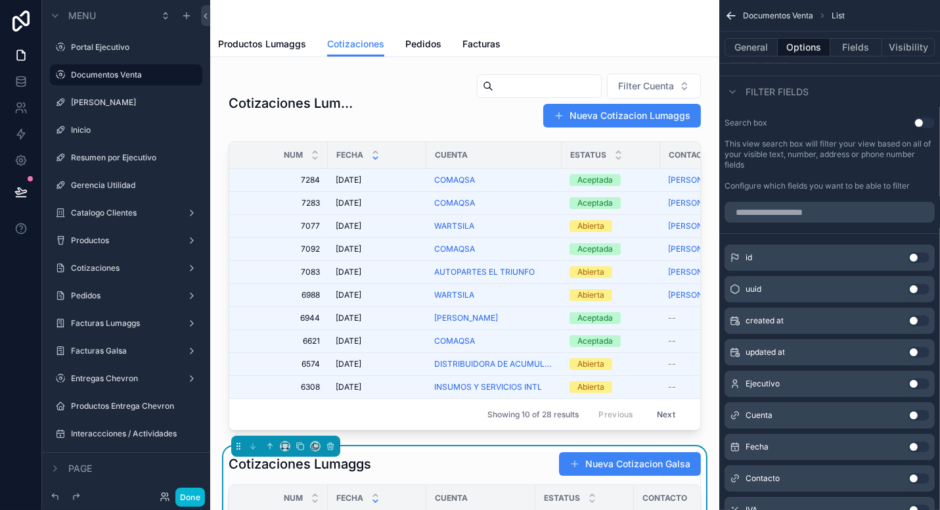
click at [925, 118] on button "Use setting" at bounding box center [924, 123] width 21 height 11
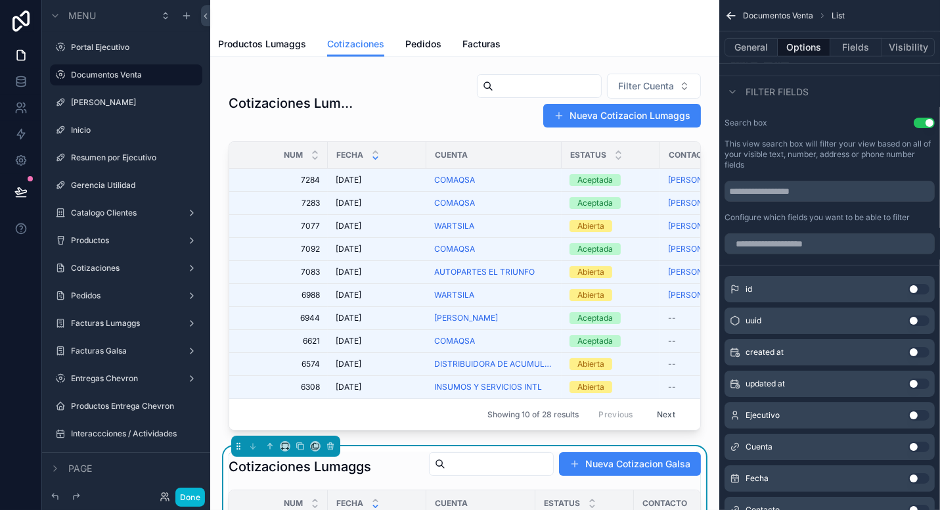
click at [919, 442] on button "Use setting" at bounding box center [919, 447] width 21 height 11
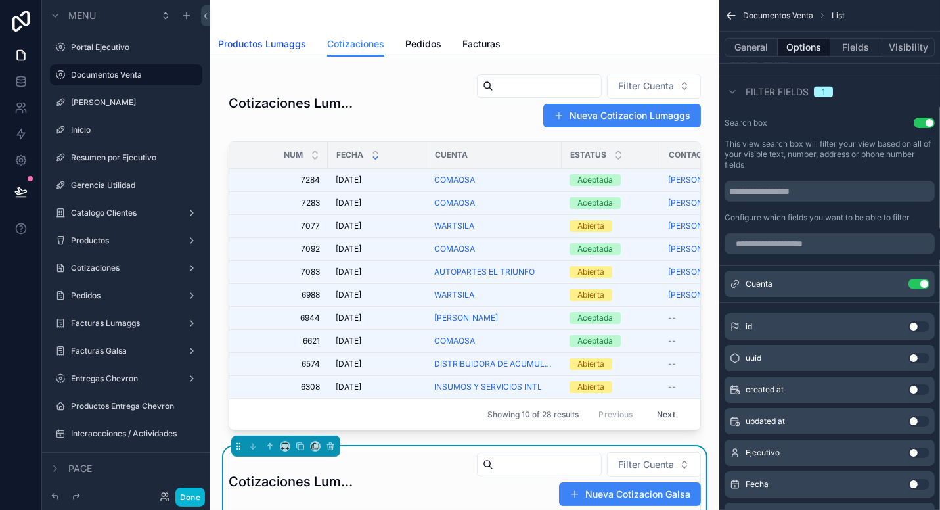
click at [265, 39] on span "Productos Lumaggs" at bounding box center [262, 43] width 88 height 13
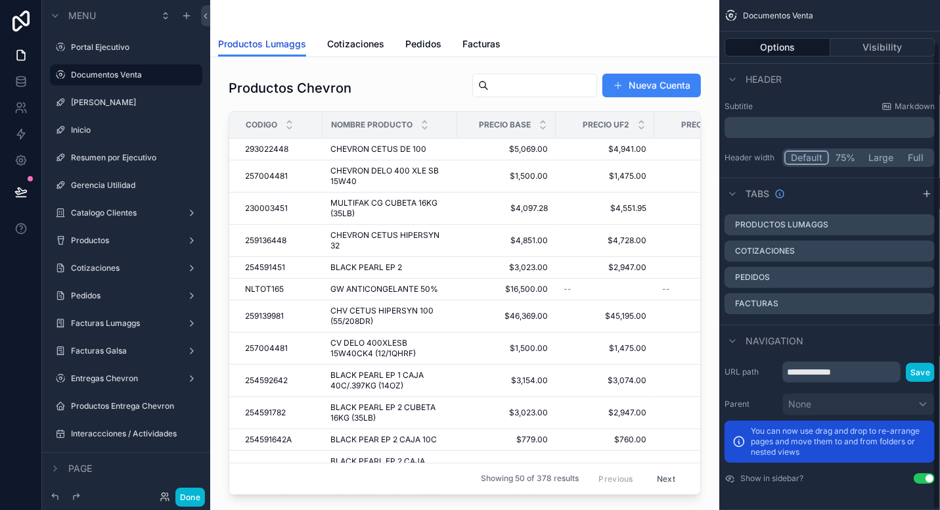
scroll to position [45, 0]
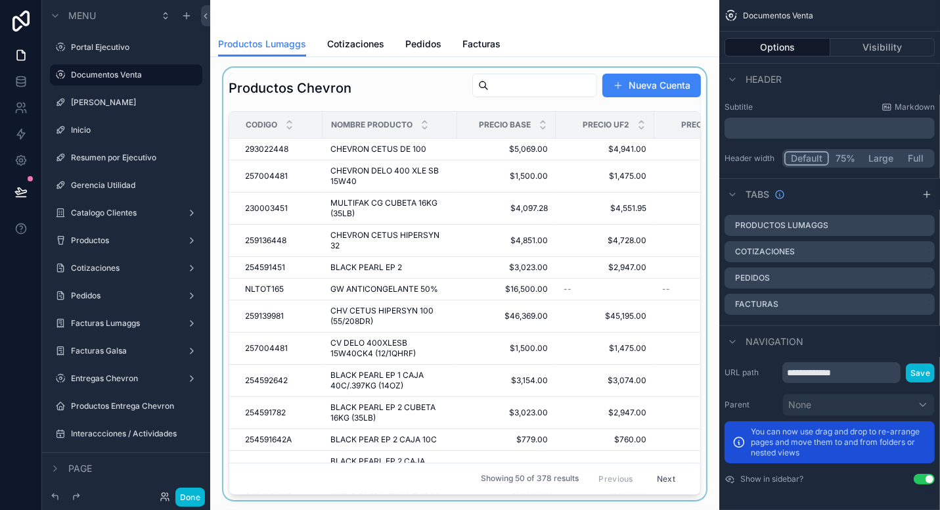
click at [513, 86] on div "scrollable content" at bounding box center [465, 284] width 488 height 432
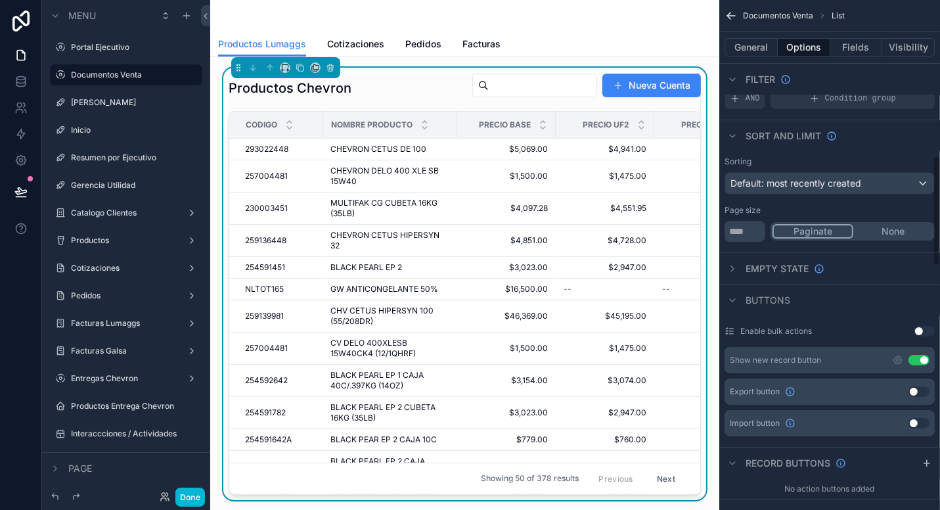
scroll to position [723, 0]
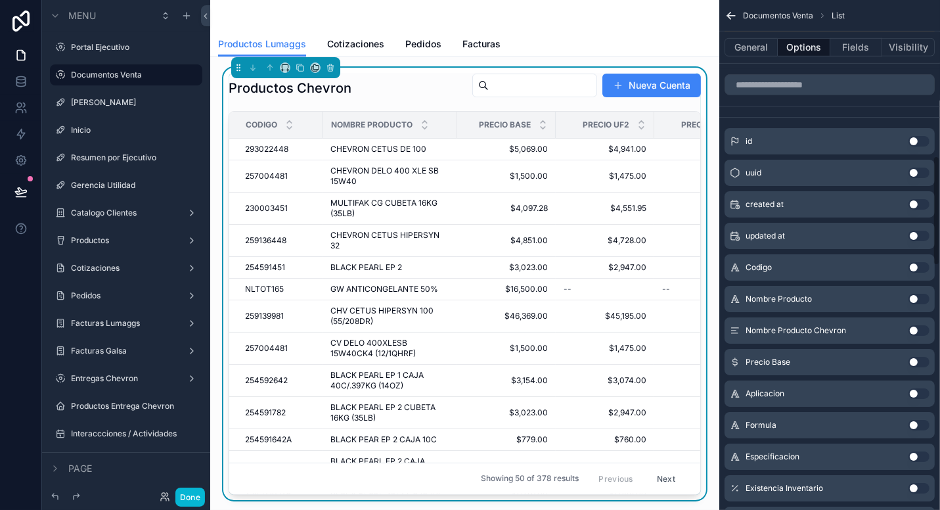
click at [498, 85] on input "scrollable content" at bounding box center [543, 85] width 108 height 18
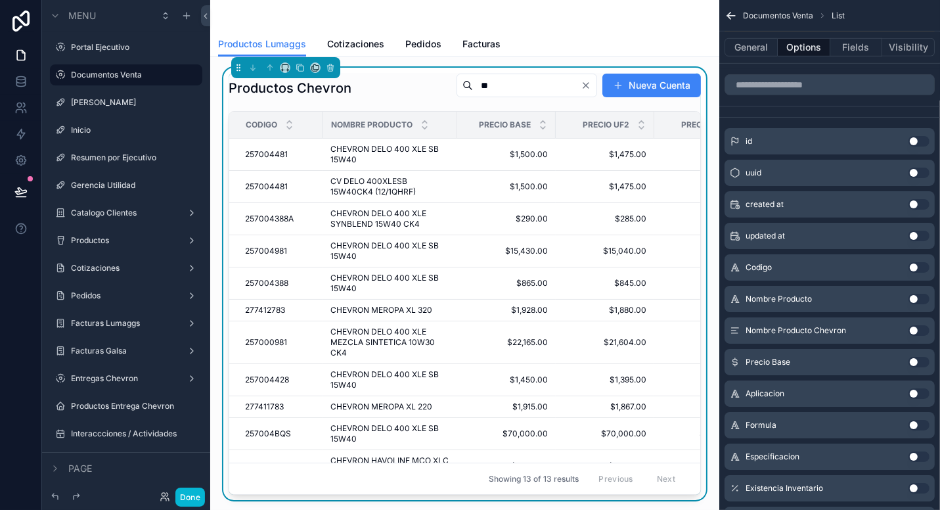
type input "*"
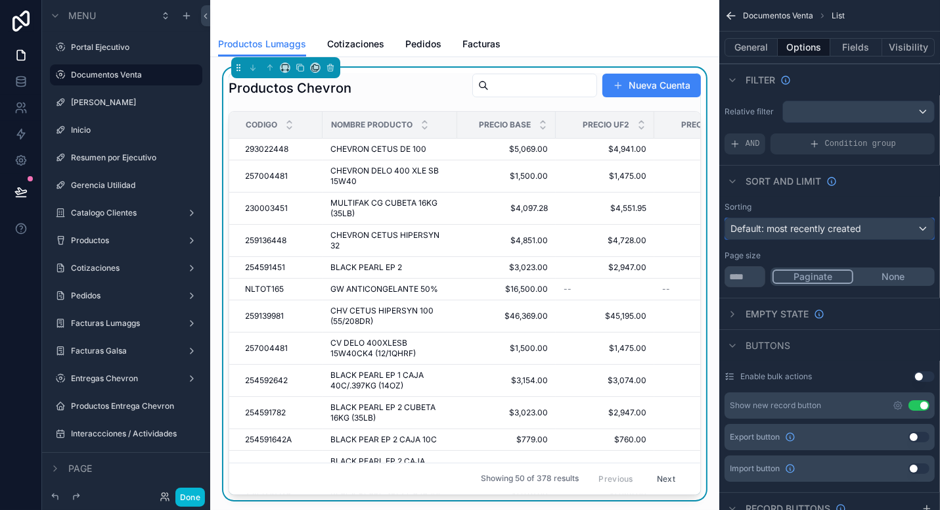
click at [869, 223] on div "Default: most recently created" at bounding box center [830, 228] width 209 height 21
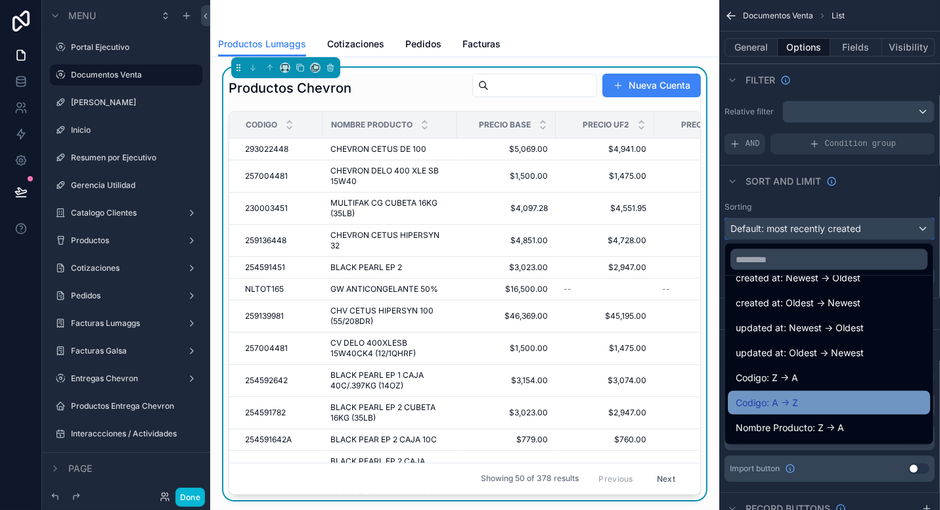
scroll to position [66, 0]
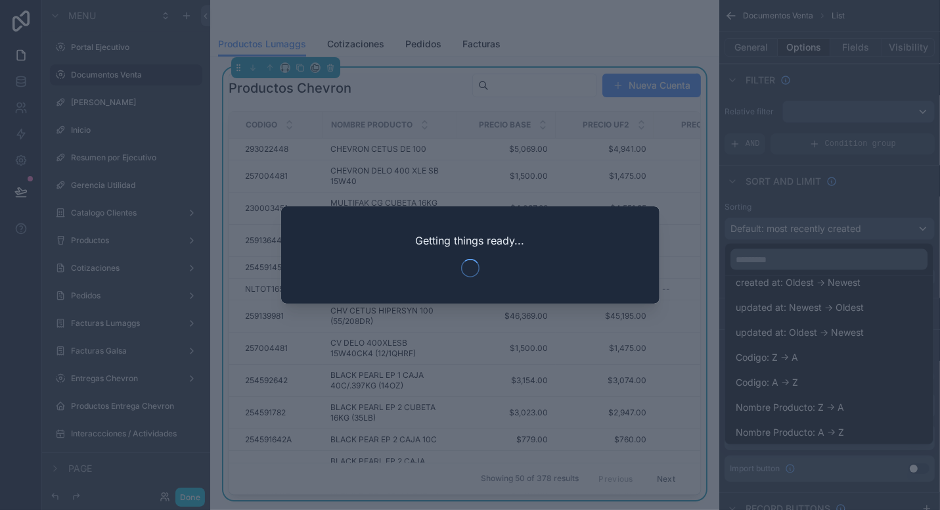
click at [836, 397] on div at bounding box center [470, 255] width 940 height 510
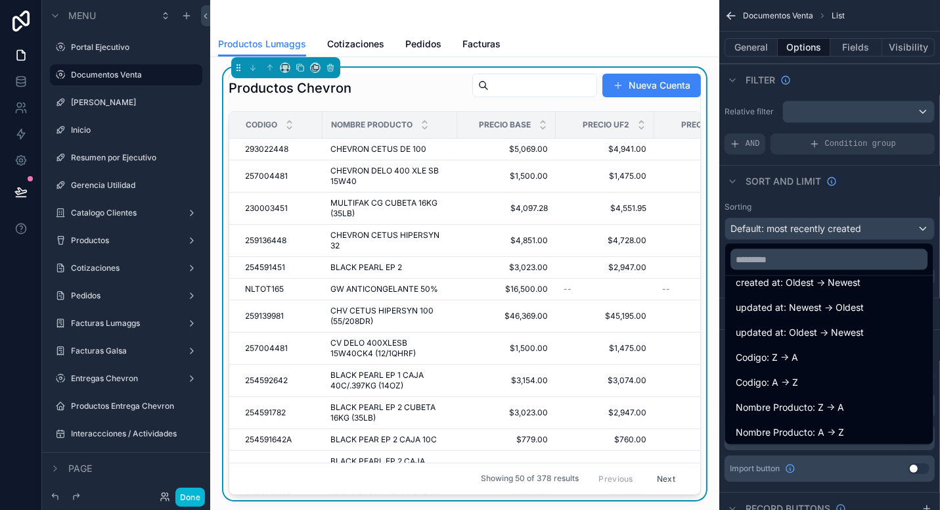
click at [381, 85] on div "Productos Chevron Nueva Cuenta" at bounding box center [465, 88] width 473 height 30
click at [860, 206] on div "scrollable content" at bounding box center [470, 255] width 940 height 510
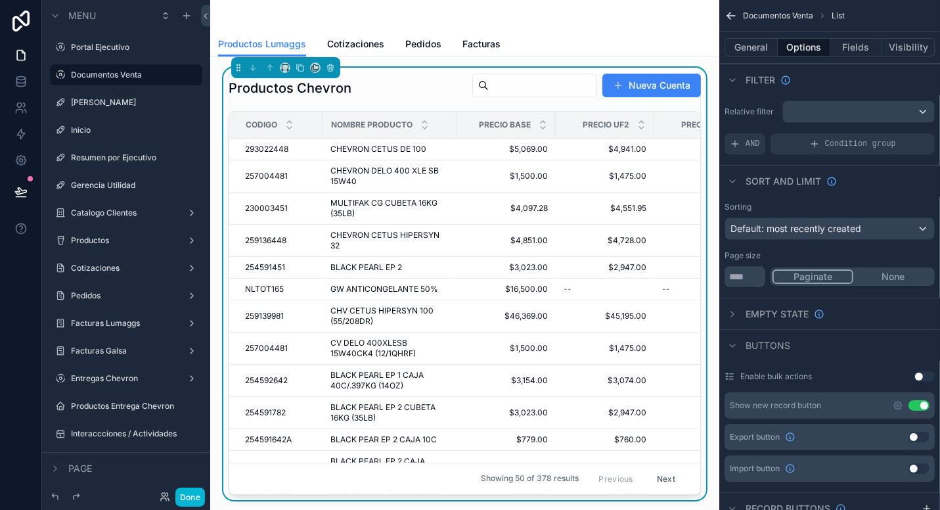
click at [917, 407] on button "Use setting" at bounding box center [919, 405] width 21 height 11
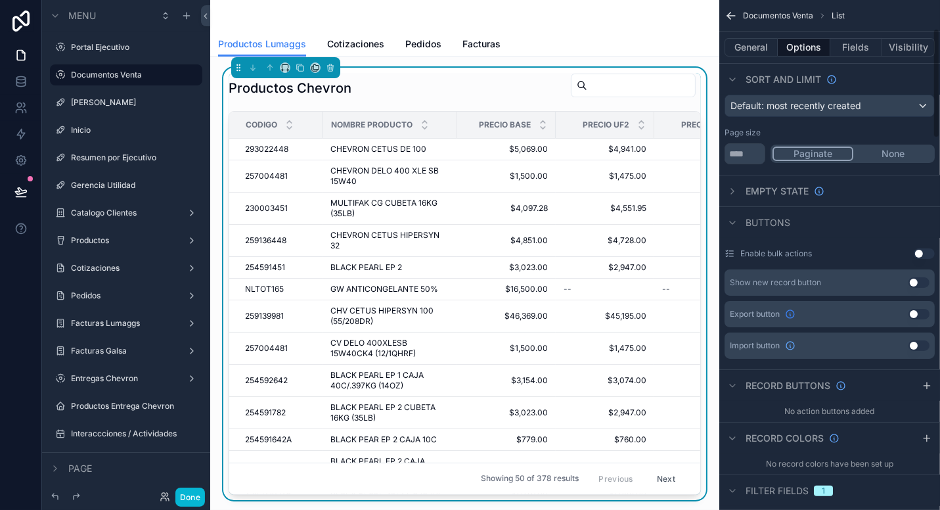
scroll to position [131, 0]
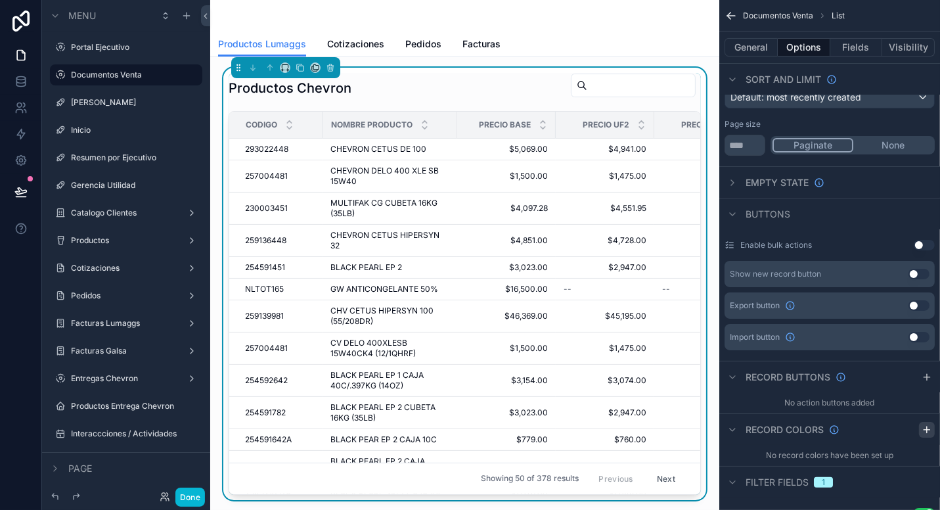
click at [926, 430] on icon "scrollable content" at bounding box center [927, 430] width 6 height 0
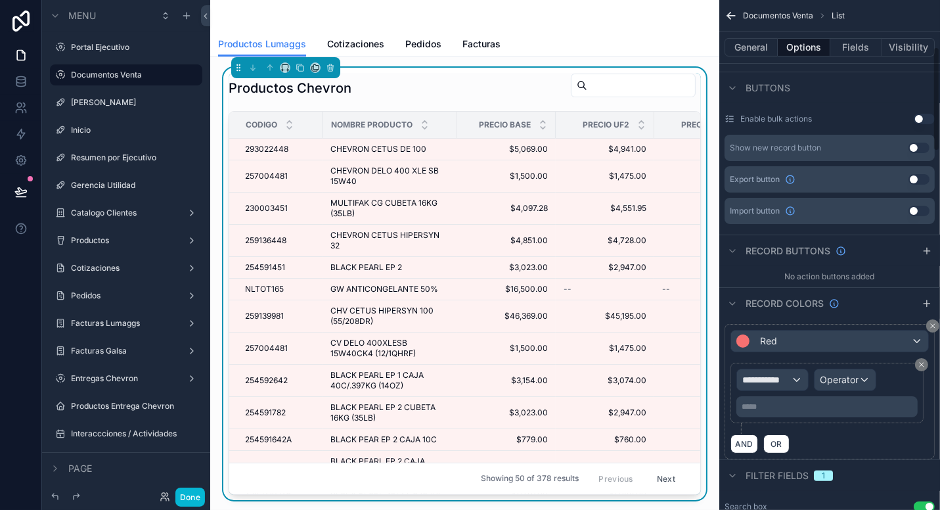
scroll to position [263, 0]
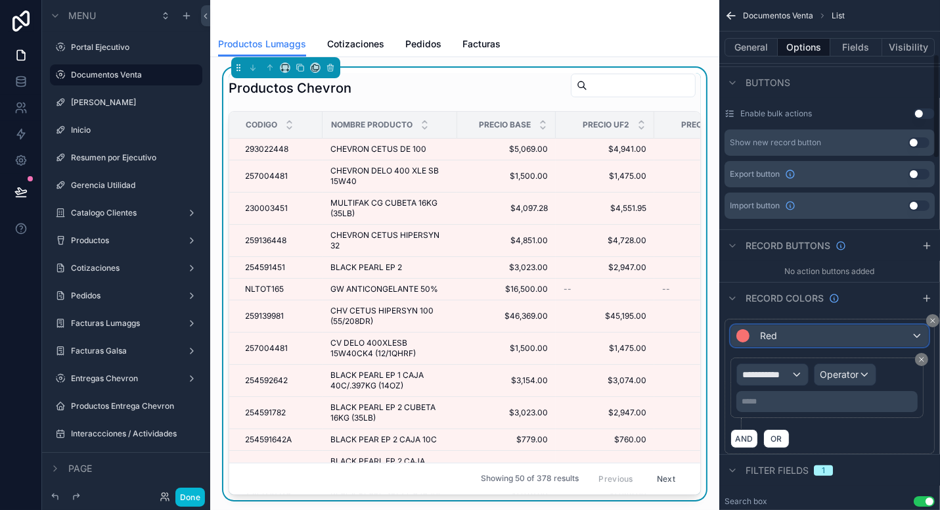
click at [798, 339] on div "Red" at bounding box center [829, 335] width 197 height 21
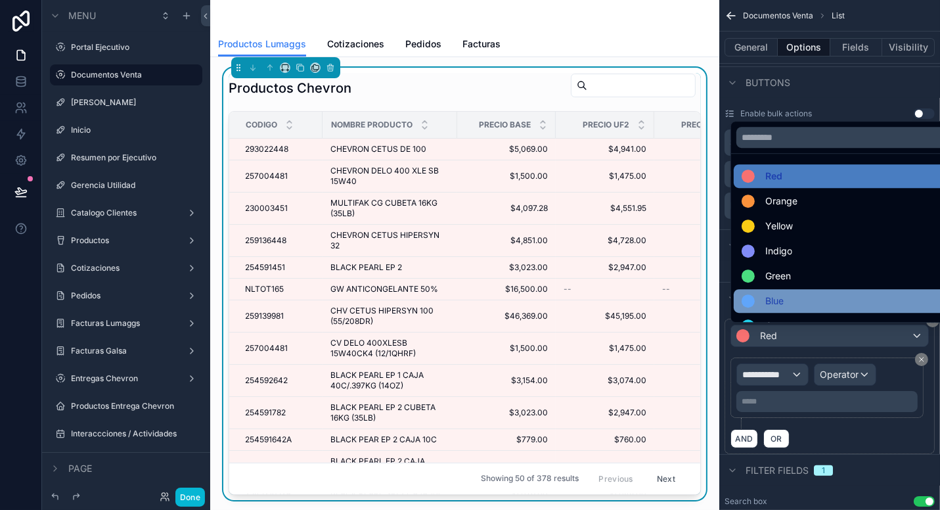
click at [788, 298] on div "Blue" at bounding box center [845, 301] width 207 height 16
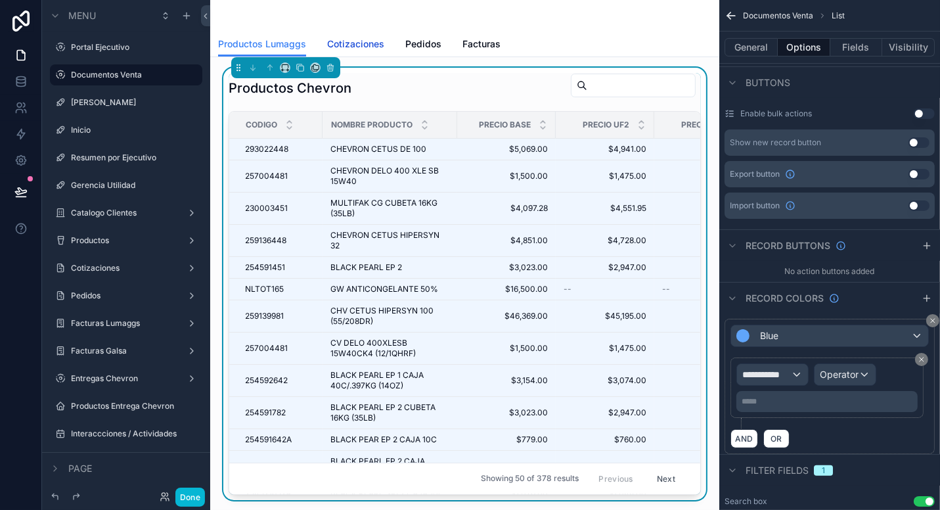
click at [351, 43] on span "Cotizaciones" at bounding box center [355, 43] width 57 height 13
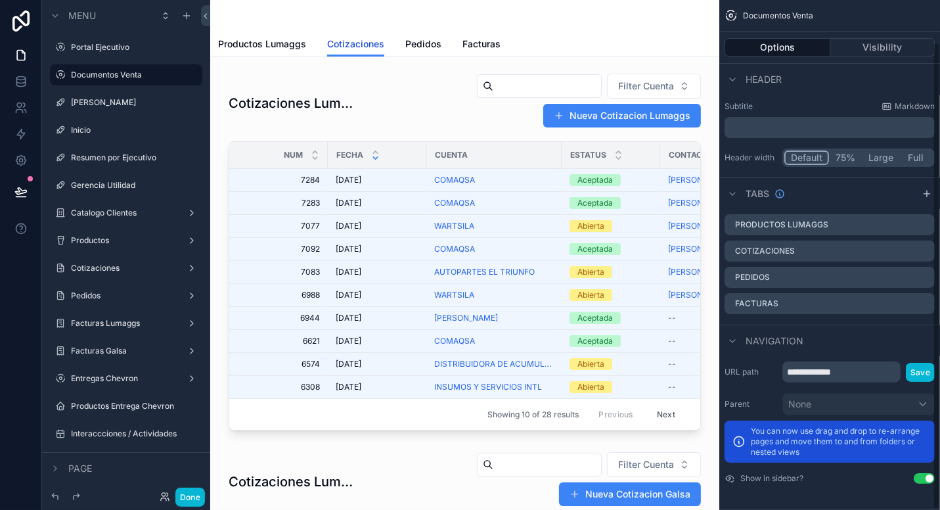
scroll to position [45, 0]
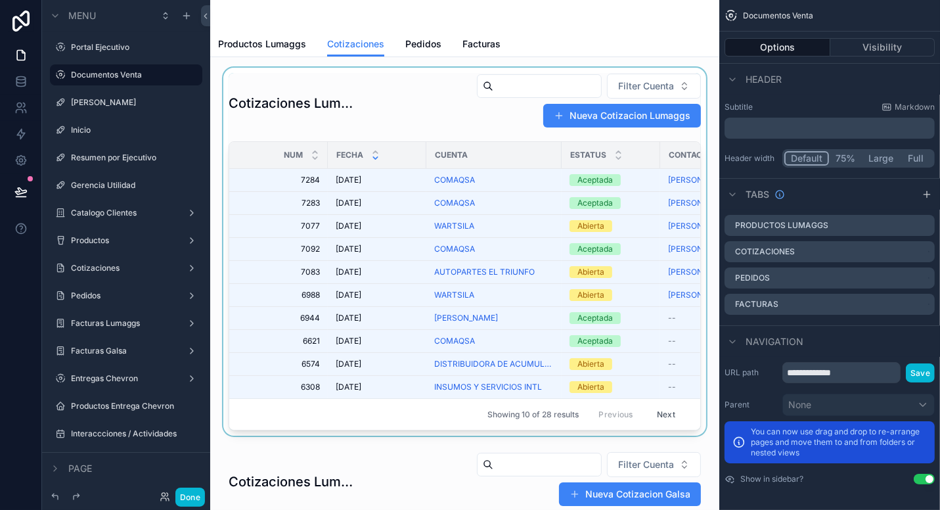
click at [547, 221] on div "scrollable content" at bounding box center [465, 252] width 488 height 368
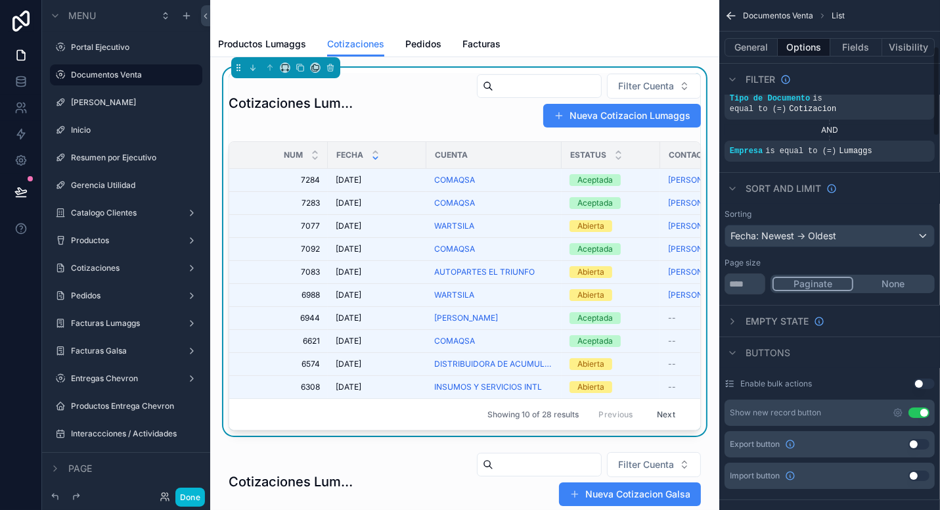
scroll to position [263, 0]
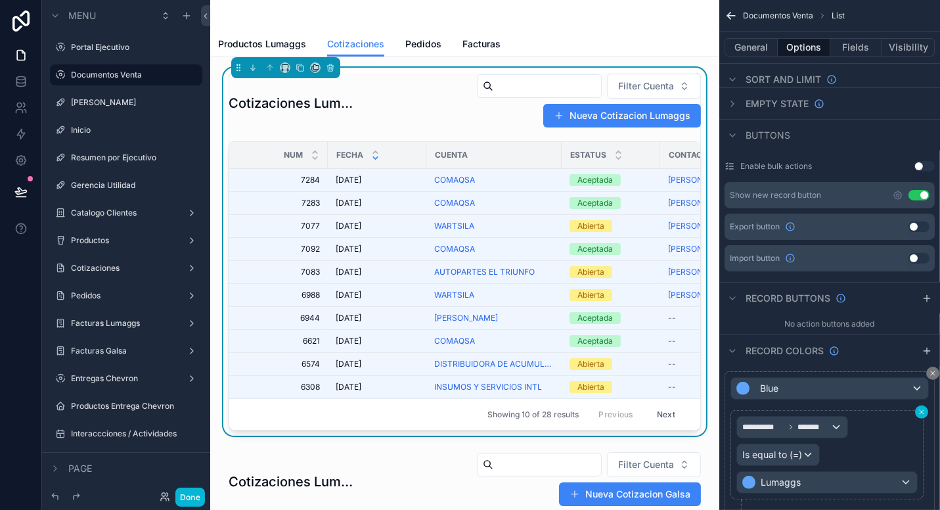
click at [918, 408] on icon "scrollable content" at bounding box center [922, 412] width 8 height 8
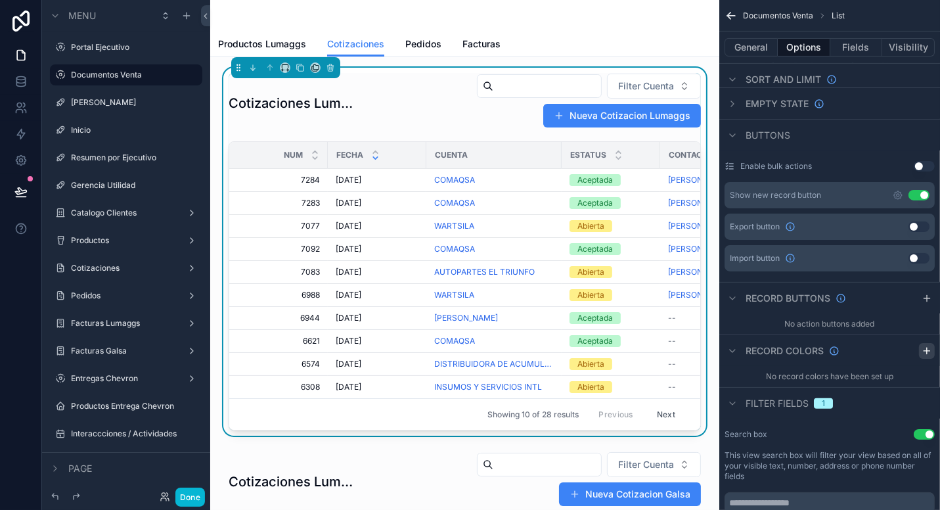
click at [929, 346] on icon "scrollable content" at bounding box center [927, 351] width 11 height 11
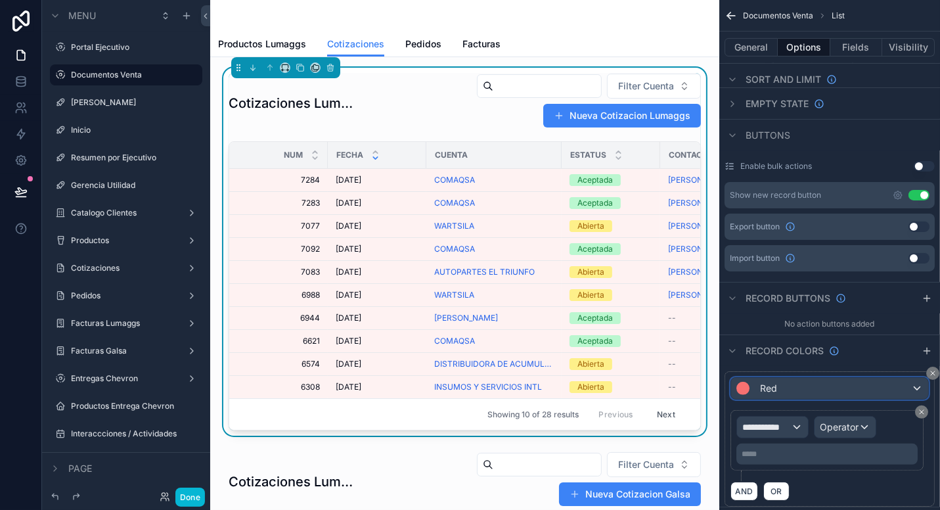
click at [835, 378] on div "Red" at bounding box center [829, 388] width 197 height 21
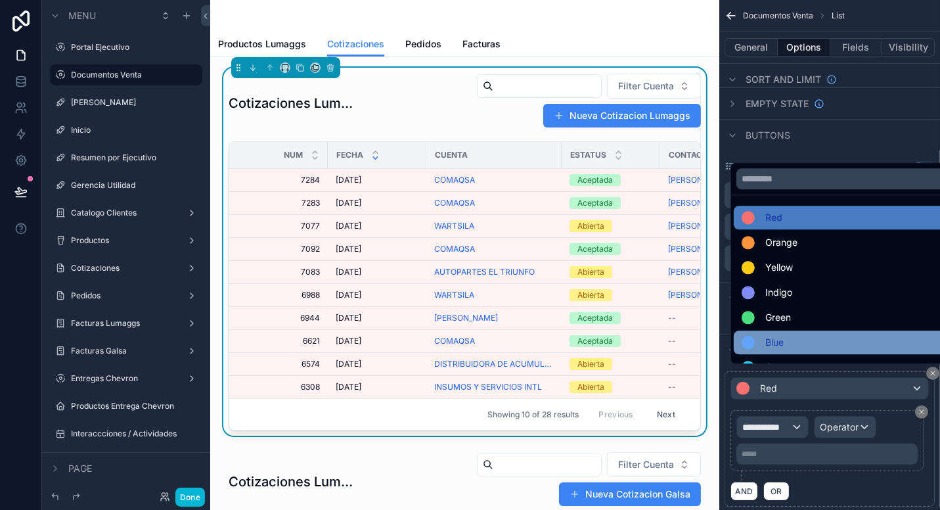
click at [806, 346] on div "Blue" at bounding box center [845, 343] width 207 height 16
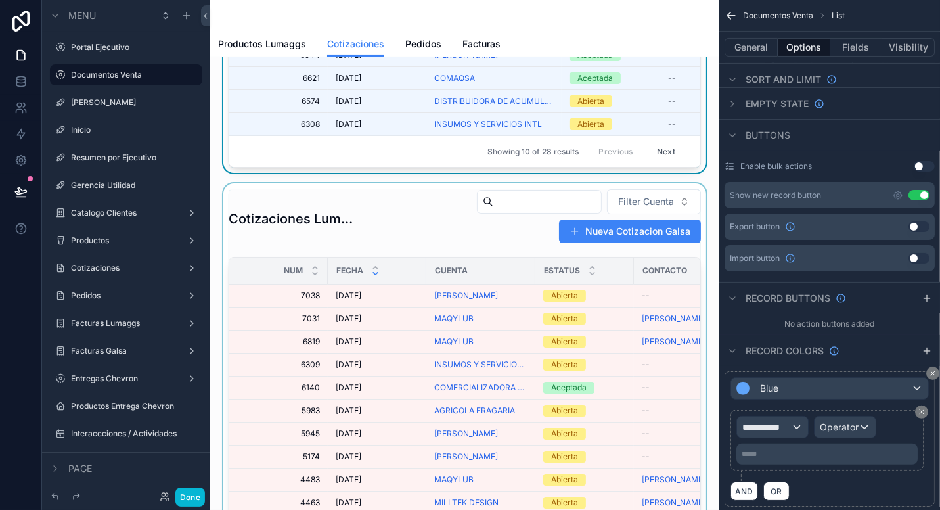
click at [468, 260] on div "scrollable content" at bounding box center [465, 367] width 488 height 368
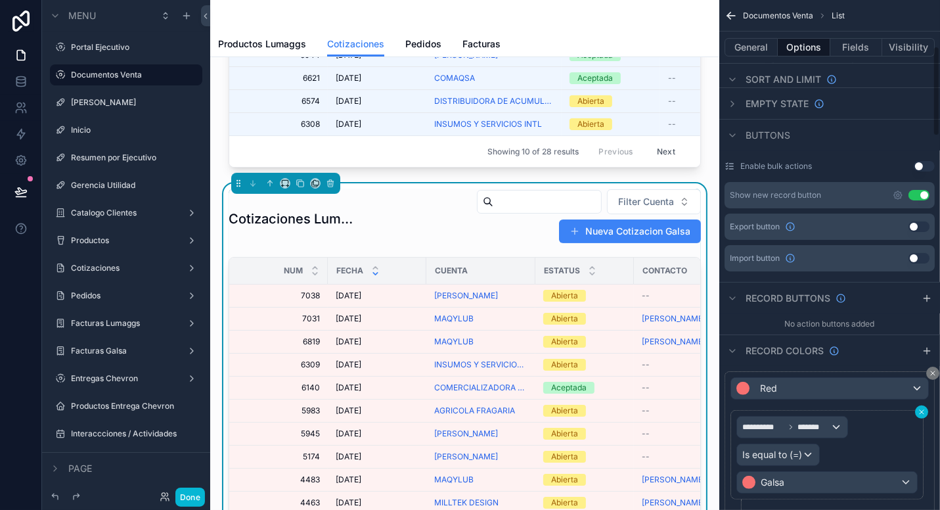
click at [918, 408] on icon "scrollable content" at bounding box center [922, 412] width 8 height 8
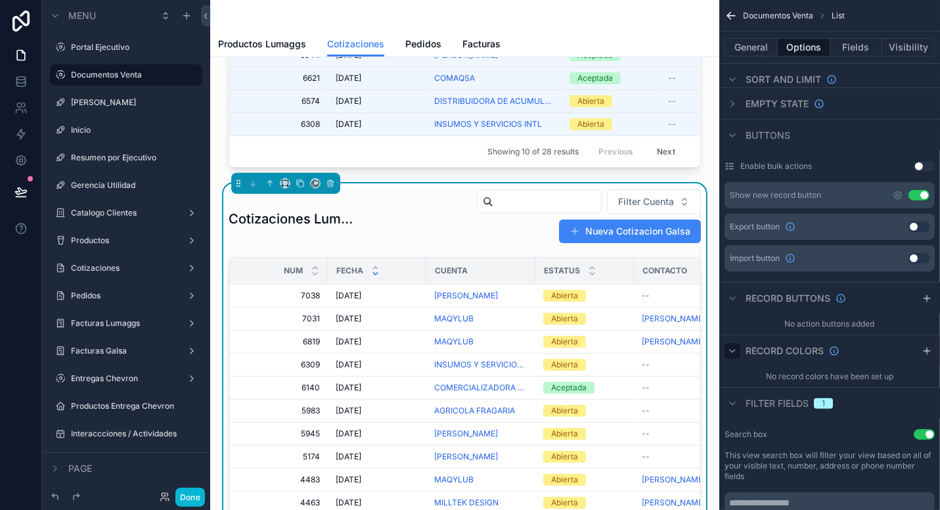
click at [733, 346] on icon "scrollable content" at bounding box center [733, 351] width 11 height 11
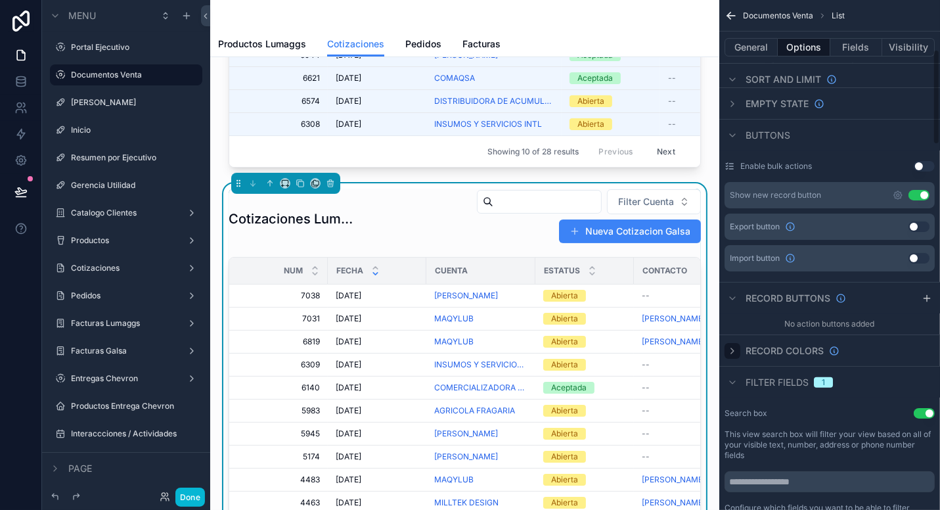
click at [733, 346] on icon "scrollable content" at bounding box center [733, 351] width 11 height 11
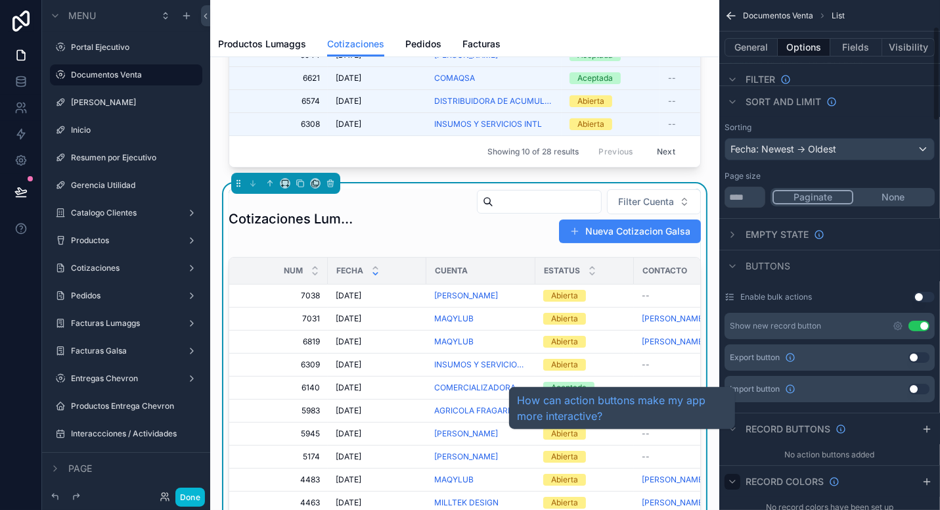
scroll to position [129, 0]
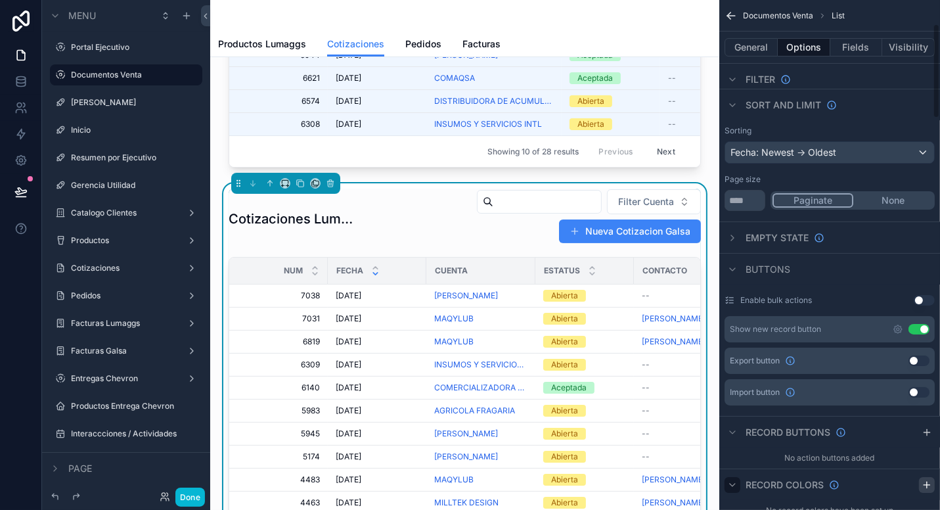
click at [927, 482] on icon "scrollable content" at bounding box center [927, 485] width 0 height 6
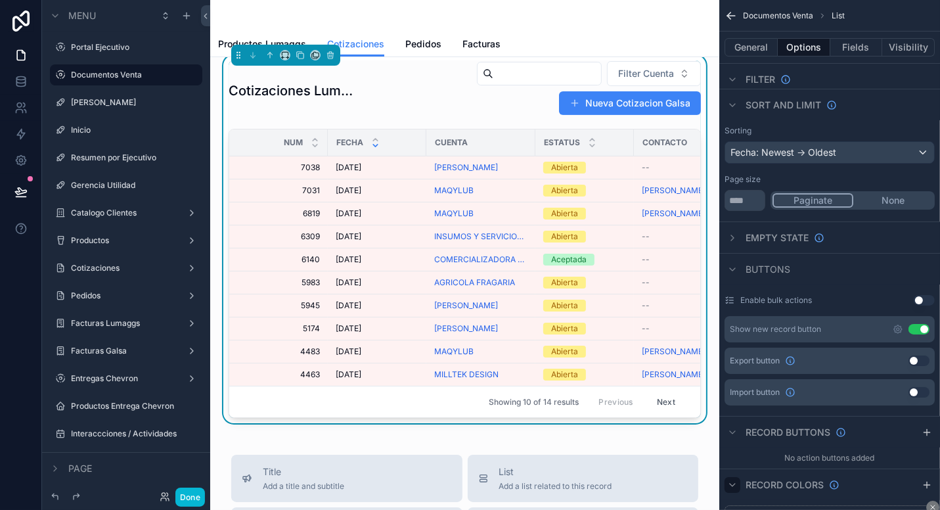
scroll to position [394, 0]
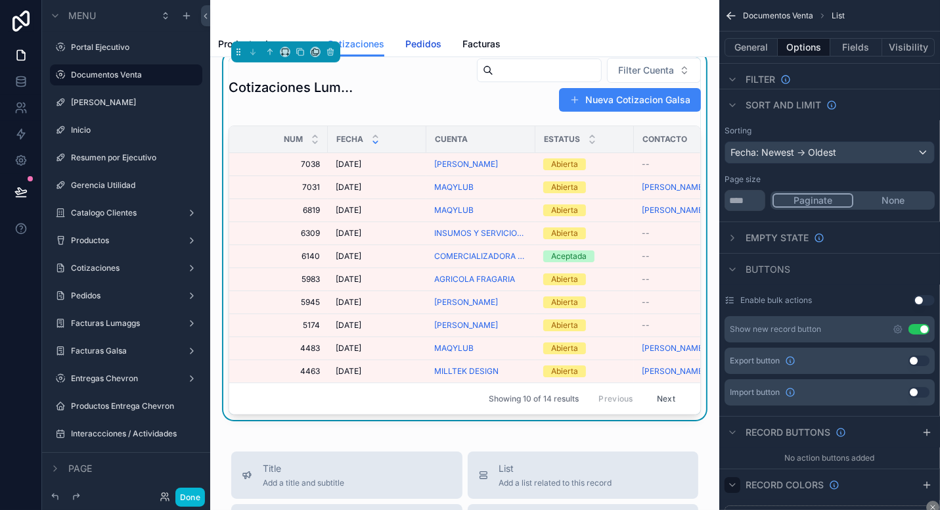
click at [425, 44] on span "Pedidos" at bounding box center [423, 43] width 36 height 13
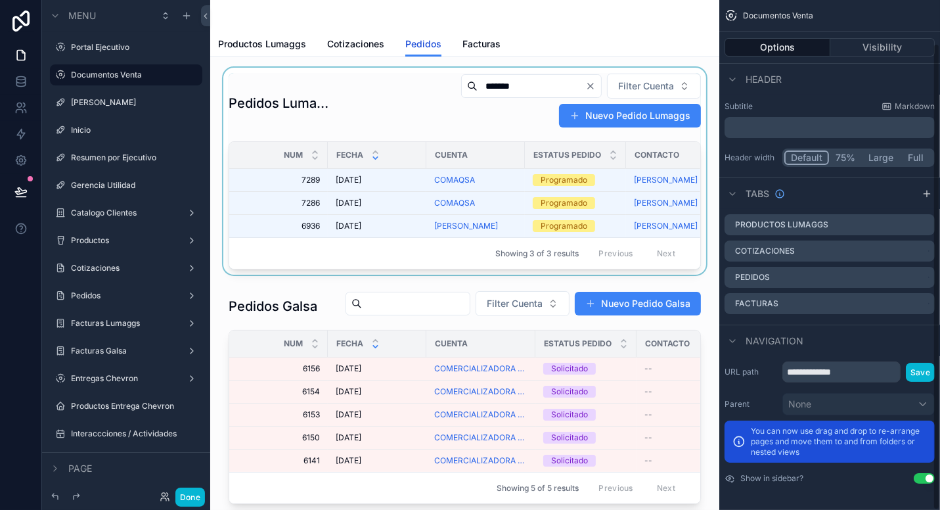
scroll to position [45, 0]
click at [457, 123] on div "scrollable content" at bounding box center [465, 171] width 488 height 207
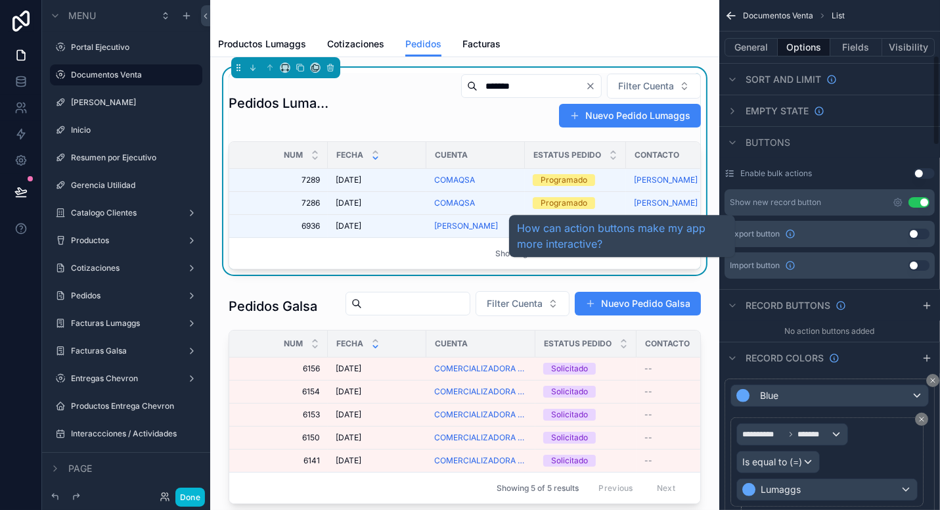
scroll to position [392, 0]
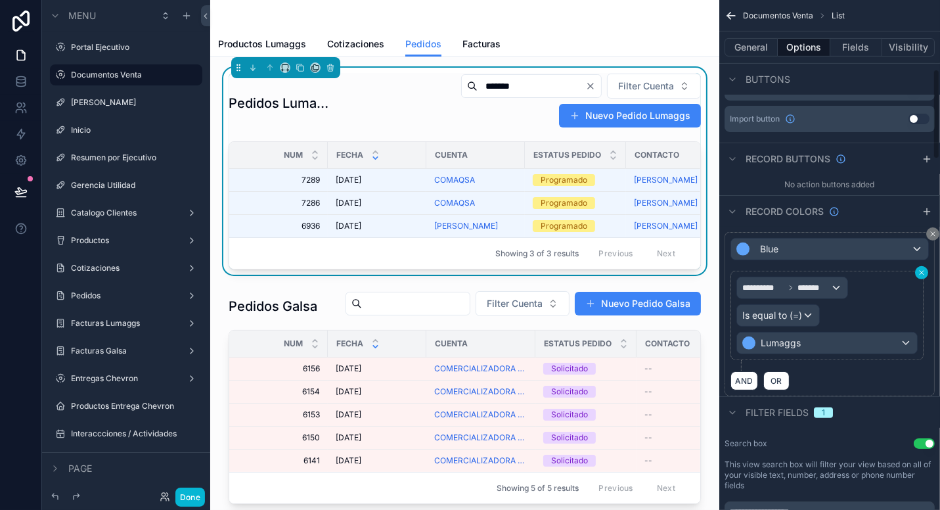
click at [920, 271] on icon "scrollable content" at bounding box center [922, 273] width 4 height 4
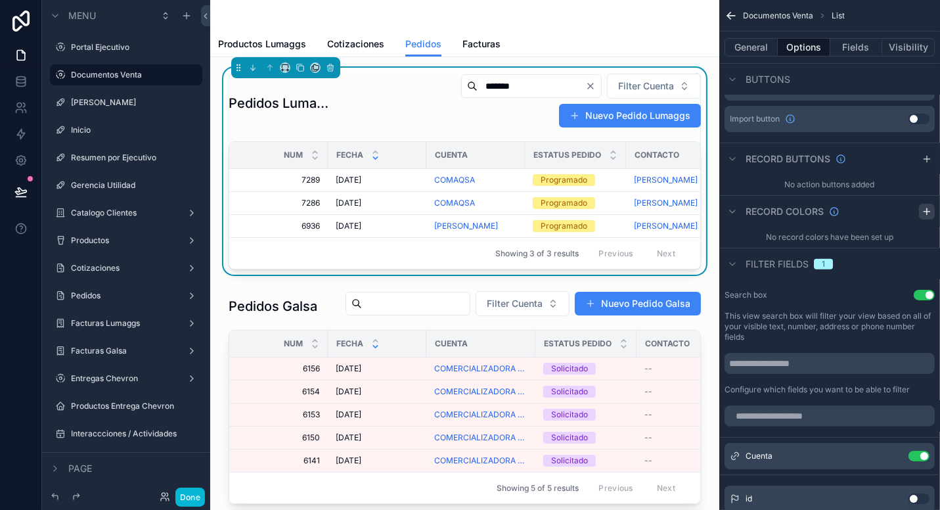
click at [923, 213] on icon "scrollable content" at bounding box center [927, 211] width 11 height 11
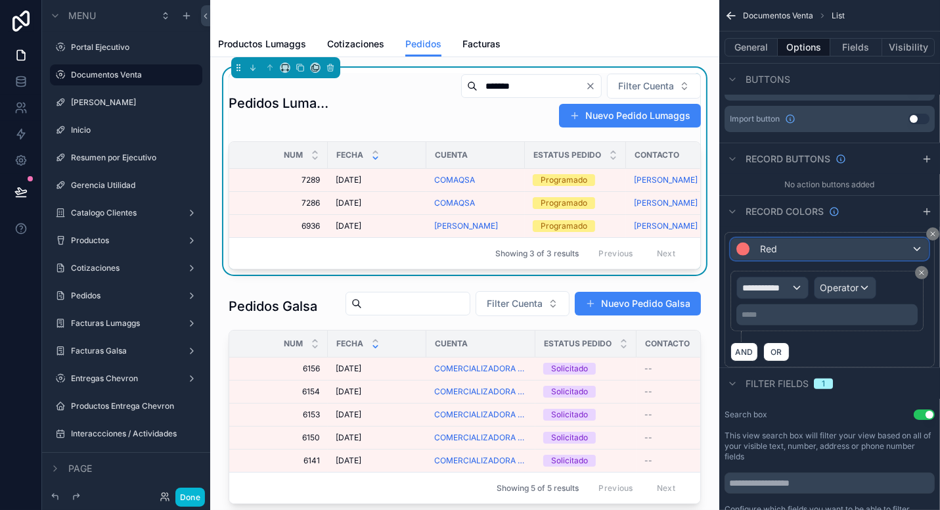
click at [879, 249] on div "Red" at bounding box center [829, 249] width 197 height 21
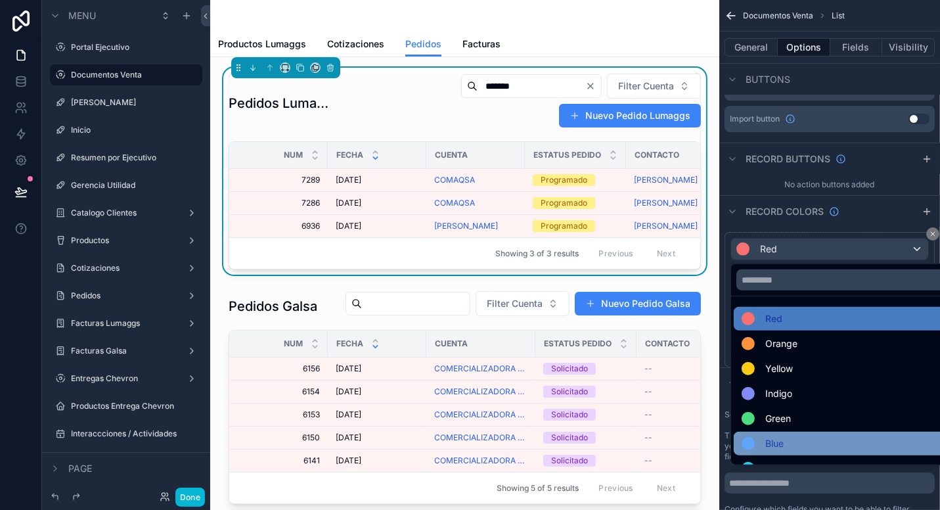
click at [807, 442] on div "Blue" at bounding box center [845, 444] width 207 height 16
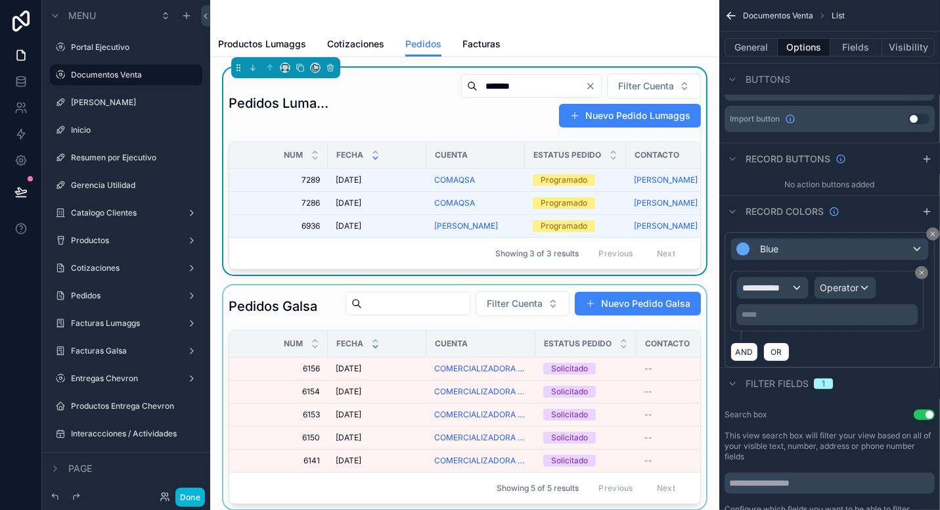
click at [490, 327] on div "scrollable content" at bounding box center [465, 397] width 488 height 224
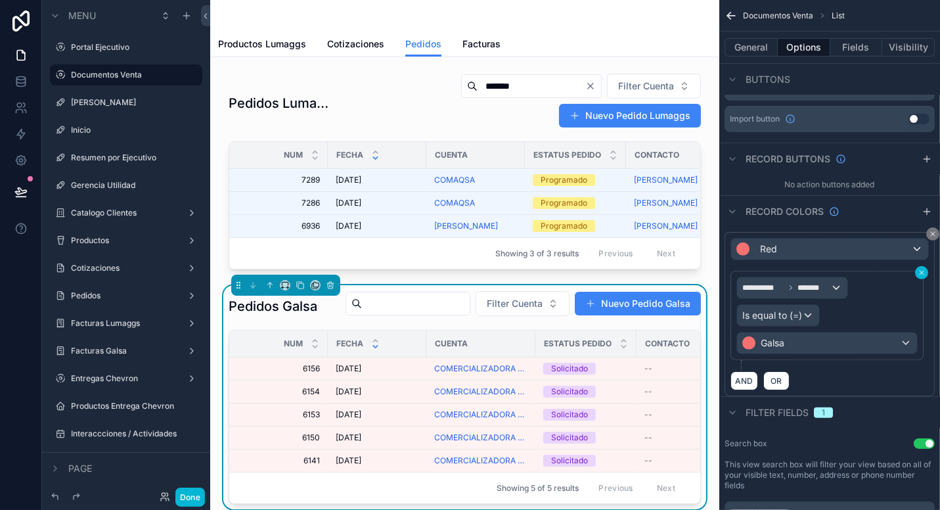
click at [920, 271] on icon "scrollable content" at bounding box center [922, 273] width 8 height 8
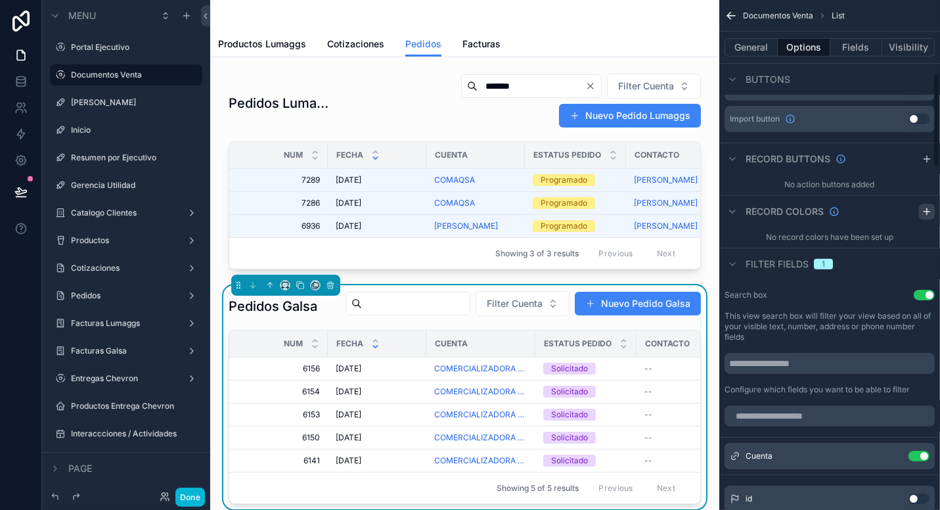
click at [928, 214] on icon "scrollable content" at bounding box center [927, 211] width 11 height 11
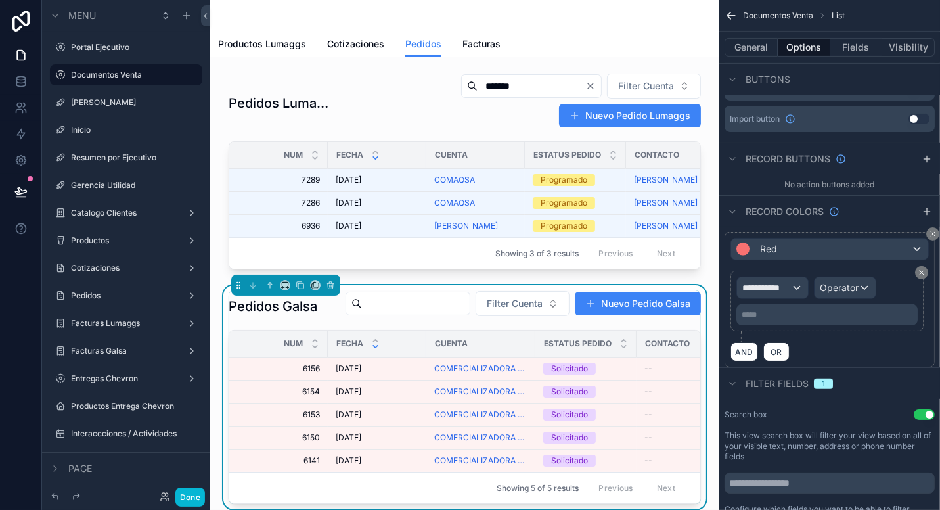
click at [501, 45] on div "Productos Lumaggs Cotizaciones Pedidos Facturas" at bounding box center [465, 44] width 494 height 25
click at [484, 44] on span "Facturas" at bounding box center [482, 43] width 38 height 13
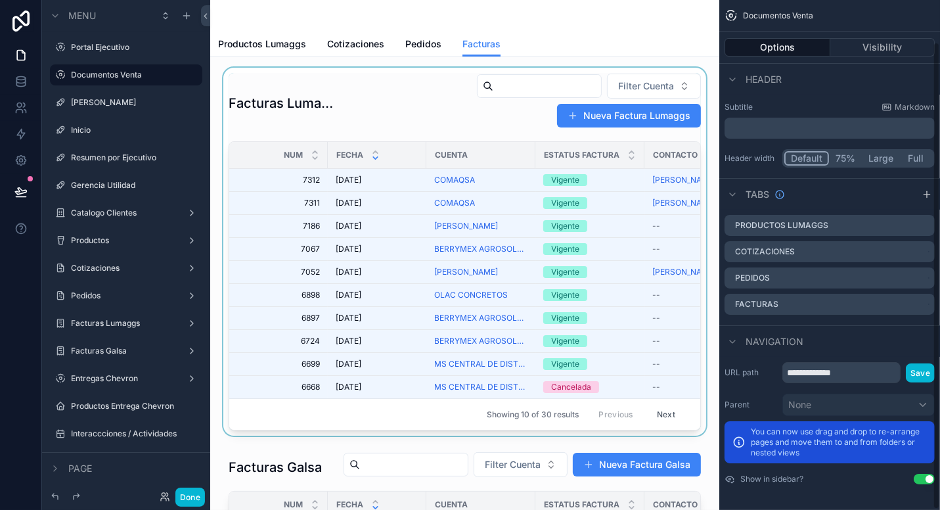
click at [434, 99] on div "scrollable content" at bounding box center [465, 252] width 488 height 368
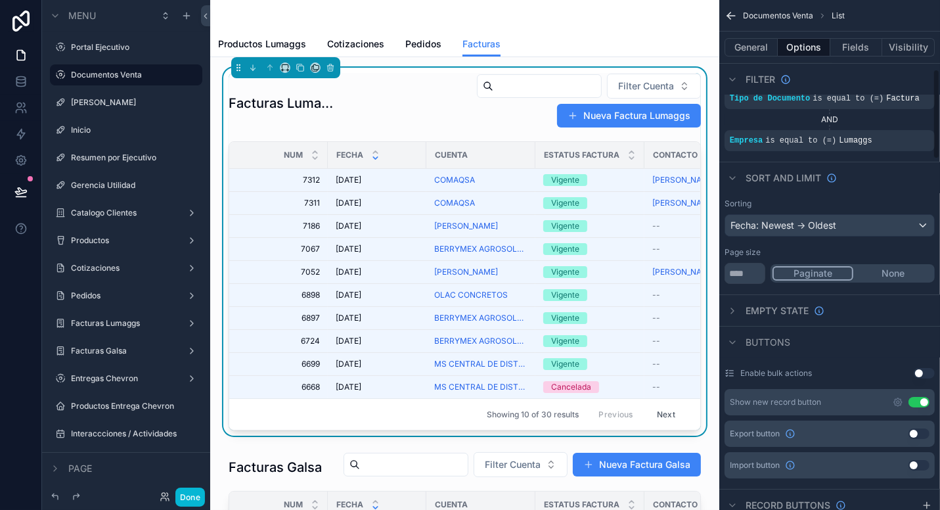
scroll to position [392, 0]
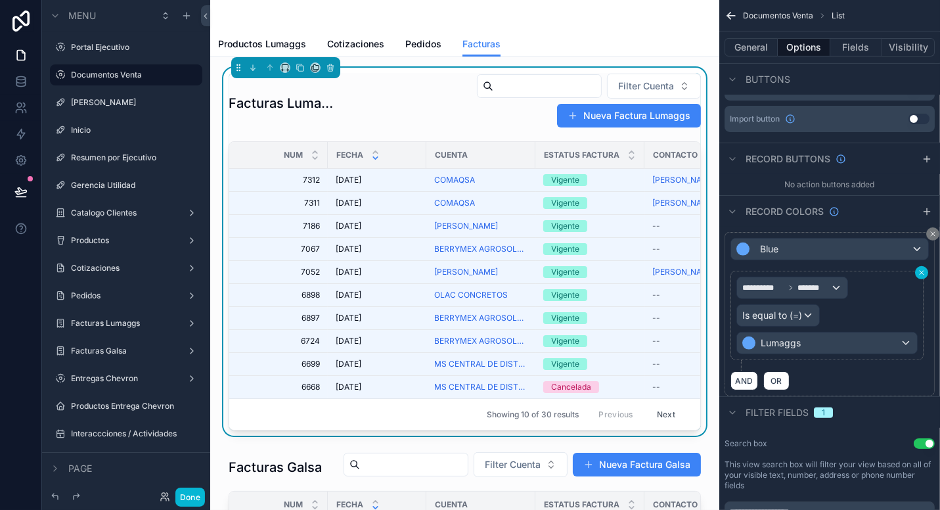
click at [919, 270] on icon "scrollable content" at bounding box center [922, 273] width 8 height 8
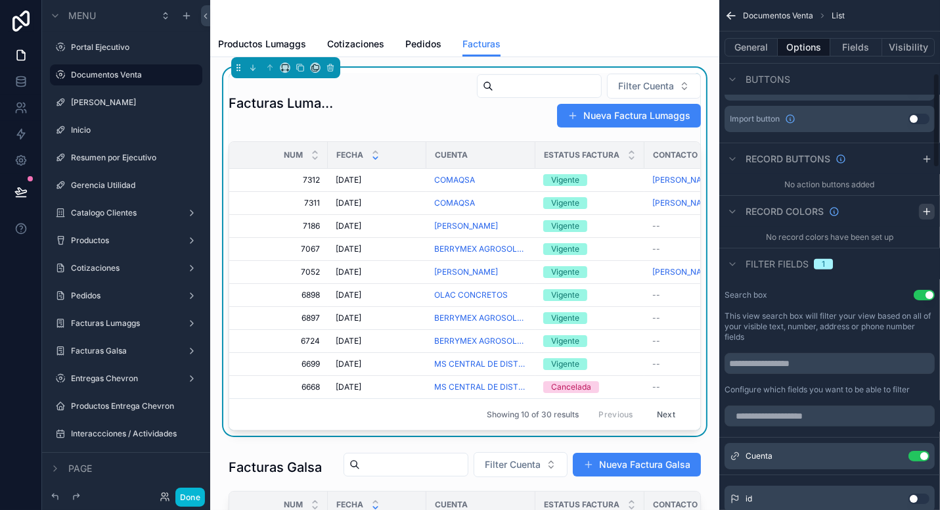
click at [927, 210] on icon "scrollable content" at bounding box center [927, 211] width 0 height 6
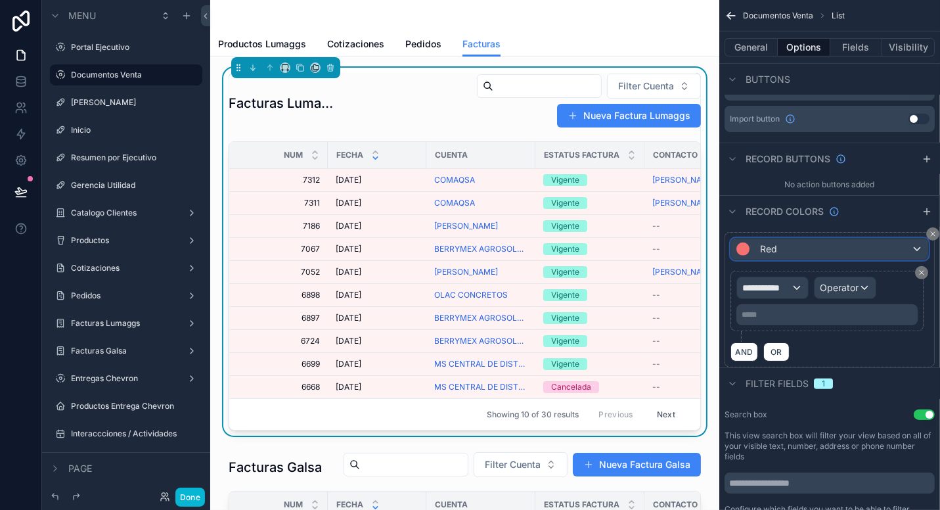
click at [891, 249] on div "Red" at bounding box center [829, 249] width 197 height 21
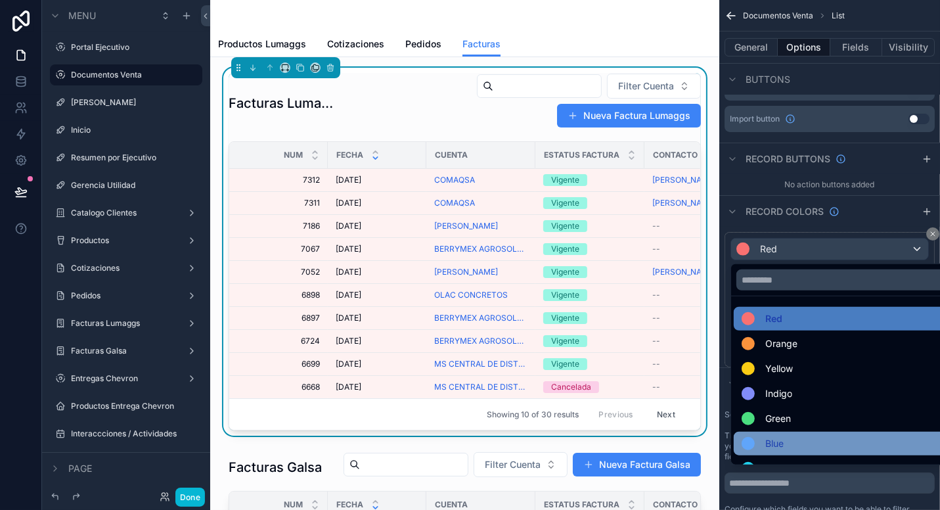
click at [799, 439] on div "Blue" at bounding box center [845, 444] width 207 height 16
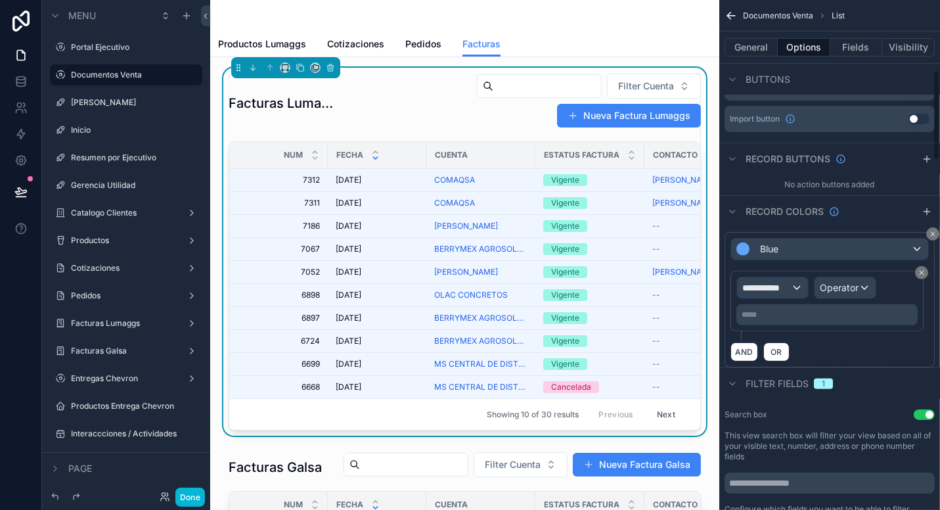
scroll to position [326, 0]
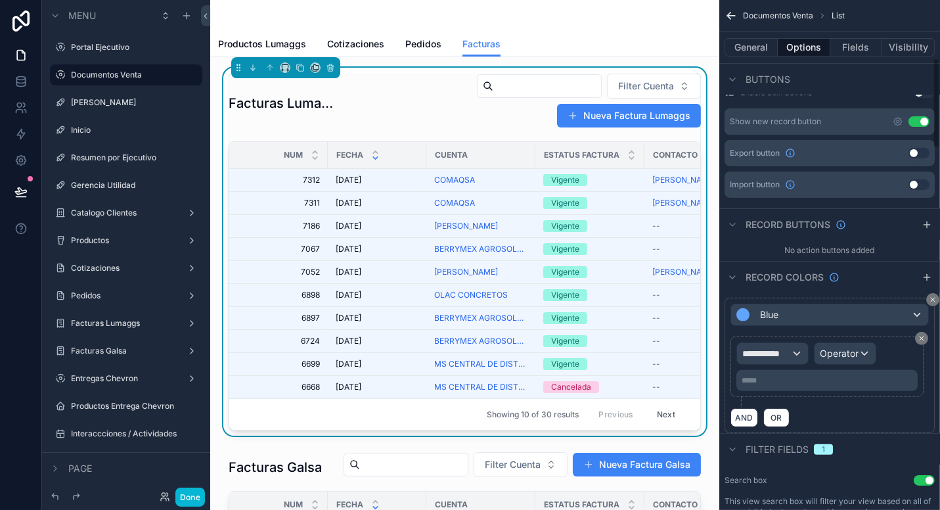
click at [881, 270] on div "Record colors" at bounding box center [830, 277] width 221 height 32
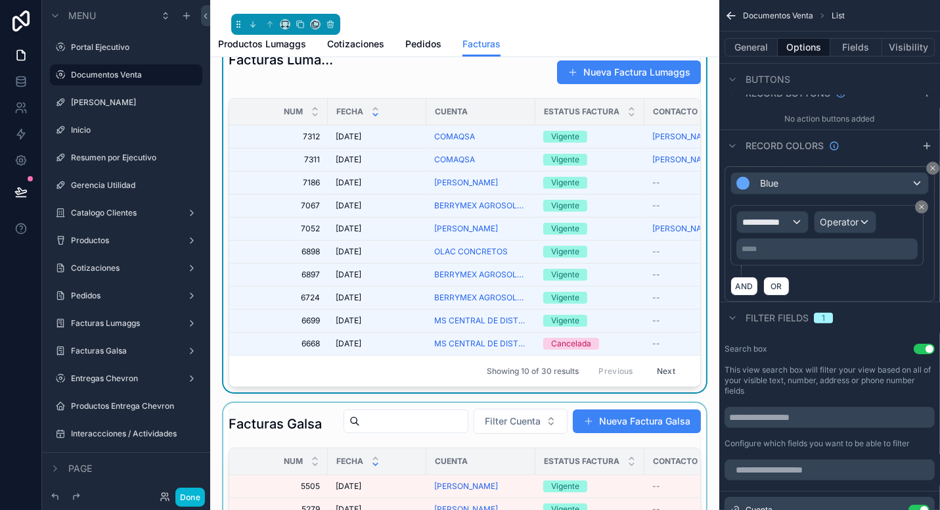
scroll to position [66, 0]
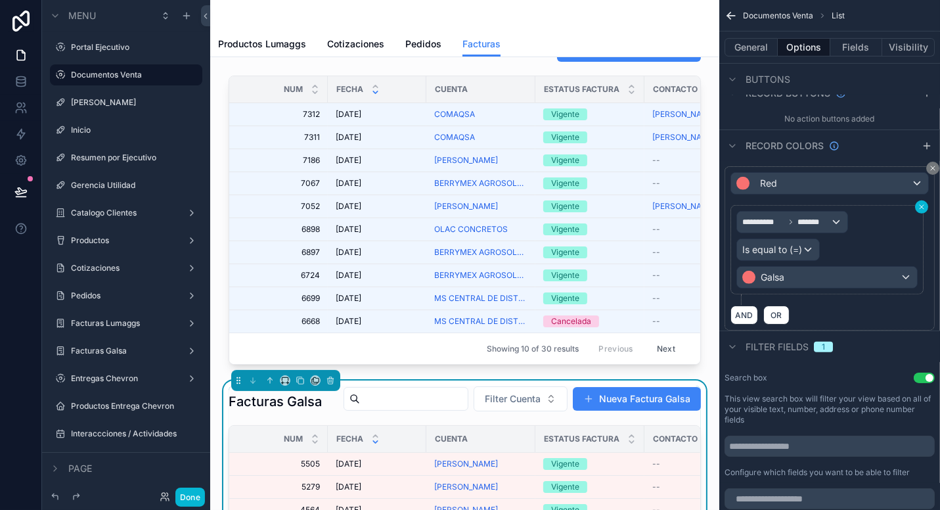
click at [924, 203] on icon "scrollable content" at bounding box center [922, 207] width 8 height 8
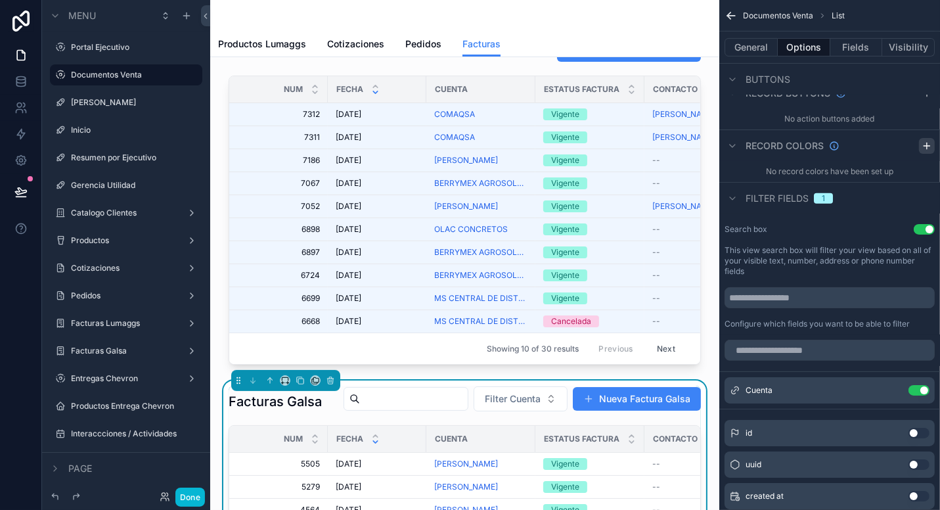
click at [929, 146] on icon "scrollable content" at bounding box center [927, 146] width 11 height 11
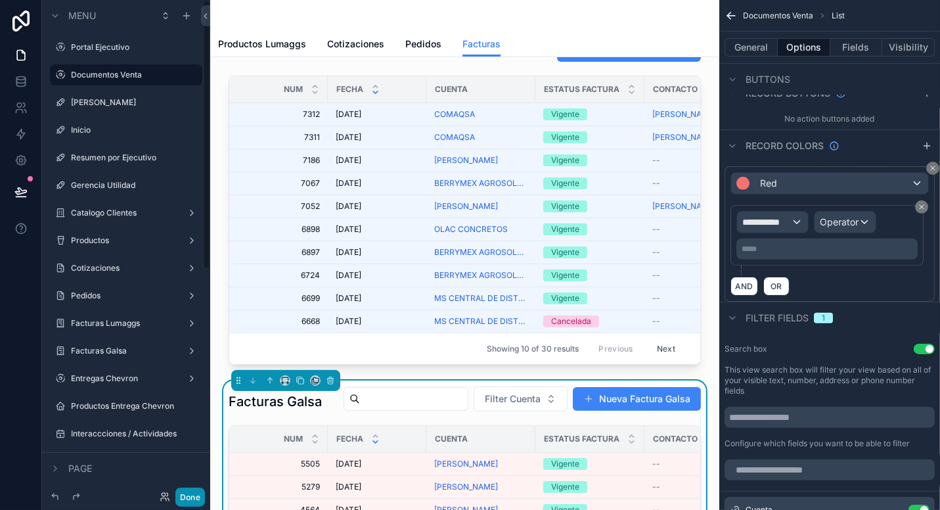
click at [188, 495] on button "Done" at bounding box center [190, 497] width 30 height 19
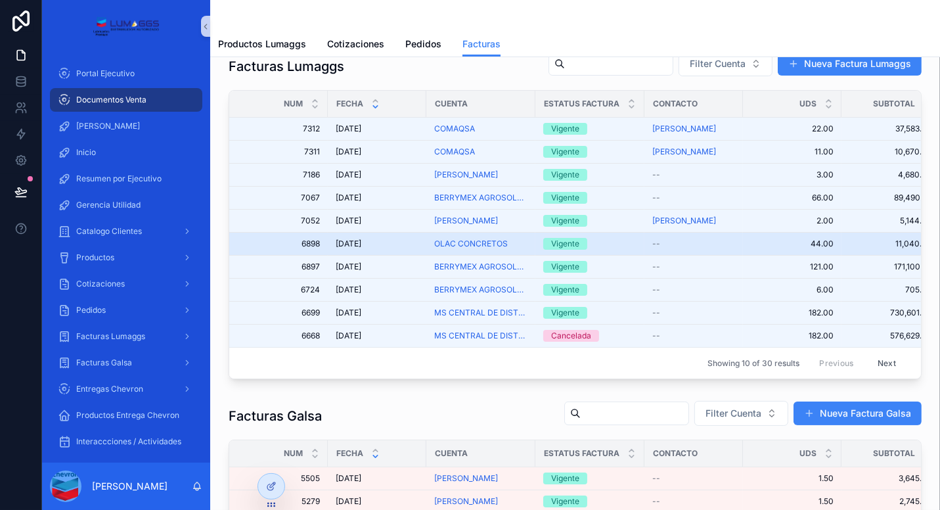
scroll to position [0, 0]
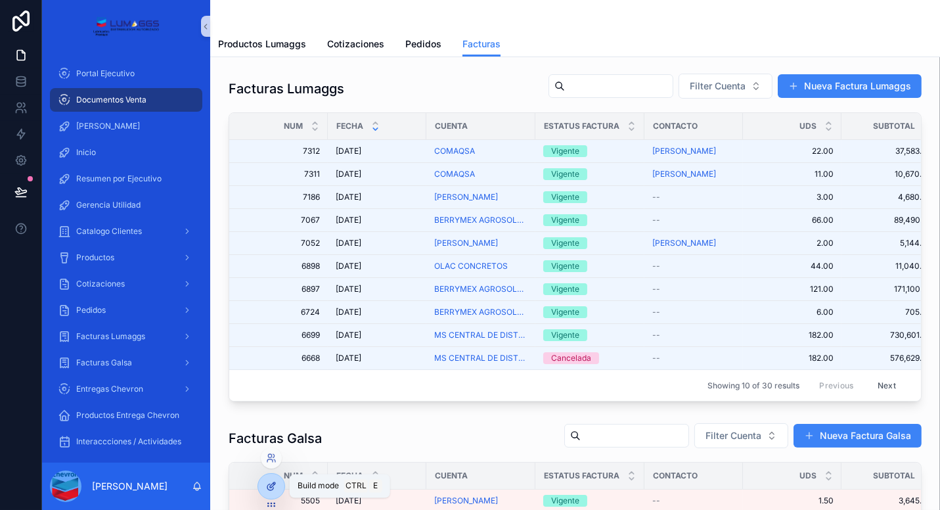
click at [273, 489] on icon at bounding box center [271, 486] width 11 height 11
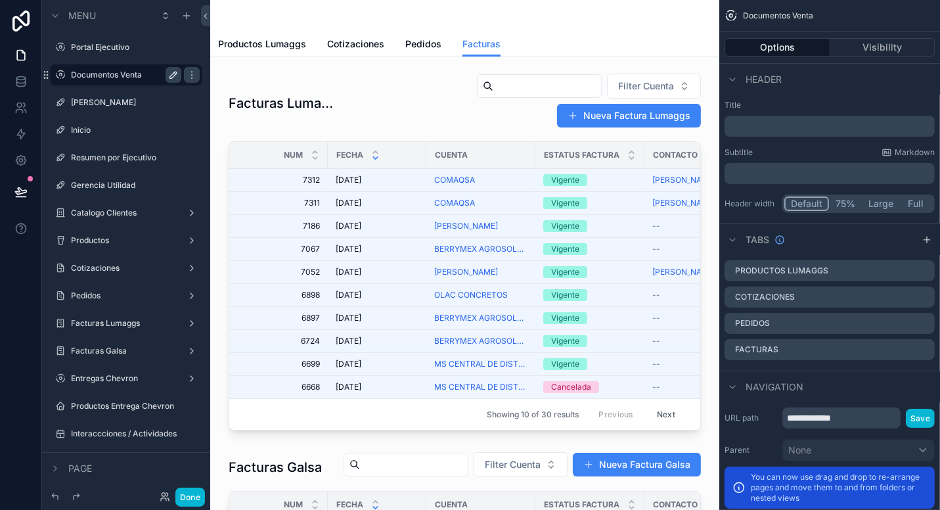
click at [172, 76] on icon "scrollable content" at bounding box center [173, 75] width 11 height 11
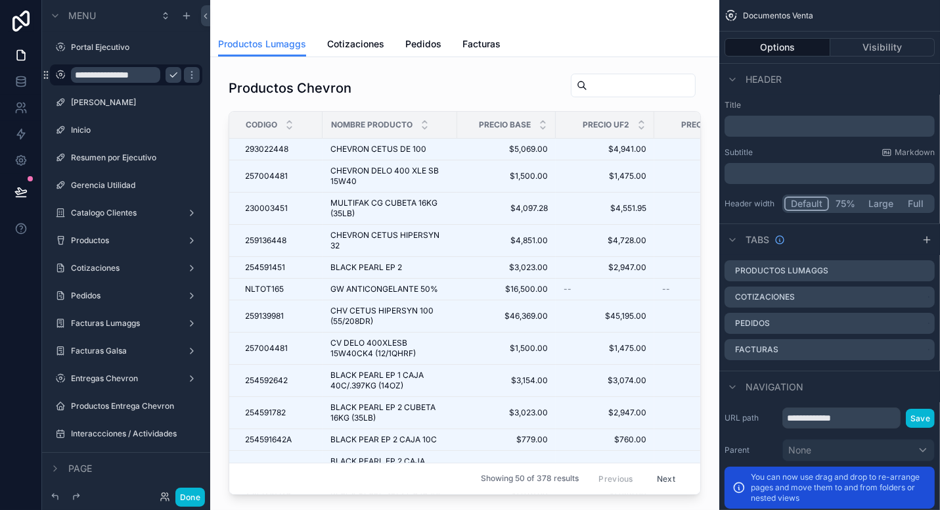
click at [112, 76] on input "**********" at bounding box center [115, 75] width 89 height 16
click at [95, 72] on input "**********" at bounding box center [115, 75] width 89 height 16
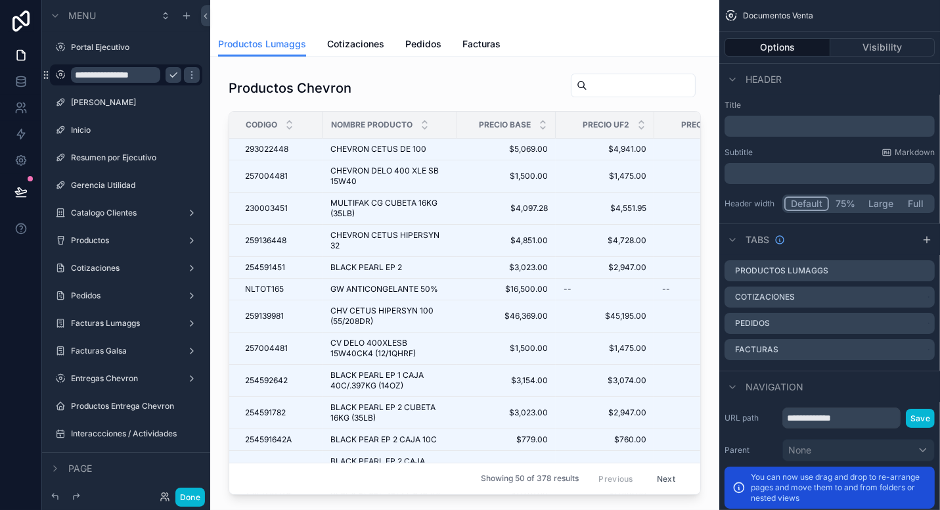
click at [95, 72] on input "**********" at bounding box center [115, 75] width 89 height 16
type input "**********"
click at [176, 76] on icon "scrollable content" at bounding box center [173, 75] width 11 height 11
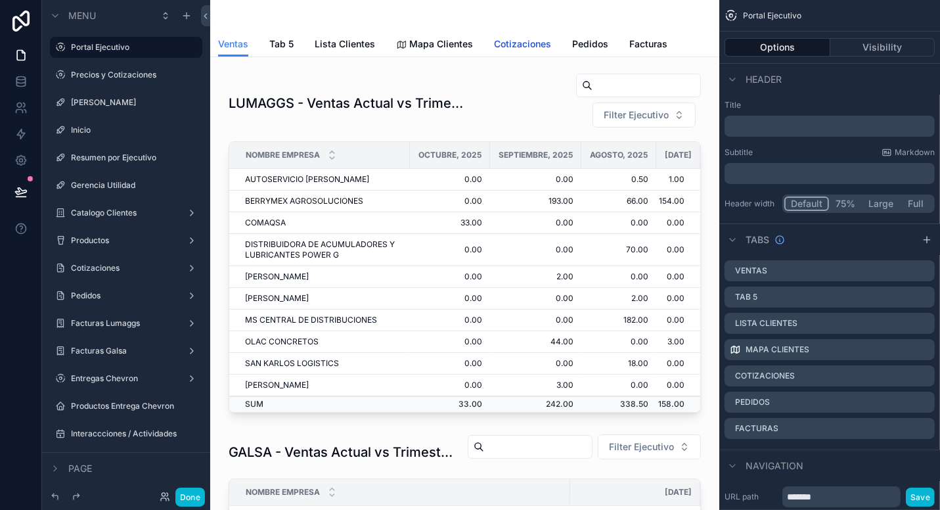
click at [501, 41] on span "Cotizaciones" at bounding box center [522, 43] width 57 height 13
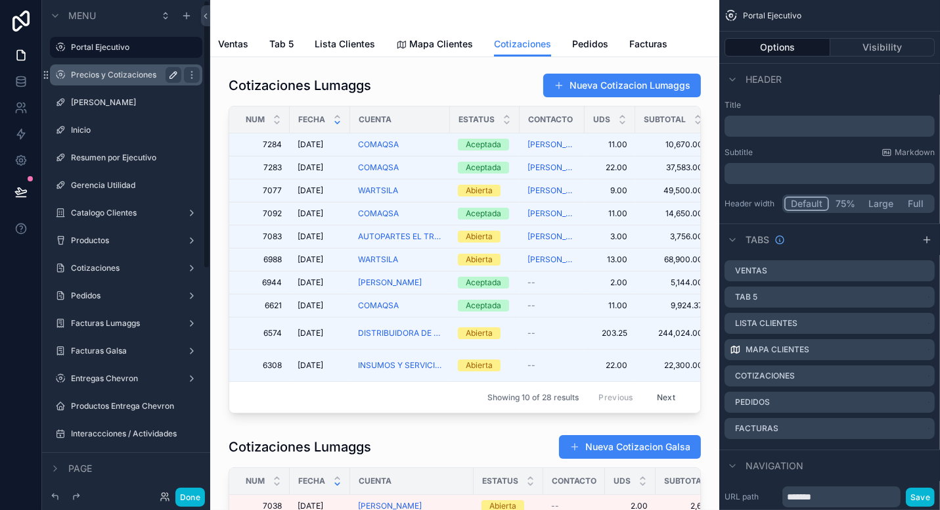
click at [97, 70] on label "Precios y Cotizaciones" at bounding box center [123, 75] width 105 height 11
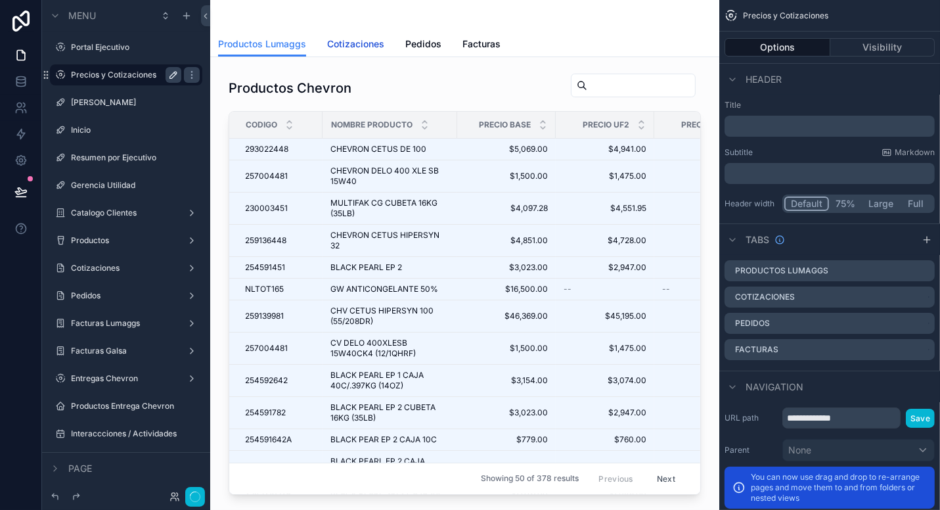
click at [350, 41] on span "Cotizaciones" at bounding box center [355, 43] width 57 height 13
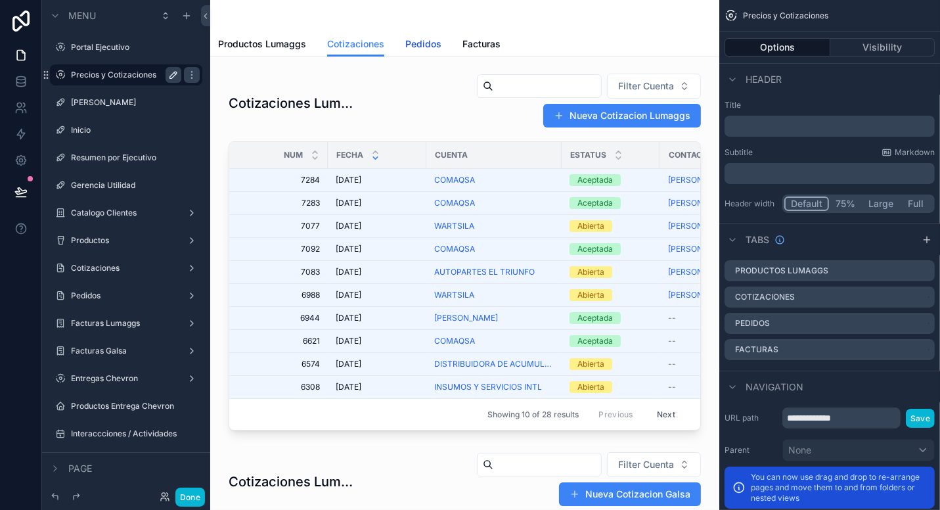
click at [408, 45] on span "Pedidos" at bounding box center [423, 43] width 36 height 13
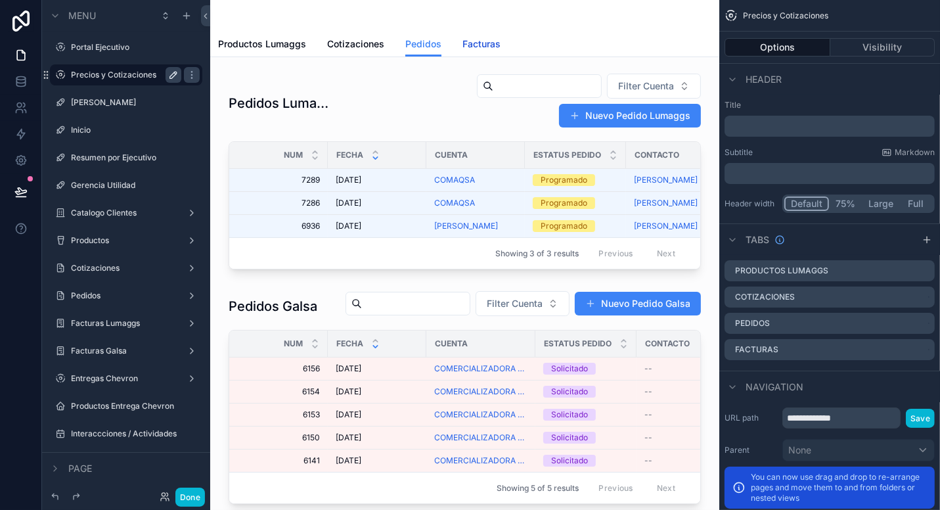
click at [467, 47] on span "Facturas" at bounding box center [482, 43] width 38 height 13
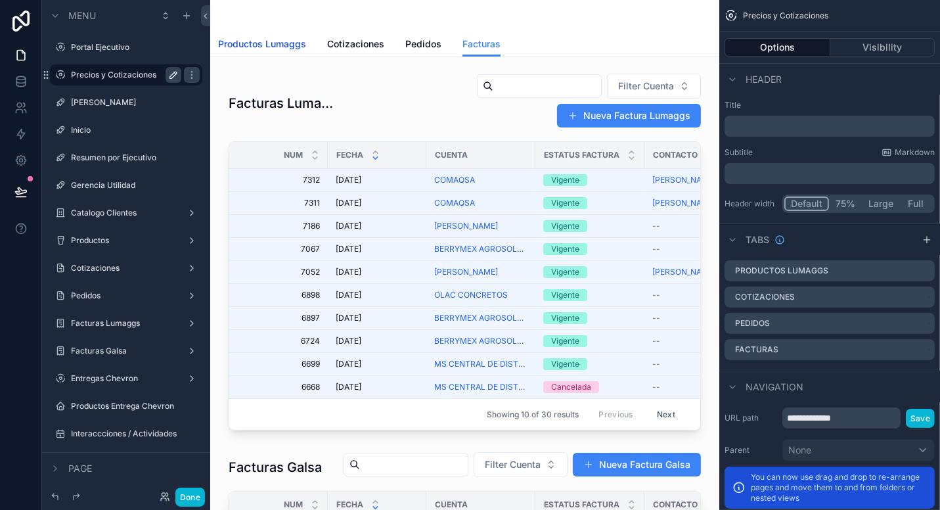
click at [273, 47] on span "Productos Lumaggs" at bounding box center [262, 43] width 88 height 13
